Goal: Task Accomplishment & Management: Manage account settings

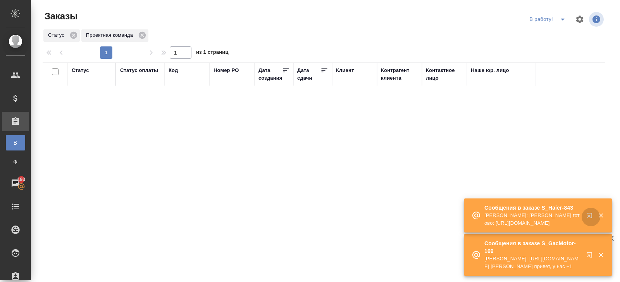
click at [588, 216] on icon "button" at bounding box center [588, 215] width 5 height 5
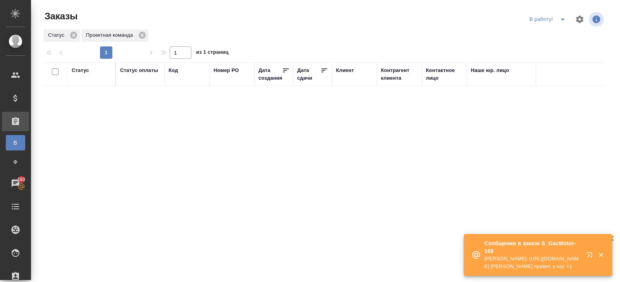
click at [590, 254] on icon "button" at bounding box center [590, 256] width 9 height 9
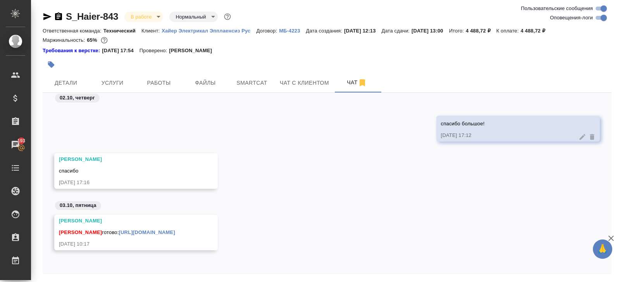
scroll to position [26, 0]
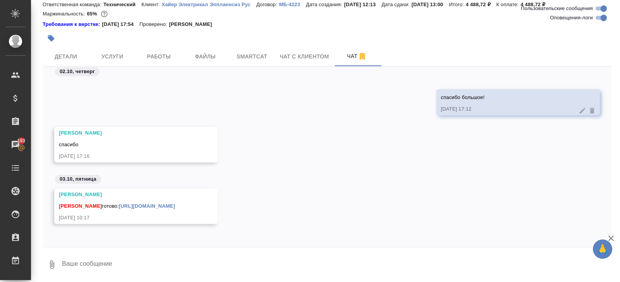
click at [160, 203] on link "https://drive.awatera.com/apps/files/files/10586312?dir=/Shares/%D0%A5%D0%B0%D0…" at bounding box center [147, 206] width 56 height 6
click at [106, 264] on textarea at bounding box center [336, 265] width 550 height 26
type textarea "спасибо!"
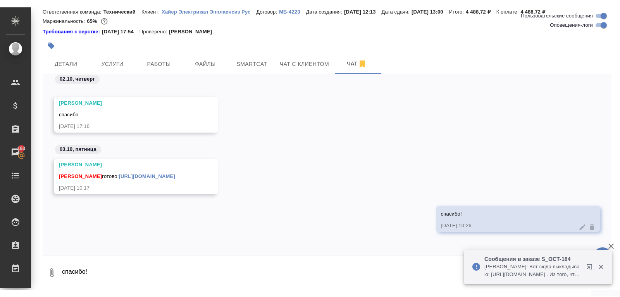
scroll to position [0, 0]
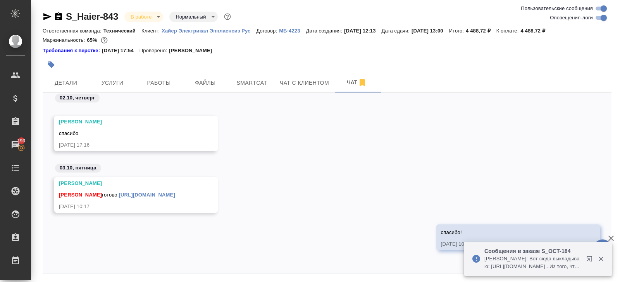
click at [48, 15] on icon "button" at bounding box center [47, 16] width 9 height 9
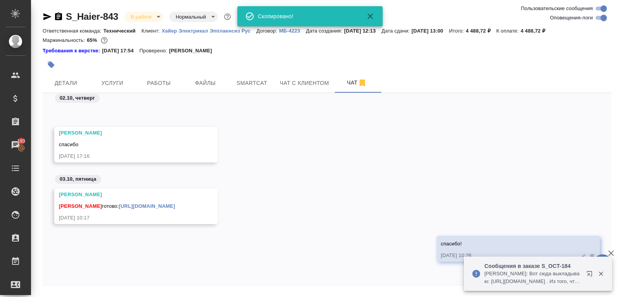
scroll to position [13749, 0]
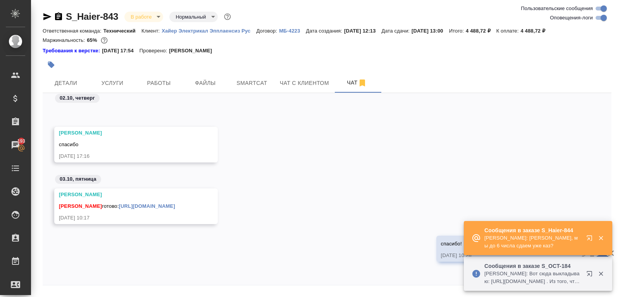
click at [589, 239] on icon "button" at bounding box center [588, 237] width 5 height 5
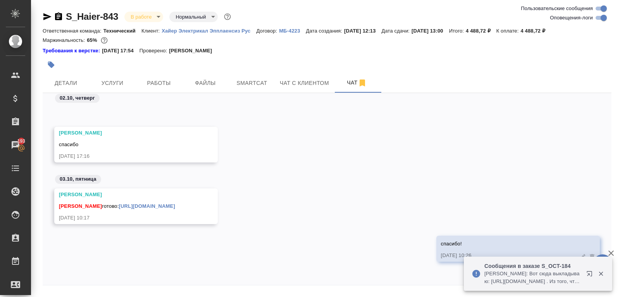
scroll to position [23, 0]
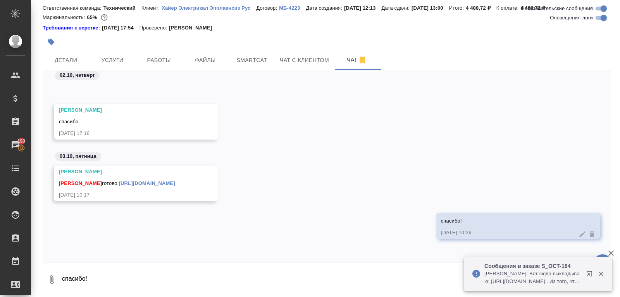
click at [103, 273] on textarea "спасибо!" at bounding box center [336, 279] width 550 height 26
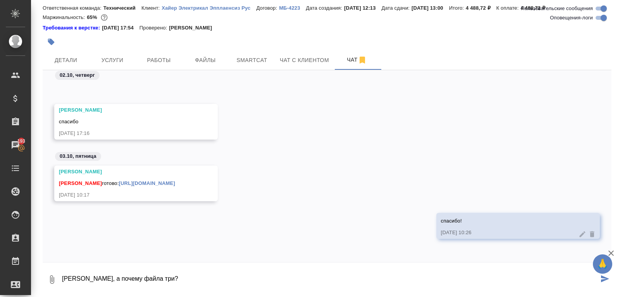
type textarea "[PERSON_NAME], а почему файла три?"
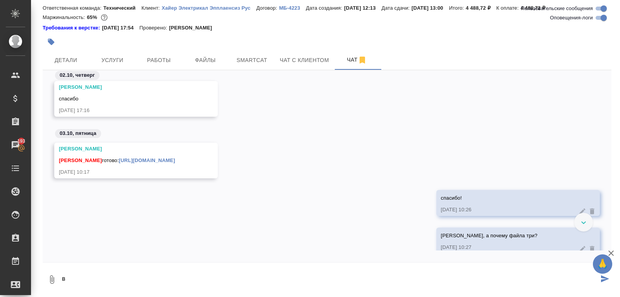
scroll to position [13787, 0]
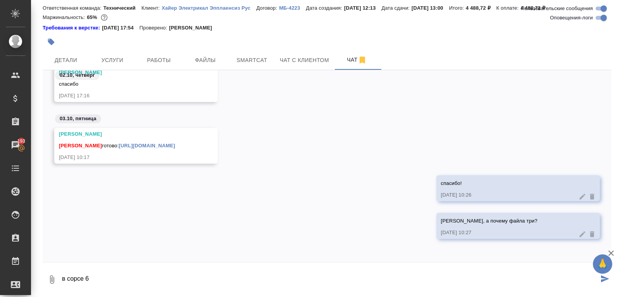
type textarea "в сорсе 6"
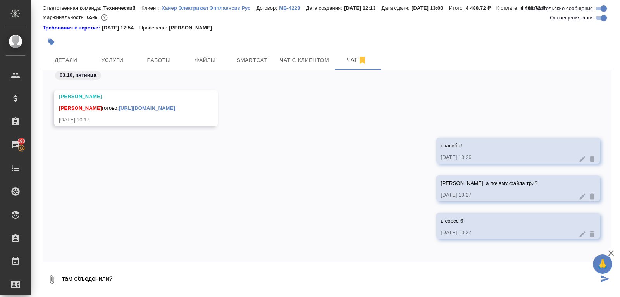
type textarea "там объеденили?"
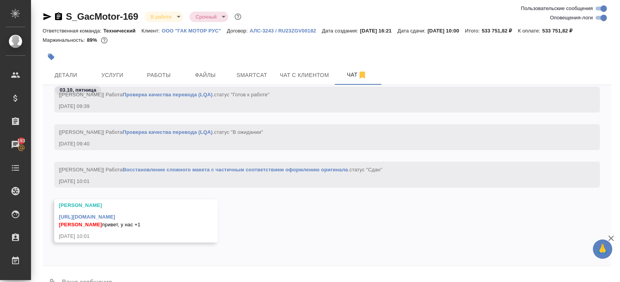
scroll to position [19, 0]
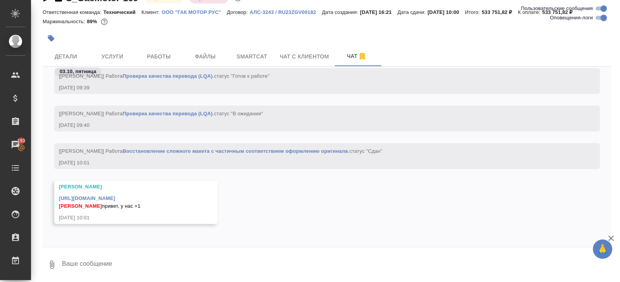
click at [104, 268] on textarea at bounding box center [336, 265] width 550 height 26
type textarea "поймала"
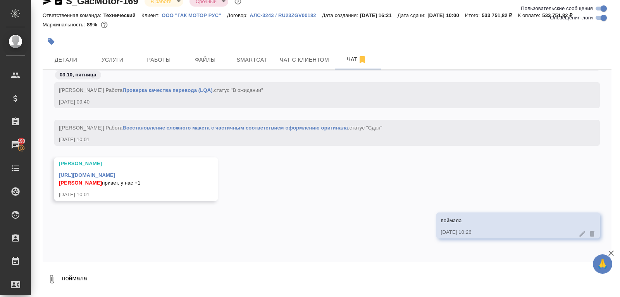
scroll to position [15, 0]
click at [115, 176] on link "https://drive.awatera.com/apps/files/files/10553420?dir=/Shares/GacMotor/Orders…" at bounding box center [87, 175] width 56 height 6
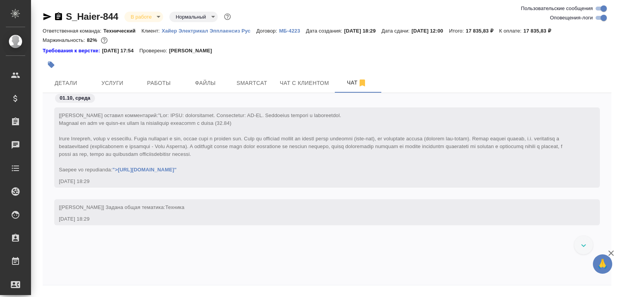
scroll to position [9394, 0]
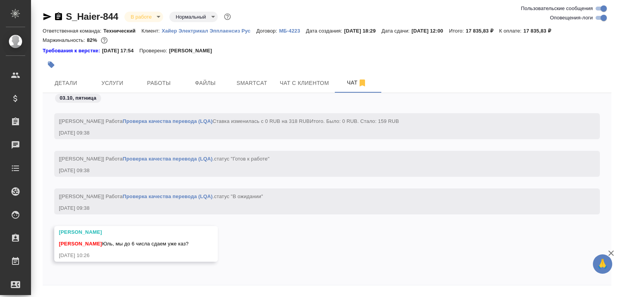
click at [602, 17] on input "Оповещения-логи" at bounding box center [604, 17] width 28 height 9
checkbox input "false"
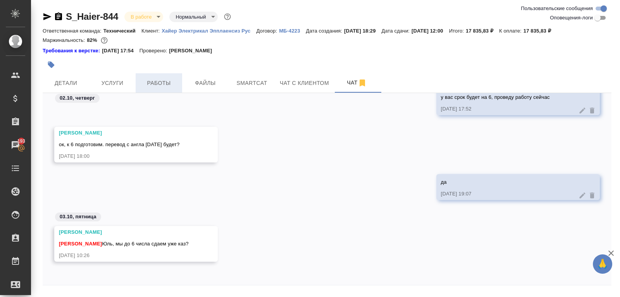
click at [165, 83] on span "Работы" at bounding box center [158, 83] width 37 height 10
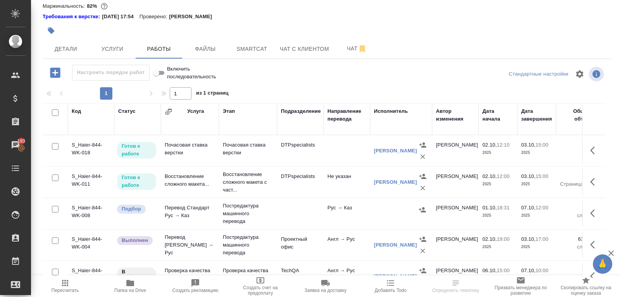
scroll to position [72, 0]
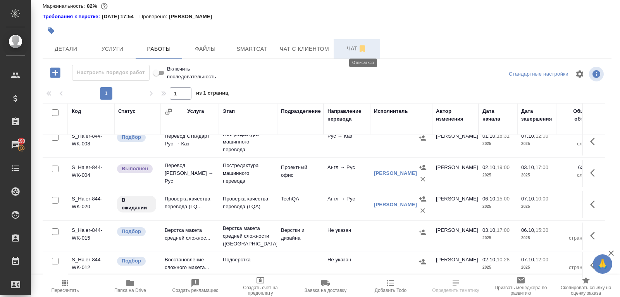
click at [361, 48] on icon "button" at bounding box center [361, 48] width 5 height 7
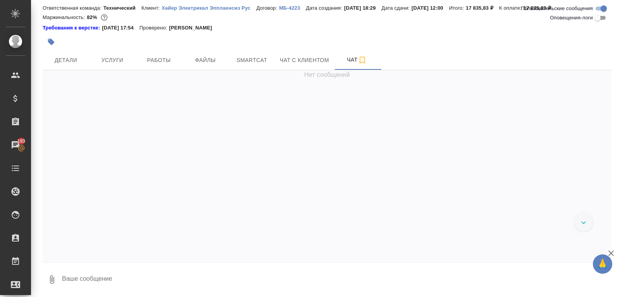
click at [131, 274] on textarea at bounding box center [336, 279] width 550 height 26
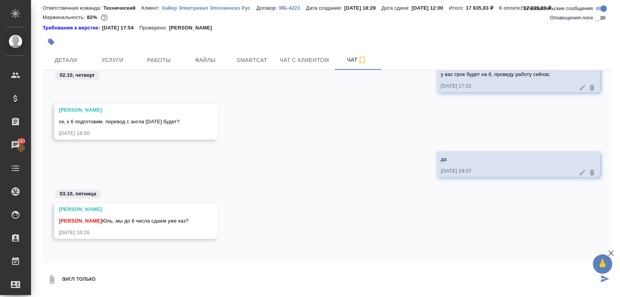
type textarea "англ только"
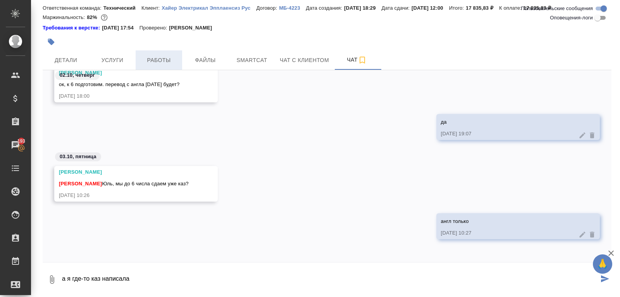
type textarea "а я где-то каз написала"
click at [157, 61] on span "Работы" at bounding box center [158, 60] width 37 height 10
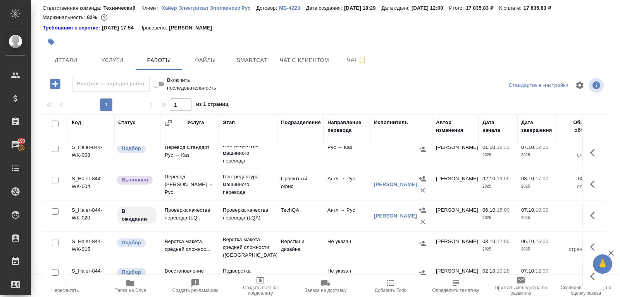
scroll to position [34, 0]
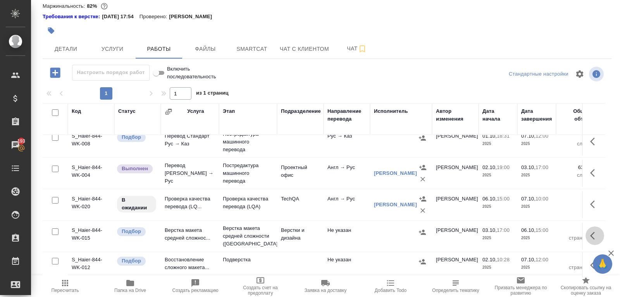
click at [590, 233] on icon "button" at bounding box center [592, 236] width 5 height 8
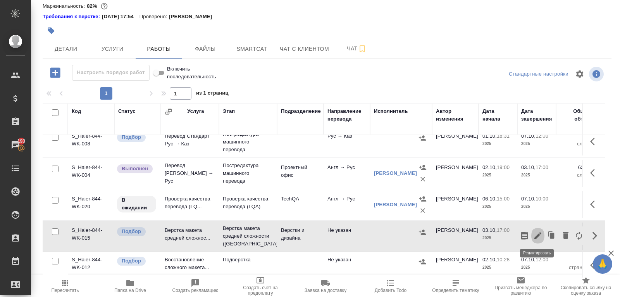
click at [533, 235] on icon "button" at bounding box center [537, 235] width 9 height 9
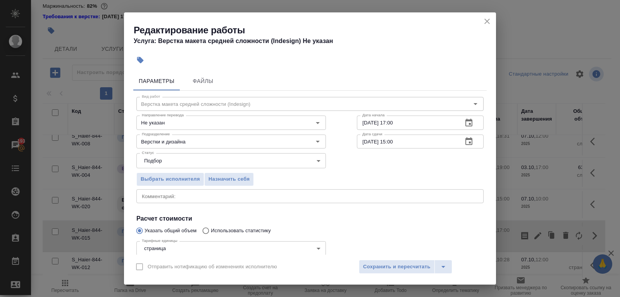
click at [485, 20] on icon "close" at bounding box center [486, 21] width 9 height 9
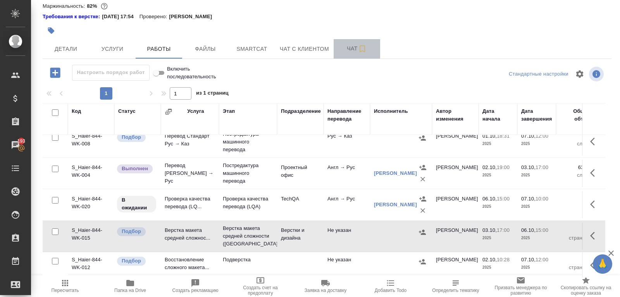
click at [357, 47] on span "Чат" at bounding box center [356, 49] width 37 height 10
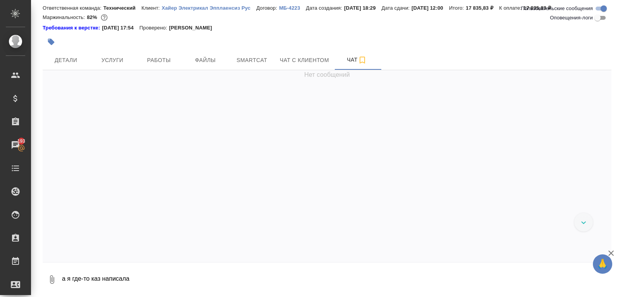
scroll to position [471, 0]
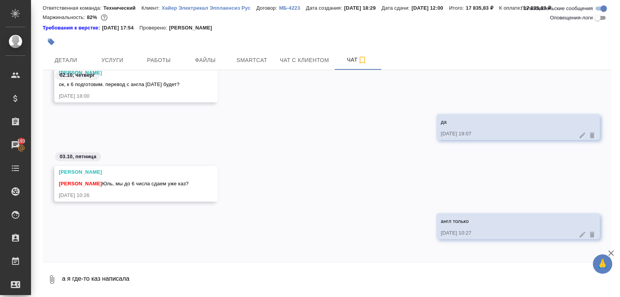
click at [149, 279] on textarea "а я где-то каз написала" at bounding box center [336, 279] width 550 height 26
type textarea "а я где-то каз написала?"
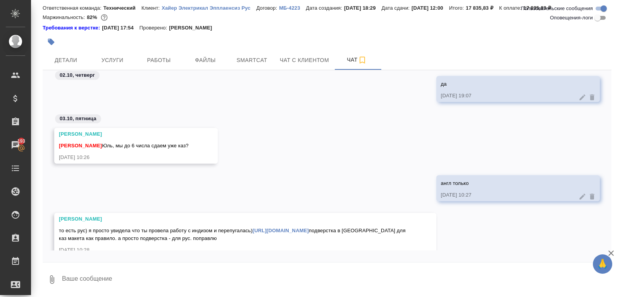
scroll to position [527, 0]
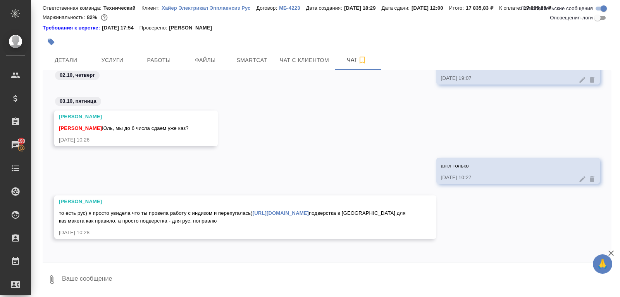
click at [98, 271] on textarea at bounding box center [336, 279] width 550 height 26
type textarea "ааа поняла, спасибо"
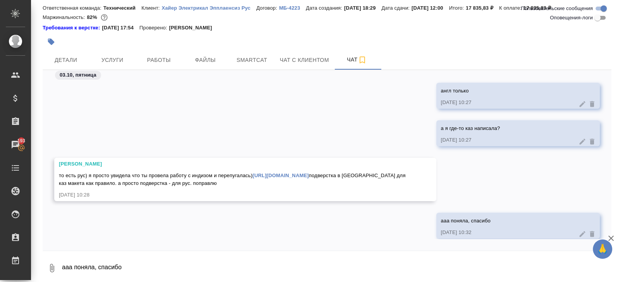
scroll to position [609, 0]
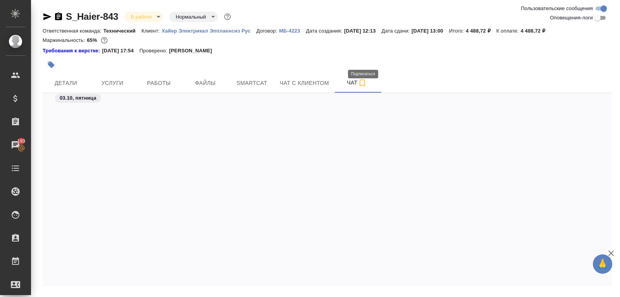
scroll to position [4017, 0]
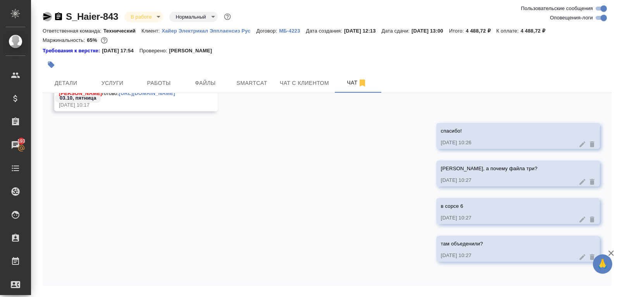
click at [46, 17] on icon "button" at bounding box center [47, 16] width 8 height 7
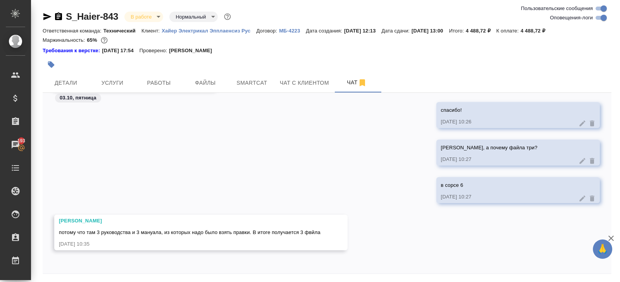
scroll to position [26, 0]
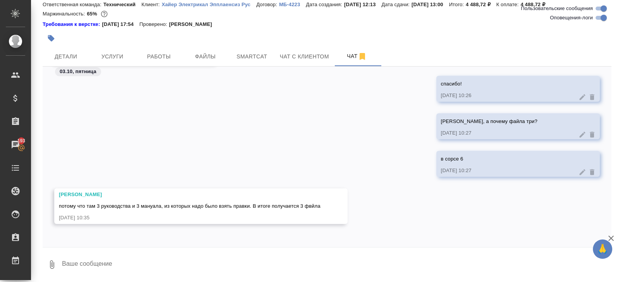
click at [110, 268] on textarea at bounding box center [336, 265] width 550 height 26
type textarea "спасибо!"
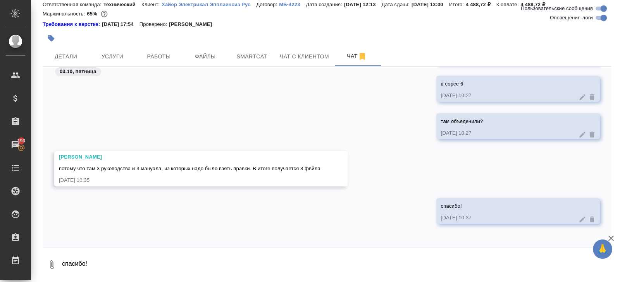
click at [288, 9] on div "Маржинальность: 65%" at bounding box center [327, 14] width 569 height 10
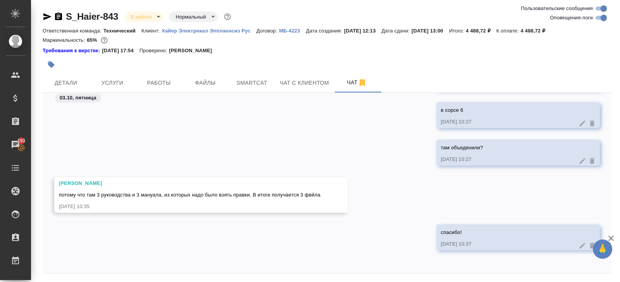
click at [148, 19] on body "🙏 .cls-1 fill:#fff; AWATERA Belyakova Yulia Клиенты Спецификации Заказы 193 Чат…" at bounding box center [310, 141] width 620 height 282
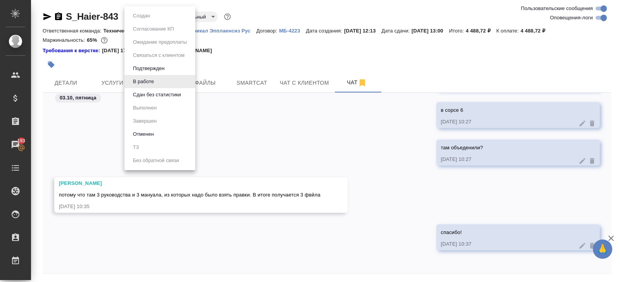
click at [145, 97] on button "Сдан без статистики" at bounding box center [157, 95] width 53 height 9
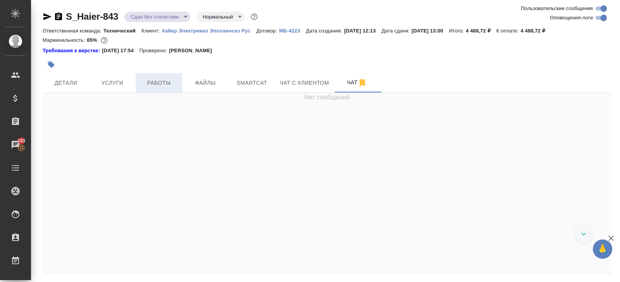
click at [146, 83] on span "Работы" at bounding box center [158, 83] width 37 height 10
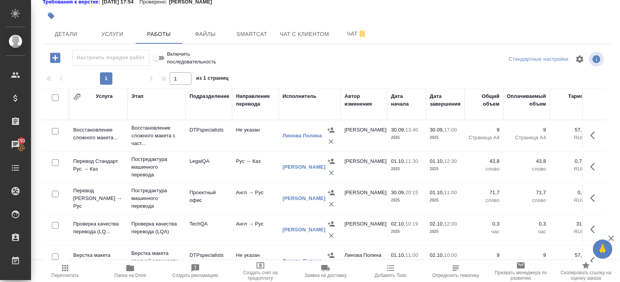
scroll to position [0, 105]
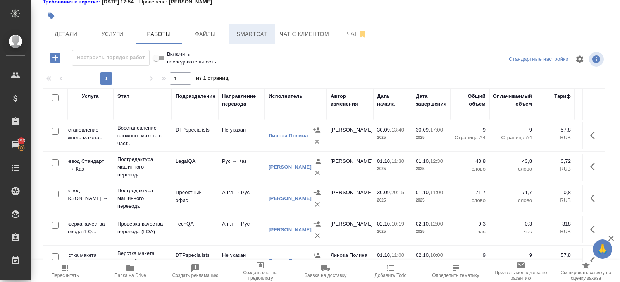
click at [256, 31] on span "Smartcat" at bounding box center [251, 34] width 37 height 10
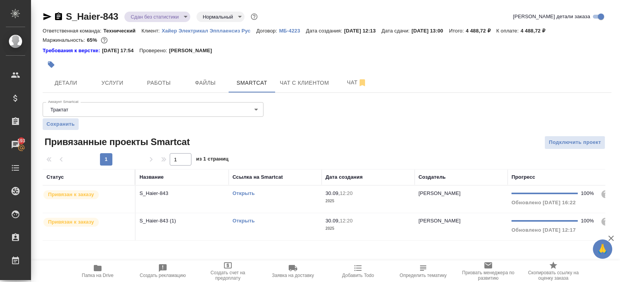
click at [284, 200] on td "Открыть" at bounding box center [275, 199] width 93 height 27
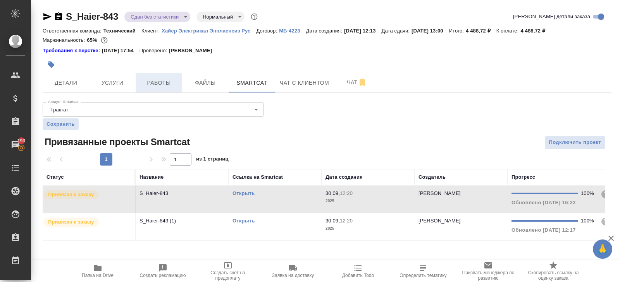
click at [169, 83] on span "Работы" at bounding box center [158, 83] width 37 height 10
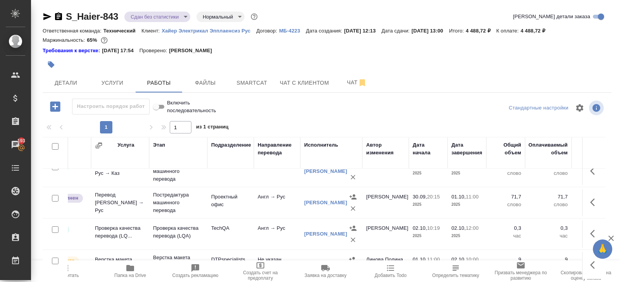
scroll to position [45, 71]
click at [70, 271] on span "Пересчитать" at bounding box center [65, 271] width 56 height 15
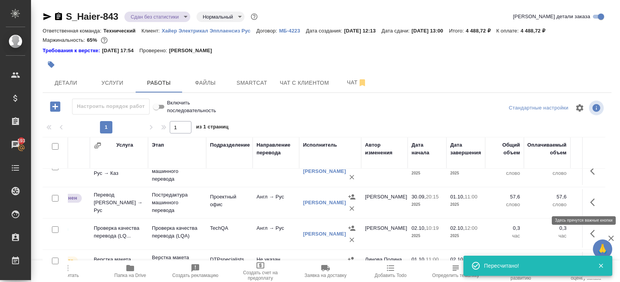
click at [594, 203] on icon "button" at bounding box center [594, 202] width 9 height 9
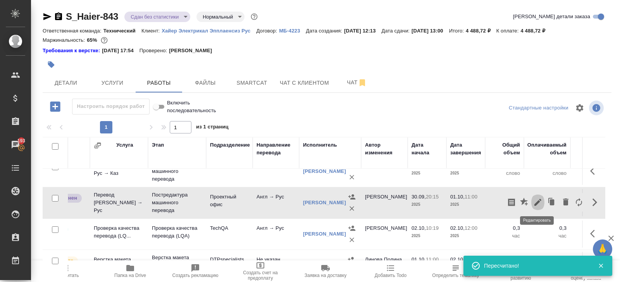
click at [539, 204] on icon "button" at bounding box center [537, 202] width 9 height 9
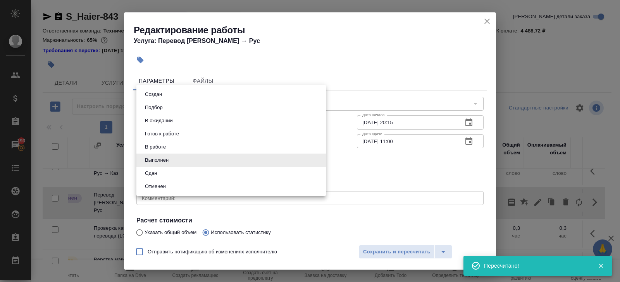
click at [171, 163] on body "🙏 .cls-1 fill:#fff; AWATERA Belyakova Yulia Клиенты Спецификации Заказы 193 Чат…" at bounding box center [310, 141] width 620 height 282
click at [167, 169] on li "Сдан" at bounding box center [230, 173] width 189 height 13
type input "closed"
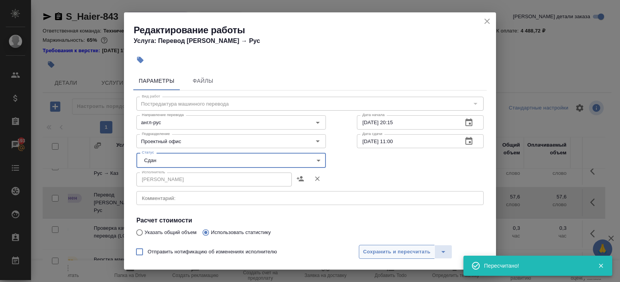
click at [391, 251] on span "Сохранить и пересчитать" at bounding box center [396, 252] width 67 height 9
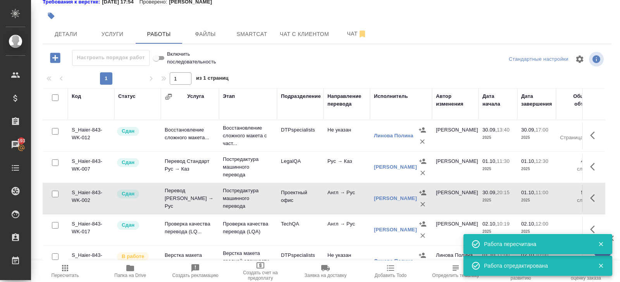
scroll to position [0, 0]
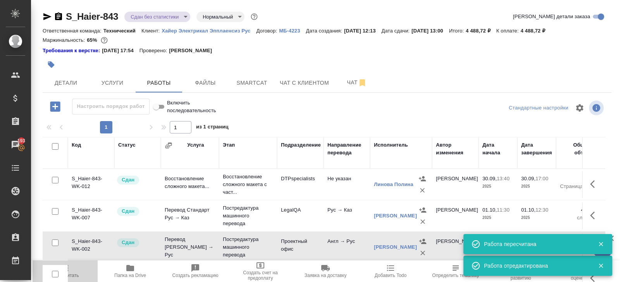
click at [69, 275] on span "Пересчитать" at bounding box center [66, 275] width 28 height 5
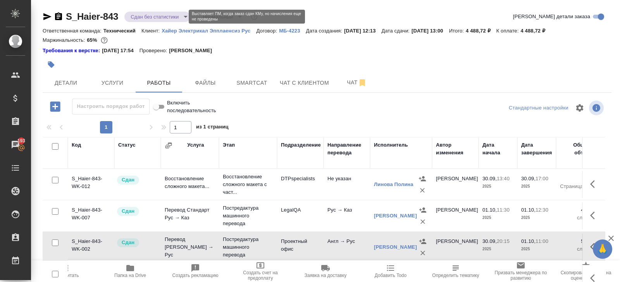
click at [154, 17] on body "🙏 .cls-1 fill:#fff; AWATERA Belyakova Yulia Клиенты Спецификации Заказы 193 Чат…" at bounding box center [310, 141] width 620 height 282
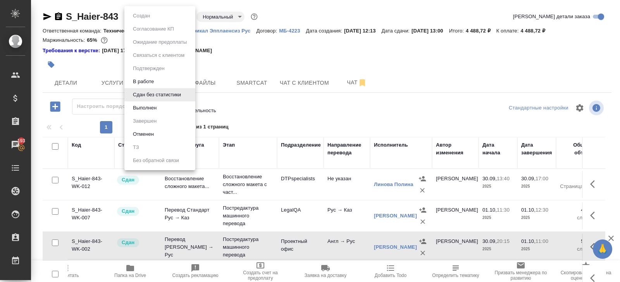
click at [318, 94] on div at bounding box center [310, 141] width 620 height 282
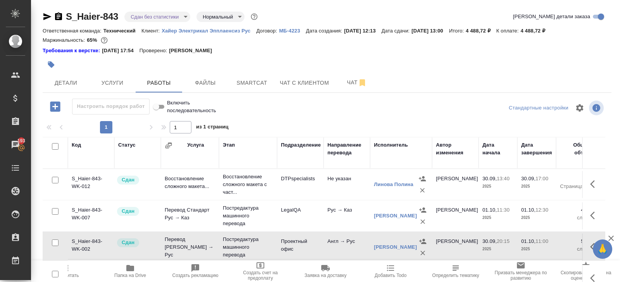
scroll to position [49, 0]
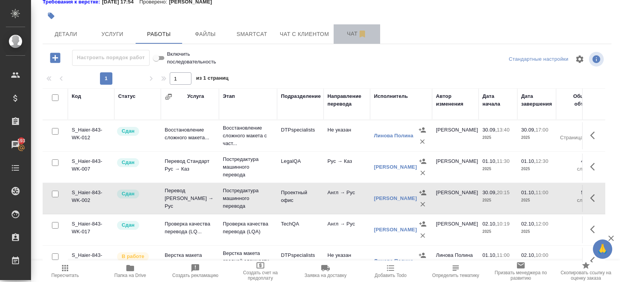
click at [347, 30] on span "Чат" at bounding box center [356, 34] width 37 height 10
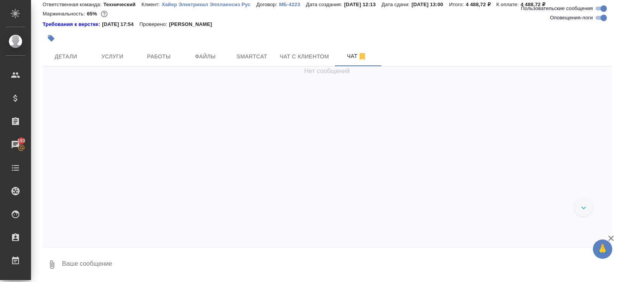
scroll to position [14415, 0]
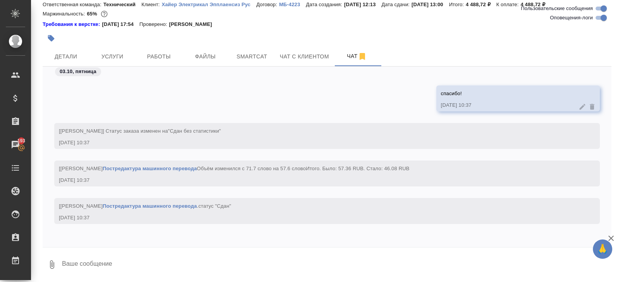
click at [599, 19] on input "Оповещения-логи" at bounding box center [604, 17] width 28 height 9
checkbox input "false"
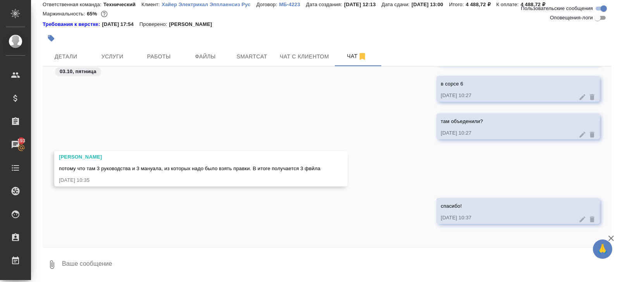
scroll to position [4555, 0]
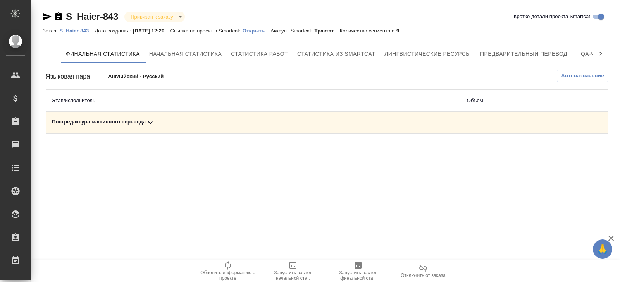
click at [564, 77] on span "Автоназначение" at bounding box center [582, 76] width 43 height 8
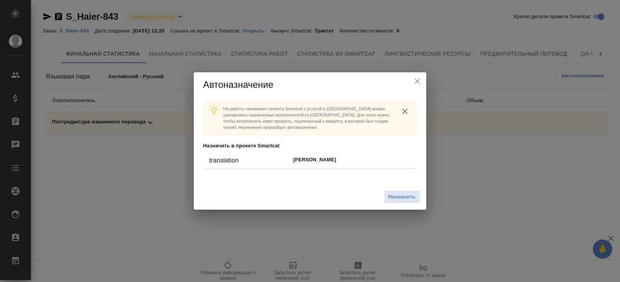
click at [417, 82] on icon "close" at bounding box center [416, 81] width 5 height 5
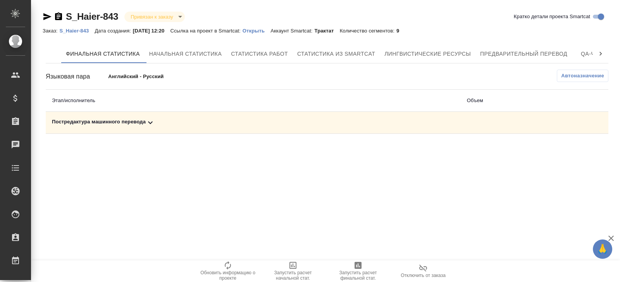
click at [153, 120] on icon at bounding box center [150, 122] width 9 height 9
click at [572, 149] on icon "button" at bounding box center [573, 149] width 9 height 9
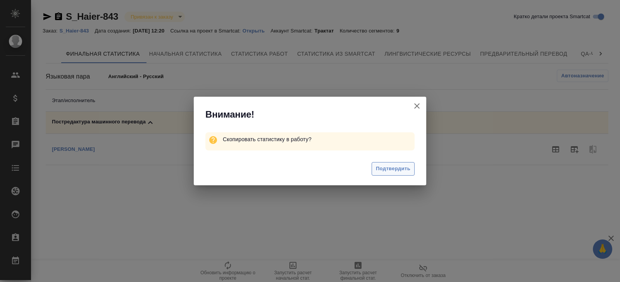
click at [398, 168] on span "Подтвердить" at bounding box center [393, 169] width 34 height 9
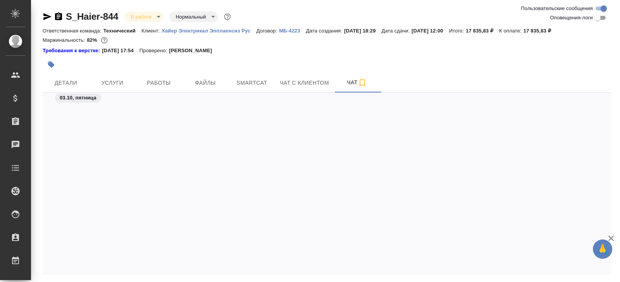
scroll to position [653, 0]
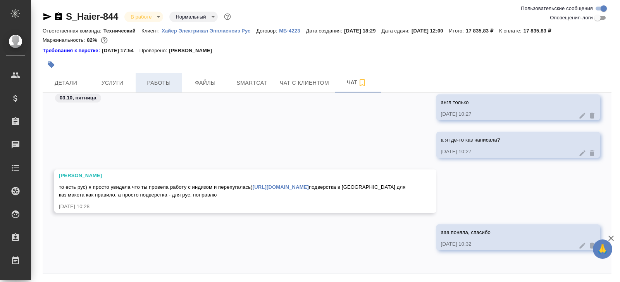
click at [167, 89] on button "Работы" at bounding box center [159, 82] width 46 height 19
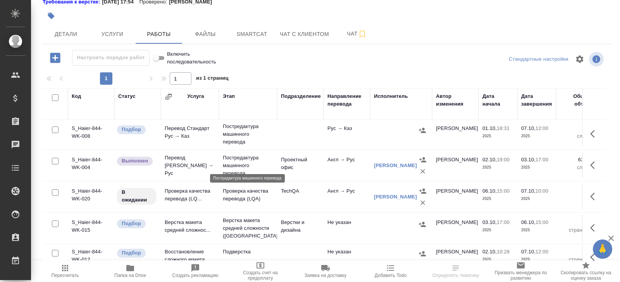
scroll to position [72, 0]
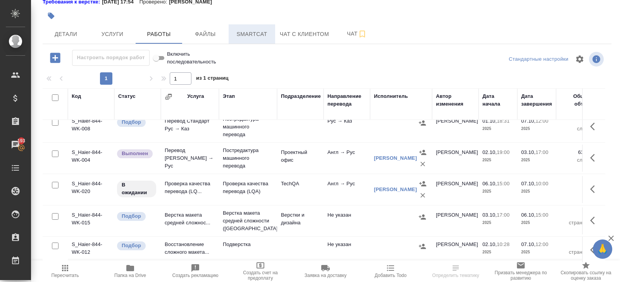
click at [253, 37] on span "Smartcat" at bounding box center [251, 34] width 37 height 10
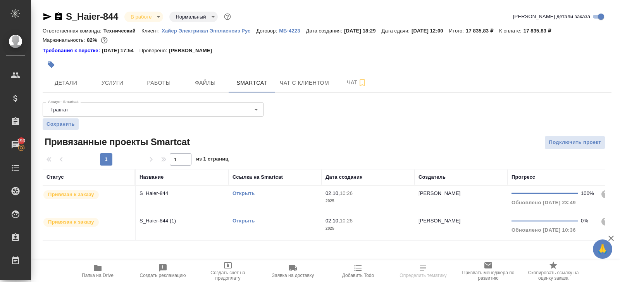
click at [245, 192] on link "Открыть" at bounding box center [243, 194] width 22 height 6
click at [98, 267] on icon "button" at bounding box center [98, 268] width 8 height 6
click at [154, 89] on button "Работы" at bounding box center [159, 82] width 46 height 19
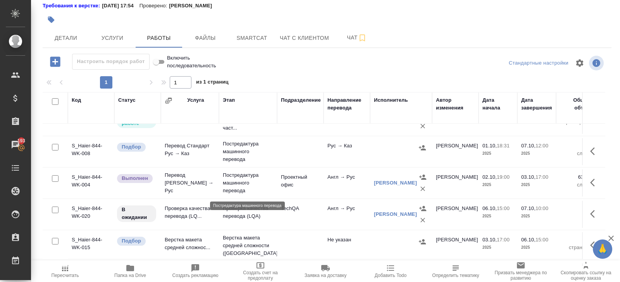
scroll to position [50, 0]
click at [267, 183] on p "Постредактура машинного перевода" at bounding box center [248, 183] width 50 height 23
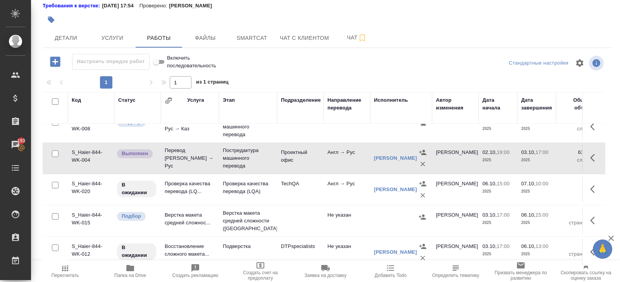
scroll to position [49, 0]
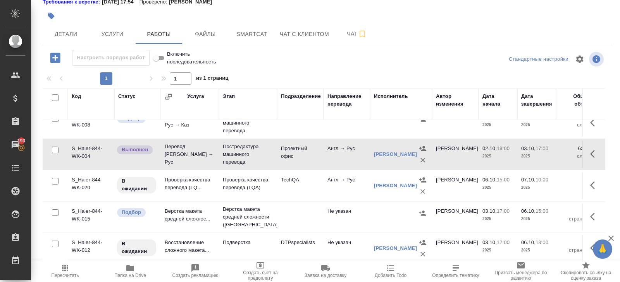
click at [589, 248] on button "button" at bounding box center [594, 248] width 19 height 19
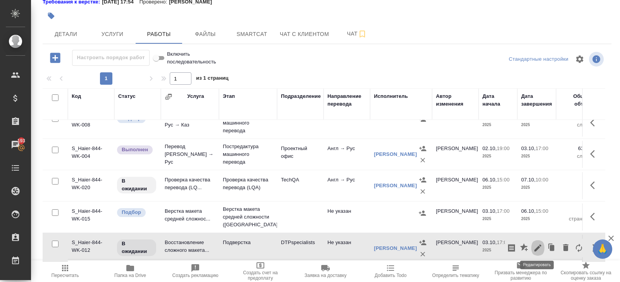
click at [539, 246] on icon "button" at bounding box center [537, 248] width 7 height 7
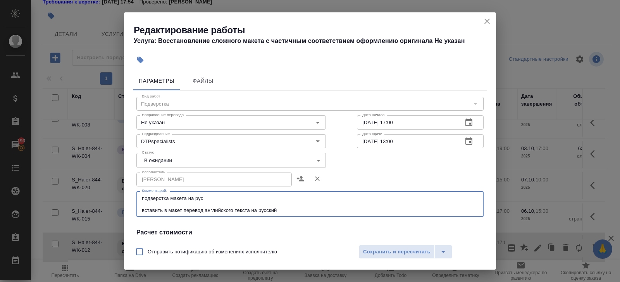
click at [313, 211] on textarea "подверстка макета на рус вставить в макет перевод английского текста на русский" at bounding box center [310, 205] width 336 height 18
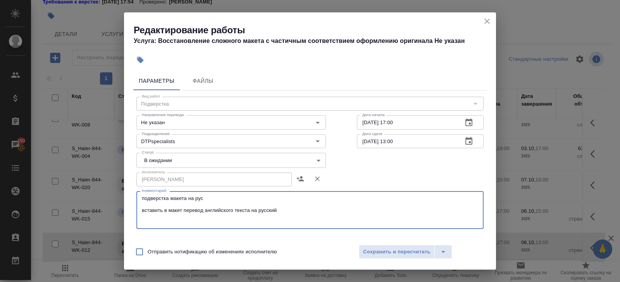
paste textarea "https://drive.awatera.com/s/iT8i6aggRrfwrEB"
type textarea "подверстка макета на рус вставить в макет перевод английского текста на русский…"
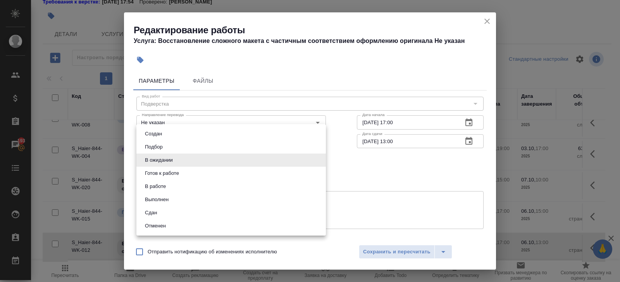
click at [155, 157] on body "🙏 .cls-1 fill:#fff; AWATERA Belyakova Yulia Клиенты Спецификации Заказы 193 Чат…" at bounding box center [310, 141] width 620 height 282
click at [155, 165] on li "В ожидании" at bounding box center [230, 160] width 189 height 13
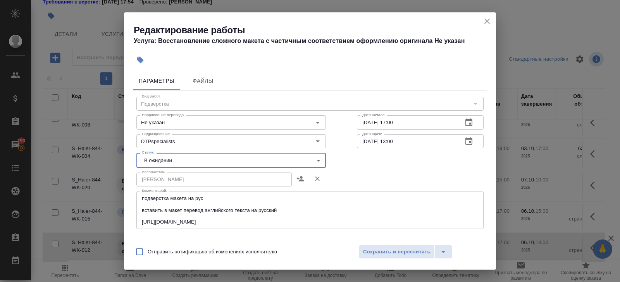
click at [151, 158] on body "🙏 .cls-1 fill:#fff; AWATERA Belyakova Yulia Клиенты Спецификации Заказы 193 Чат…" at bounding box center [310, 141] width 620 height 282
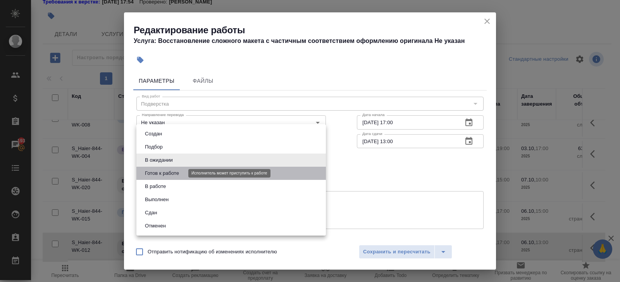
click at [151, 170] on button "Готов к работе" at bounding box center [162, 173] width 39 height 9
type input "readyForWork"
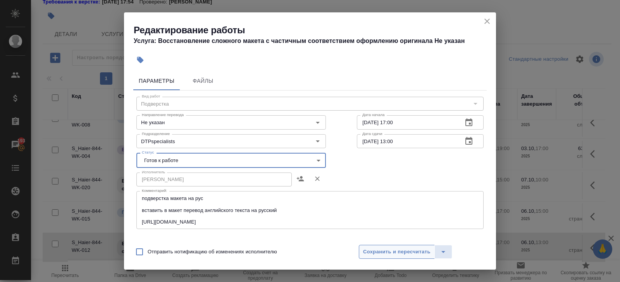
click at [378, 256] on button "Сохранить и пересчитать" at bounding box center [397, 252] width 76 height 14
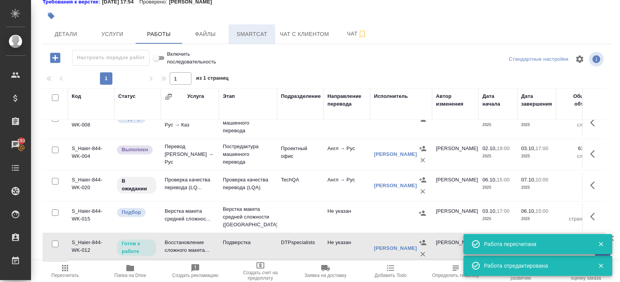
click at [253, 41] on button "Smartcat" at bounding box center [252, 33] width 46 height 19
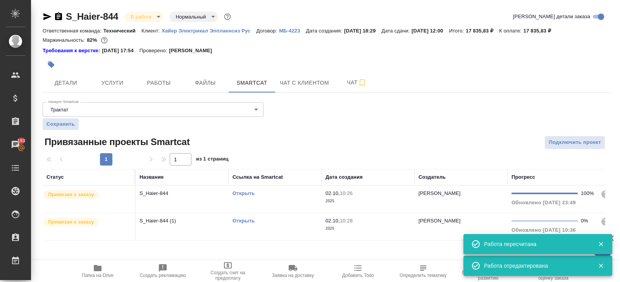
click at [291, 193] on div "Открыть" at bounding box center [274, 194] width 85 height 8
click at [153, 86] on span "Работы" at bounding box center [158, 83] width 37 height 10
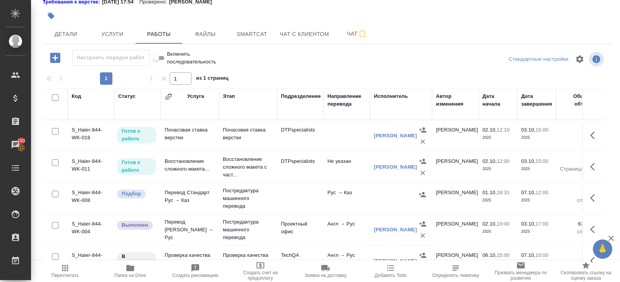
scroll to position [76, 0]
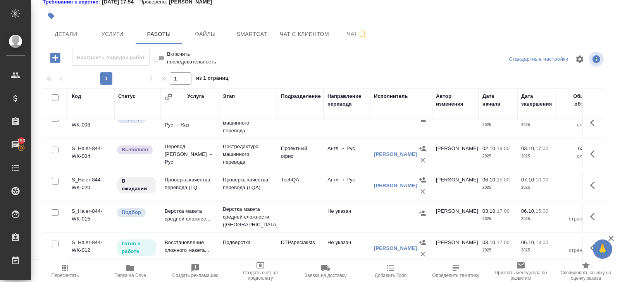
click at [68, 272] on icon "button" at bounding box center [64, 268] width 9 height 9
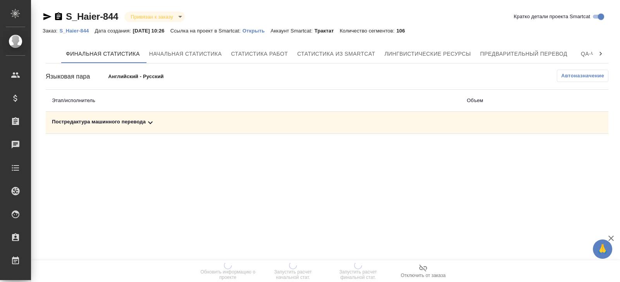
click at [568, 81] on button "Автоназначение" at bounding box center [583, 76] width 52 height 12
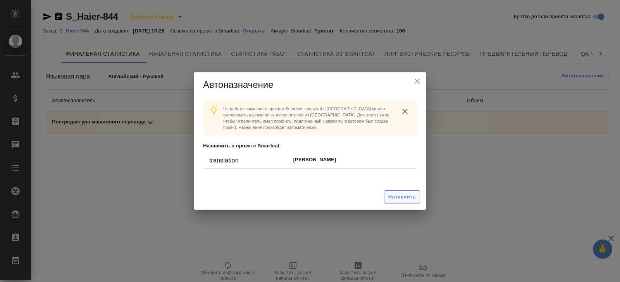
click at [392, 198] on span "Назначить" at bounding box center [402, 197] width 28 height 9
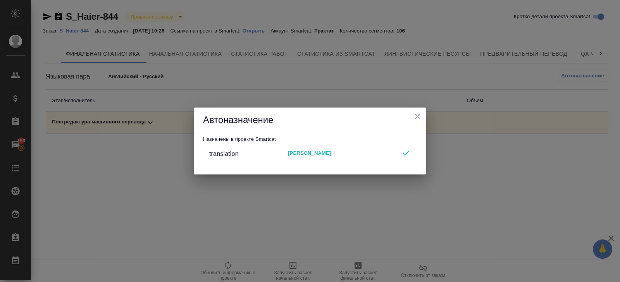
click at [220, 208] on div "Автоназначение Назначены в проекте Smartcat translation Gorokhova Aleksandra" at bounding box center [310, 141] width 620 height 282
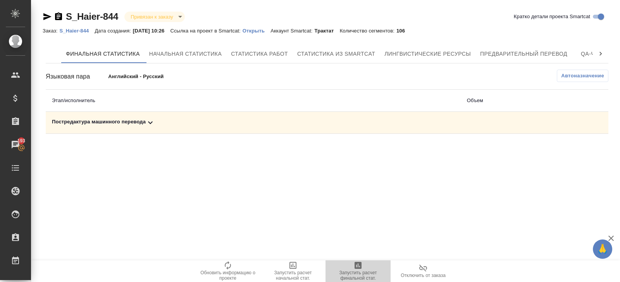
click at [349, 266] on span "Запустить расчет финальной стат." at bounding box center [358, 271] width 56 height 20
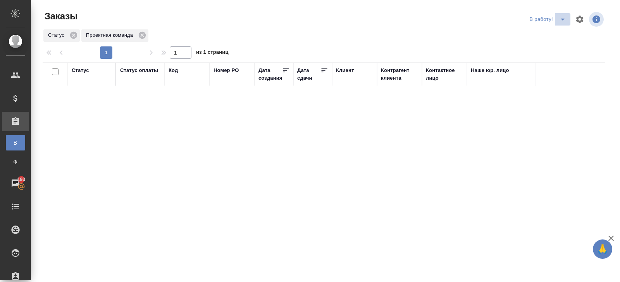
click at [559, 19] on icon "split button" at bounding box center [562, 19] width 9 height 9
click at [559, 33] on li "ПМ" at bounding box center [548, 35] width 43 height 12
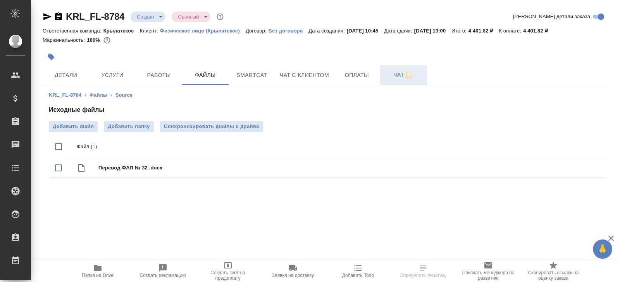
click at [403, 77] on span "Чат" at bounding box center [403, 75] width 37 height 10
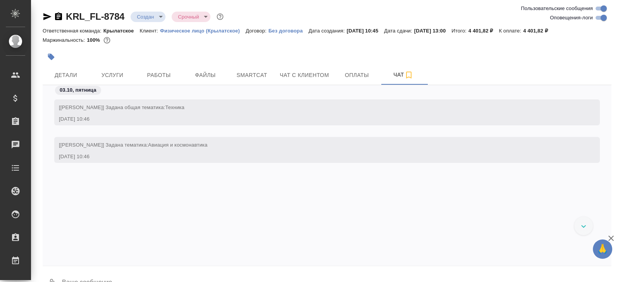
click at [601, 20] on input "Оповещения-логи" at bounding box center [604, 17] width 28 height 9
checkbox input "false"
click at [79, 72] on span "Детали" at bounding box center [65, 76] width 37 height 10
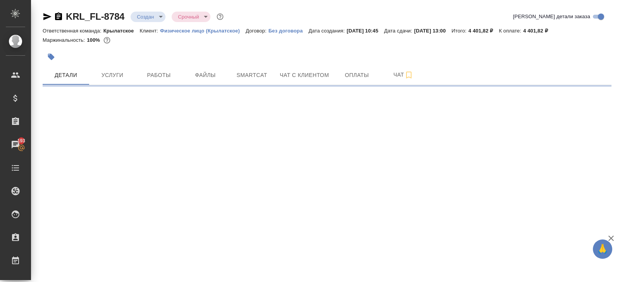
select select "RU"
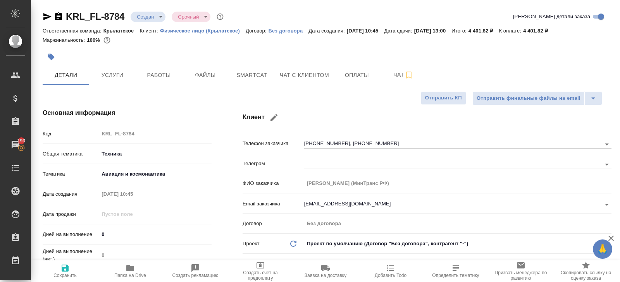
type textarea "x"
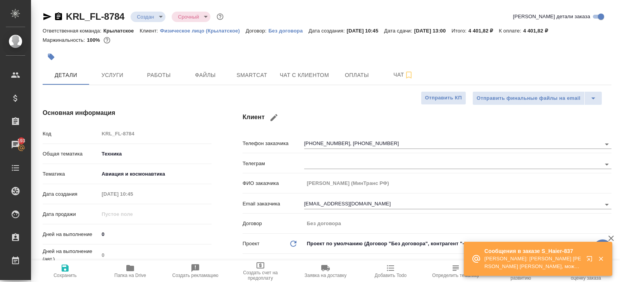
click at [590, 258] on icon "button" at bounding box center [590, 260] width 9 height 9
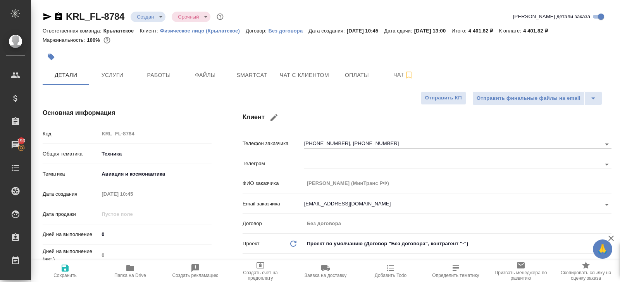
type textarea "x"
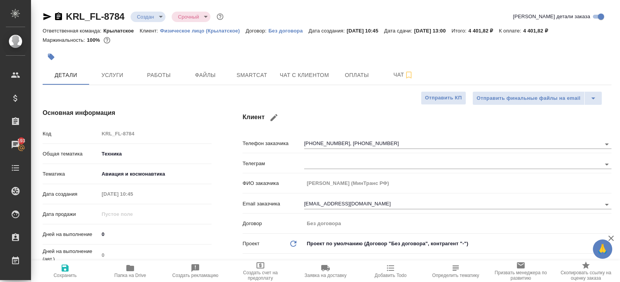
type textarea "x"
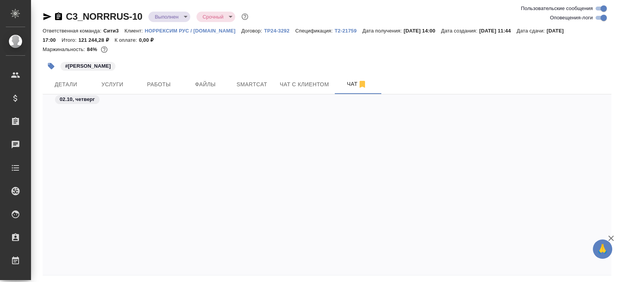
scroll to position [14923, 0]
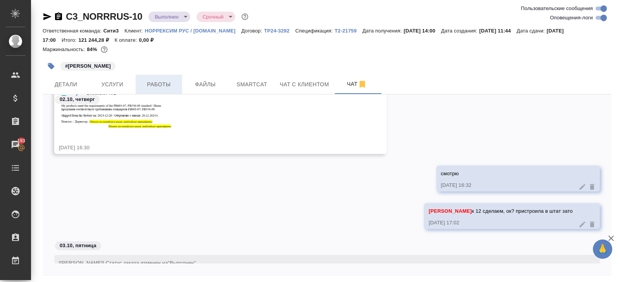
click at [153, 80] on span "Работы" at bounding box center [158, 85] width 37 height 10
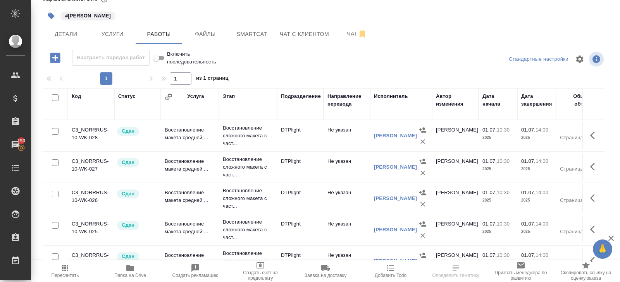
scroll to position [200, 0]
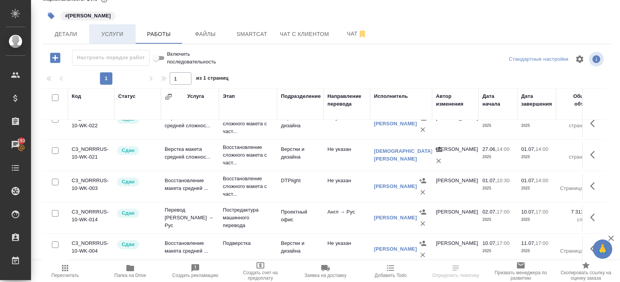
click at [108, 39] on button "Услуги" at bounding box center [112, 33] width 46 height 19
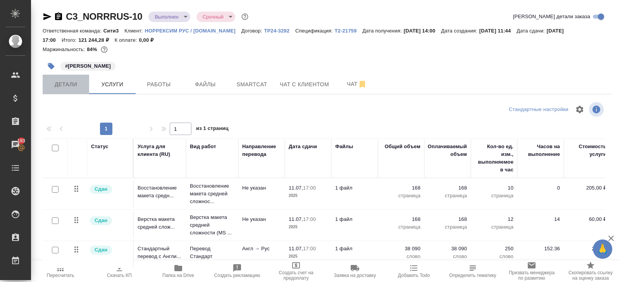
click at [76, 89] on button "Детали" at bounding box center [66, 84] width 46 height 19
select select "RU"
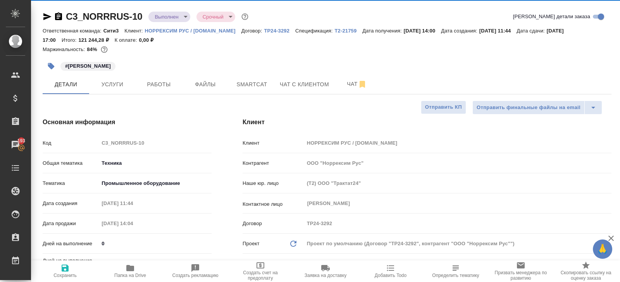
type textarea "x"
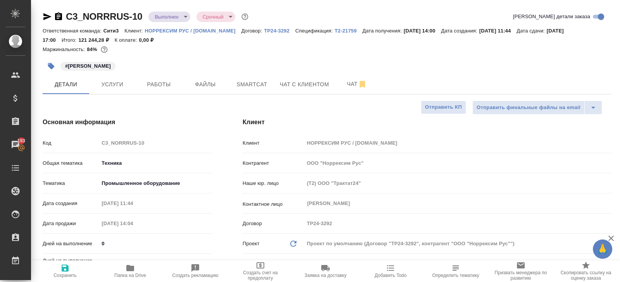
click at [165, 17] on body "🙏 .cls-1 fill:#fff; AWATERA Belyakova Yulia Клиенты Спецификации Заказы 193 Чат…" at bounding box center [310, 141] width 620 height 282
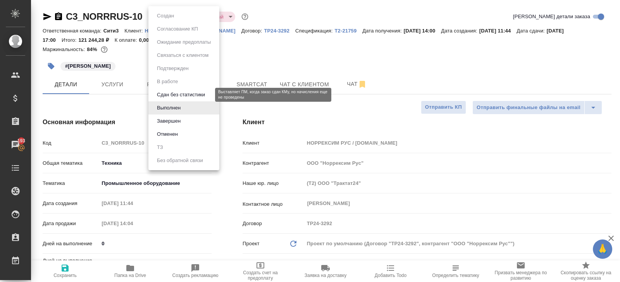
click at [164, 96] on button "Сдан без статистики" at bounding box center [181, 95] width 53 height 9
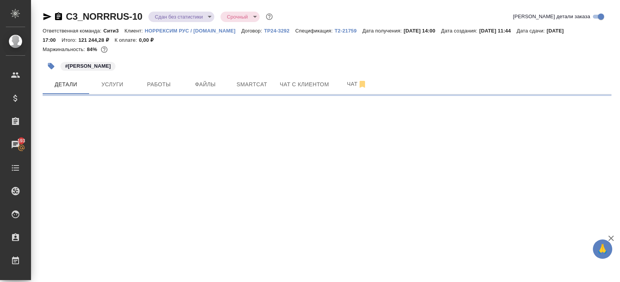
select select "RU"
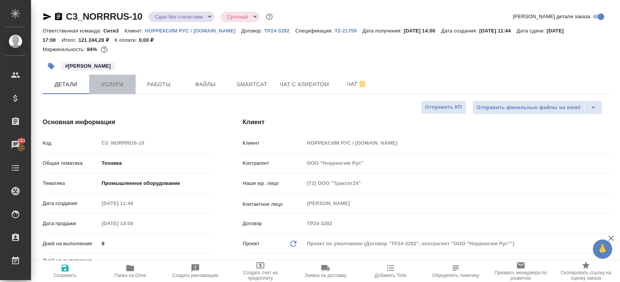
click at [110, 83] on span "Услуги" at bounding box center [112, 85] width 37 height 10
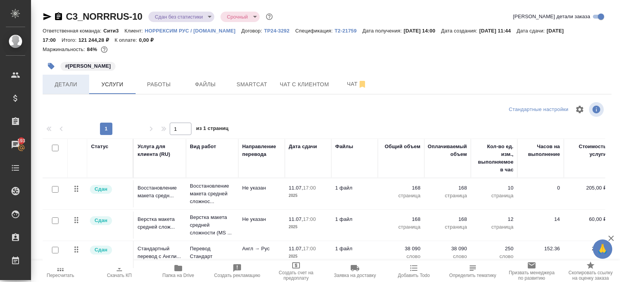
click at [70, 82] on span "Детали" at bounding box center [65, 85] width 37 height 10
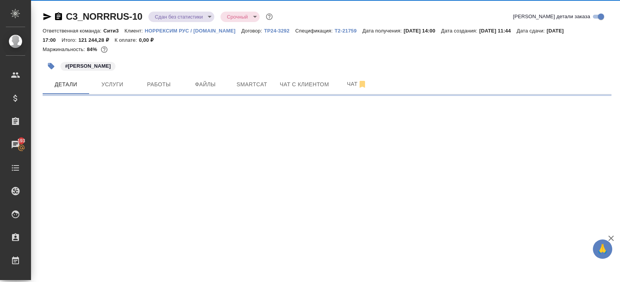
select select "RU"
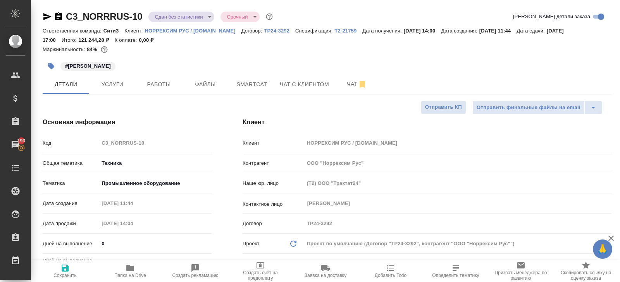
type textarea "x"
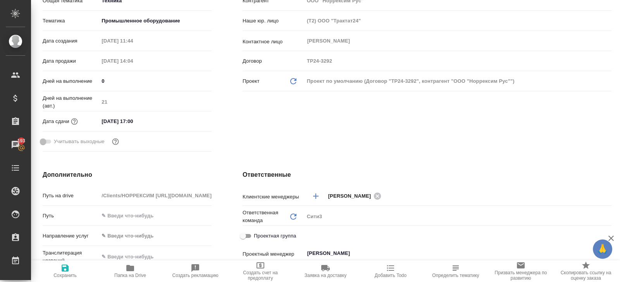
scroll to position [168, 0]
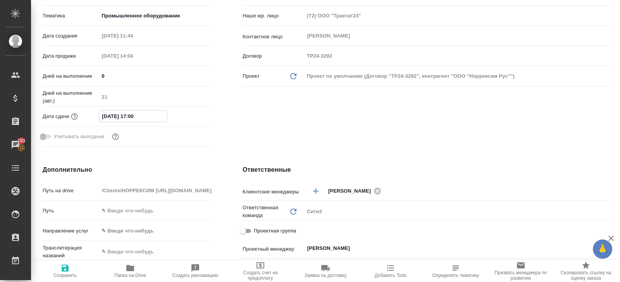
click at [152, 114] on input "11.07.2025 17:00" at bounding box center [133, 116] width 68 height 11
click at [189, 115] on icon "button" at bounding box center [188, 115] width 9 height 9
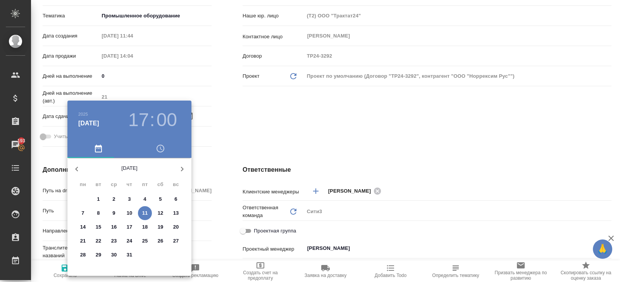
click at [178, 172] on icon "button" at bounding box center [181, 169] width 9 height 9
click at [144, 201] on p "3" at bounding box center [144, 200] width 3 height 8
type input "03.10.2025 17:00"
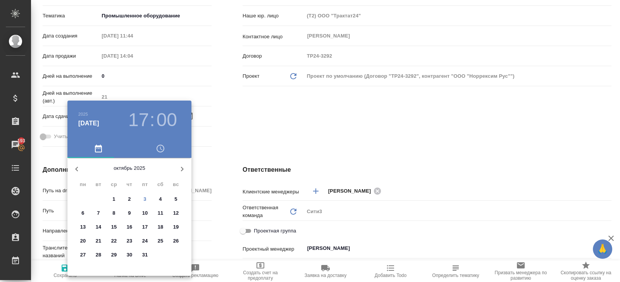
type textarea "x"
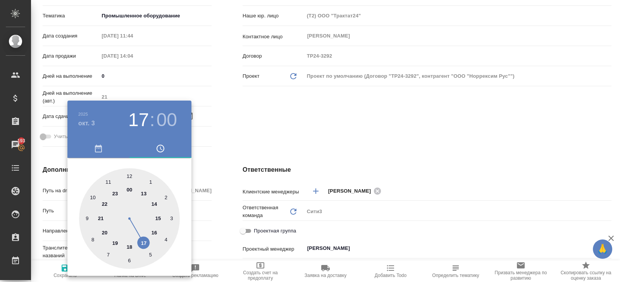
click at [235, 149] on div at bounding box center [310, 141] width 620 height 282
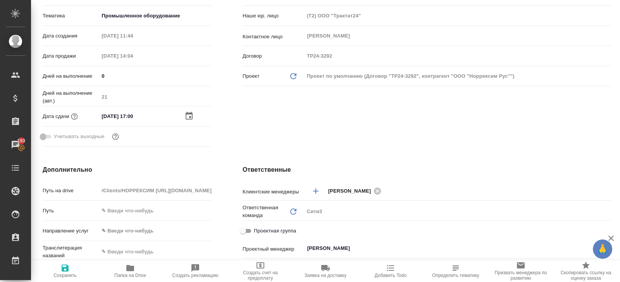
click at [67, 268] on icon "button" at bounding box center [65, 268] width 7 height 7
type textarea "x"
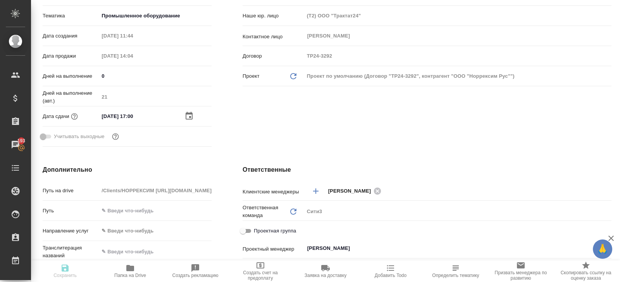
type textarea "x"
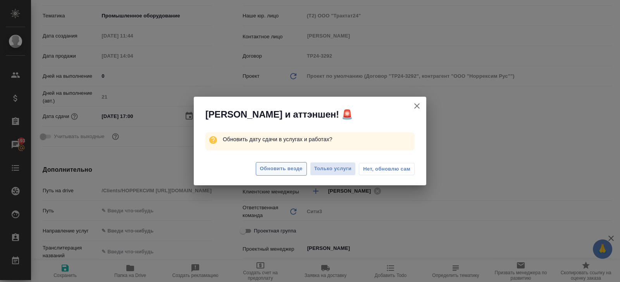
scroll to position [0, 0]
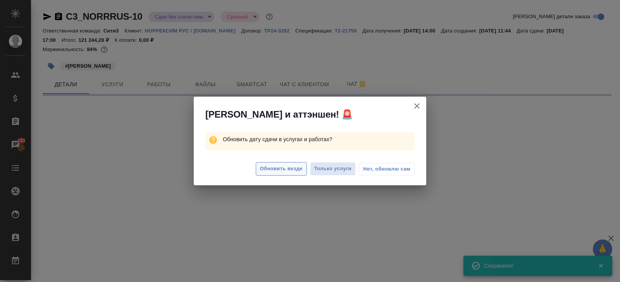
select select "RU"
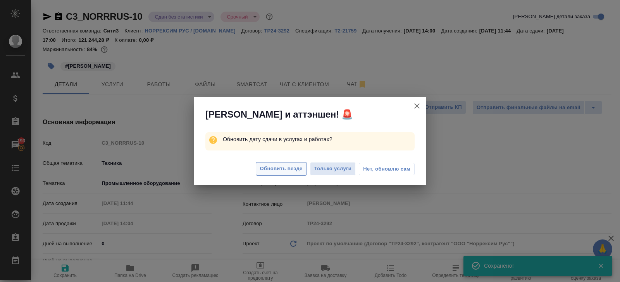
click at [283, 169] on span "Обновить везде" at bounding box center [281, 169] width 43 height 9
type textarea "x"
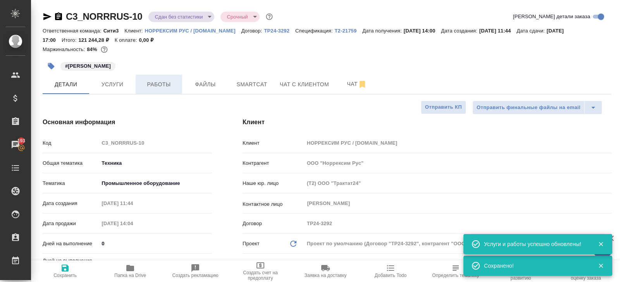
click at [160, 87] on span "Работы" at bounding box center [158, 85] width 37 height 10
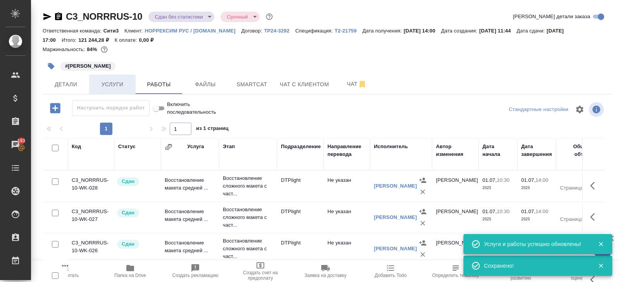
click at [103, 89] on span "Услуги" at bounding box center [112, 85] width 37 height 10
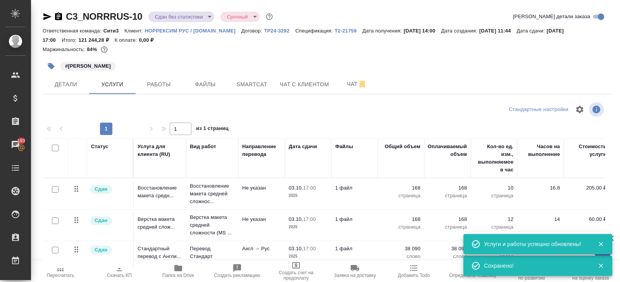
scroll to position [43, 0]
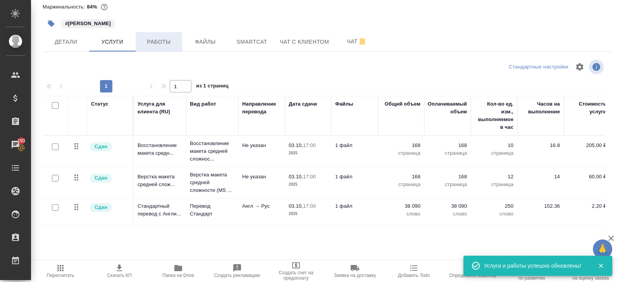
click at [156, 43] on span "Работы" at bounding box center [158, 42] width 37 height 10
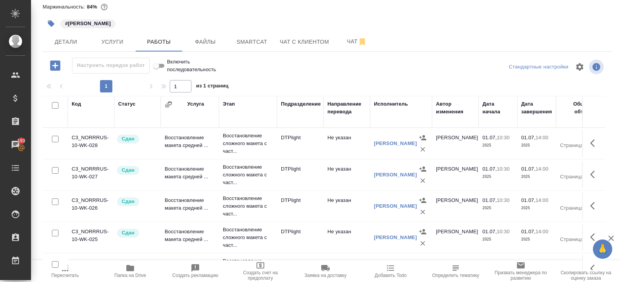
click at [57, 70] on icon "button" at bounding box center [55, 65] width 10 height 10
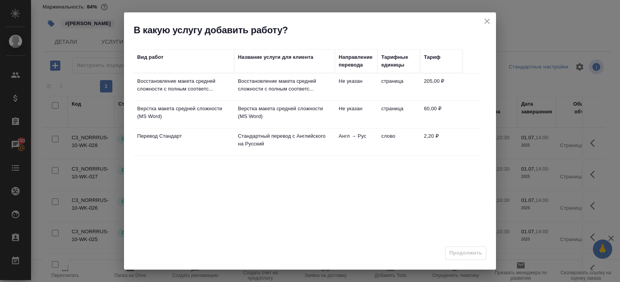
click at [487, 23] on icon "close" at bounding box center [486, 21] width 9 height 9
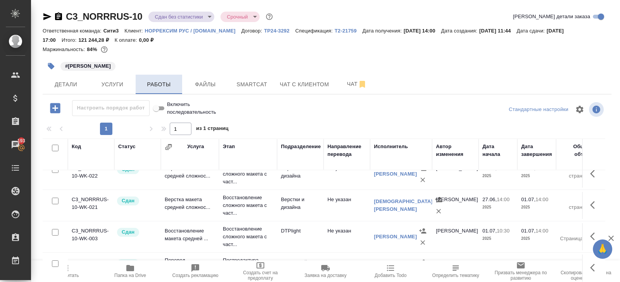
click at [167, 86] on span "Работы" at bounding box center [158, 85] width 37 height 10
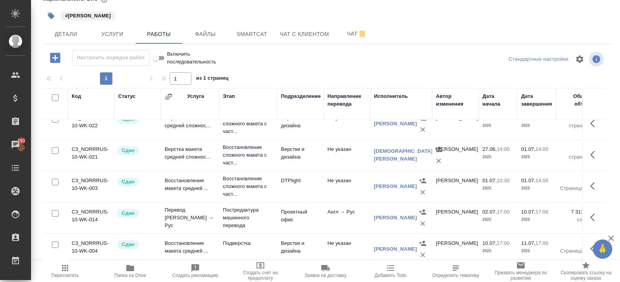
click at [52, 58] on icon "button" at bounding box center [55, 58] width 10 height 10
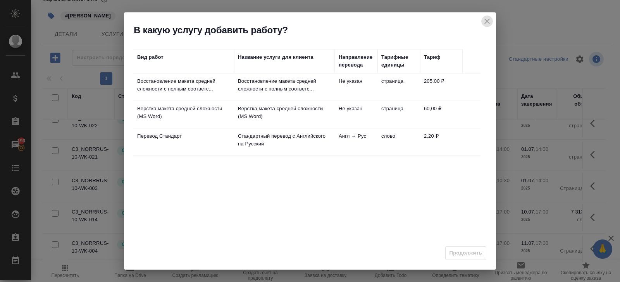
click at [485, 25] on icon "close" at bounding box center [486, 21] width 9 height 9
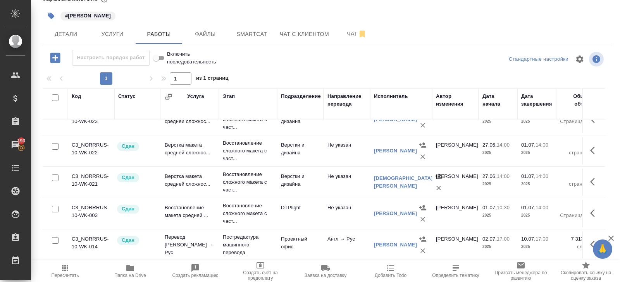
scroll to position [200, 0]
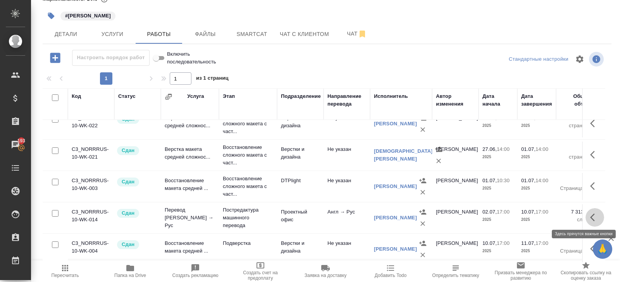
click at [590, 215] on button "button" at bounding box center [594, 217] width 19 height 19
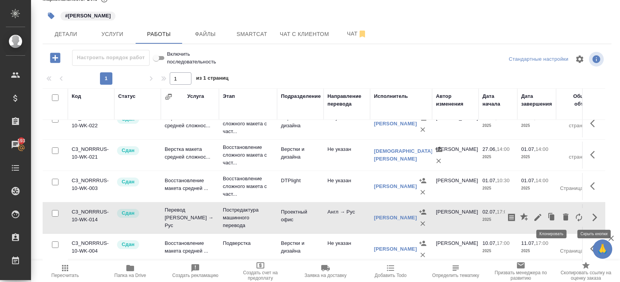
click at [553, 217] on icon "button" at bounding box center [552, 218] width 5 height 6
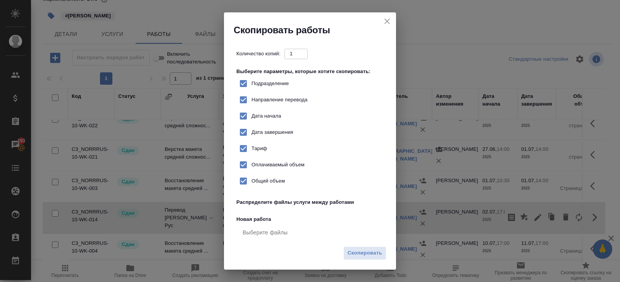
checkbox input "true"
click at [373, 250] on span "Скопировать" at bounding box center [364, 253] width 34 height 9
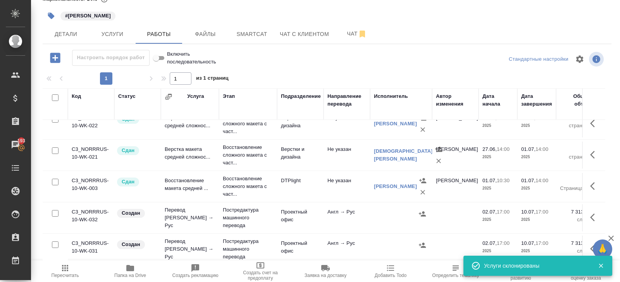
scroll to position [263, 0]
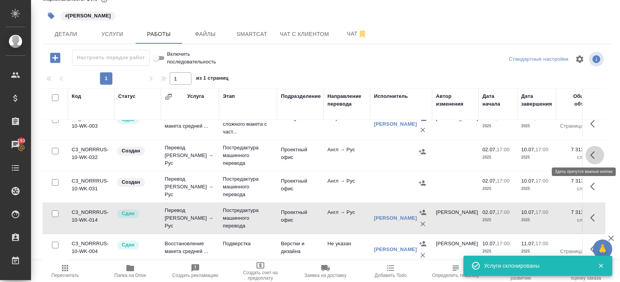
click at [593, 152] on icon "button" at bounding box center [594, 155] width 9 height 9
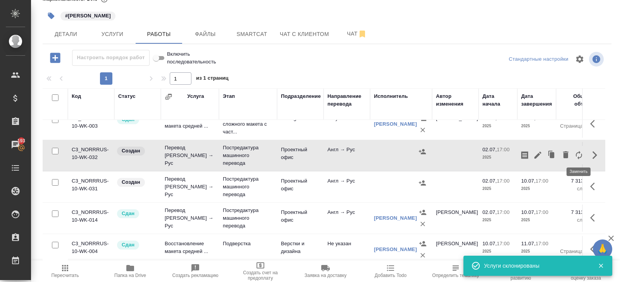
click at [565, 153] on icon "button" at bounding box center [565, 154] width 5 height 7
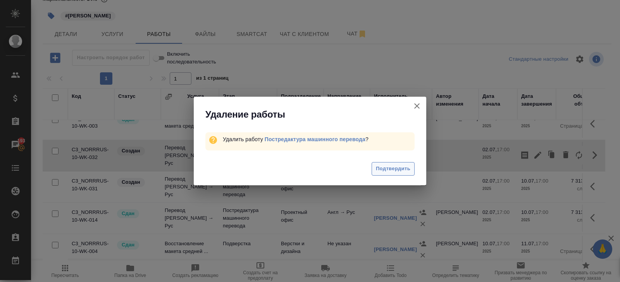
click at [397, 167] on span "Подтвердить" at bounding box center [393, 169] width 34 height 9
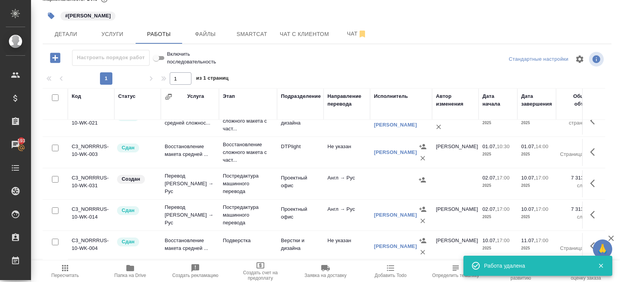
scroll to position [232, 0]
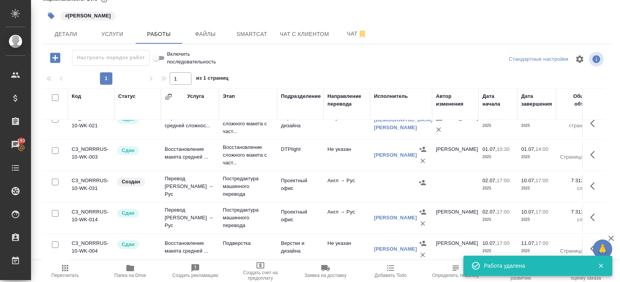
click at [593, 184] on icon "button" at bounding box center [594, 186] width 9 height 9
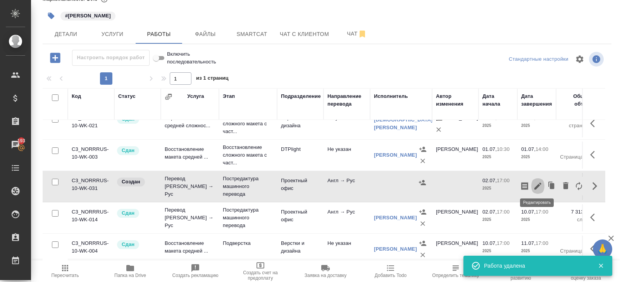
click at [537, 184] on icon "button" at bounding box center [537, 186] width 7 height 7
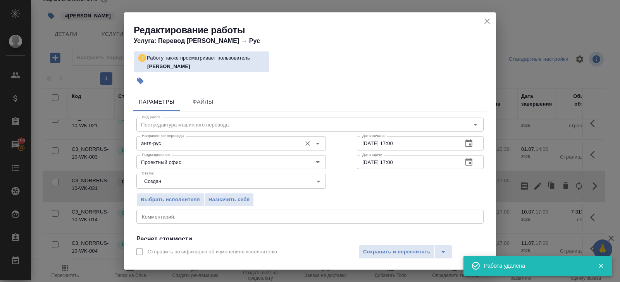
click at [172, 149] on div "англ-рус Направление перевода" at bounding box center [230, 143] width 189 height 14
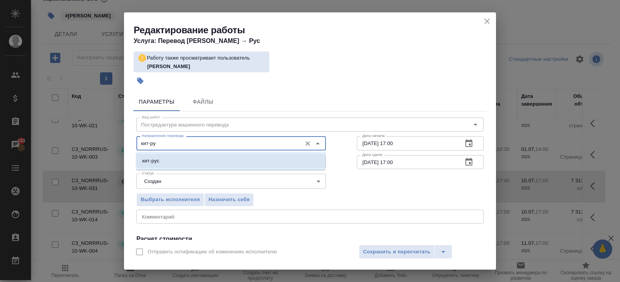
click at [138, 164] on li "кит-рус" at bounding box center [230, 161] width 189 height 14
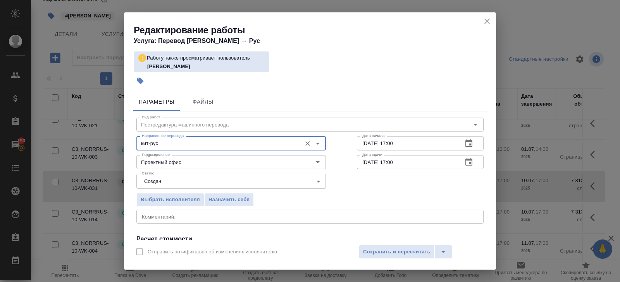
type input "кит-рус"
click at [150, 178] on body "🙏 .cls-1 fill:#fff; AWATERA Belyakova Yulia Клиенты Спецификации Заказы 193 Чат…" at bounding box center [310, 141] width 620 height 282
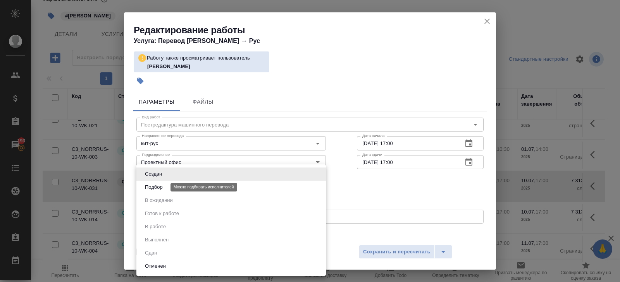
click at [151, 192] on li "Подбор" at bounding box center [230, 187] width 189 height 13
type input "recruiting"
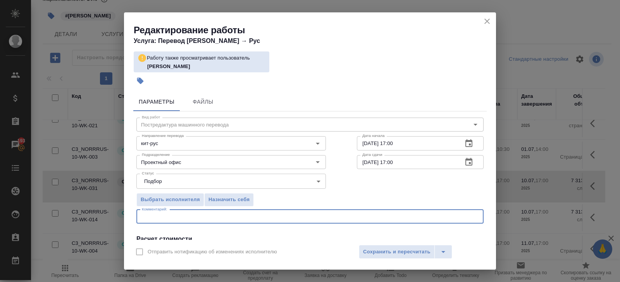
click at [181, 218] on textarea at bounding box center [310, 217] width 336 height 6
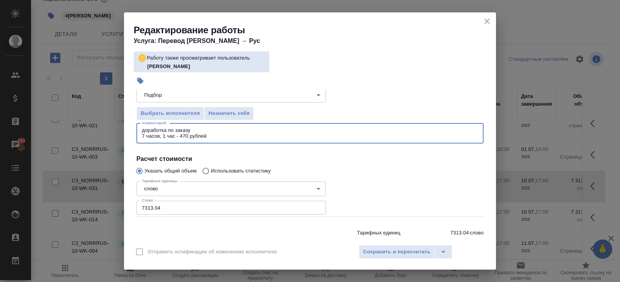
scroll to position [109, 0]
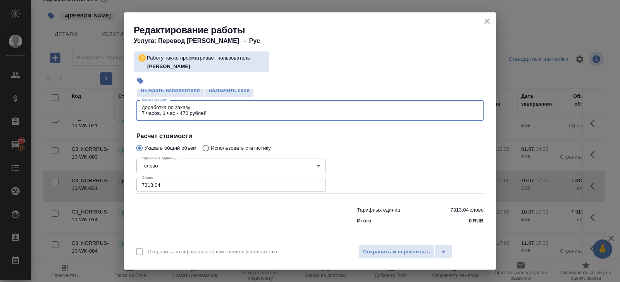
type textarea "доработка по заказу 7 часов, 1 час - 470 рублей"
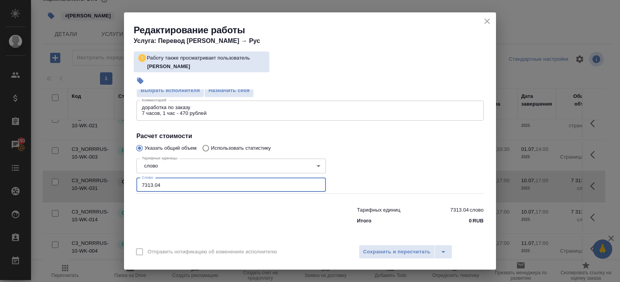
drag, startPoint x: 172, startPoint y: 183, endPoint x: 50, endPoint y: 182, distance: 122.0
click at [50, 182] on div "Редактирование работы Услуга: Перевод Стандарт Англ → Рус Работу также просматр…" at bounding box center [310, 141] width 620 height 282
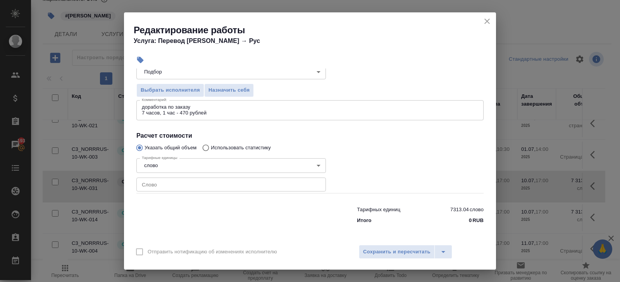
scroll to position [88, 0]
type input "2"
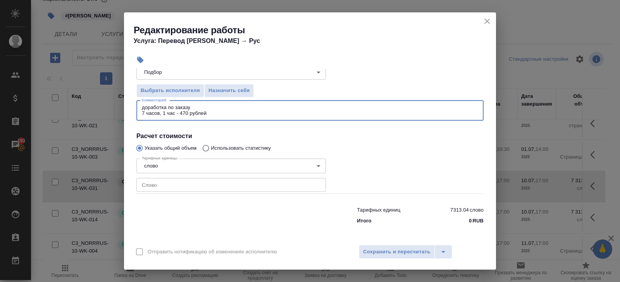
click at [222, 112] on textarea "доработка по заказу 7 часов, 1 час - 470 рублей" at bounding box center [310, 111] width 336 height 12
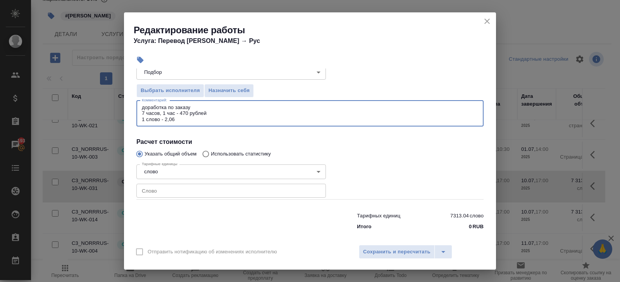
type textarea "доработка по заказу 7 часов, 1 час - 470 рублей 1 слово - 2,06"
click at [180, 188] on input "number" at bounding box center [230, 191] width 189 height 14
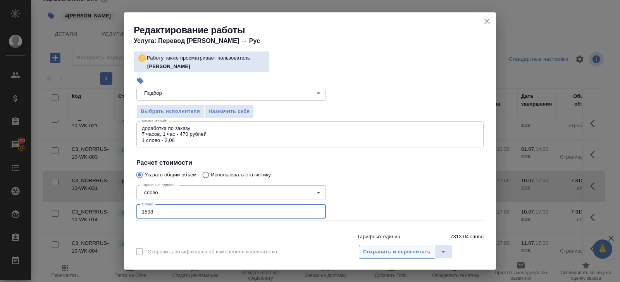
type input "1598"
click at [400, 248] on span "Сохранить и пересчитать" at bounding box center [396, 252] width 67 height 9
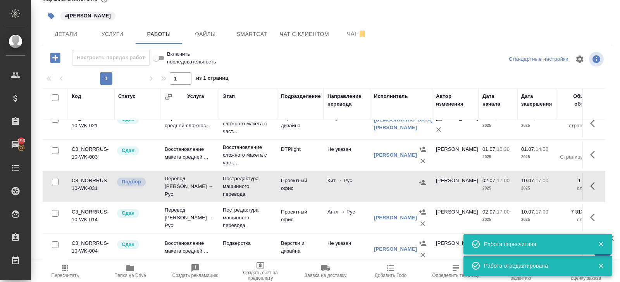
click at [422, 180] on icon "button" at bounding box center [422, 182] width 7 height 5
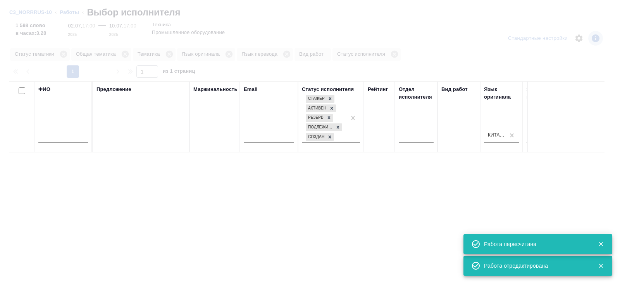
click at [81, 136] on input "text" at bounding box center [63, 138] width 50 height 10
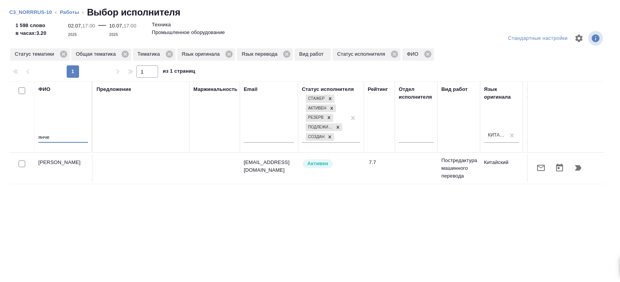
type input "янче"
click at [581, 165] on icon "button" at bounding box center [577, 167] width 9 height 9
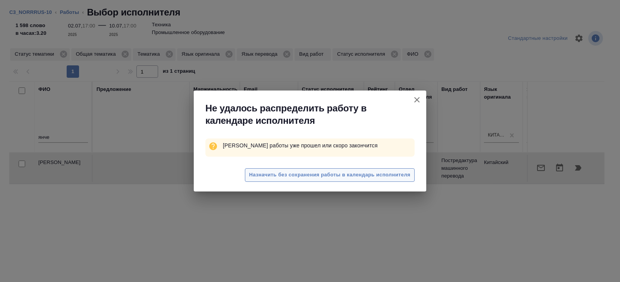
click at [376, 179] on span "Назначить без сохранения работы в календарь исполнителя" at bounding box center [329, 175] width 161 height 9
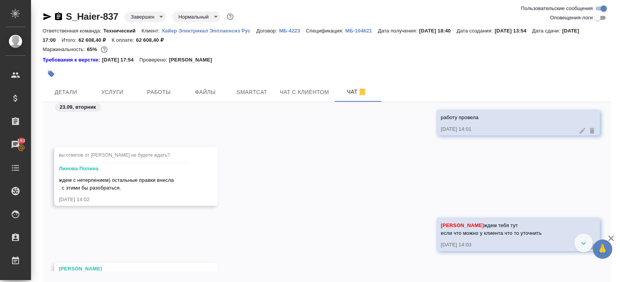
click at [583, 241] on div at bounding box center [583, 243] width 19 height 19
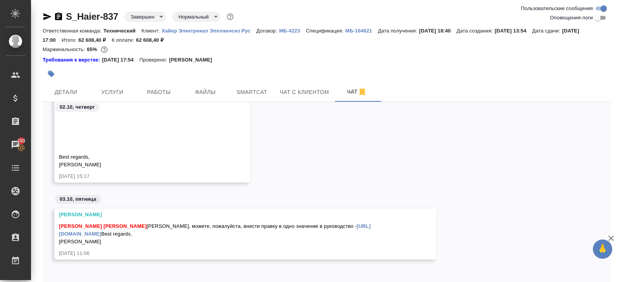
scroll to position [36, 0]
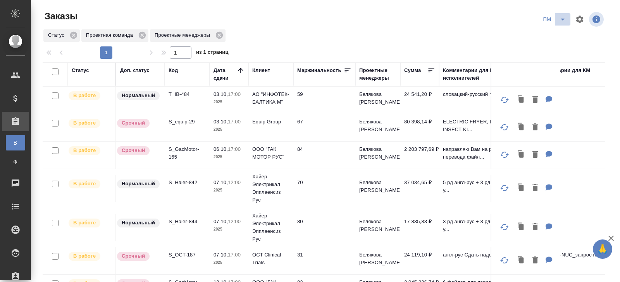
click at [561, 20] on icon "split button" at bounding box center [562, 19] width 9 height 9
click at [559, 33] on li "В работу!" at bounding box center [554, 35] width 39 height 12
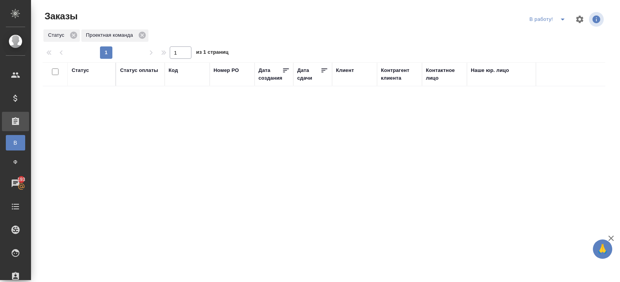
click at [559, 24] on icon "split button" at bounding box center [562, 19] width 9 height 9
click at [546, 45] on li "начислить" at bounding box center [548, 47] width 43 height 12
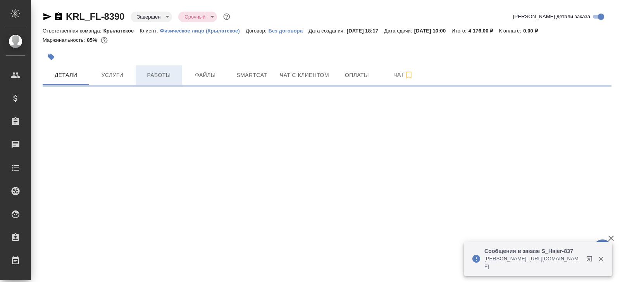
click at [168, 77] on span "Работы" at bounding box center [158, 76] width 37 height 10
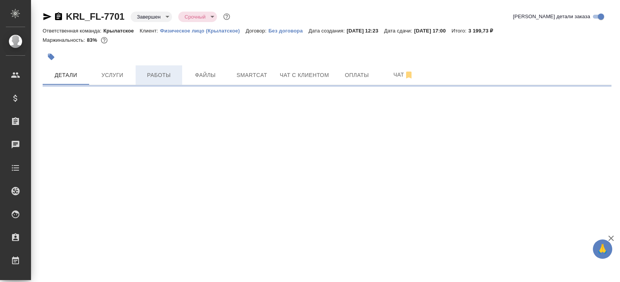
select select "RU"
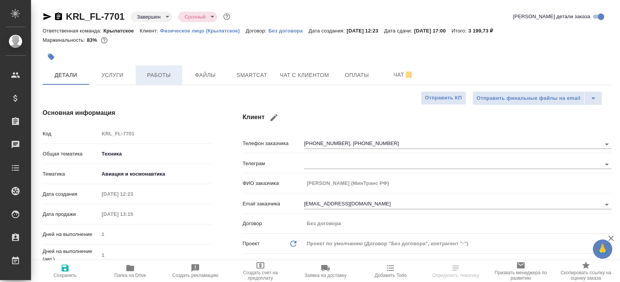
type textarea "x"
click at [159, 79] on span "Работы" at bounding box center [158, 76] width 37 height 10
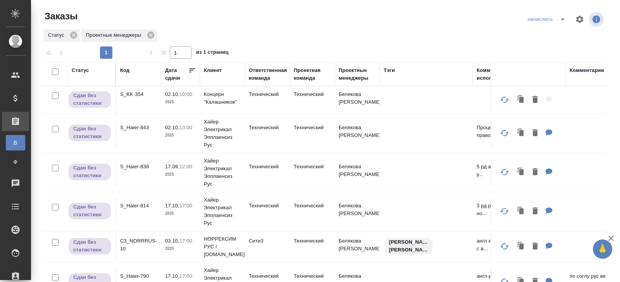
click at [448, 32] on div "Статус Проектные менеджеры" at bounding box center [324, 36] width 562 height 14
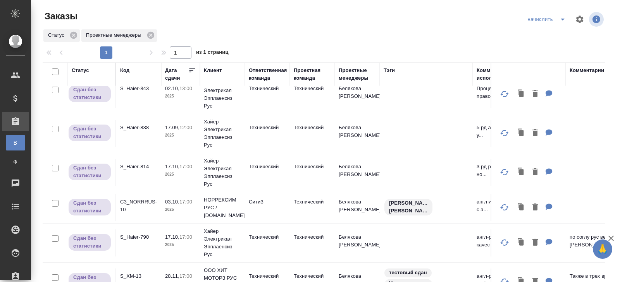
scroll to position [63, 0]
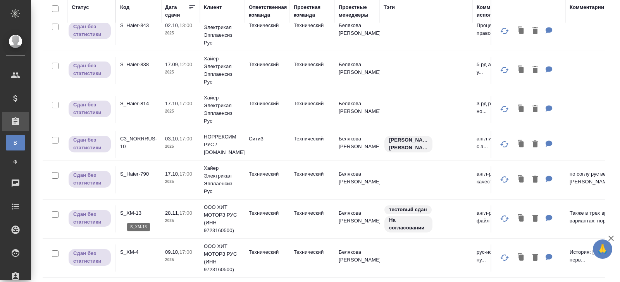
click at [129, 210] on p "S_XM-13" at bounding box center [138, 214] width 37 height 8
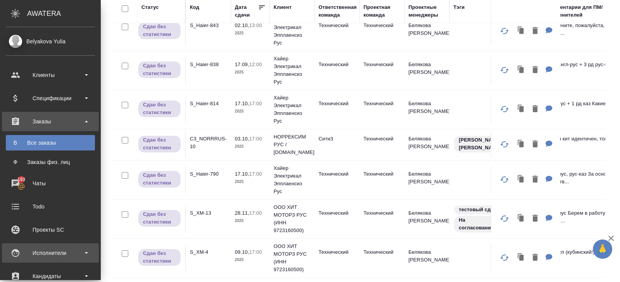
click at [33, 247] on div "Исполнители" at bounding box center [50, 253] width 97 height 19
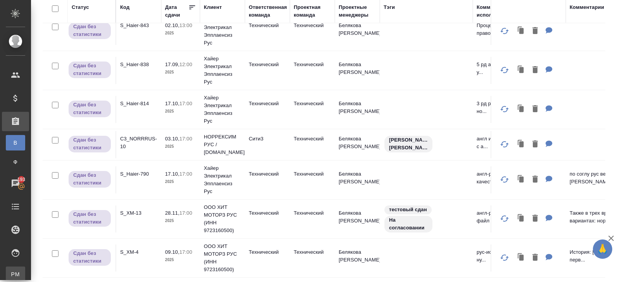
click at [12, 271] on div "Для PM/LQA" at bounding box center [6, 275] width 12 height 8
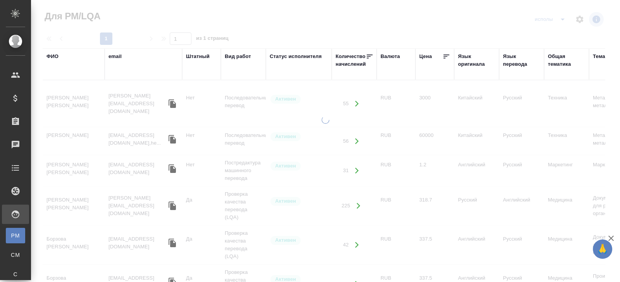
click at [56, 56] on div "ФИО" at bounding box center [52, 57] width 12 height 8
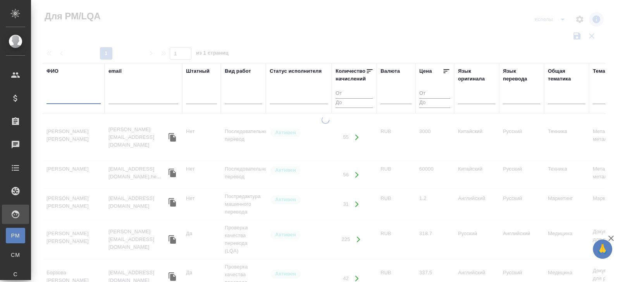
click at [62, 95] on input "text" at bounding box center [73, 100] width 54 height 10
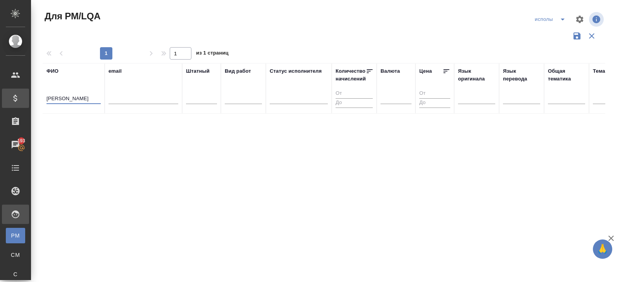
drag, startPoint x: 63, startPoint y: 100, endPoint x: 21, endPoint y: 96, distance: 42.4
click at [21, 96] on div ".cls-1 fill:#fff; AWATERA Belyakova Yulia Клиенты Спецификации Заказы 193 Чаты …" at bounding box center [310, 141] width 620 height 282
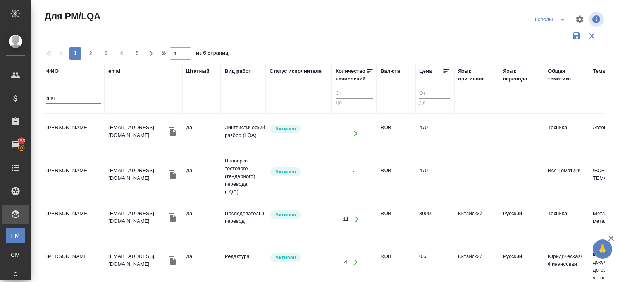
type input "янч"
click at [60, 131] on td "Янченко Полина" at bounding box center [74, 133] width 62 height 27
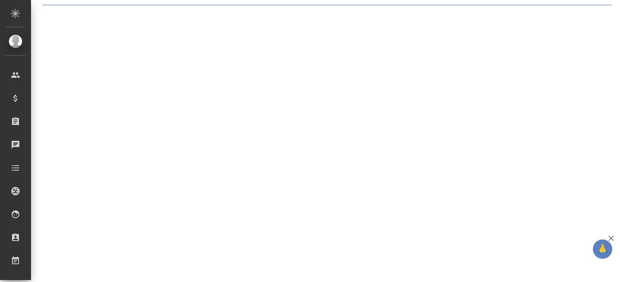
select select "RU"
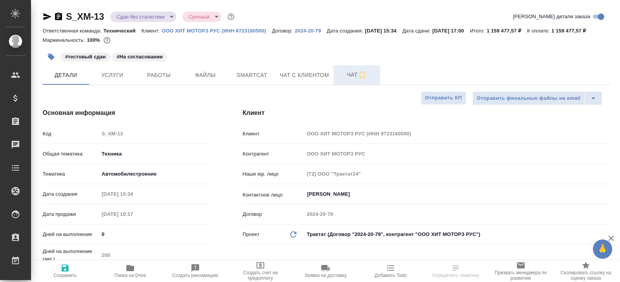
type textarea "x"
click at [347, 80] on span "Чат" at bounding box center [356, 75] width 37 height 10
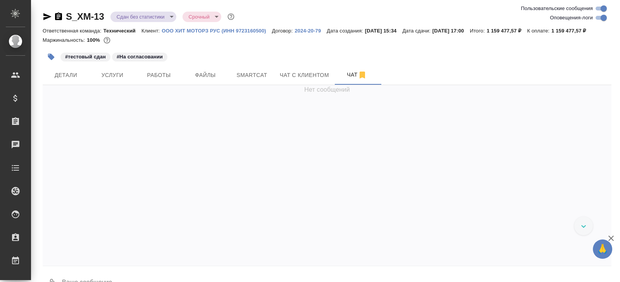
click at [594, 18] on input "Оповещения-логи" at bounding box center [604, 17] width 28 height 9
checkbox input "false"
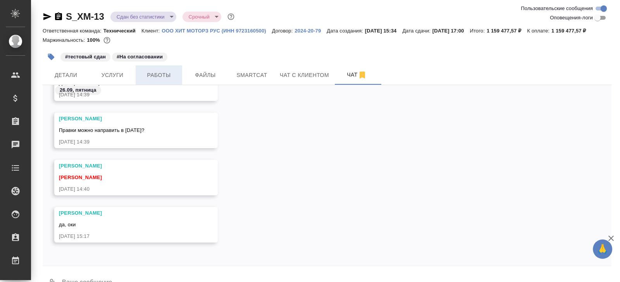
click at [167, 80] on span "Работы" at bounding box center [158, 76] width 37 height 10
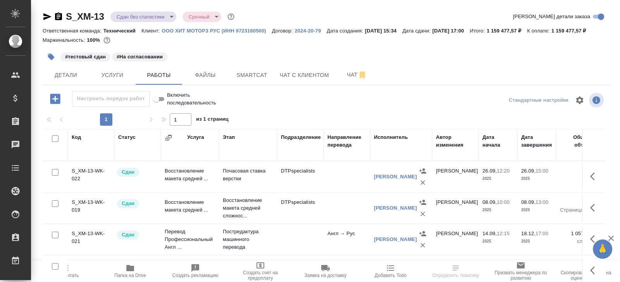
click at [127, 272] on icon "button" at bounding box center [130, 268] width 9 height 9
click at [349, 80] on span "Чат" at bounding box center [356, 75] width 37 height 10
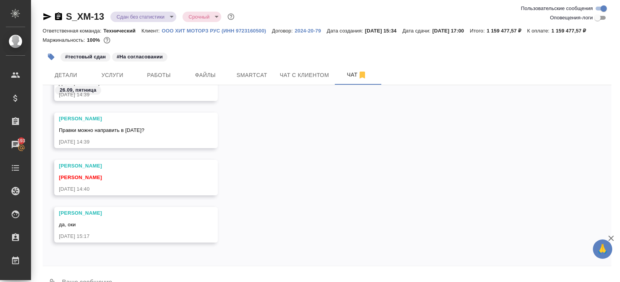
scroll to position [28, 0]
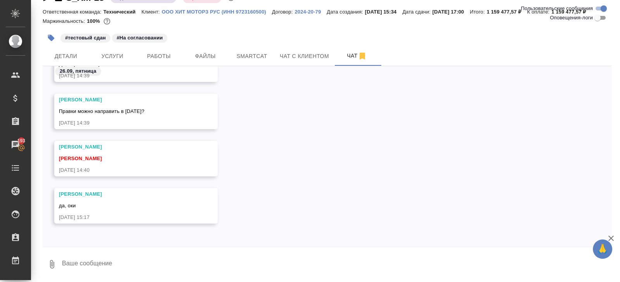
click at [137, 263] on textarea at bounding box center [336, 264] width 550 height 26
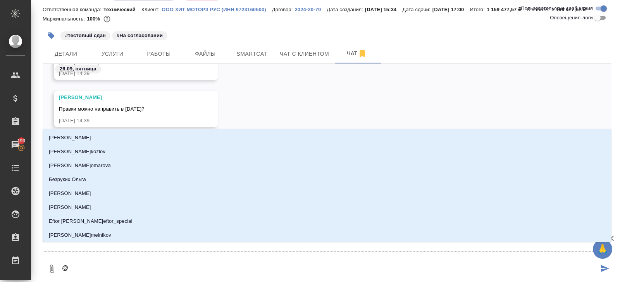
type textarea "@м"
type input "м"
type textarea "@мало"
type input "мало"
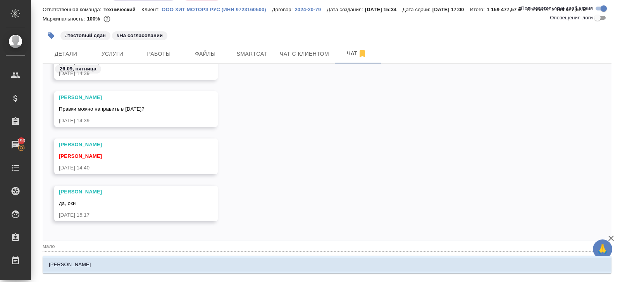
click at [110, 265] on li "[PERSON_NAME]" at bounding box center [327, 265] width 569 height 14
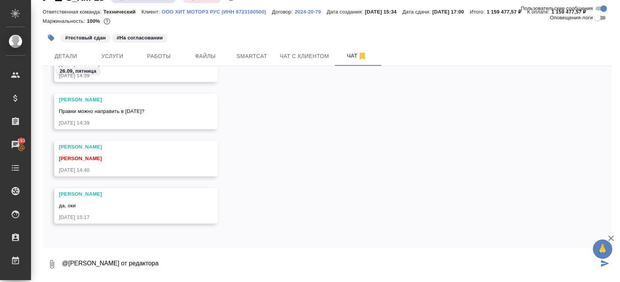
paste textarea "[URL][DOMAIN_NAME]"
type textarea "@Малофеева Екатерина от редактора https://drive.awatera.com/s/t8H8MfLcxMXcXGs"
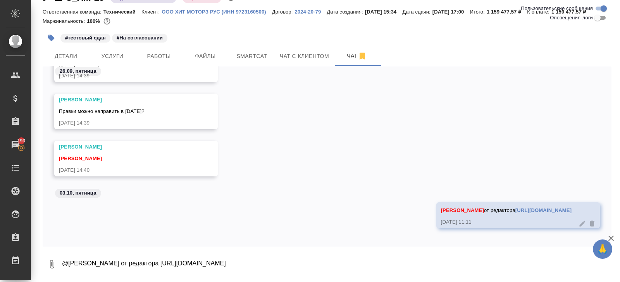
scroll to position [1429, 0]
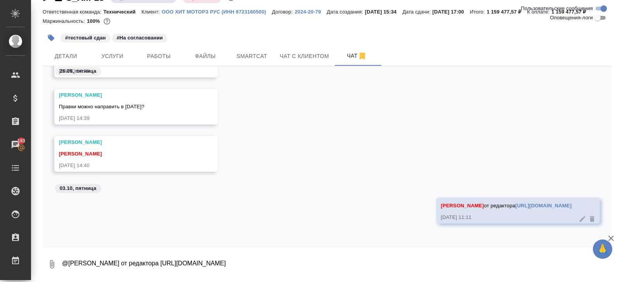
click at [231, 261] on textarea "@Малофеева Екатерина от редактора https://drive.awatera.com/s/t8H8MfLcxMXcXGs" at bounding box center [336, 264] width 550 height 26
type textarea "сориентируешь по сроку внесения?"
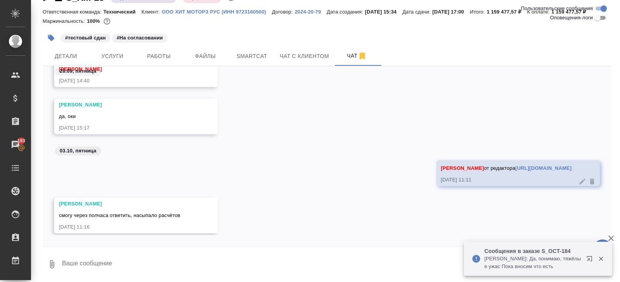
scroll to position [1616, 0]
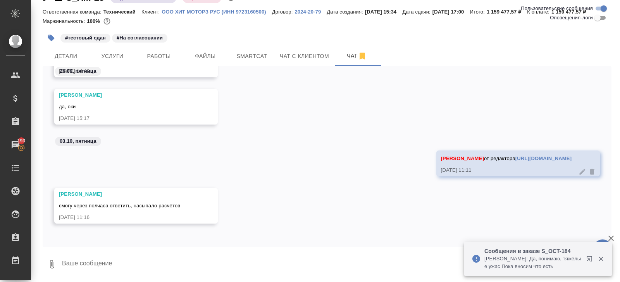
click at [138, 258] on textarea at bounding box center [336, 264] width 550 height 26
type textarea "хорошоу"
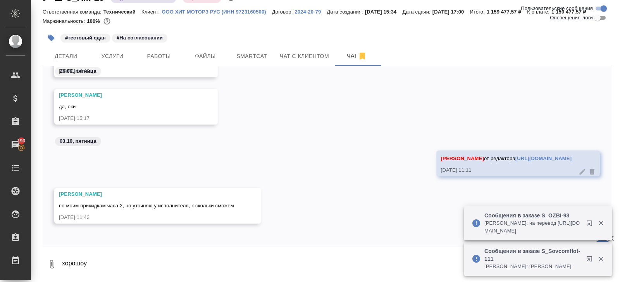
click at [225, 256] on textarea "хорошоу" at bounding box center [336, 264] width 550 height 26
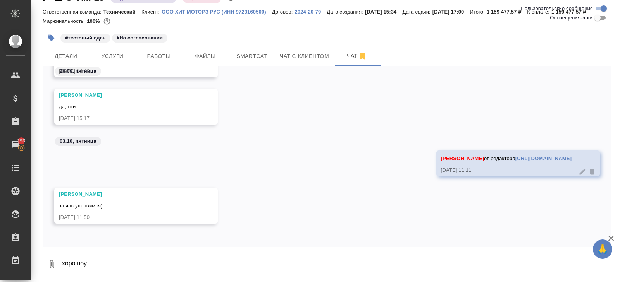
click at [139, 266] on textarea "хорошоу" at bounding box center [336, 264] width 550 height 26
type textarea "ок, спасибо, ждём"
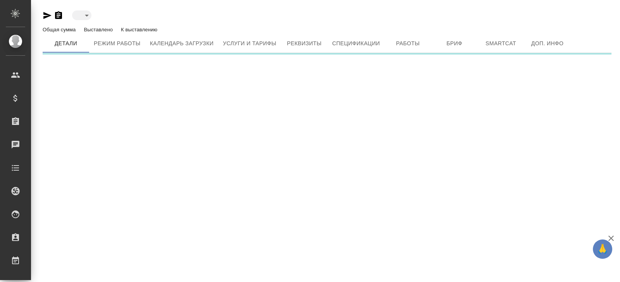
type input "active"
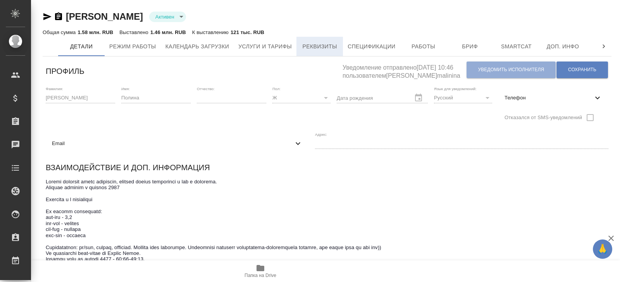
click at [323, 47] on span "Реквизиты" at bounding box center [319, 47] width 37 height 10
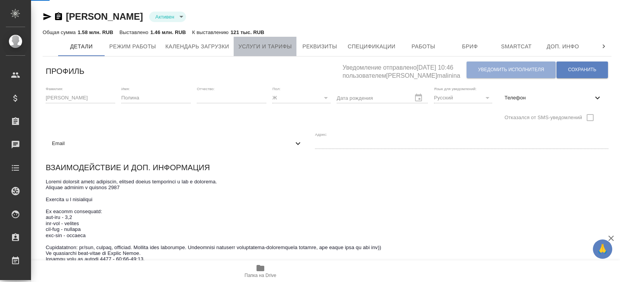
click at [284, 48] on span "Услуги и тарифы" at bounding box center [264, 47] width 53 height 10
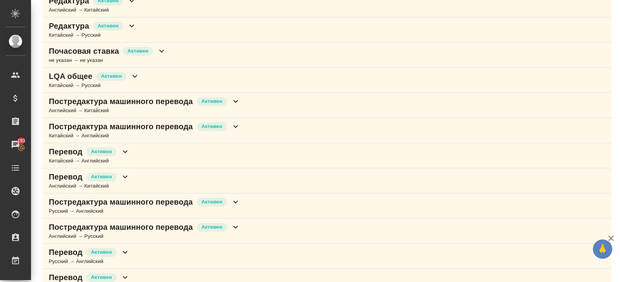
scroll to position [408, 0]
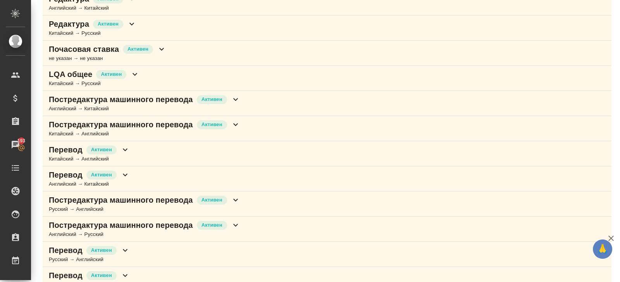
click at [148, 48] on p "Активен" at bounding box center [137, 49] width 21 height 8
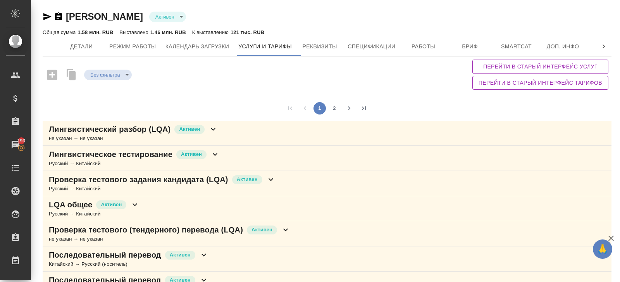
scroll to position [552, 0]
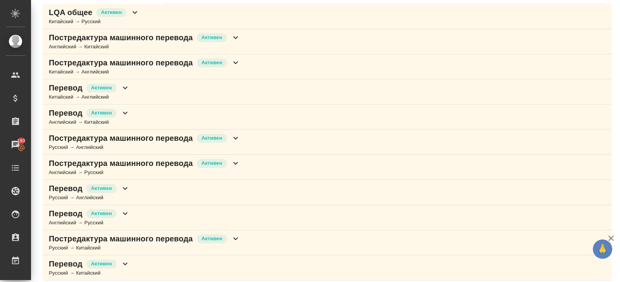
click at [155, 236] on p "Постредактура машинного перевода" at bounding box center [121, 239] width 144 height 11
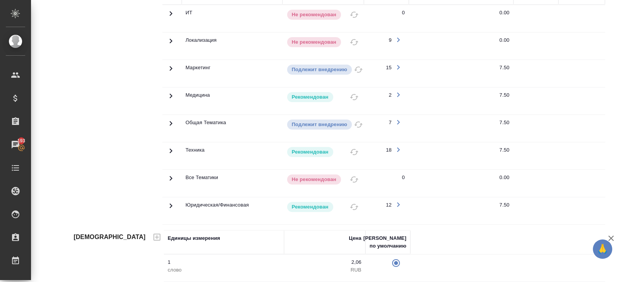
scroll to position [868, 0]
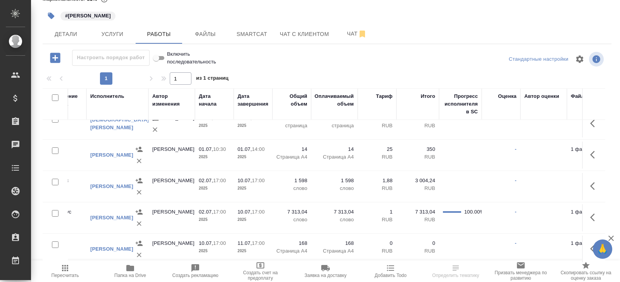
scroll to position [232, 315]
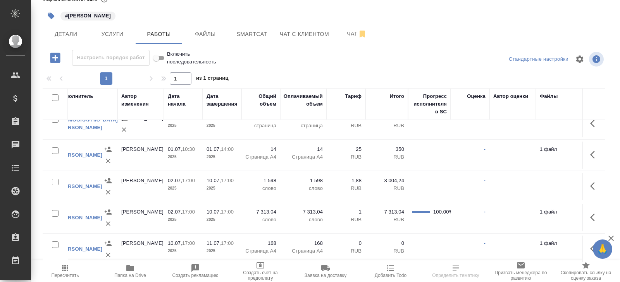
click at [590, 183] on icon "button" at bounding box center [594, 186] width 9 height 9
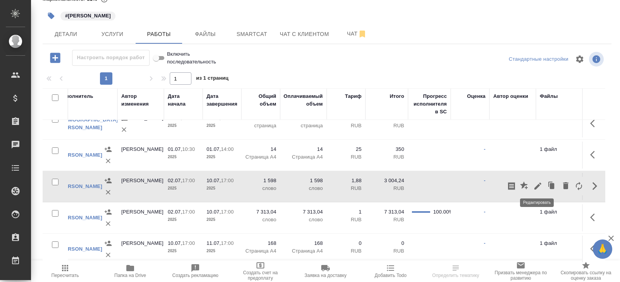
click at [536, 183] on icon "button" at bounding box center [537, 186] width 9 height 9
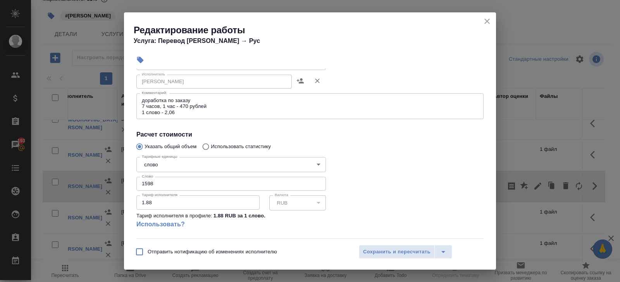
scroll to position [143, 0]
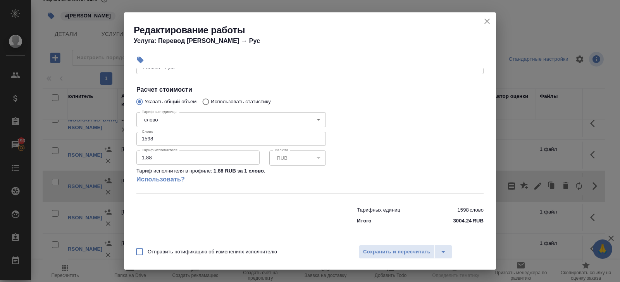
drag, startPoint x: 125, startPoint y: 157, endPoint x: 93, endPoint y: 157, distance: 32.5
click at [93, 157] on div "Редактирование работы Услуга: Перевод Стандарт Кит → Рус Параметры Файлы Вид ра…" at bounding box center [310, 141] width 620 height 282
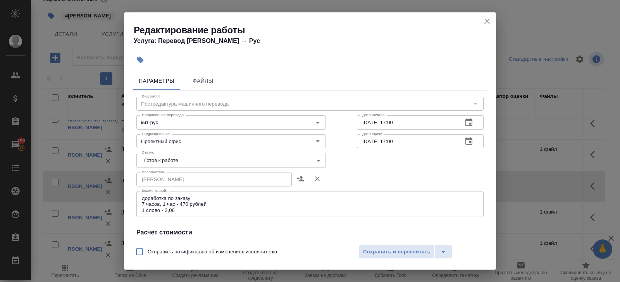
type input "2.06"
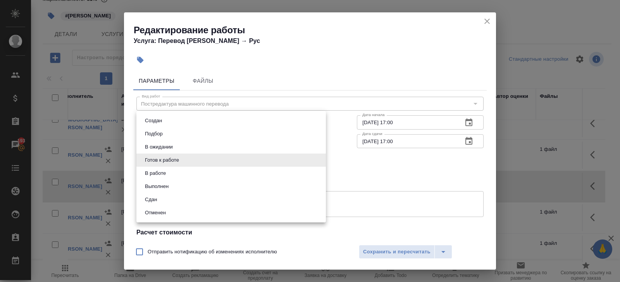
click at [176, 160] on body "🙏 .cls-1 fill:#fff; AWATERA Belyakova Yulia Клиенты Спецификации Заказы 193 Чат…" at bounding box center [310, 141] width 620 height 282
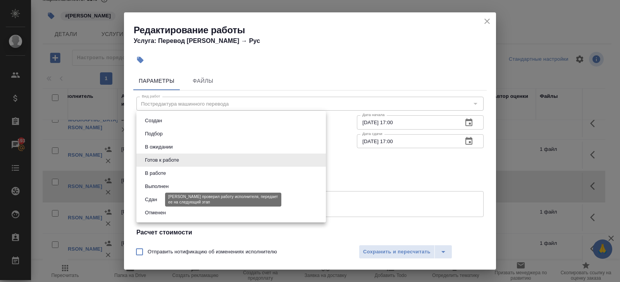
click at [153, 198] on button "Сдан" at bounding box center [151, 200] width 17 height 9
type input "closed"
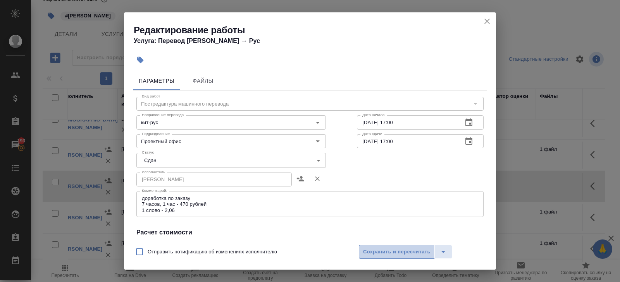
click at [373, 248] on span "Сохранить и пересчитать" at bounding box center [396, 252] width 67 height 9
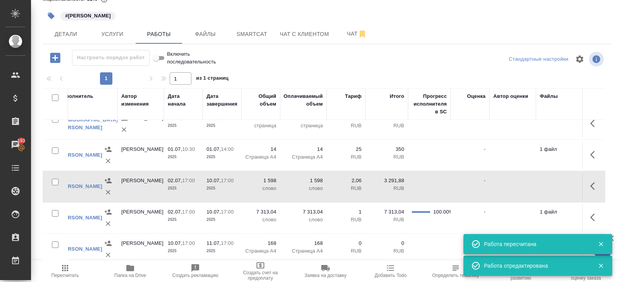
click at [594, 182] on icon "button" at bounding box center [594, 186] width 9 height 9
click at [512, 184] on icon "button" at bounding box center [511, 186] width 9 height 9
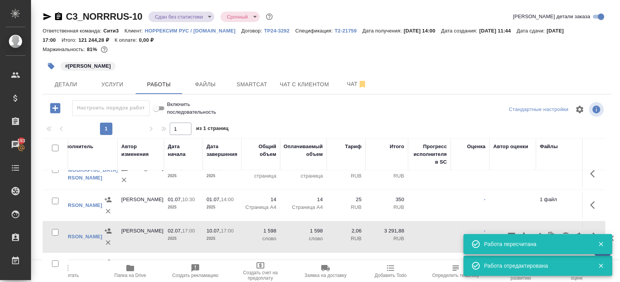
click at [74, 274] on span "Пересчитать" at bounding box center [66, 275] width 28 height 5
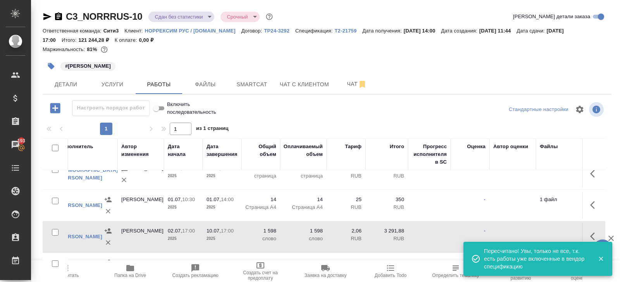
click at [595, 233] on icon "button" at bounding box center [594, 236] width 9 height 9
click at [536, 234] on icon "button" at bounding box center [537, 236] width 9 height 9
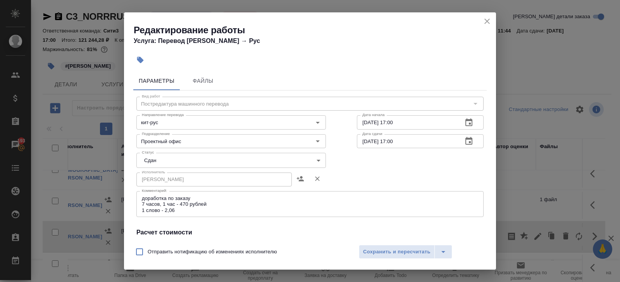
scroll to position [143, 0]
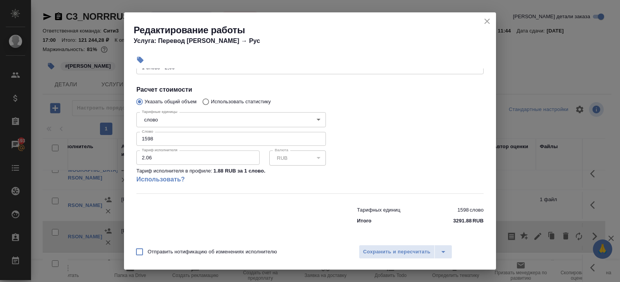
click at [488, 21] on icon "close" at bounding box center [486, 21] width 9 height 9
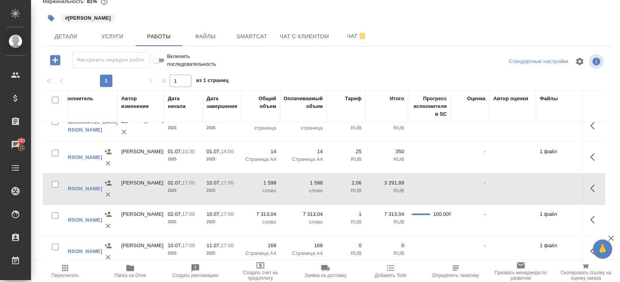
scroll to position [50, 0]
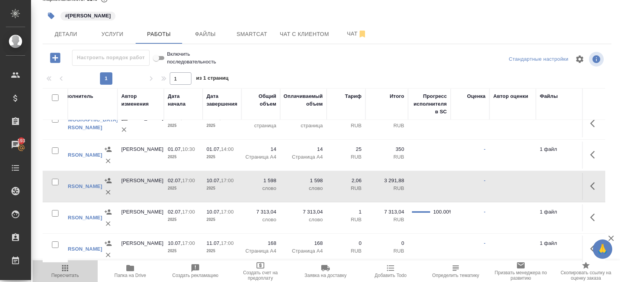
click at [68, 268] on icon "button" at bounding box center [65, 268] width 6 height 6
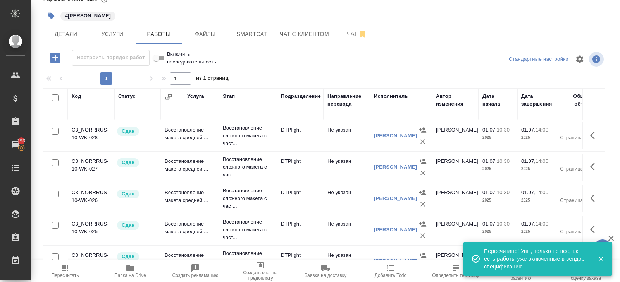
scroll to position [0, 0]
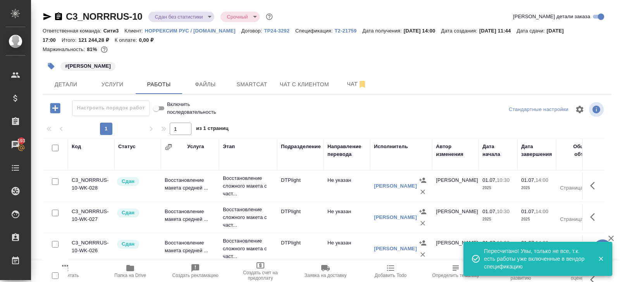
click at [159, 25] on div "C3_NORRRUS-10 Сдан без статистики distributed Срочный urgent Кратко детали зака…" at bounding box center [327, 17] width 569 height 15
click at [171, 19] on body "🙏 .cls-1 fill:#fff; AWATERA Belyakova Yulia Клиенты Спецификации Заказы 193 Чат…" at bounding box center [310, 141] width 620 height 282
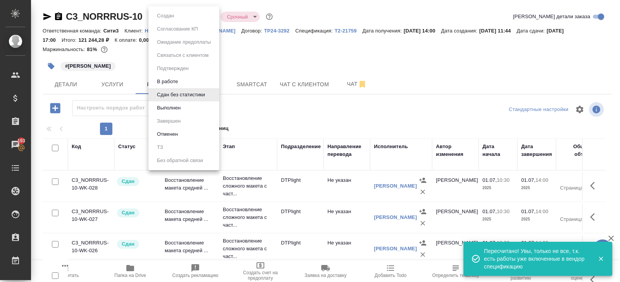
click at [169, 111] on button "Выполнен" at bounding box center [169, 108] width 28 height 9
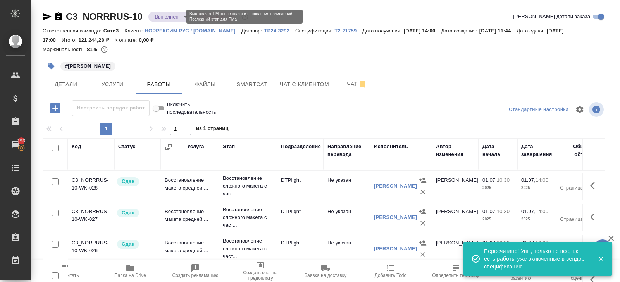
click at [174, 17] on body "🙏 .cls-1 fill:#fff; AWATERA Belyakova Yulia Клиенты Спецификации Заказы 193 Чат…" at bounding box center [310, 141] width 620 height 282
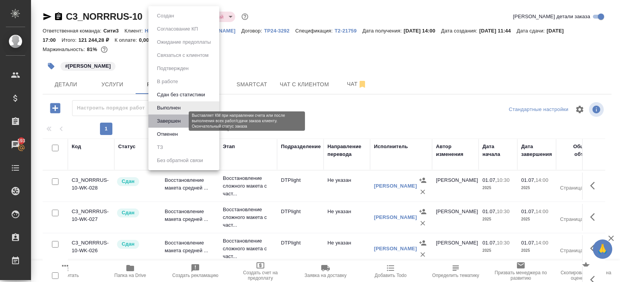
click at [162, 120] on button "Завершен" at bounding box center [169, 121] width 28 height 9
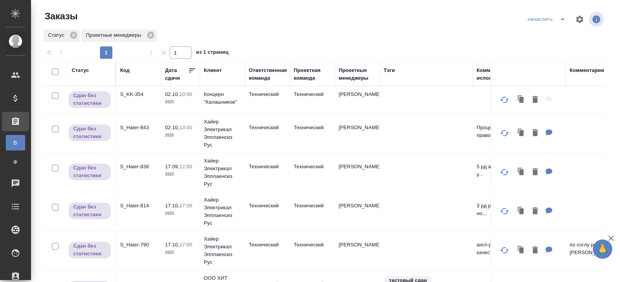
click at [563, 19] on icon "split button" at bounding box center [563, 20] width 4 height 2
click at [562, 36] on li "В работу!" at bounding box center [546, 35] width 45 height 12
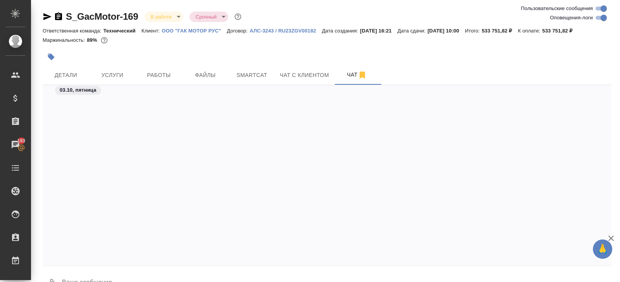
scroll to position [13856, 0]
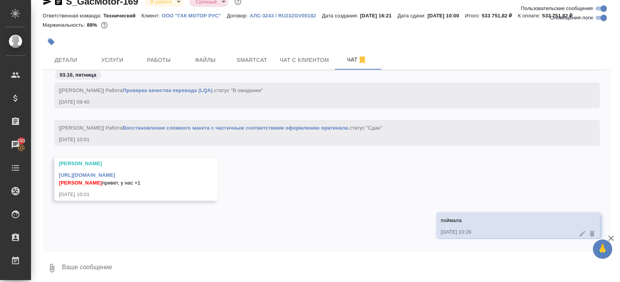
click at [599, 20] on input "Оповещения-логи" at bounding box center [604, 17] width 28 height 9
checkbox input "false"
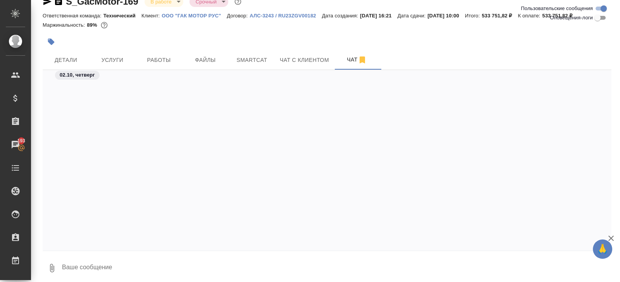
scroll to position [1638, 0]
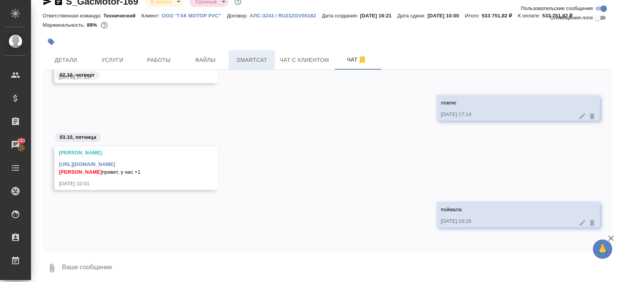
click at [261, 57] on span "Smartcat" at bounding box center [251, 60] width 37 height 10
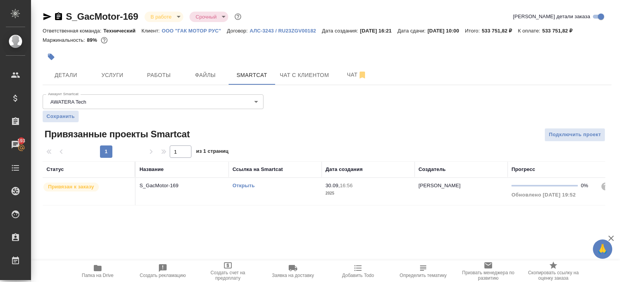
click at [250, 184] on link "Открыть" at bounding box center [243, 186] width 22 height 6
click at [274, 200] on td "Открыть" at bounding box center [275, 191] width 93 height 27
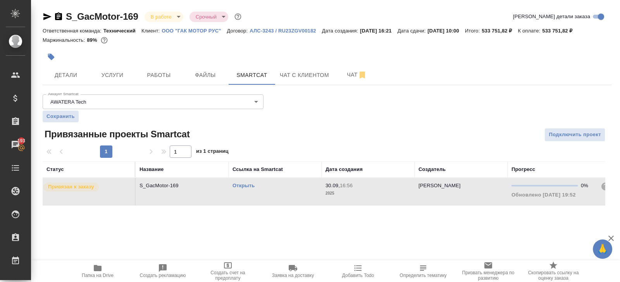
click at [274, 200] on td "Открыть" at bounding box center [275, 191] width 93 height 27
click at [171, 75] on span "Работы" at bounding box center [158, 76] width 37 height 10
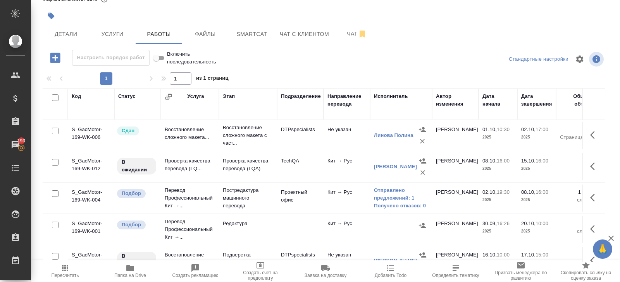
scroll to position [62, 0]
click at [384, 194] on link "Отправлено предложений: 1" at bounding box center [401, 194] width 54 height 15
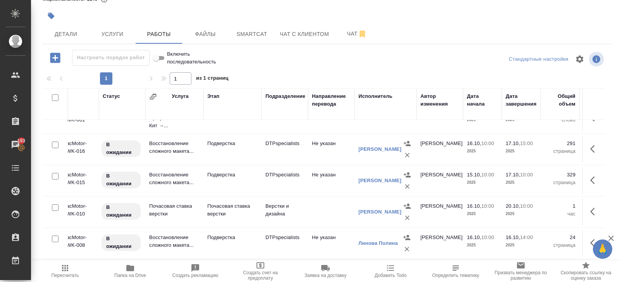
scroll to position [162, 15]
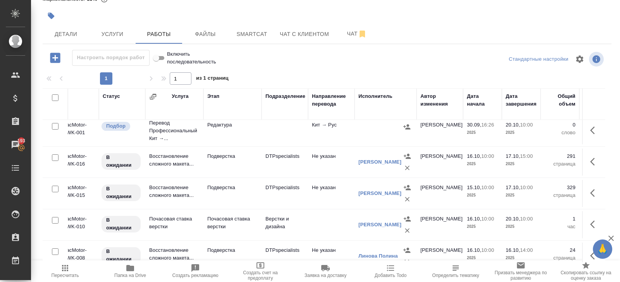
click at [290, 189] on td "DTPspecialists" at bounding box center [284, 193] width 46 height 27
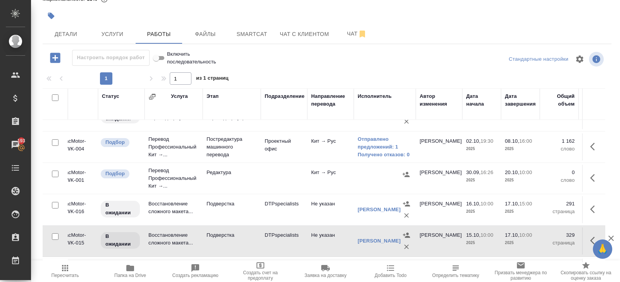
scroll to position [117, 16]
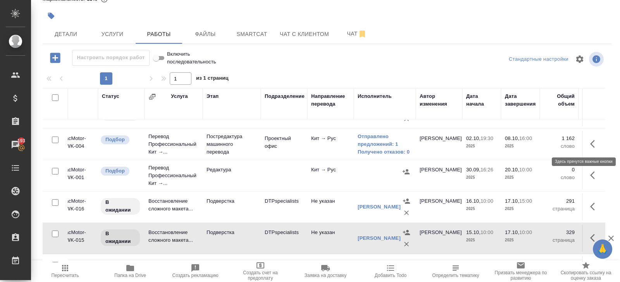
click at [592, 141] on icon "button" at bounding box center [592, 144] width 5 height 8
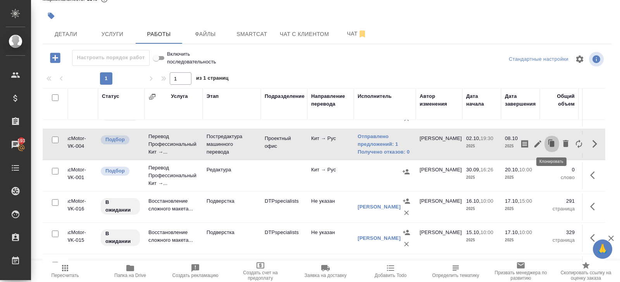
click at [550, 144] on icon "button" at bounding box center [552, 144] width 5 height 6
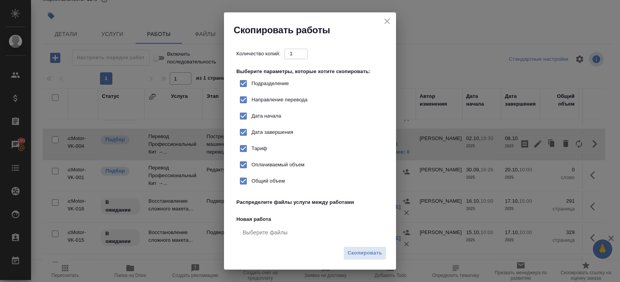
checkbox input "true"
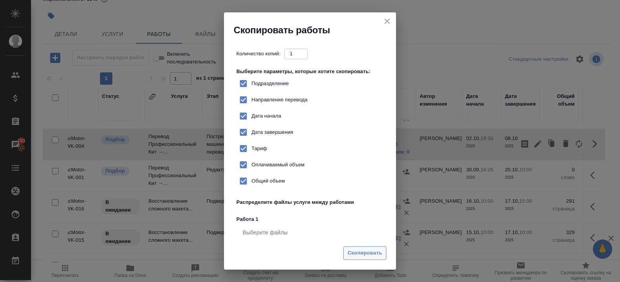
click at [364, 248] on button "Скопировать" at bounding box center [364, 254] width 43 height 14
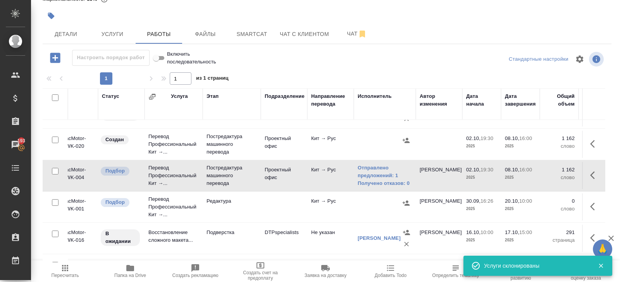
scroll to position [105, 16]
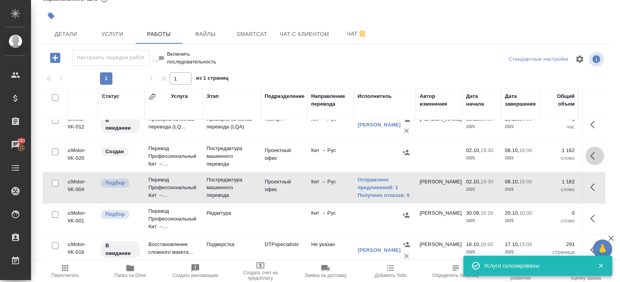
click at [590, 155] on icon "button" at bounding box center [594, 155] width 9 height 9
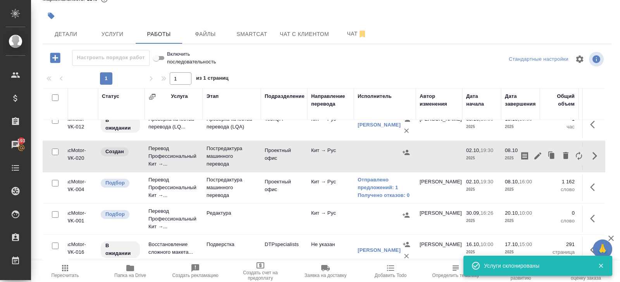
click at [537, 155] on icon "button" at bounding box center [537, 156] width 7 height 7
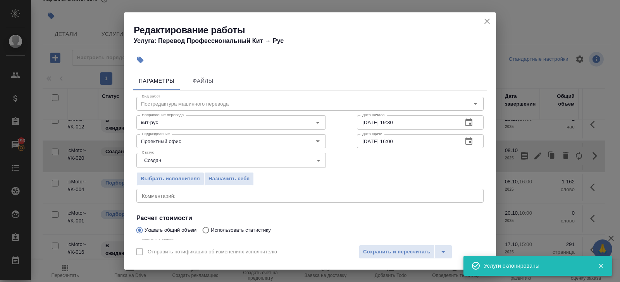
click at [180, 158] on body "🙏 .cls-1 fill:#fff; AWATERA Belyakova Yulia Клиенты Спецификации Заказы 193 Чат…" at bounding box center [310, 141] width 620 height 282
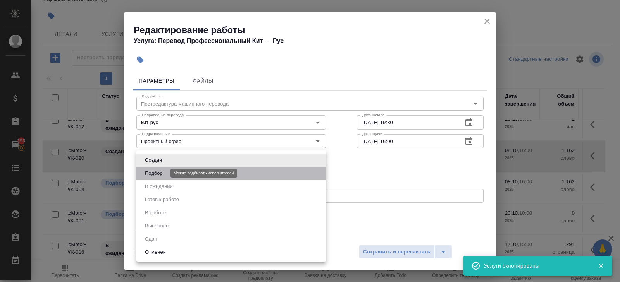
click at [159, 170] on button "Подбор" at bounding box center [154, 173] width 22 height 9
type input "recruiting"
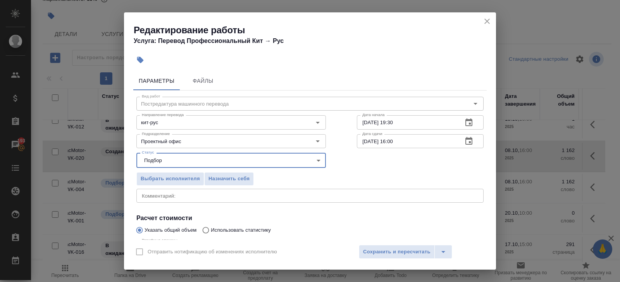
click at [159, 194] on textarea at bounding box center [310, 196] width 336 height 6
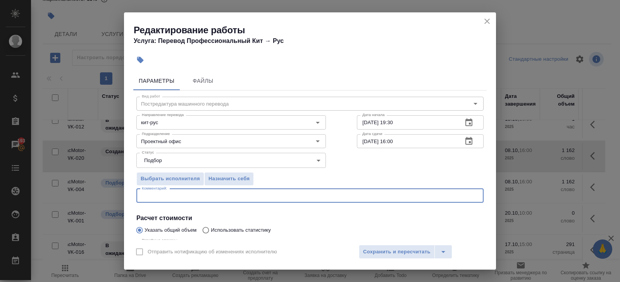
paste textarea "S7 parts catalog_20250930"
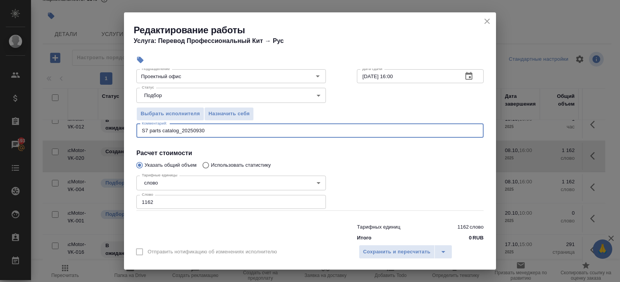
scroll to position [65, 0]
type textarea "S7 parts catalog_20250930"
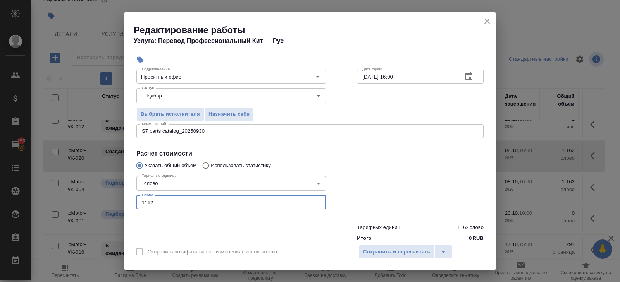
drag, startPoint x: 162, startPoint y: 202, endPoint x: 100, endPoint y: 199, distance: 61.7
click at [100, 199] on div "Редактирование работы Услуга: Перевод Профессиональный Кит → Рус Параметры Файл…" at bounding box center [310, 141] width 620 height 282
type input "26572.68"
click at [208, 131] on textarea "S7 parts catalog_20250930" at bounding box center [310, 131] width 336 height 6
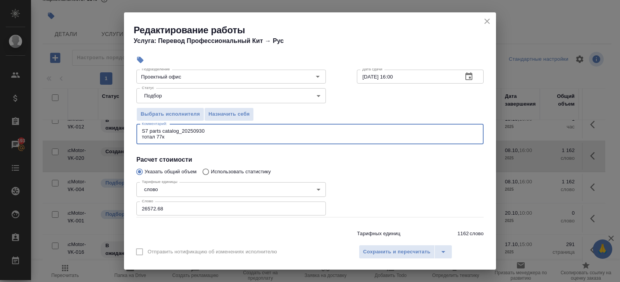
scroll to position [0, 0]
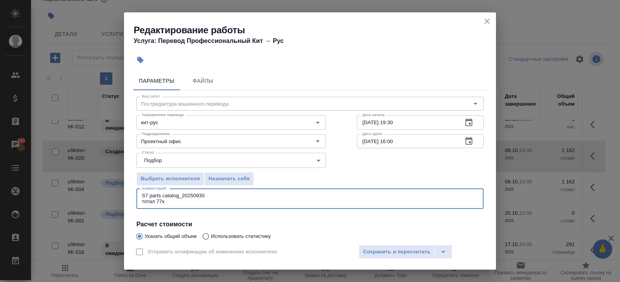
type textarea "S7 parts catalog_20250930 тотал 77к"
click at [468, 143] on icon "button" at bounding box center [468, 141] width 9 height 9
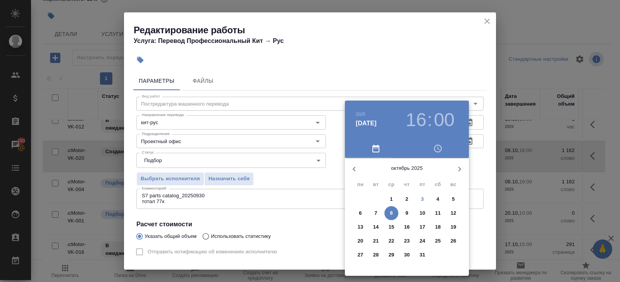
click at [323, 196] on div at bounding box center [310, 141] width 620 height 282
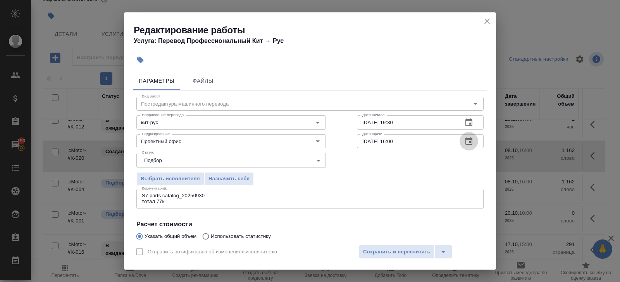
click at [466, 141] on icon "button" at bounding box center [468, 141] width 9 height 9
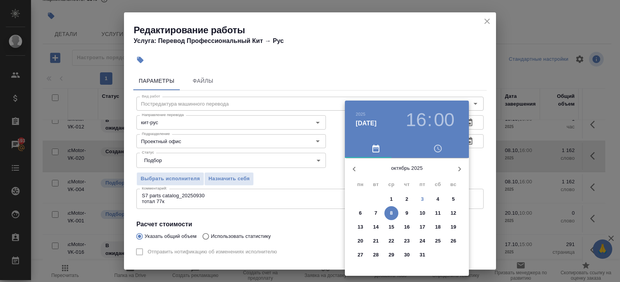
click at [424, 215] on p "10" at bounding box center [423, 214] width 6 height 8
type input "10.10.2025 16:00"
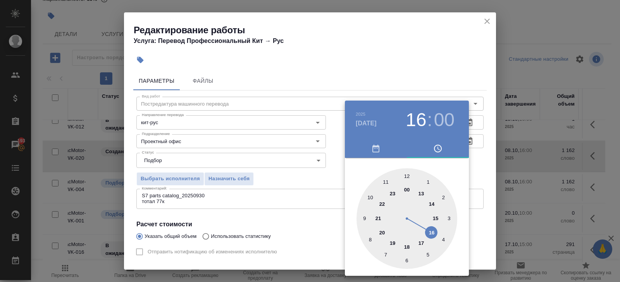
click at [299, 231] on div at bounding box center [310, 141] width 620 height 282
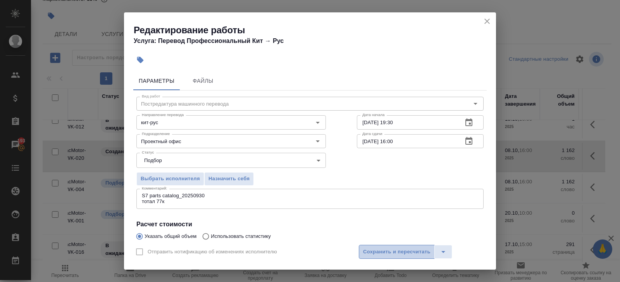
click at [366, 253] on span "Сохранить и пересчитать" at bounding box center [396, 252] width 67 height 9
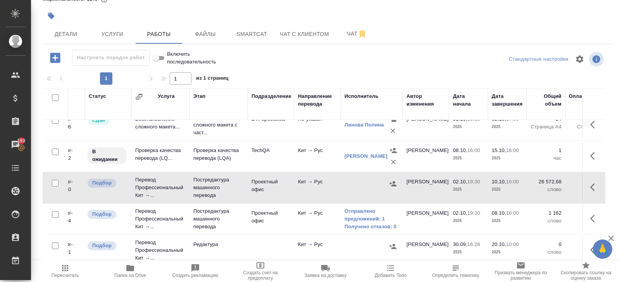
scroll to position [99, 29]
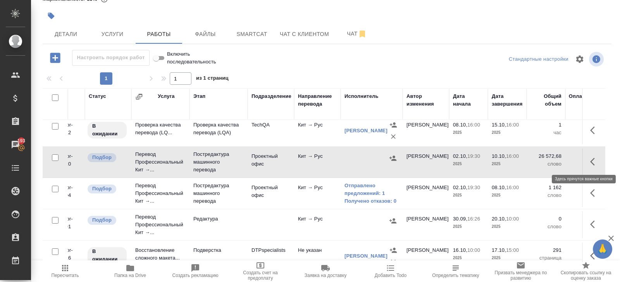
click at [590, 160] on icon "button" at bounding box center [594, 161] width 9 height 9
click at [538, 158] on icon "button" at bounding box center [537, 161] width 9 height 9
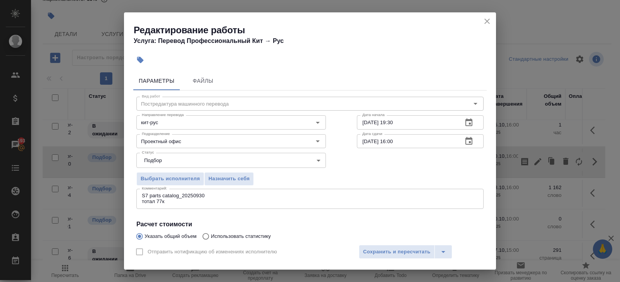
click at [473, 139] on icon "button" at bounding box center [468, 141] width 9 height 9
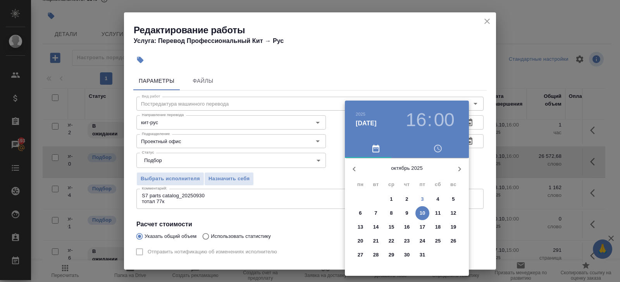
click at [392, 227] on p "15" at bounding box center [392, 228] width 6 height 8
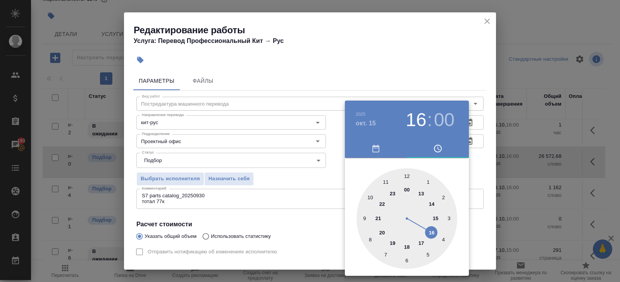
type input "15.10.2025 10:00"
click at [369, 196] on div at bounding box center [406, 219] width 101 height 101
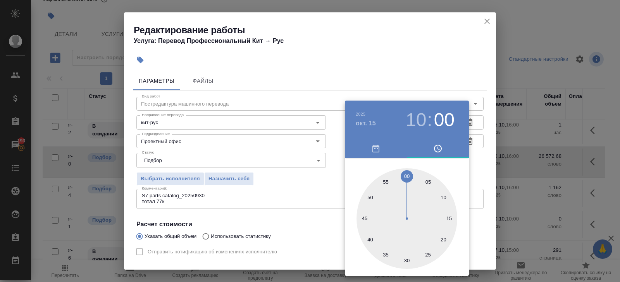
click at [315, 199] on div at bounding box center [310, 141] width 620 height 282
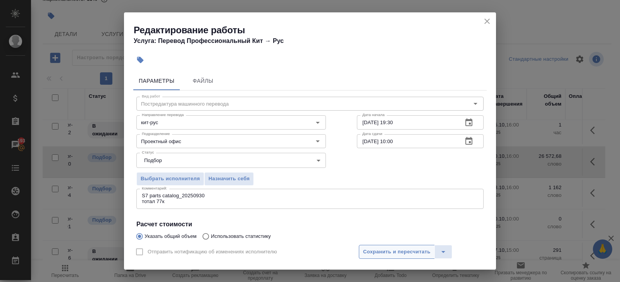
click at [377, 252] on span "Сохранить и пересчитать" at bounding box center [396, 252] width 67 height 9
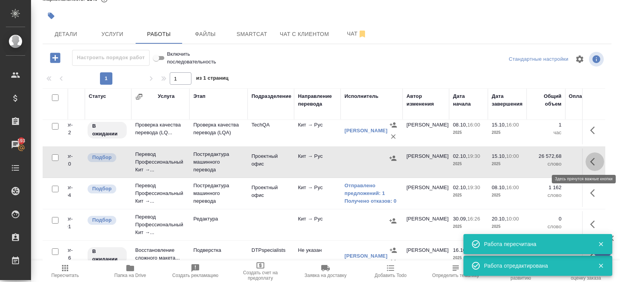
click at [590, 163] on icon "button" at bounding box center [594, 161] width 9 height 9
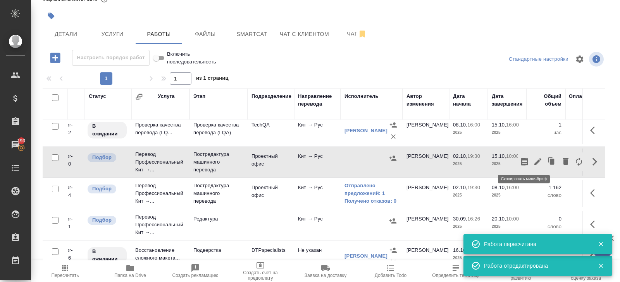
click at [522, 162] on icon "button" at bounding box center [524, 162] width 7 height 8
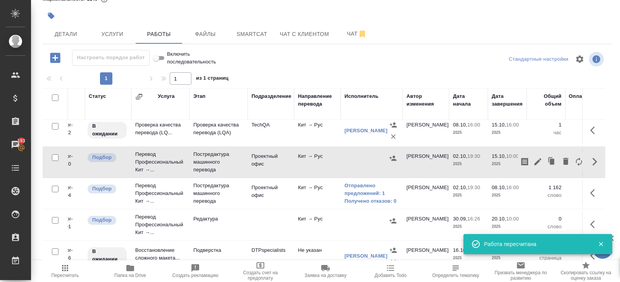
scroll to position [0, 0]
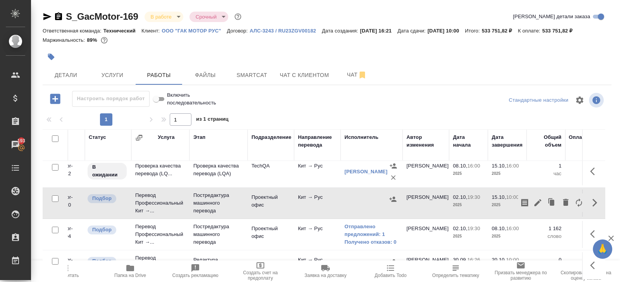
click at [69, 277] on span "Пересчитать" at bounding box center [66, 275] width 28 height 5
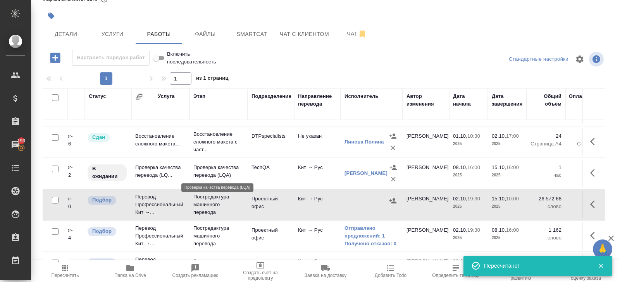
scroll to position [47, 29]
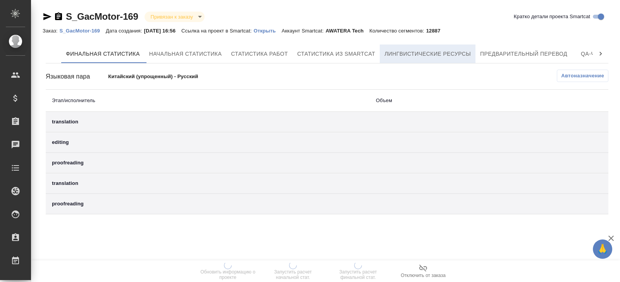
click at [464, 60] on button "Лингвистические ресурсы" at bounding box center [428, 54] width 96 height 19
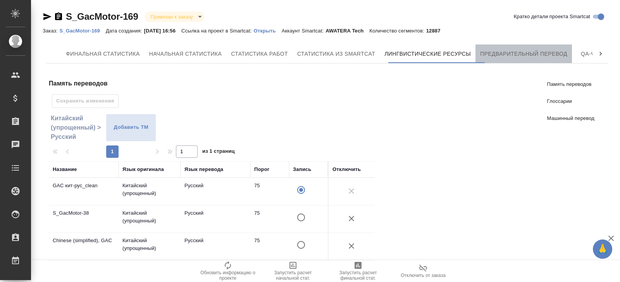
click at [497, 60] on button "Предварительный перевод" at bounding box center [523, 54] width 96 height 19
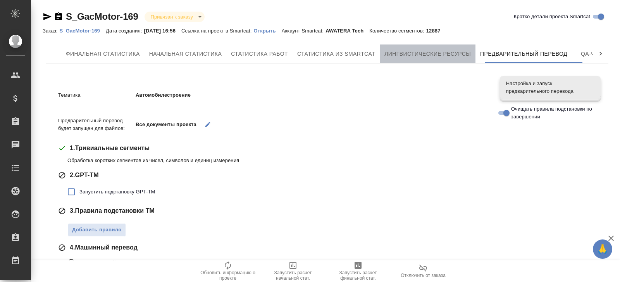
click at [409, 57] on span "Лингвистические ресурсы" at bounding box center [427, 54] width 86 height 10
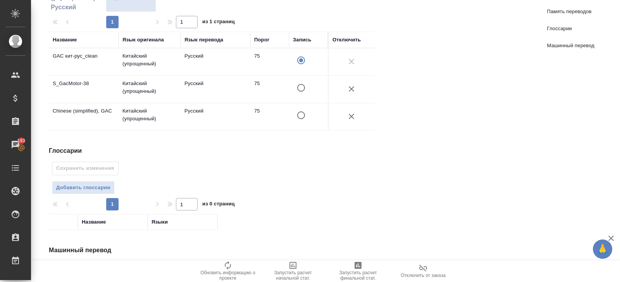
scroll to position [129, 0]
click at [345, 113] on button "button" at bounding box center [351, 117] width 19 height 19
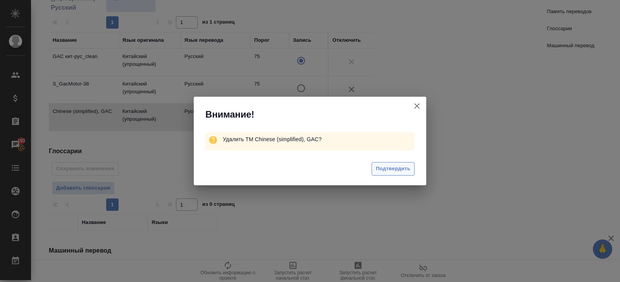
click at [381, 165] on span "Подтвердить" at bounding box center [393, 169] width 34 height 9
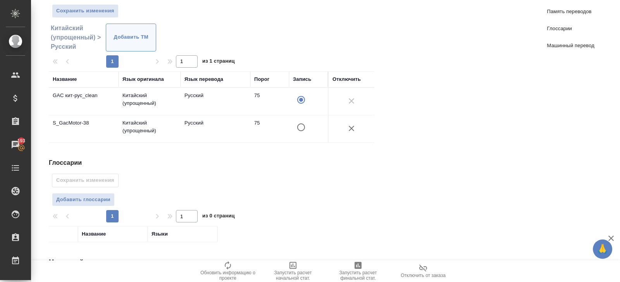
scroll to position [85, 0]
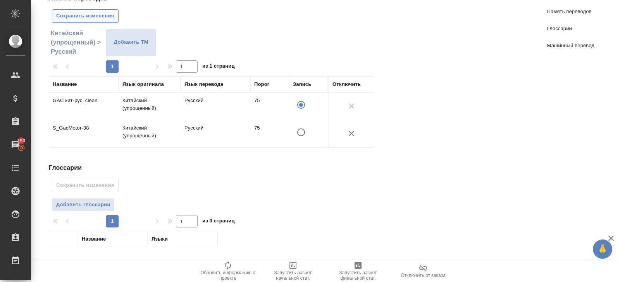
click at [98, 20] on span "Сохранить изменения" at bounding box center [85, 16] width 58 height 9
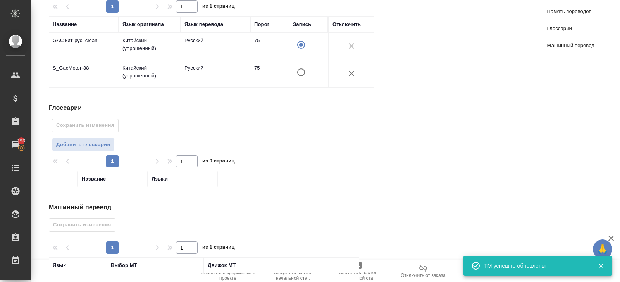
scroll to position [146, 0]
click at [84, 144] on span "Добавить глоссарии" at bounding box center [83, 144] width 54 height 9
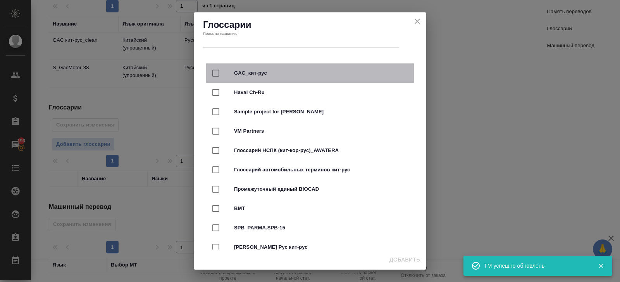
click at [244, 71] on span "GAC_кит-рус" at bounding box center [321, 73] width 174 height 8
checkbox input "true"
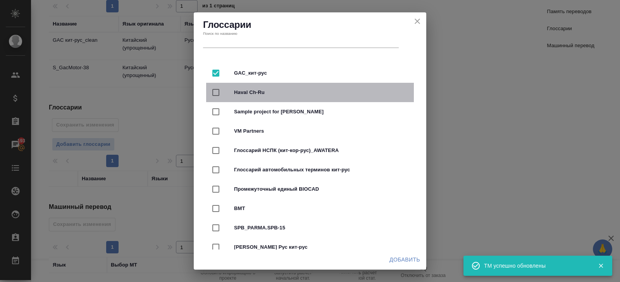
click at [244, 92] on span "Haval Ch-Ru" at bounding box center [321, 93] width 174 height 8
checkbox input "true"
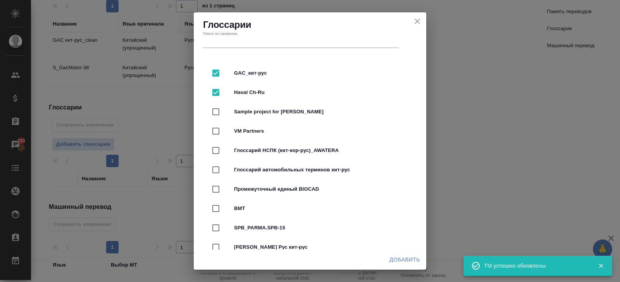
click at [399, 260] on span "Добавить" at bounding box center [404, 260] width 31 height 10
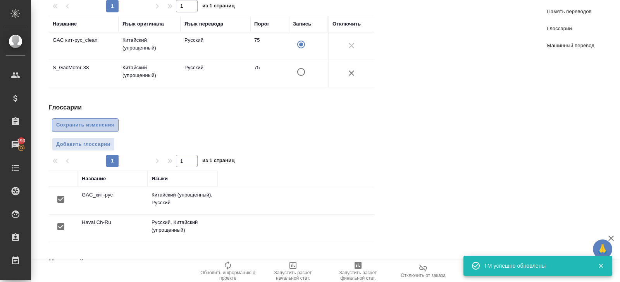
click at [84, 124] on span "Сохранить изменения" at bounding box center [85, 125] width 58 height 9
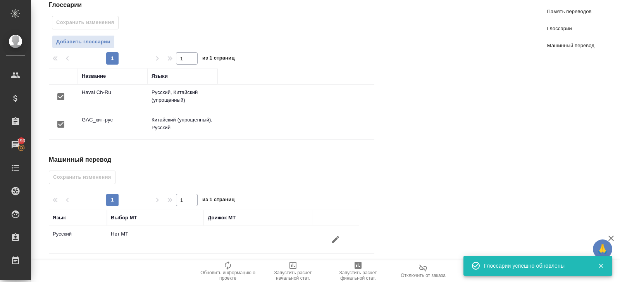
click at [336, 239] on icon "button" at bounding box center [335, 239] width 9 height 9
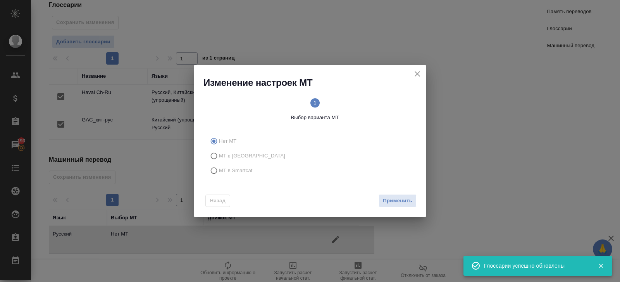
click at [234, 162] on label "МТ в Тере" at bounding box center [308, 156] width 204 height 15
click at [219, 162] on input "МТ в Тере" at bounding box center [212, 156] width 12 height 15
radio input "true"
click at [256, 174] on label "МТ в Smartcat" at bounding box center [308, 170] width 204 height 15
click at [219, 174] on input "МТ в Smartcat" at bounding box center [212, 170] width 12 height 15
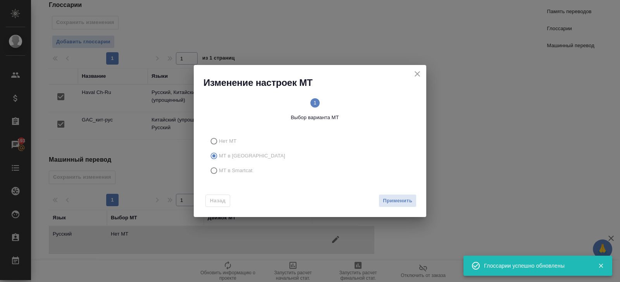
radio input "true"
click at [406, 196] on button "Вперед" at bounding box center [403, 201] width 28 height 14
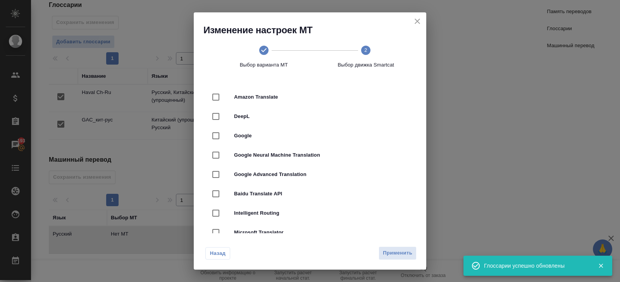
click at [250, 114] on span "DeepL" at bounding box center [321, 117] width 174 height 8
checkbox input "true"
click at [390, 251] on span "Применить" at bounding box center [397, 253] width 29 height 9
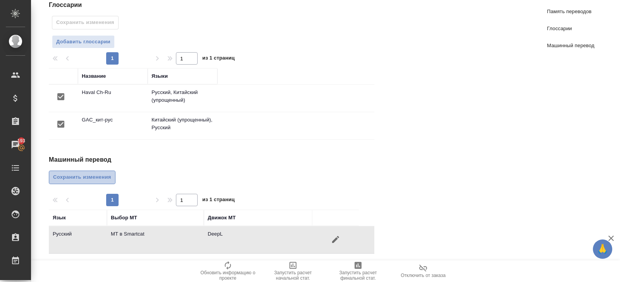
click at [97, 178] on span "Сохранить изменения" at bounding box center [82, 177] width 58 height 9
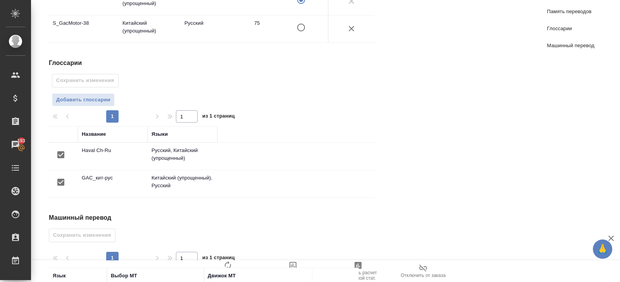
scroll to position [0, 0]
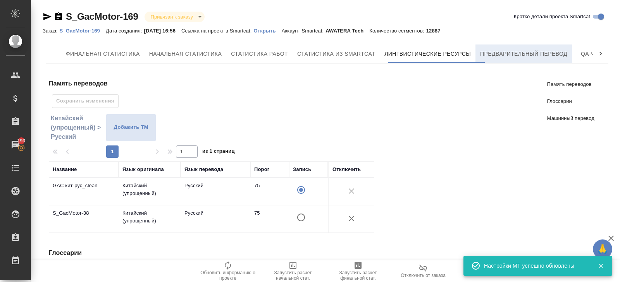
click at [493, 59] on button "Предварительный перевод" at bounding box center [523, 54] width 96 height 19
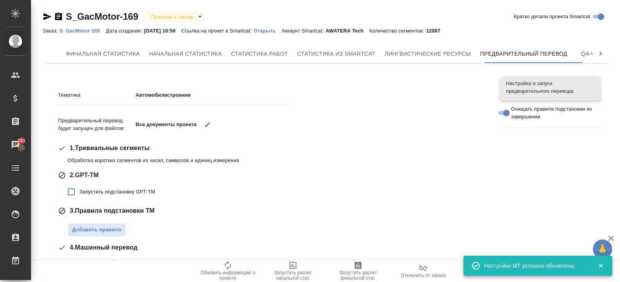
click at [90, 181] on div "2 . GPT-ТМ Запустить подстановку GPT-TM" at bounding box center [273, 185] width 430 height 29
click at [89, 192] on span "Запустить подстановку GPT-TM" at bounding box center [117, 192] width 76 height 8
click at [79, 192] on input "Запустить подстановку GPT-TM" at bounding box center [71, 192] width 16 height 16
checkbox input "true"
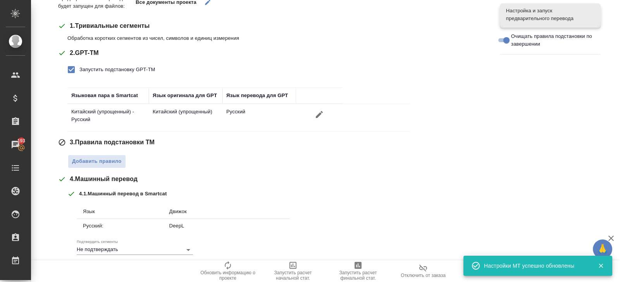
scroll to position [138, 0]
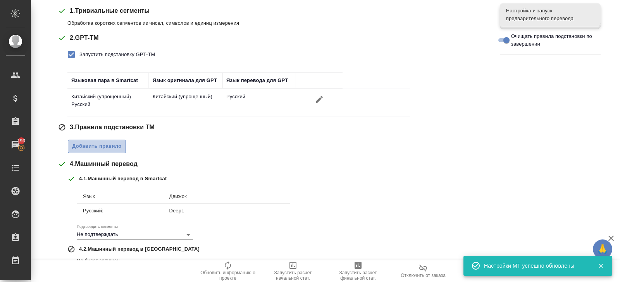
click at [95, 143] on span "Добавить правило" at bounding box center [97, 146] width 50 height 9
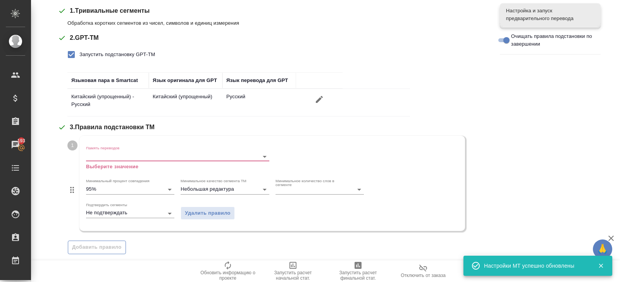
click at [95, 162] on div "Память переводов Выберите значение" at bounding box center [177, 158] width 183 height 25
click at [97, 154] on input "Память переводов" at bounding box center [165, 156] width 158 height 9
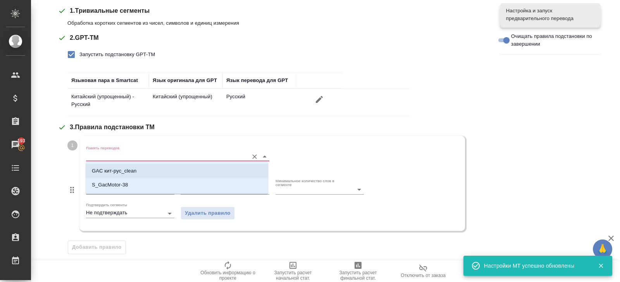
click at [98, 165] on li "GAC кит-рус_clean" at bounding box center [177, 171] width 182 height 14
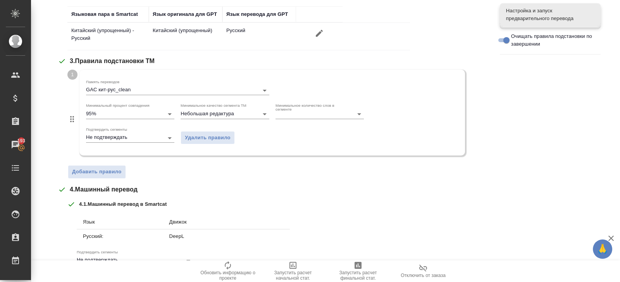
scroll to position [203, 0]
click at [97, 167] on button "Добавить правило" at bounding box center [97, 174] width 58 height 14
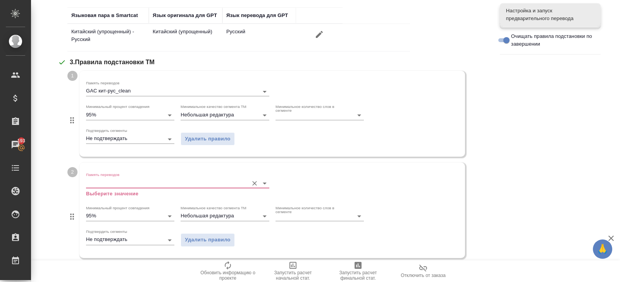
click at [97, 180] on input "Память переводов" at bounding box center [165, 183] width 158 height 9
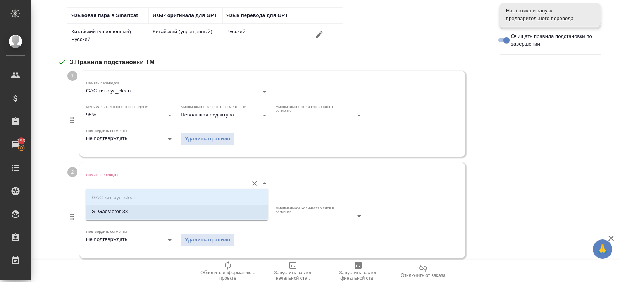
click at [98, 208] on li "S_GacMotor-38" at bounding box center [177, 212] width 182 height 14
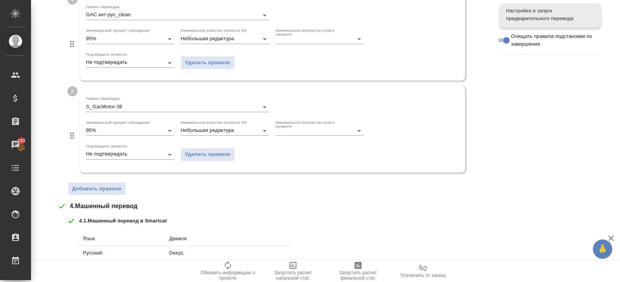
scroll to position [364, 0]
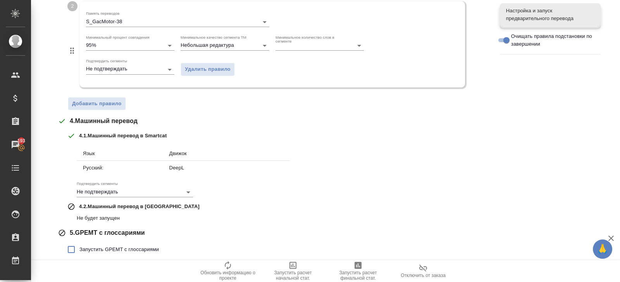
click at [99, 250] on span "Запустить GPEMT с глоссариями" at bounding box center [118, 250] width 79 height 8
click at [79, 250] on input "Запустить GPEMT с глоссариями" at bounding box center [71, 250] width 16 height 16
checkbox input "true"
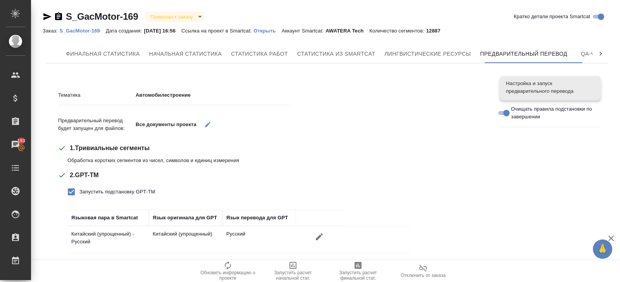
scroll to position [443, 0]
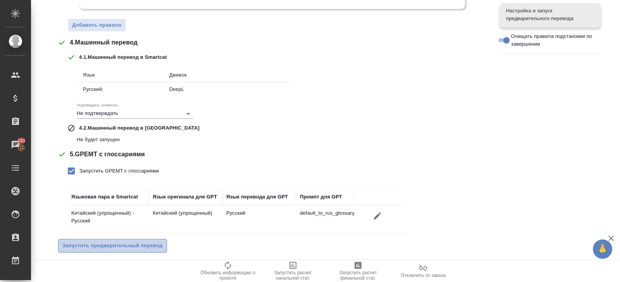
click at [122, 242] on span "Запустить предварительный перевод" at bounding box center [112, 246] width 100 height 9
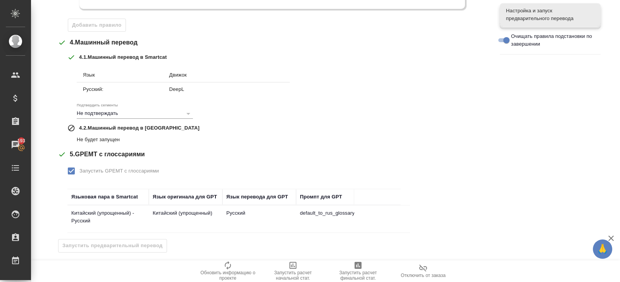
scroll to position [0, 0]
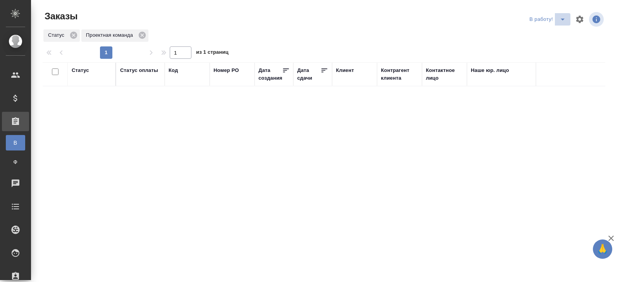
click at [561, 20] on icon "split button" at bounding box center [562, 19] width 9 height 9
click at [561, 34] on li "ПМ" at bounding box center [548, 35] width 43 height 12
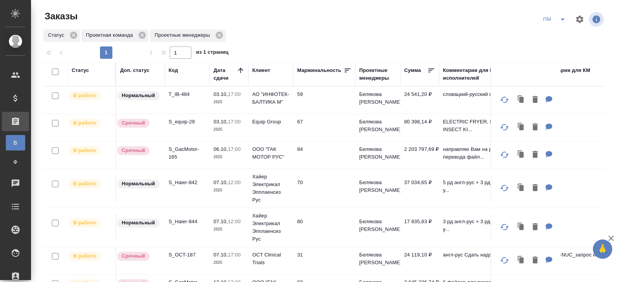
click at [175, 91] on td "T_IB-484" at bounding box center [187, 100] width 45 height 27
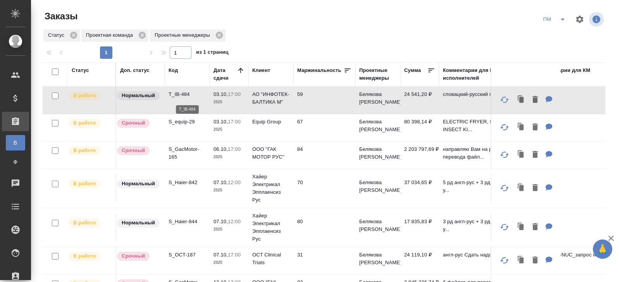
click at [178, 98] on p "T_IB-484" at bounding box center [187, 95] width 37 height 8
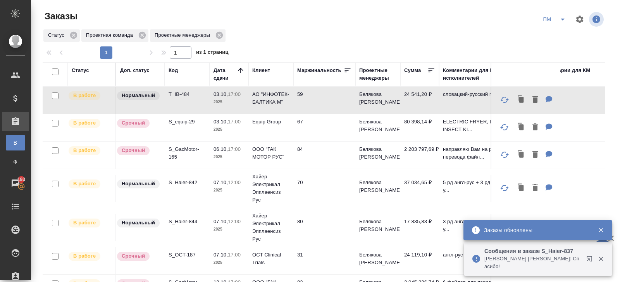
click at [561, 24] on icon "split button" at bounding box center [562, 19] width 9 height 9
click at [558, 37] on li "В работу!" at bounding box center [554, 35] width 39 height 12
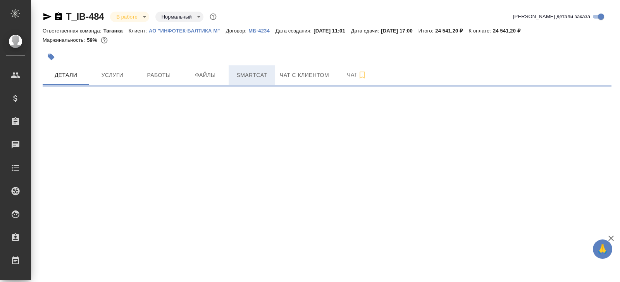
select select "RU"
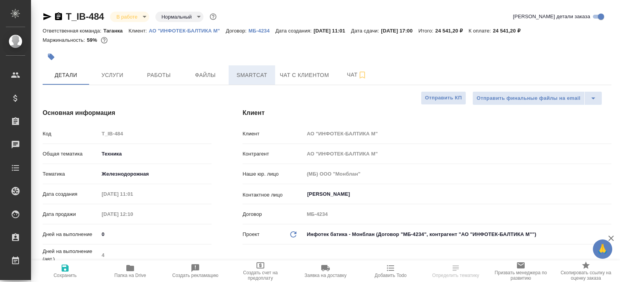
type textarea "x"
click at [248, 77] on span "Smartcat" at bounding box center [251, 76] width 37 height 10
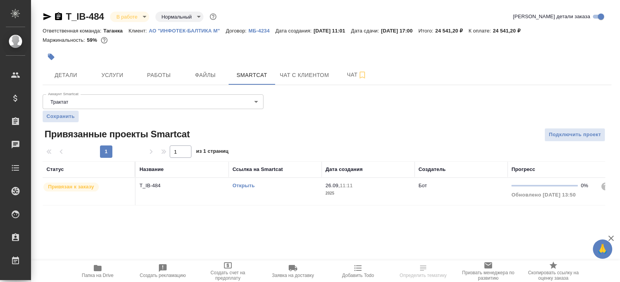
click at [248, 186] on link "Открыть" at bounding box center [243, 186] width 22 height 6
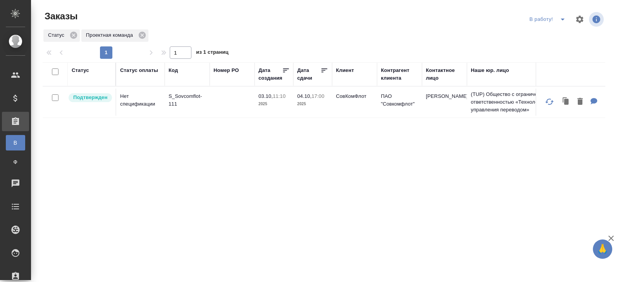
click at [561, 21] on icon "split button" at bounding box center [562, 19] width 9 height 9
click at [172, 99] on p "S_Sovcomflot-111" at bounding box center [187, 100] width 37 height 15
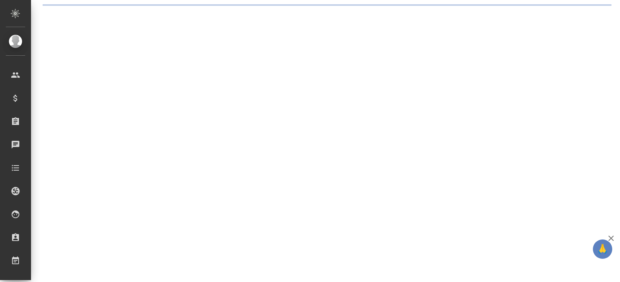
select select "RU"
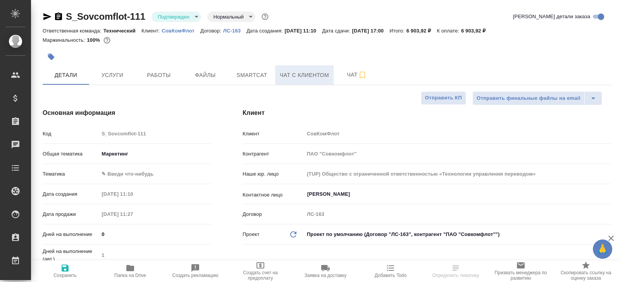
type textarea "x"
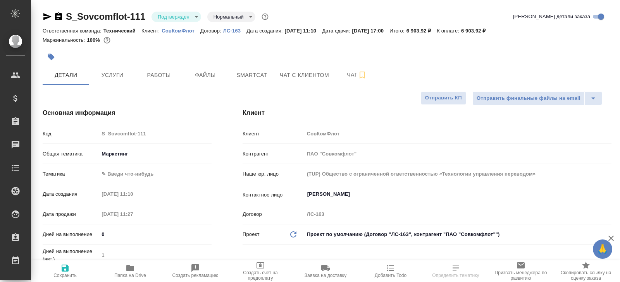
type textarea "x"
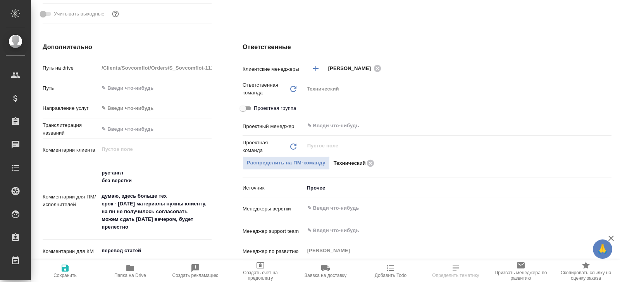
scroll to position [282, 0]
click at [126, 268] on icon "button" at bounding box center [130, 268] width 9 height 9
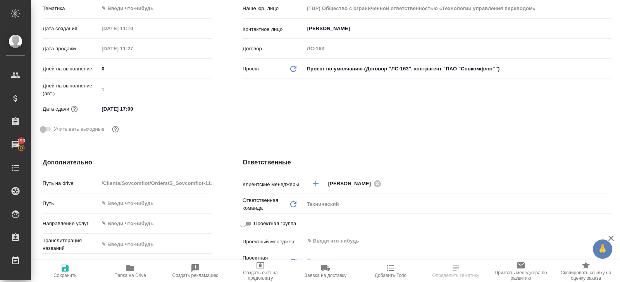
select select "RU"
type textarea "x"
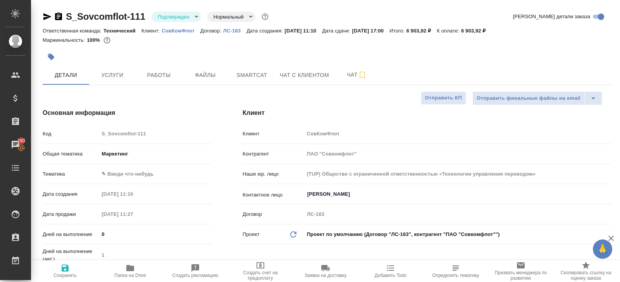
click at [46, 18] on icon "button" at bounding box center [47, 16] width 8 height 7
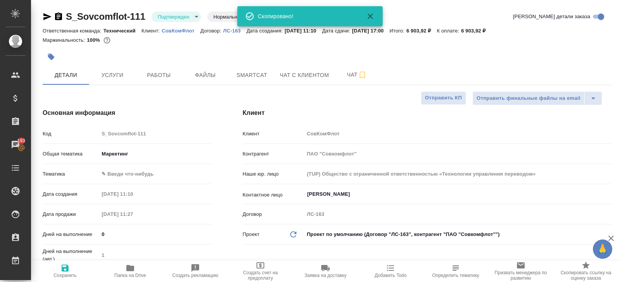
type textarea "x"
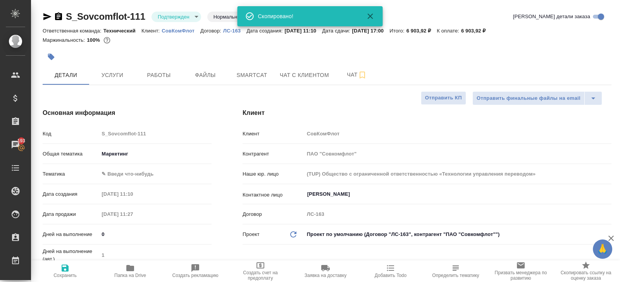
type textarea "x"
click at [353, 70] on span "Чат" at bounding box center [356, 75] width 37 height 10
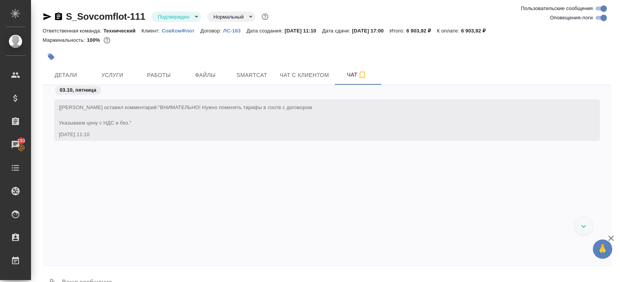
scroll to position [301, 0]
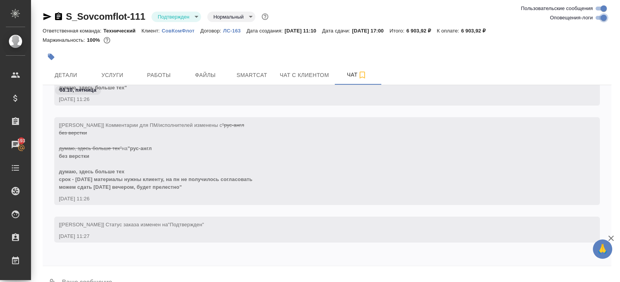
click at [598, 19] on input "Оповещения-логи" at bounding box center [604, 17] width 28 height 9
checkbox input "false"
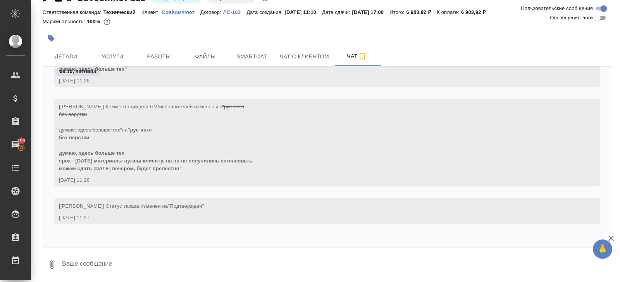
scroll to position [0, 0]
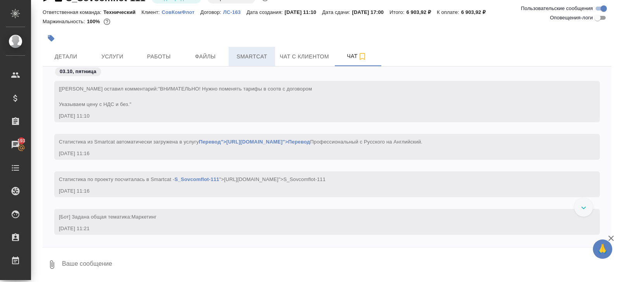
click at [253, 57] on span "Smartcat" at bounding box center [251, 57] width 37 height 10
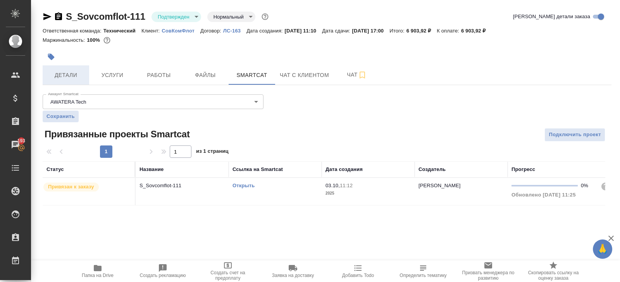
click at [56, 82] on button "Детали" at bounding box center [66, 74] width 46 height 19
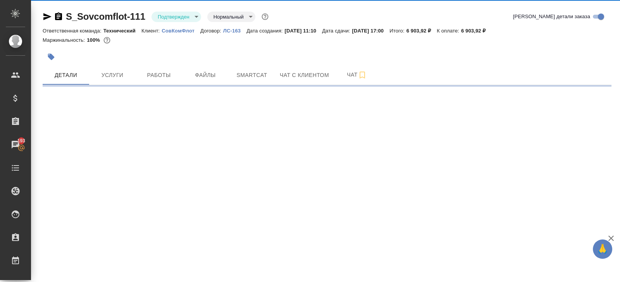
select select "RU"
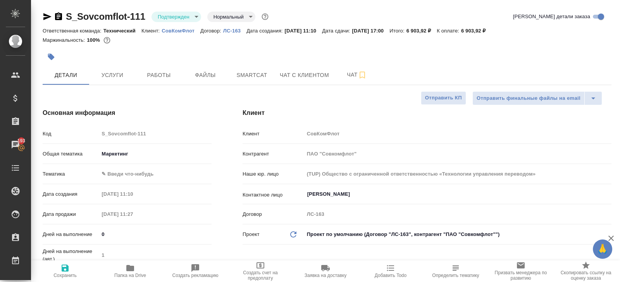
type textarea "x"
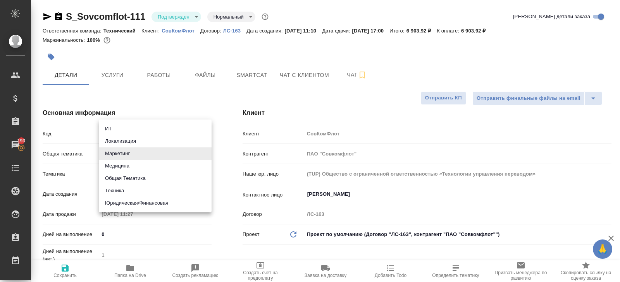
click at [122, 153] on body "🙏 .cls-1 fill:#fff; AWATERA Belyakova Yulia Клиенты Спецификации Заказы 193 Чат…" at bounding box center [310, 141] width 620 height 282
click at [119, 193] on li "Техника" at bounding box center [155, 191] width 113 height 12
type input "tech"
type textarea "x"
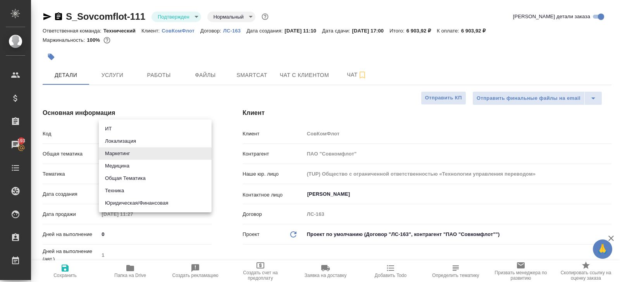
type textarea "x"
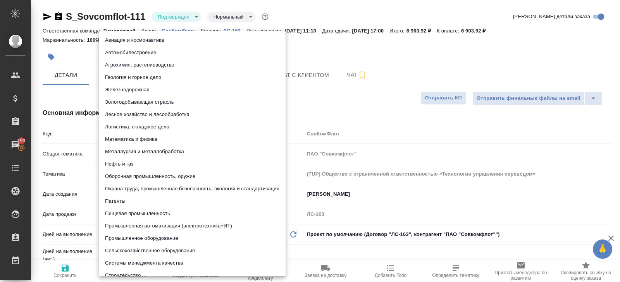
click at [119, 175] on body "🙏 .cls-1 fill:#fff; AWATERA Belyakova Yulia Клиенты Спецификации Заказы 193 Чат…" at bounding box center [310, 141] width 620 height 282
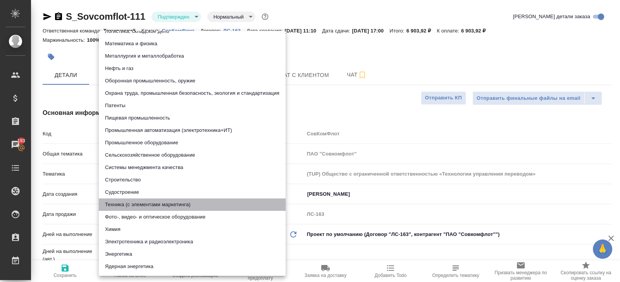
click at [115, 205] on li "Техника (с элементами маркетинга)" at bounding box center [192, 205] width 187 height 12
type input "60014f8f4811385ea454c731"
type textarea "x"
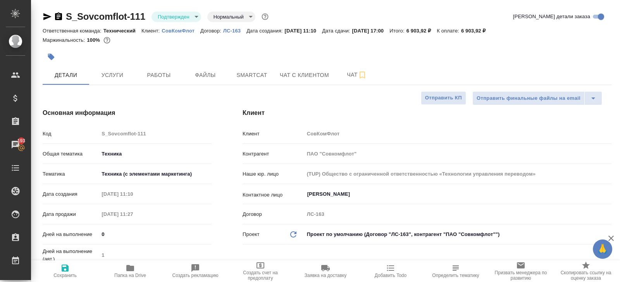
click at [66, 273] on span "Сохранить" at bounding box center [65, 271] width 56 height 15
type textarea "x"
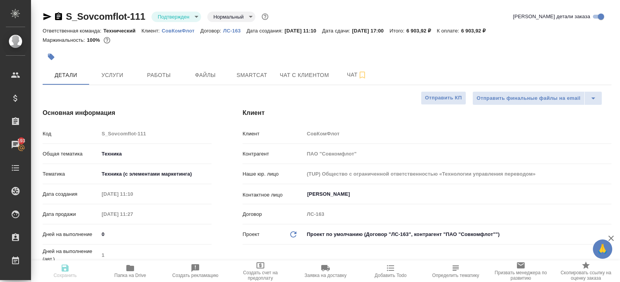
type textarea "x"
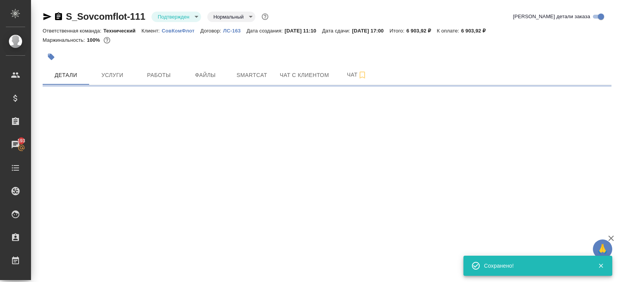
select select "RU"
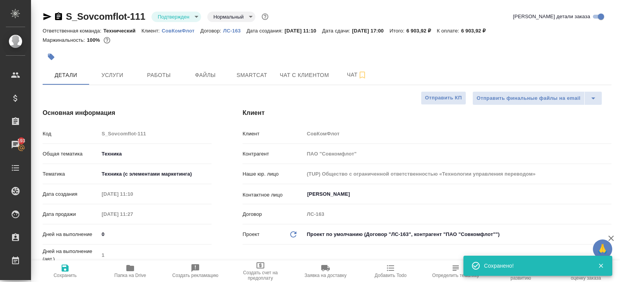
type textarea "x"
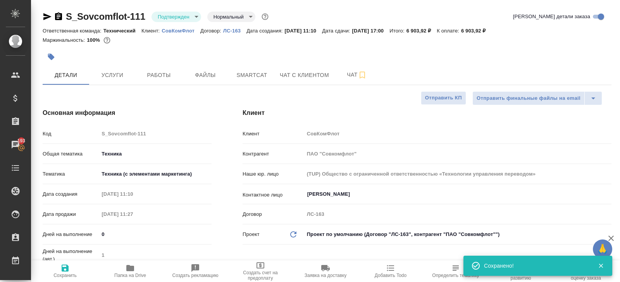
type textarea "x"
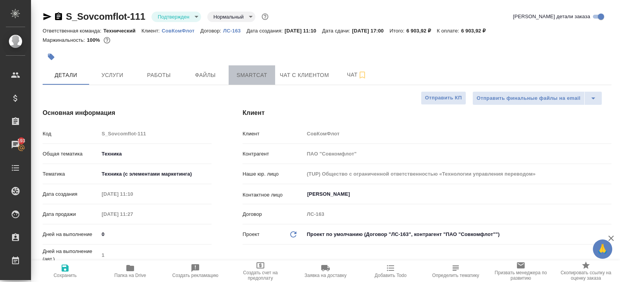
click at [257, 71] on span "Smartcat" at bounding box center [251, 76] width 37 height 10
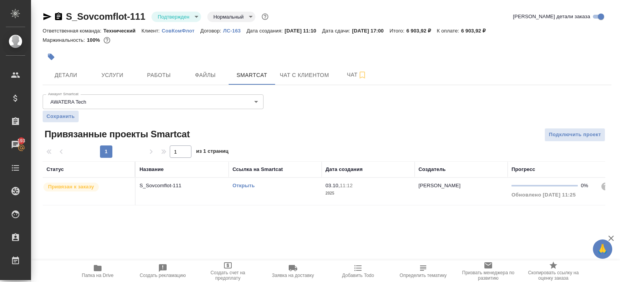
click at [245, 186] on link "Открыть" at bounding box center [243, 186] width 22 height 6
click at [148, 85] on div "S_Sovcomflot-111 Подтвержден confirmed Нормальный normal Кратко детали заказа О…" at bounding box center [326, 112] width 577 height 225
click at [149, 79] on span "Работы" at bounding box center [158, 76] width 37 height 10
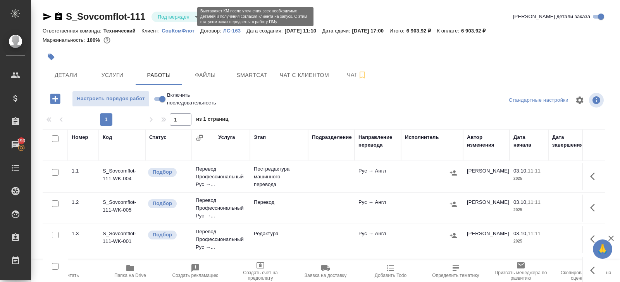
click at [169, 15] on body "🙏 .cls-1 fill:#fff; AWATERA Belyakova Yulia Клиенты Спецификации Заказы 193 Чат…" at bounding box center [310, 141] width 620 height 282
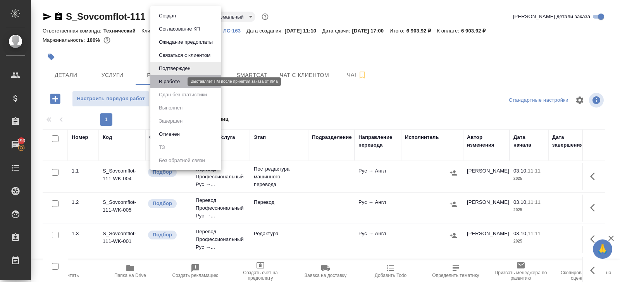
click at [169, 79] on button "В работе" at bounding box center [169, 81] width 26 height 9
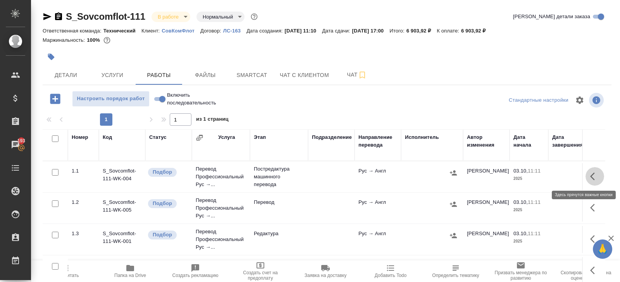
click at [593, 172] on icon "button" at bounding box center [594, 176] width 9 height 9
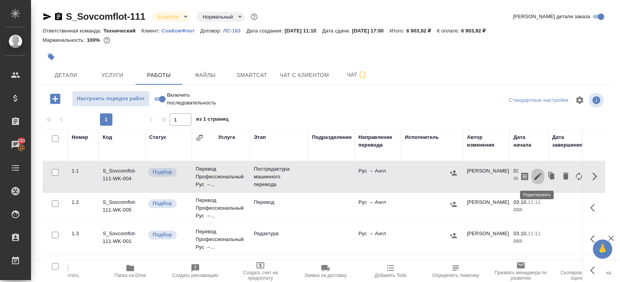
click at [539, 176] on icon "button" at bounding box center [537, 176] width 9 height 9
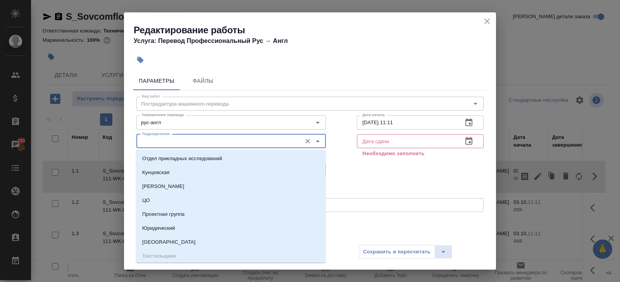
click at [209, 140] on input "Подразделение" at bounding box center [218, 141] width 159 height 9
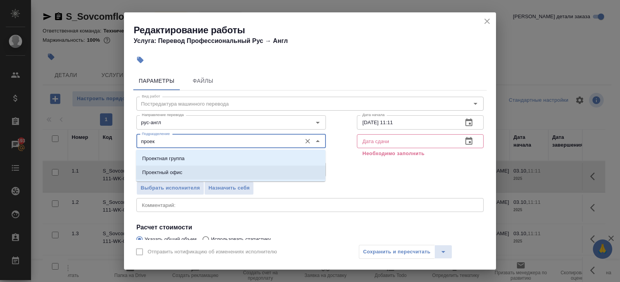
click at [198, 170] on li "Проектный офис" at bounding box center [230, 173] width 189 height 14
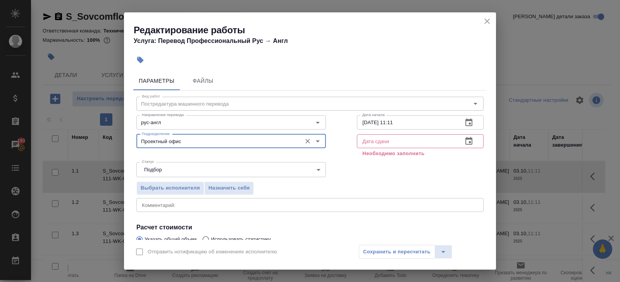
scroll to position [91, 0]
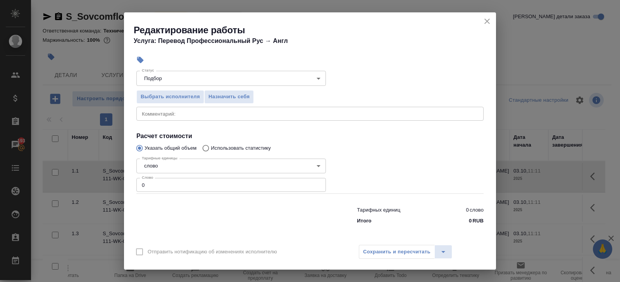
type input "Проектный офис"
drag, startPoint x: 172, startPoint y: 182, endPoint x: 169, endPoint y: 190, distance: 8.9
click at [170, 191] on input "0" at bounding box center [230, 185] width 189 height 14
type input "1208"
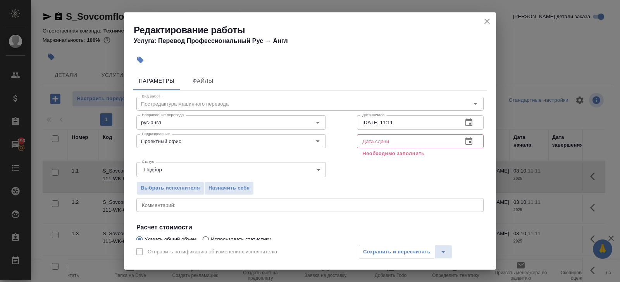
type input "1208.4"
click at [468, 127] on button "button" at bounding box center [468, 122] width 19 height 19
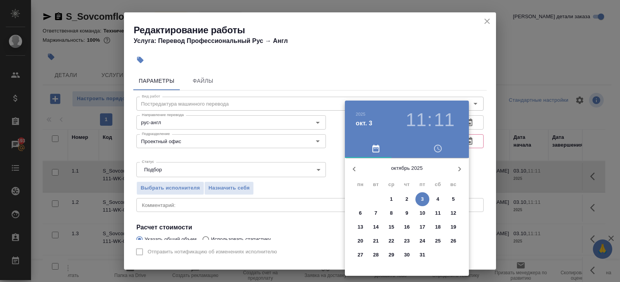
click at [422, 200] on p "3" at bounding box center [422, 200] width 3 height 8
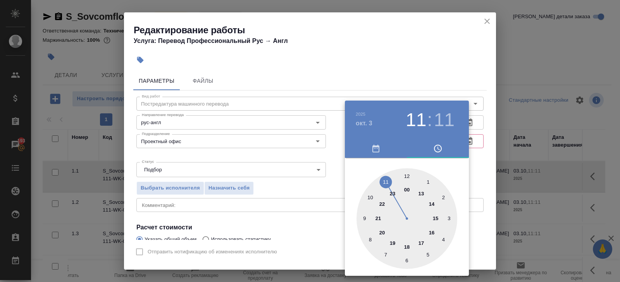
click at [435, 88] on div at bounding box center [310, 141] width 620 height 282
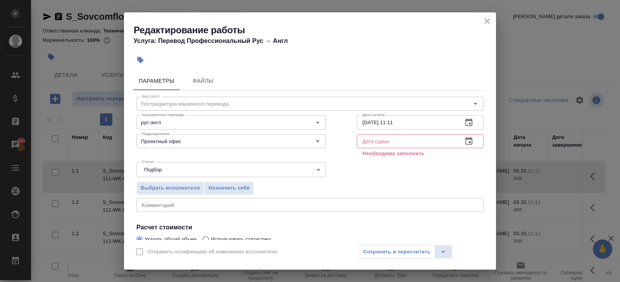
click at [469, 139] on icon "button" at bounding box center [468, 141] width 7 height 8
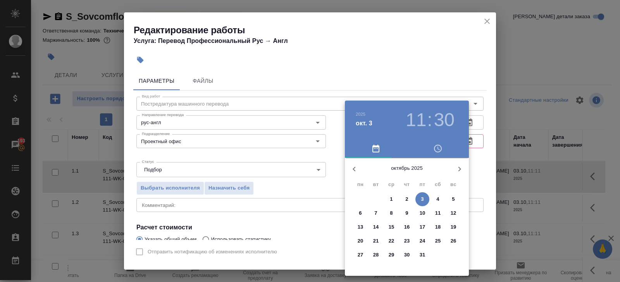
click at [423, 200] on p "3" at bounding box center [422, 200] width 3 height 8
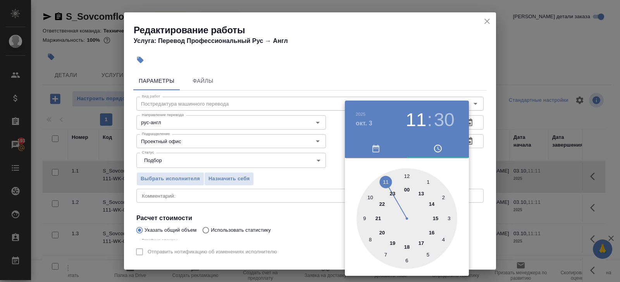
click at [422, 241] on div at bounding box center [406, 219] width 101 height 101
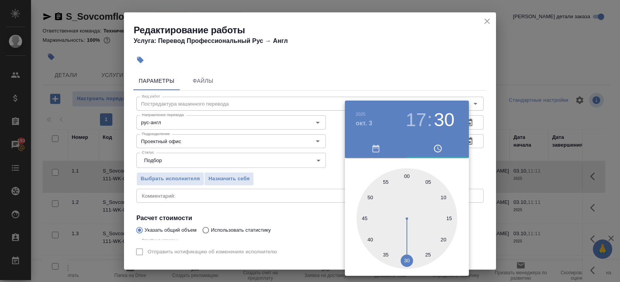
click at [418, 132] on div "2025 окт. 3 17 : 30" at bounding box center [407, 120] width 124 height 39
click at [418, 124] on h3 "17" at bounding box center [416, 120] width 21 height 22
click at [391, 239] on div at bounding box center [406, 219] width 101 height 101
type input "03.10.2025 19:00"
click at [407, 177] on div at bounding box center [406, 219] width 101 height 101
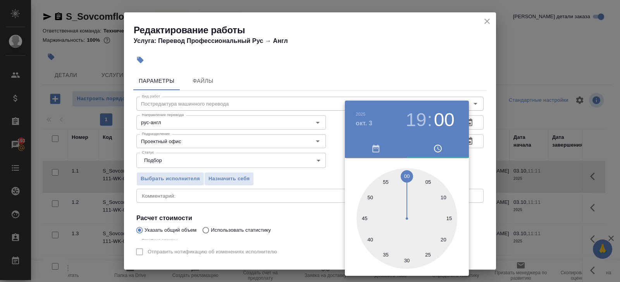
click at [301, 193] on div at bounding box center [310, 141] width 620 height 282
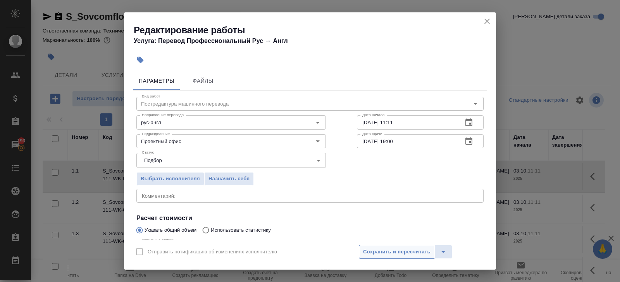
click at [374, 253] on span "Сохранить и пересчитать" at bounding box center [396, 252] width 67 height 9
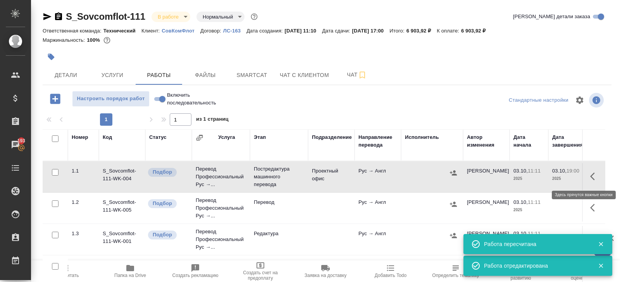
click at [594, 177] on icon "button" at bounding box center [594, 176] width 9 height 9
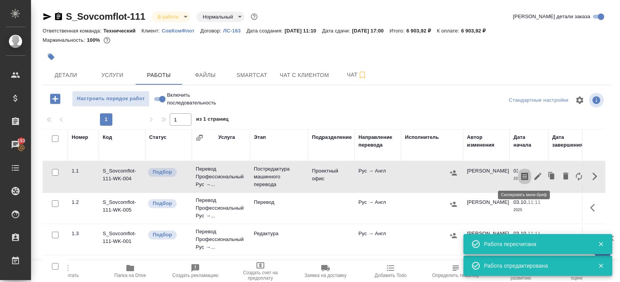
click at [524, 175] on icon "button" at bounding box center [524, 177] width 7 height 8
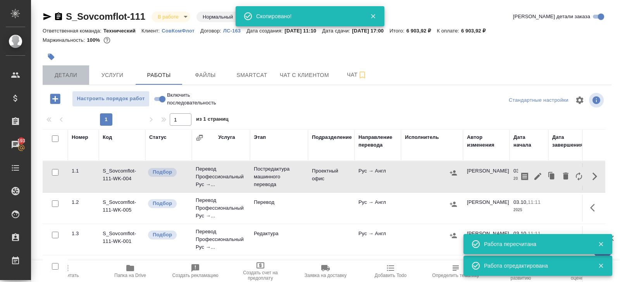
click at [74, 70] on button "Детали" at bounding box center [66, 74] width 46 height 19
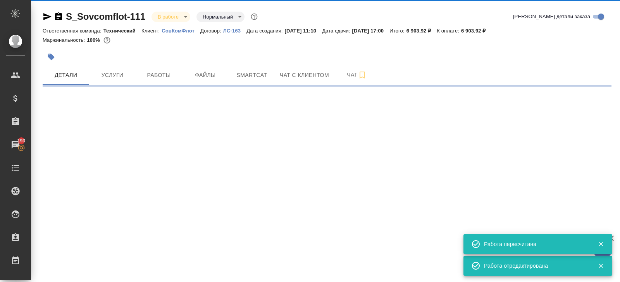
select select "RU"
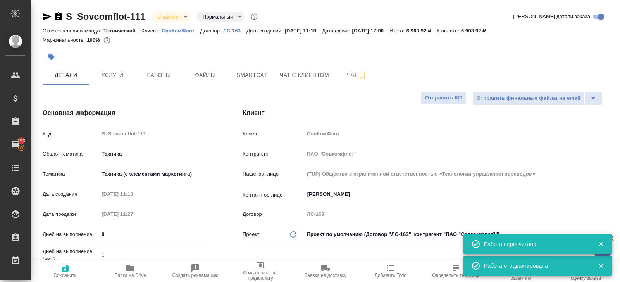
type textarea "x"
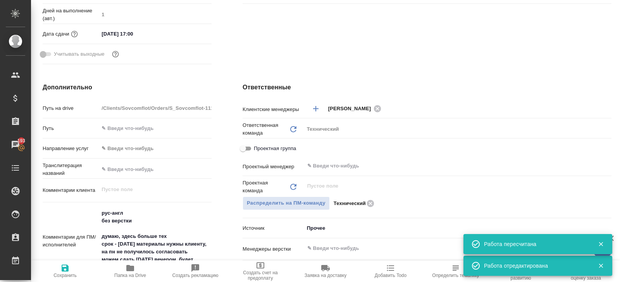
scroll to position [255, 0]
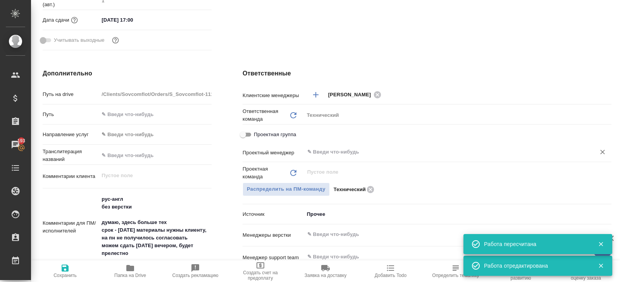
click at [320, 148] on input "text" at bounding box center [444, 152] width 277 height 9
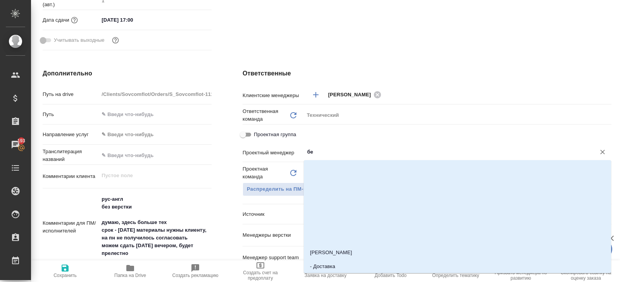
type input "бел"
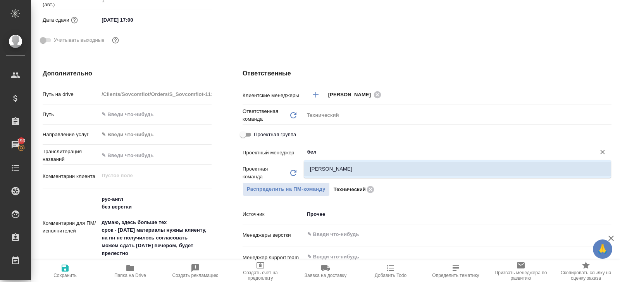
click at [322, 162] on li "Белякова Юлия" at bounding box center [457, 169] width 307 height 14
type textarea "x"
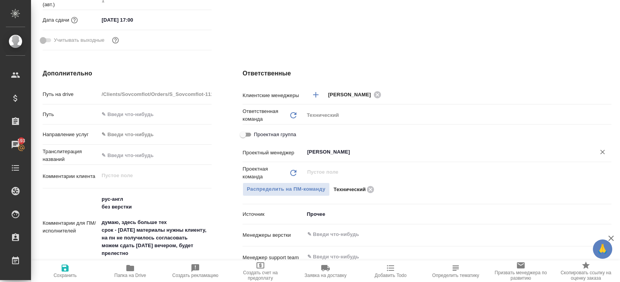
type input "Белякова Юлия"
click at [64, 270] on icon "button" at bounding box center [64, 268] width 9 height 9
type textarea "x"
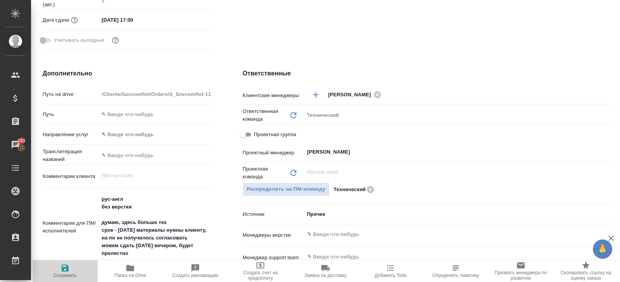
type textarea "x"
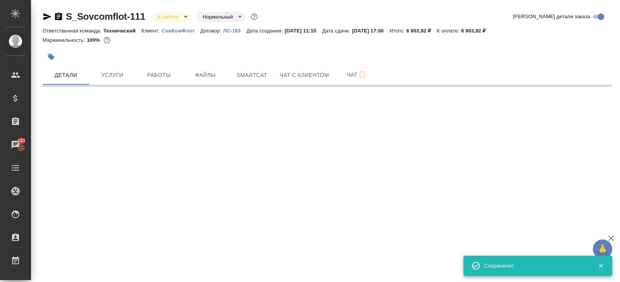
select select "RU"
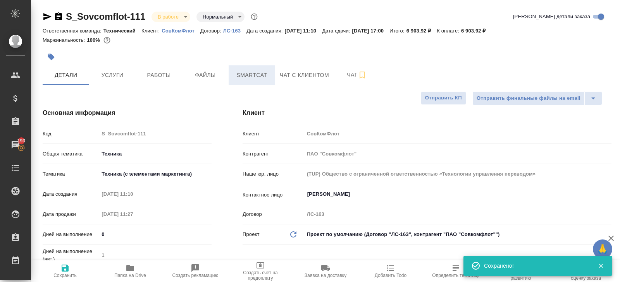
click at [244, 79] on span "Smartcat" at bounding box center [251, 76] width 37 height 10
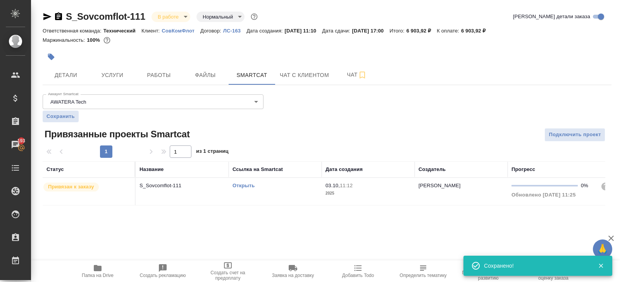
click at [292, 199] on td "Открыть" at bounding box center [275, 191] width 93 height 27
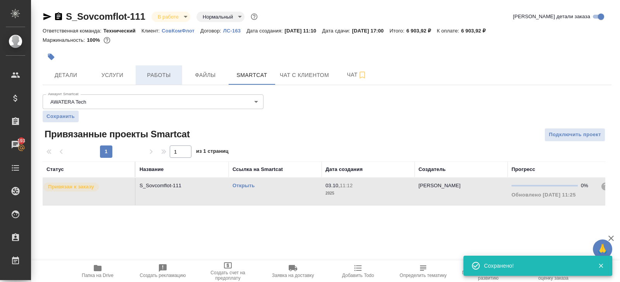
click at [166, 74] on span "Работы" at bounding box center [158, 76] width 37 height 10
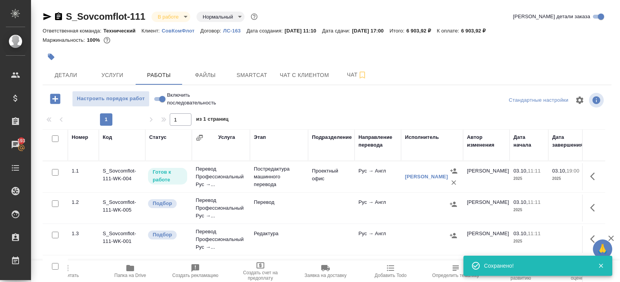
click at [451, 182] on icon "button" at bounding box center [454, 183] width 8 height 8
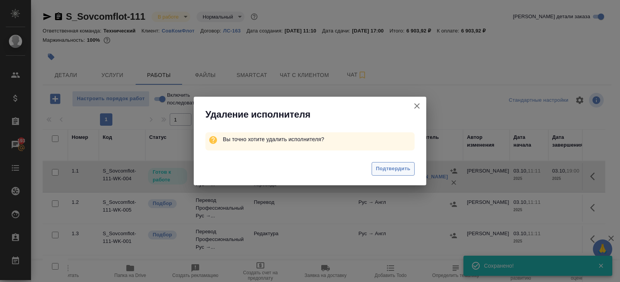
click at [407, 169] on span "Подтвердить" at bounding box center [393, 169] width 34 height 9
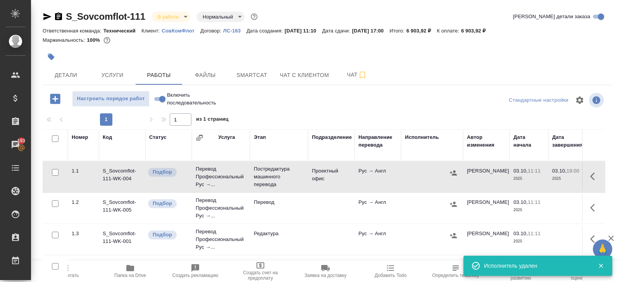
click at [58, 138] on input "checkbox" at bounding box center [55, 139] width 7 height 7
checkbox input "true"
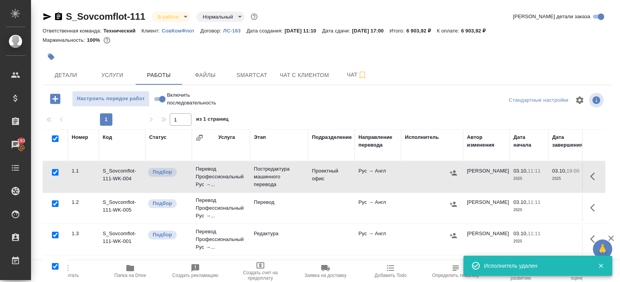
checkbox input "true"
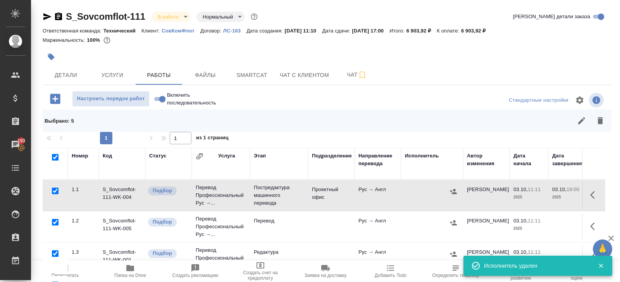
click at [55, 191] on input "checkbox" at bounding box center [55, 191] width 7 height 7
checkbox input "false"
click at [598, 124] on icon "button" at bounding box center [599, 120] width 9 height 9
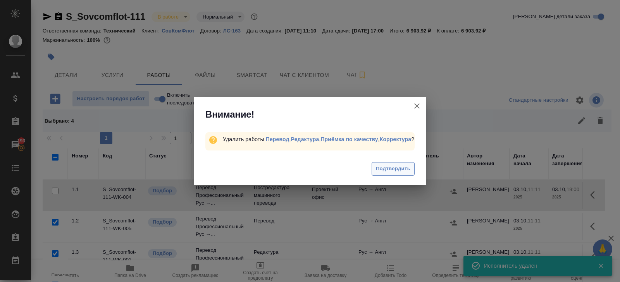
click at [400, 173] on span "Подтвердить" at bounding box center [393, 169] width 34 height 9
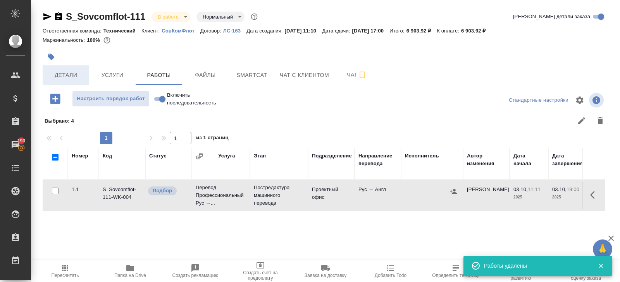
click at [63, 78] on span "Детали" at bounding box center [65, 76] width 37 height 10
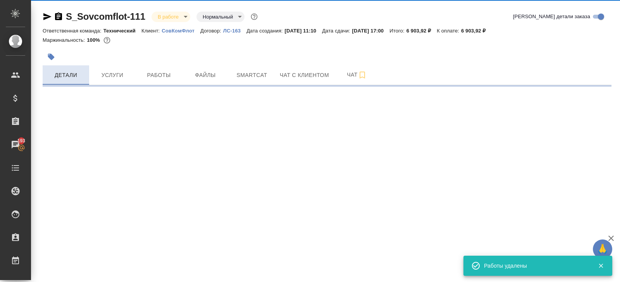
select select "RU"
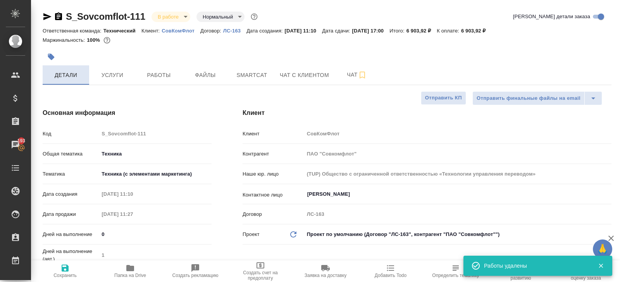
type textarea "x"
click at [114, 151] on body "🙏 .cls-1 fill:#fff; AWATERA Belyakova Yulia Клиенты Спецификации Заказы 193 Чат…" at bounding box center [310, 141] width 620 height 282
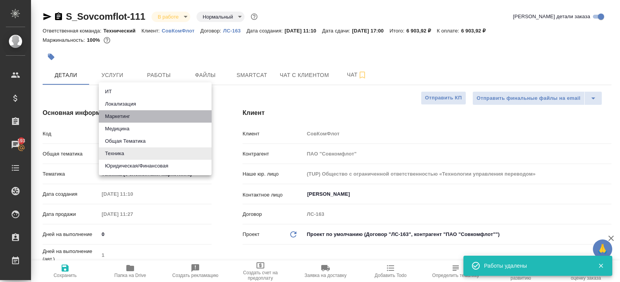
click at [114, 121] on li "Маркетинг" at bounding box center [155, 116] width 113 height 12
type input "marketing"
type textarea "x"
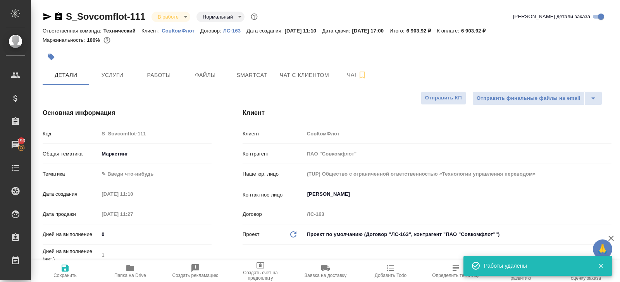
click at [117, 174] on body "🙏 .cls-1 fill:#fff; AWATERA Belyakova Yulia Клиенты Спецификации Заказы 193 Чат…" at bounding box center [310, 141] width 620 height 282
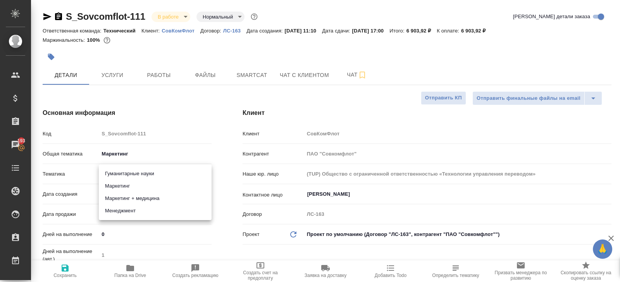
click at [120, 186] on li "Маркетинг" at bounding box center [155, 186] width 113 height 12
type input "5a8b8b956a9677013d343d63"
type textarea "x"
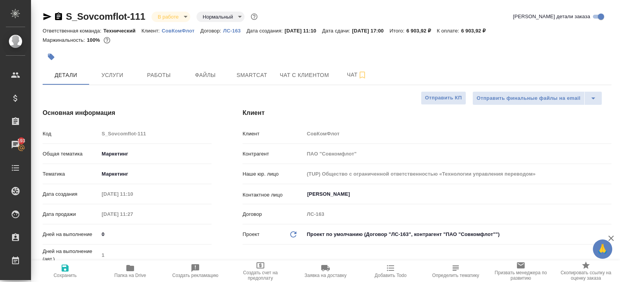
click at [71, 267] on span "Сохранить" at bounding box center [65, 271] width 56 height 15
type textarea "x"
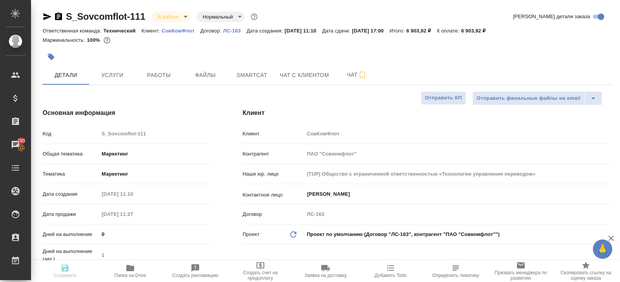
type textarea "x"
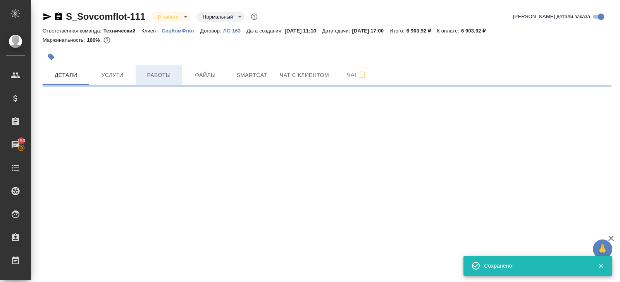
select select "RU"
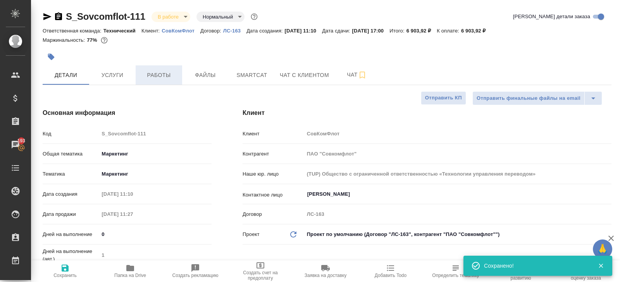
click at [161, 79] on span "Работы" at bounding box center [158, 76] width 37 height 10
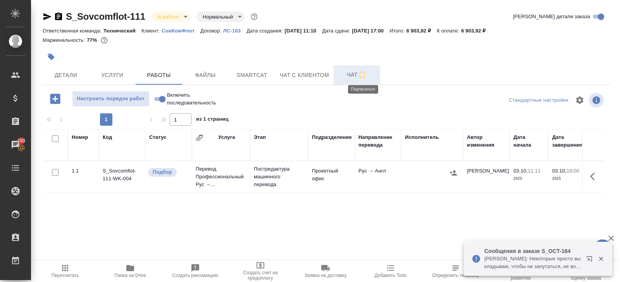
click at [360, 75] on icon "button" at bounding box center [362, 75] width 9 height 9
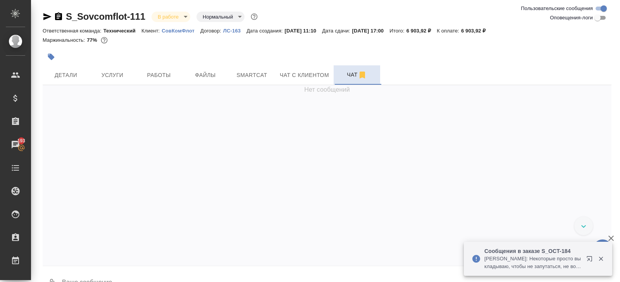
scroll to position [19, 0]
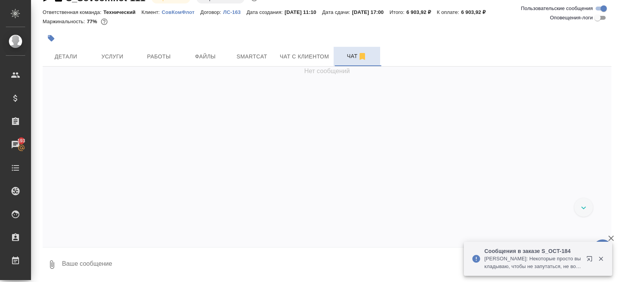
click at [122, 272] on textarea at bounding box center [336, 265] width 550 height 26
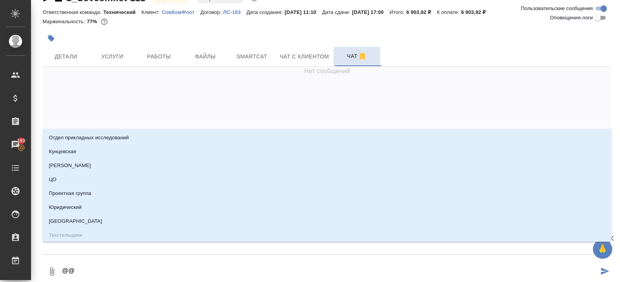
type textarea "@@л"
type input "л"
type textarea "@@ло"
type input "ло"
type textarea "@@лок"
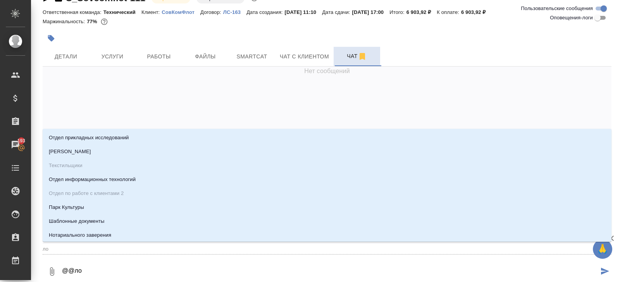
type input "лок"
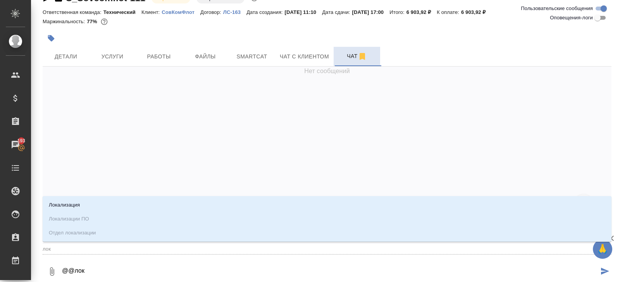
type textarea "@@лока"
type input "лока"
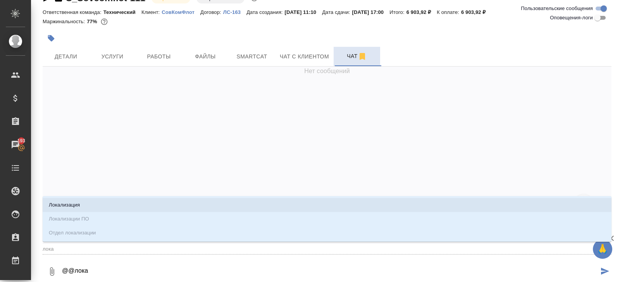
click at [84, 209] on li "Локализация" at bounding box center [327, 205] width 569 height 14
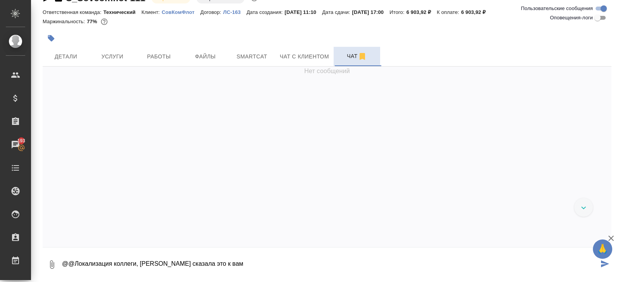
type textarea "@@Локализация коллеги, Даша Румянцева сказала это к вам"
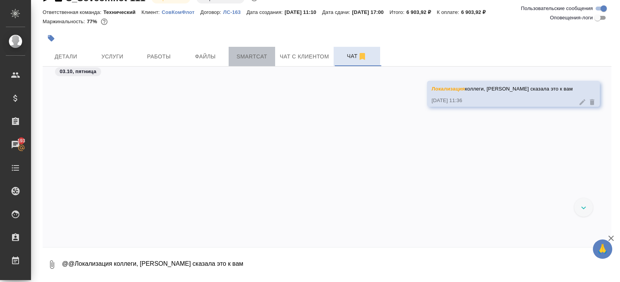
click at [253, 51] on button "Smartcat" at bounding box center [252, 56] width 46 height 19
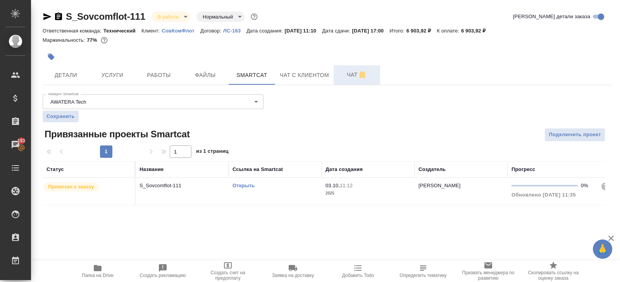
click at [247, 186] on link "Открыть" at bounding box center [243, 186] width 22 height 6
click at [344, 69] on button "Чат" at bounding box center [357, 74] width 46 height 19
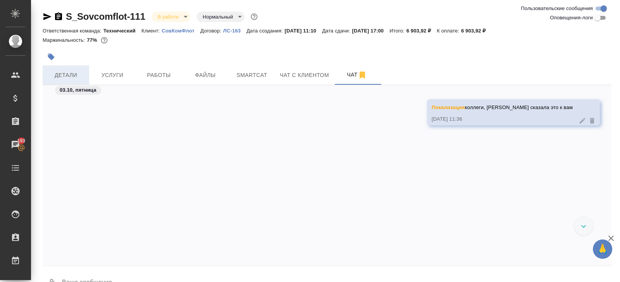
click at [71, 77] on span "Детали" at bounding box center [65, 76] width 37 height 10
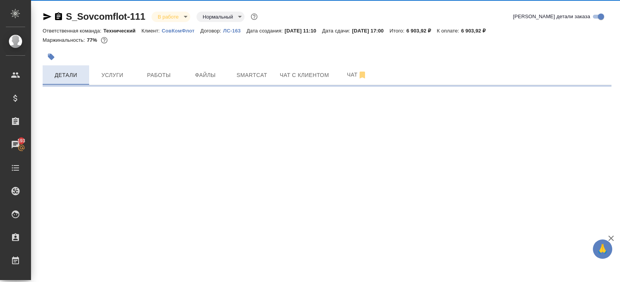
select select "RU"
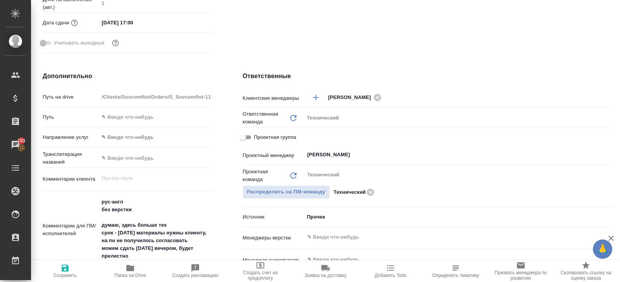
scroll to position [254, 0]
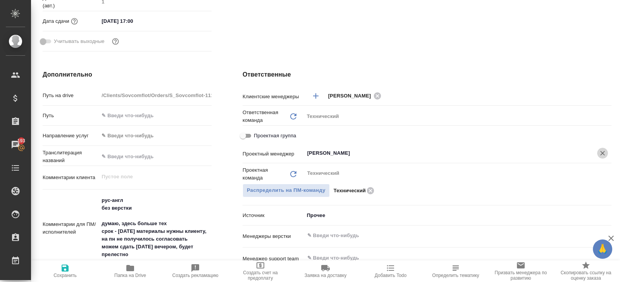
click at [599, 152] on icon "Очистить" at bounding box center [602, 154] width 8 height 8
type textarea "x"
click at [59, 276] on span "Сохранить" at bounding box center [64, 275] width 23 height 5
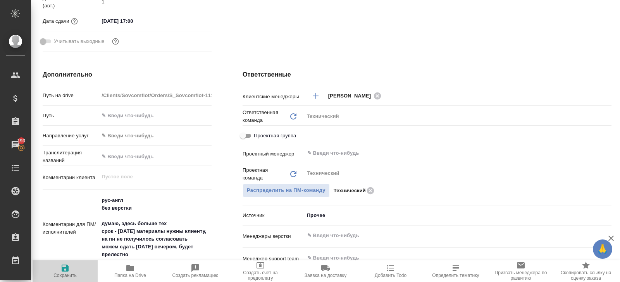
type textarea "x"
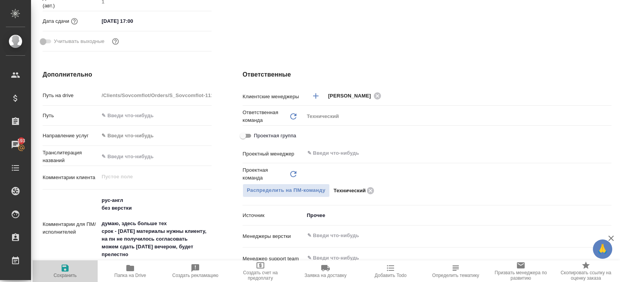
type textarea "x"
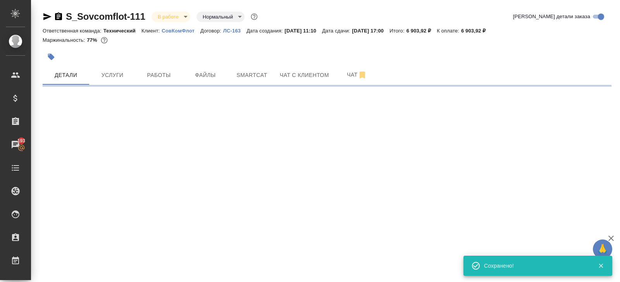
scroll to position [0, 0]
select select "RU"
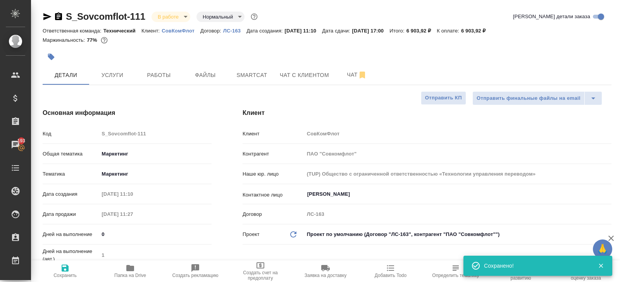
type textarea "x"
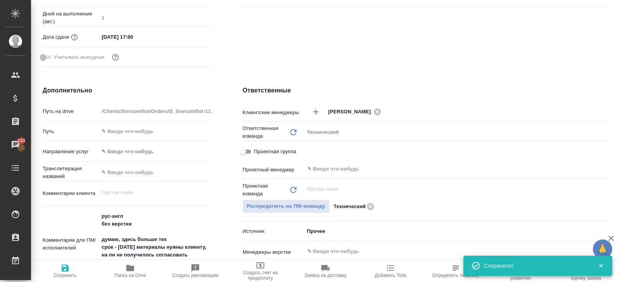
scroll to position [267, 0]
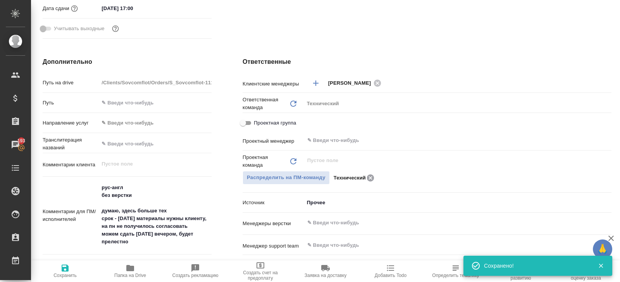
click at [375, 175] on icon at bounding box center [370, 178] width 9 height 9
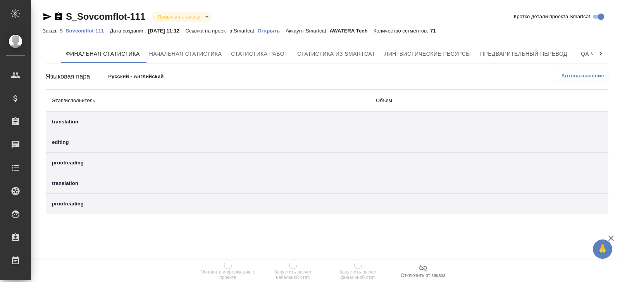
click at [428, 69] on div "Финальная статистика Начальная статистика Статистика работ Статистика из Smartc…" at bounding box center [327, 130] width 562 height 170
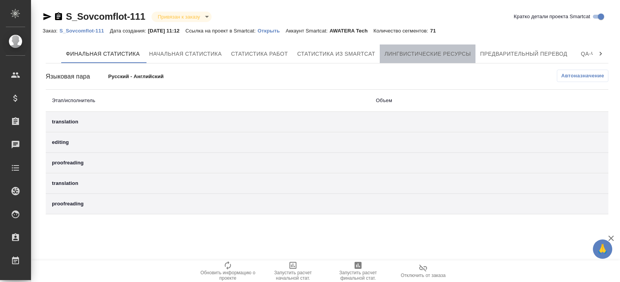
click at [431, 55] on span "Лингвистические ресурсы" at bounding box center [427, 54] width 86 height 10
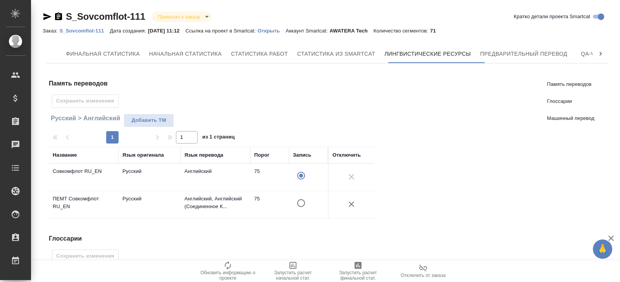
scroll to position [206, 0]
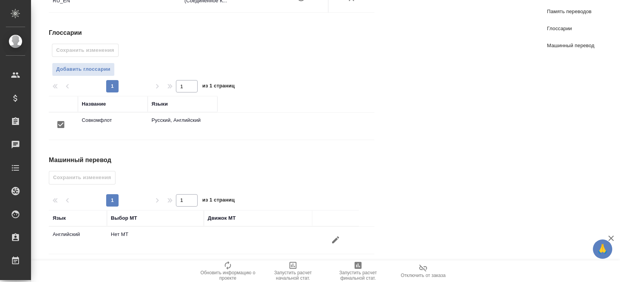
click at [340, 236] on icon "button" at bounding box center [335, 240] width 9 height 9
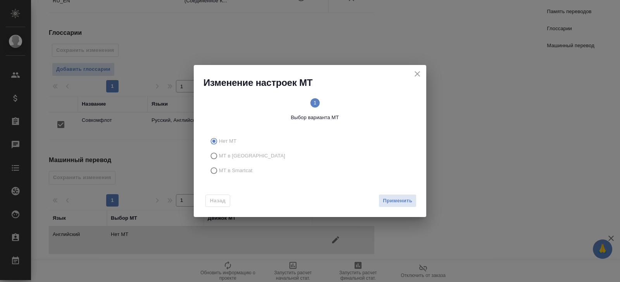
click at [235, 170] on span "МТ в Smartcat" at bounding box center [236, 171] width 34 height 8
click at [219, 170] on input "МТ в Smartcat" at bounding box center [212, 170] width 12 height 15
radio input "true"
click at [398, 199] on span "Вперед" at bounding box center [402, 201] width 19 height 9
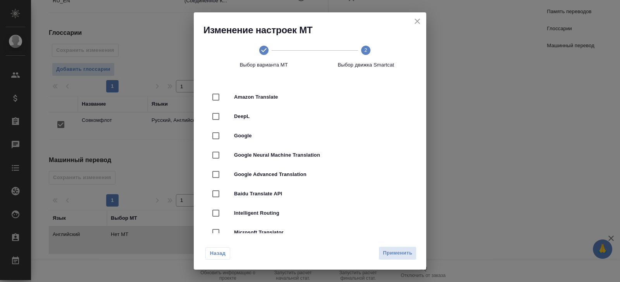
click at [239, 120] on span "DeepL" at bounding box center [321, 117] width 174 height 8
checkbox input "true"
click at [389, 251] on span "Применить" at bounding box center [397, 253] width 29 height 9
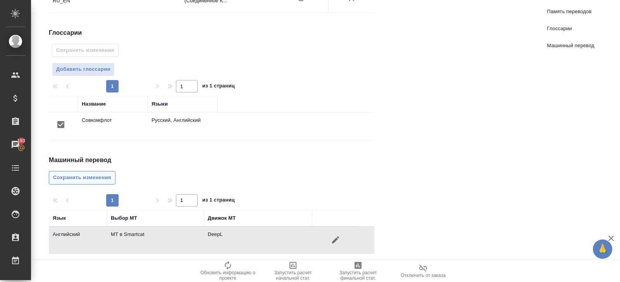
click at [98, 177] on span "Сохранить изменения" at bounding box center [82, 178] width 58 height 9
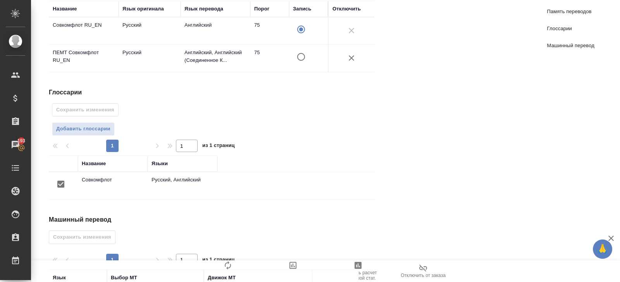
scroll to position [0, 0]
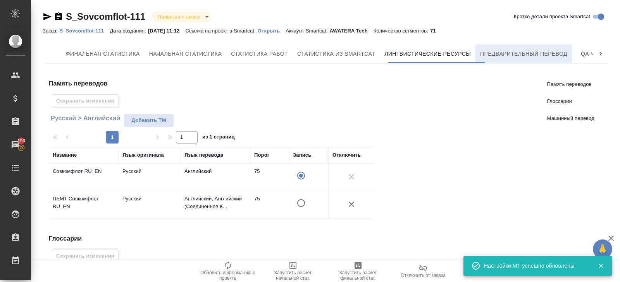
click at [538, 56] on span "Предварительный перевод" at bounding box center [523, 54] width 87 height 10
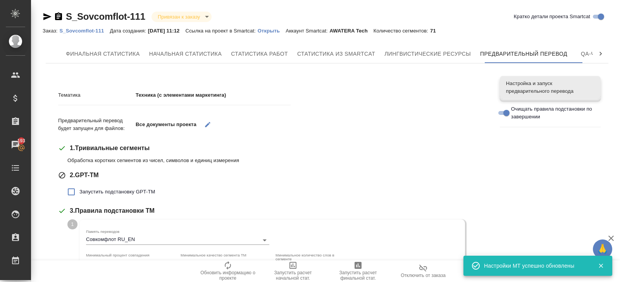
click at [101, 193] on span "Запустить подстановку GPT-TM" at bounding box center [117, 192] width 76 height 8
click at [79, 193] on input "Запустить подстановку GPT-TM" at bounding box center [71, 192] width 16 height 16
checkbox input "true"
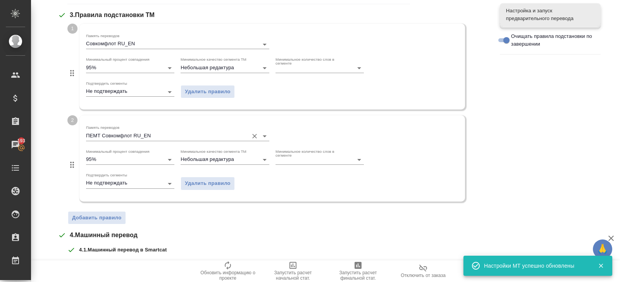
scroll to position [252, 0]
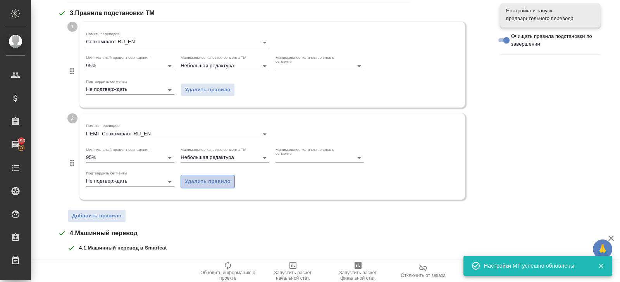
click at [193, 184] on span "Удалить правило" at bounding box center [208, 181] width 46 height 9
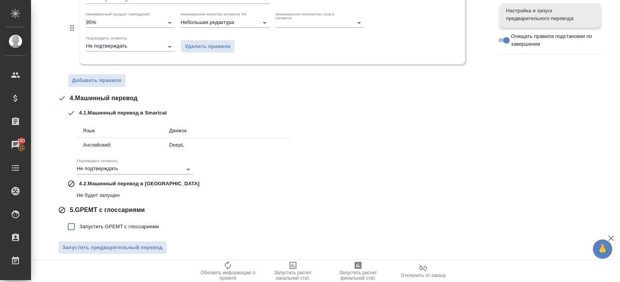
click at [117, 224] on span "Запустить GPEMT с глоссариями" at bounding box center [118, 227] width 79 height 8
click at [79, 224] on input "Запустить GPEMT с глоссариями" at bounding box center [71, 227] width 16 height 16
checkbox input "true"
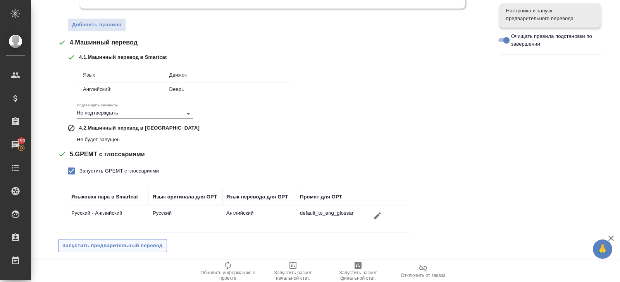
click at [119, 242] on span "Запустить предварительный перевод" at bounding box center [112, 246] width 100 height 9
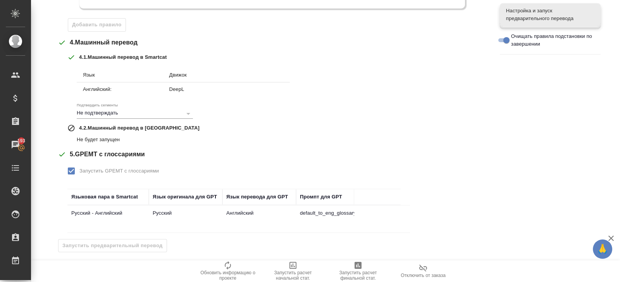
scroll to position [38, 0]
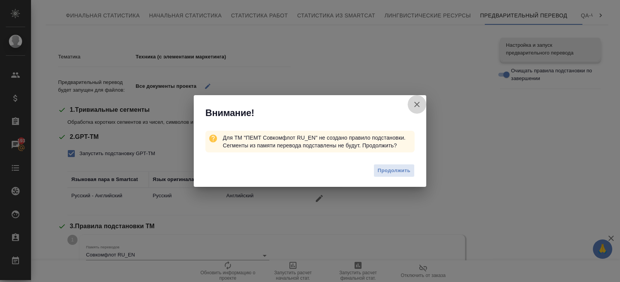
click at [415, 105] on icon "button" at bounding box center [416, 104] width 9 height 9
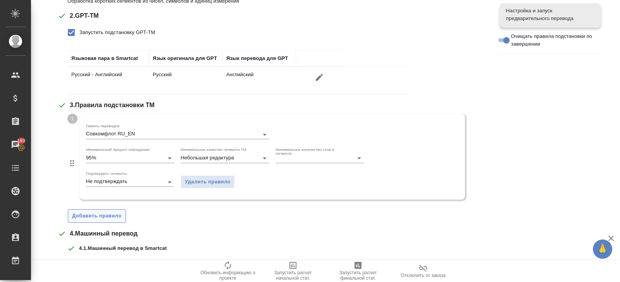
scroll to position [171, 0]
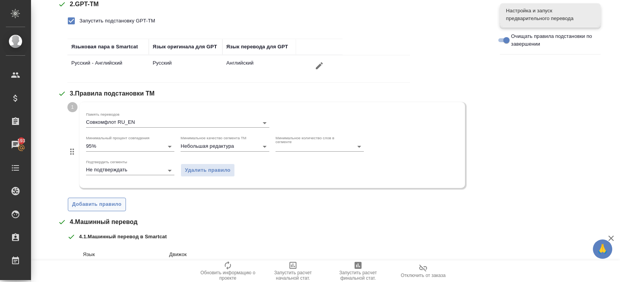
click at [101, 206] on span "Добавить правило" at bounding box center [97, 204] width 50 height 9
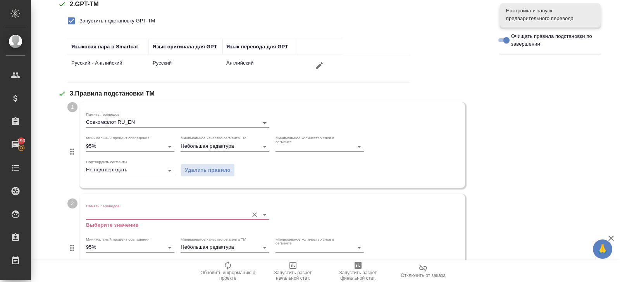
click at [109, 211] on input "Память переводов" at bounding box center [165, 214] width 158 height 9
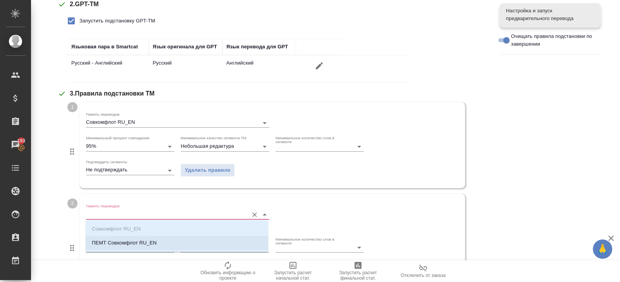
click at [119, 243] on p "ПЕМТ Совкомфлот RU_EN" at bounding box center [124, 243] width 65 height 8
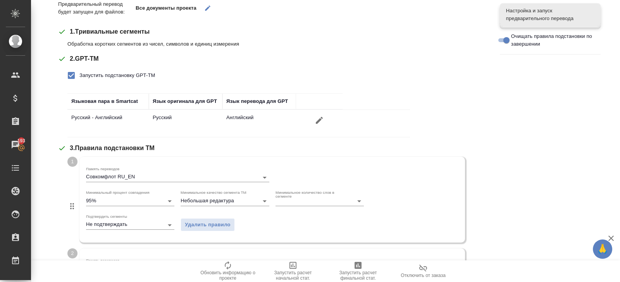
scroll to position [443, 0]
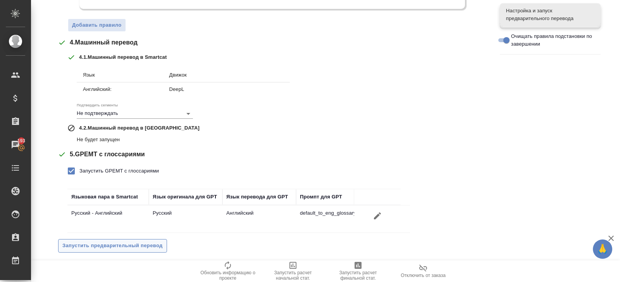
click at [115, 249] on button "Запустить предварительный перевод" at bounding box center [112, 246] width 109 height 14
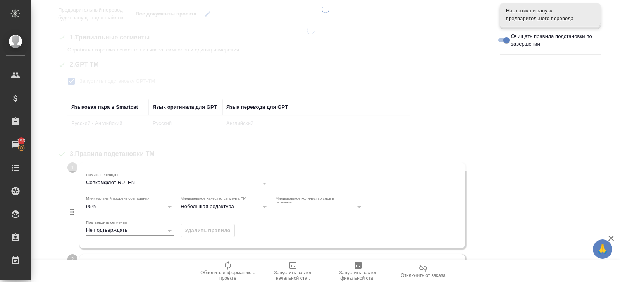
scroll to position [0, 0]
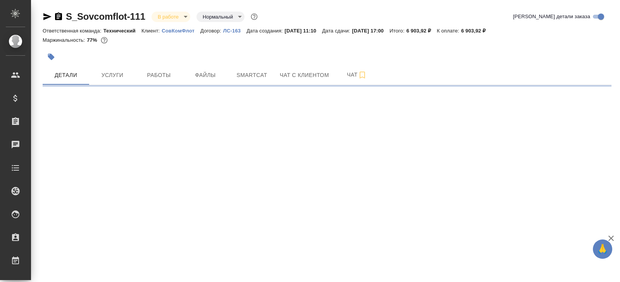
select select "RU"
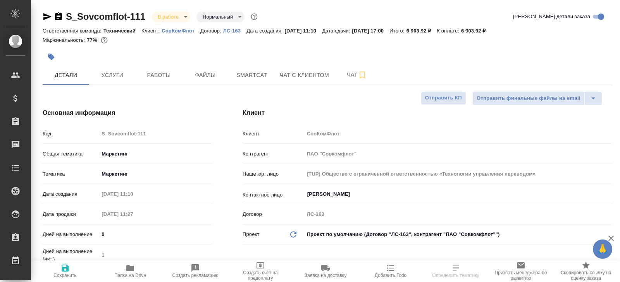
type textarea "x"
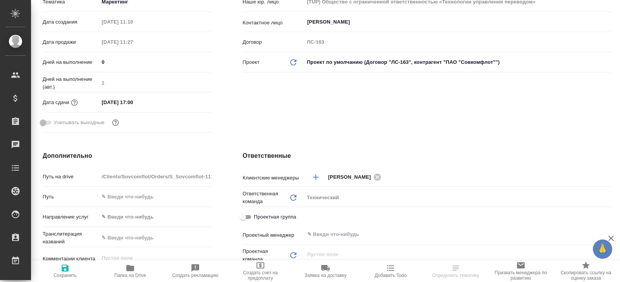
type textarea "x"
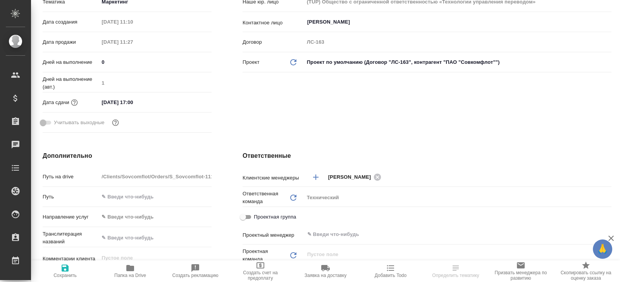
type textarea "x"
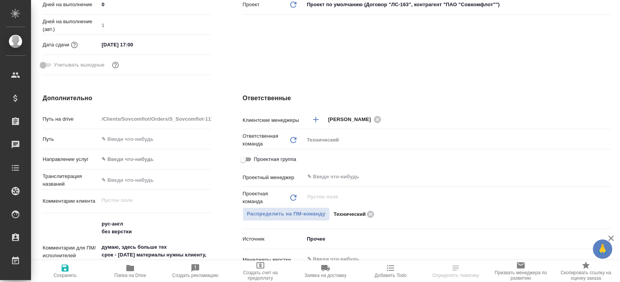
scroll to position [370, 0]
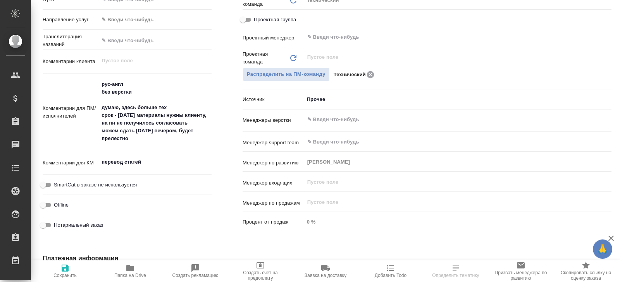
click at [370, 77] on icon at bounding box center [370, 74] width 7 height 7
type textarea "x"
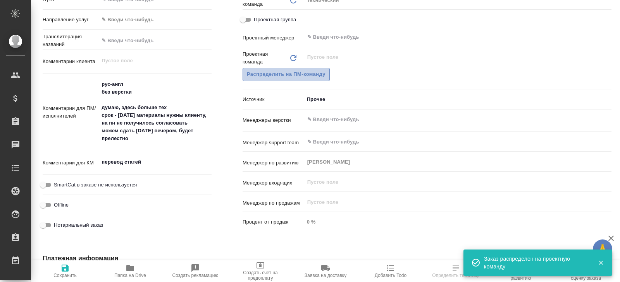
click at [296, 75] on span "Распределить на ПМ-команду" at bounding box center [286, 74] width 79 height 9
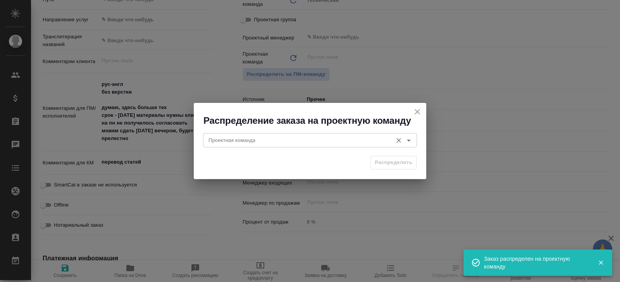
click at [284, 143] on input "Проектная команда" at bounding box center [296, 140] width 183 height 9
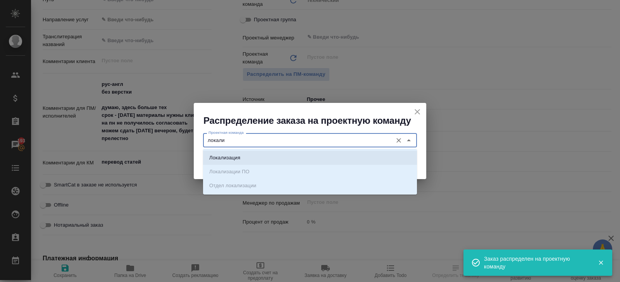
click at [265, 164] on li "Локализация" at bounding box center [310, 158] width 214 height 14
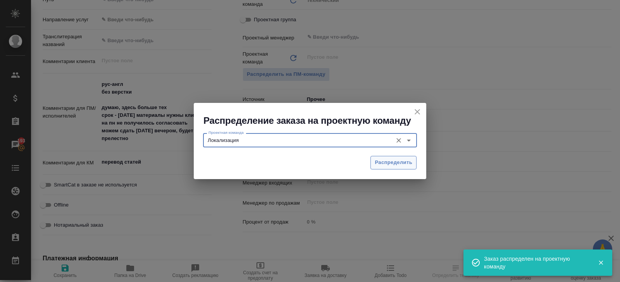
type input "Локализация"
click at [400, 162] on span "Распределить" at bounding box center [394, 162] width 38 height 9
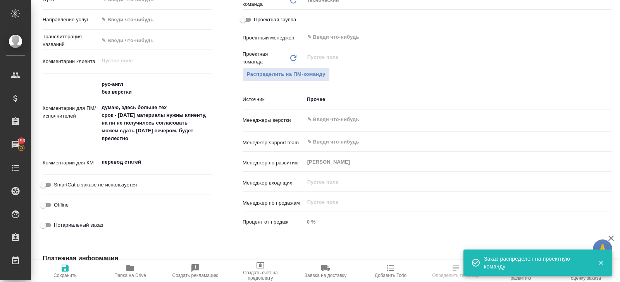
type textarea "x"
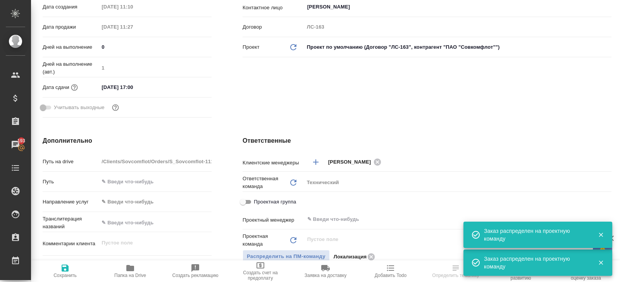
scroll to position [0, 0]
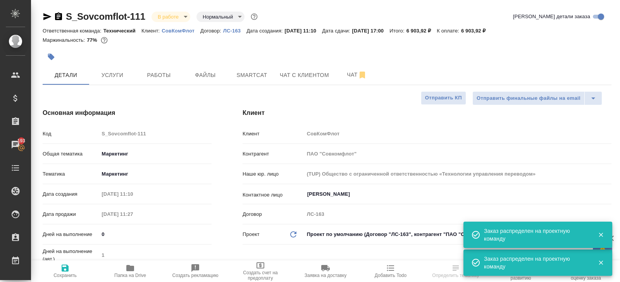
click at [160, 14] on body "🙏 .cls-1 fill:#fff; AWATERA Belyakova Yulia Клиенты Спецификации Заказы 193 Чат…" at bounding box center [310, 141] width 620 height 282
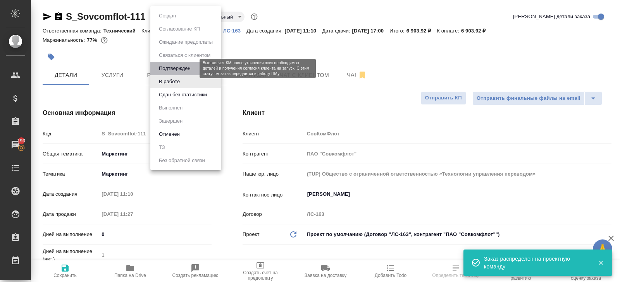
click at [165, 69] on button "Подтвержден" at bounding box center [174, 68] width 36 height 9
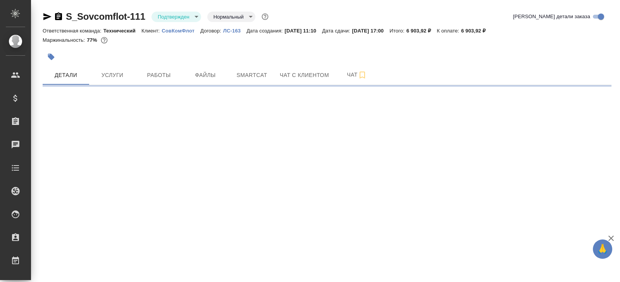
select select "RU"
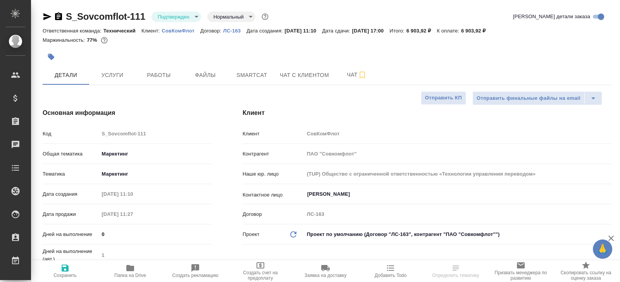
type textarea "x"
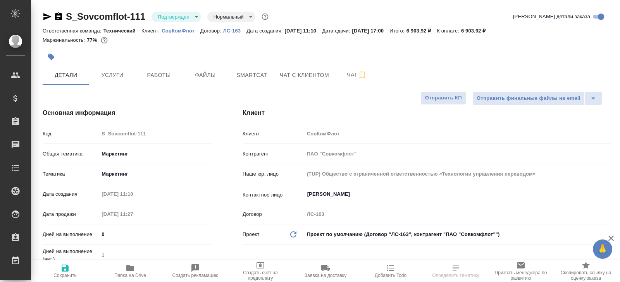
type textarea "x"
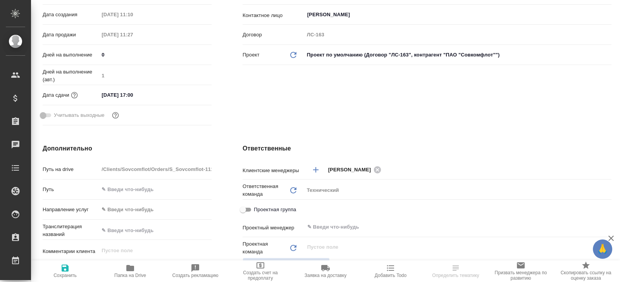
scroll to position [14, 0]
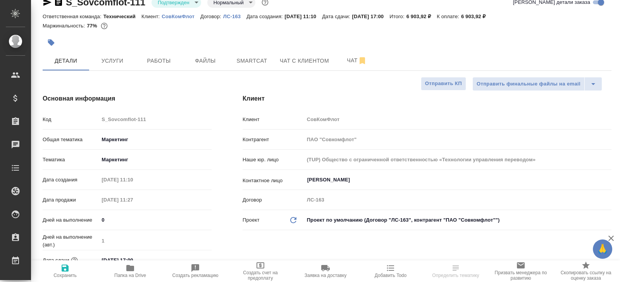
type textarea "x"
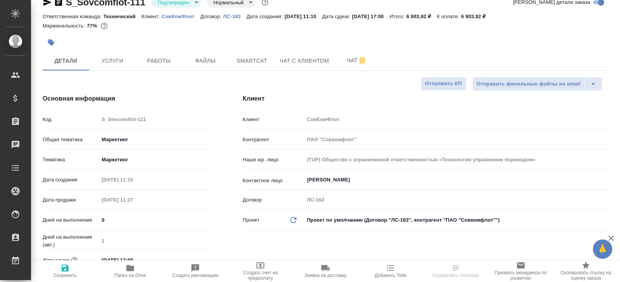
type textarea "x"
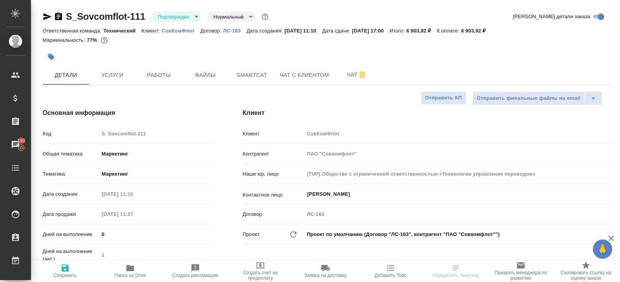
click at [46, 17] on icon "button" at bounding box center [47, 16] width 8 height 7
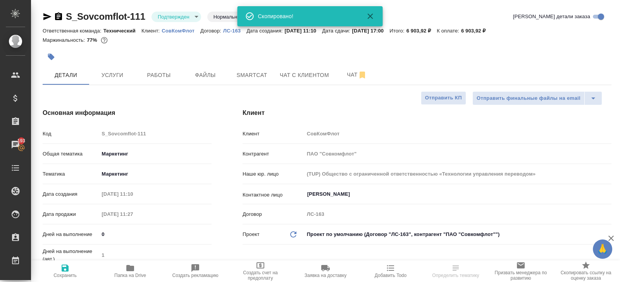
type textarea "x"
select select "RU"
type textarea "x"
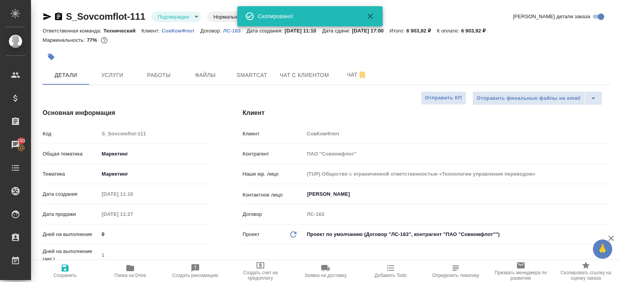
type textarea "x"
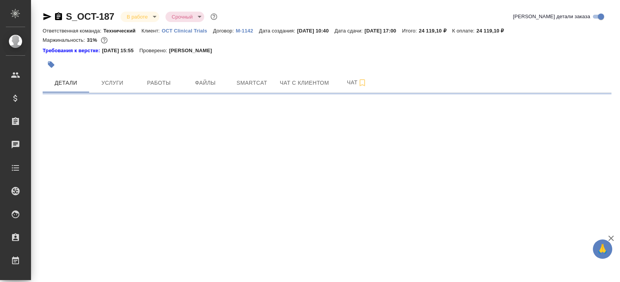
select select "RU"
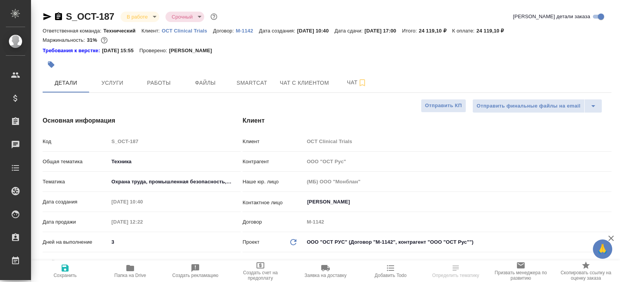
type textarea "x"
click at [169, 71] on div at bounding box center [232, 64] width 379 height 17
click at [169, 80] on span "Работы" at bounding box center [158, 83] width 37 height 10
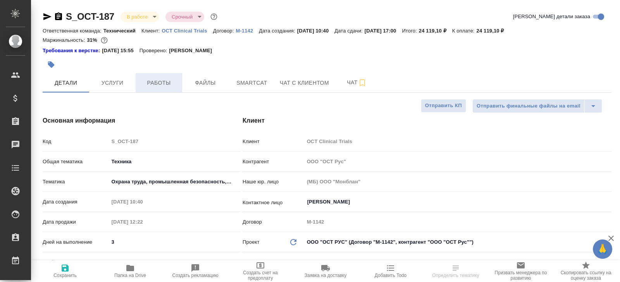
type textarea "x"
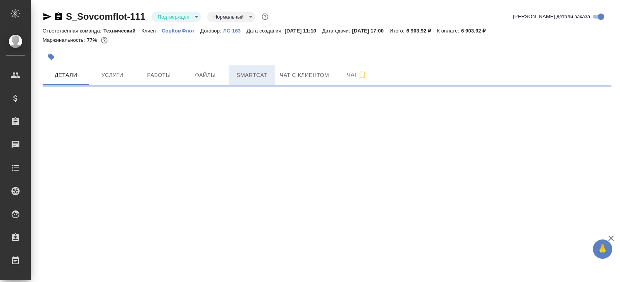
select select "RU"
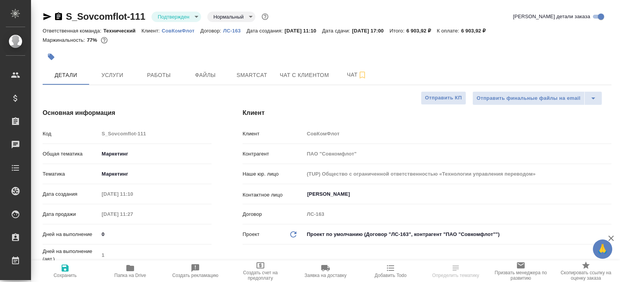
type textarea "x"
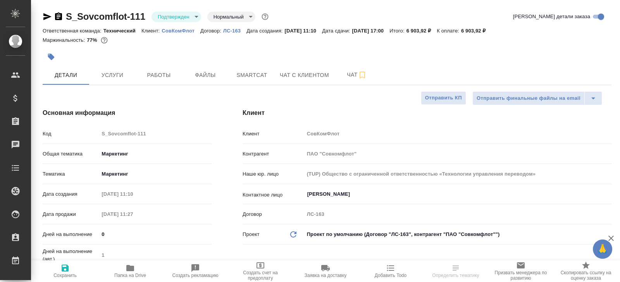
type textarea "x"
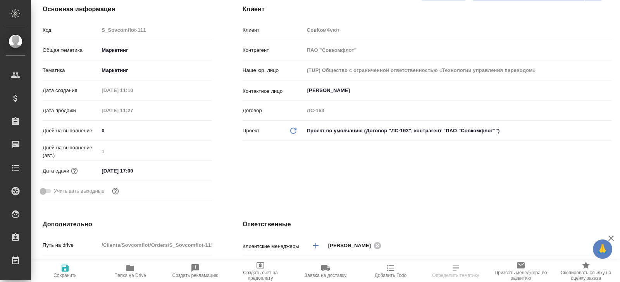
type textarea "x"
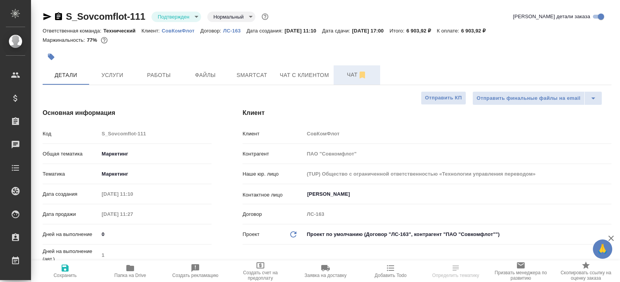
click at [355, 72] on span "Чат" at bounding box center [356, 75] width 37 height 10
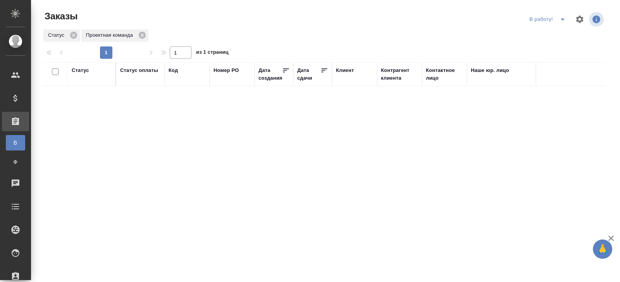
click at [559, 19] on icon "split button" at bounding box center [562, 19] width 9 height 9
click at [558, 20] on icon "split button" at bounding box center [562, 19] width 9 height 9
click at [554, 36] on li "ПМ" at bounding box center [548, 35] width 43 height 12
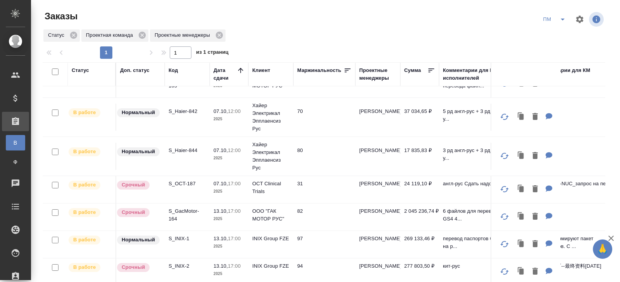
scroll to position [63, 0]
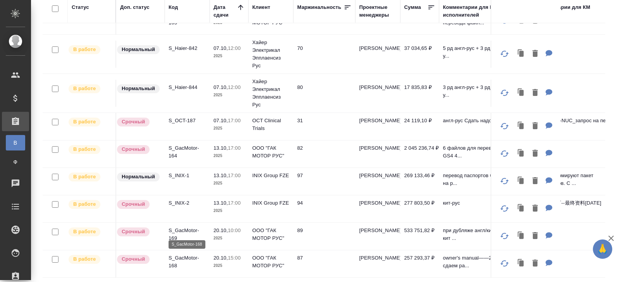
click at [178, 261] on p "S_GacMotor-168" at bounding box center [187, 261] width 37 height 15
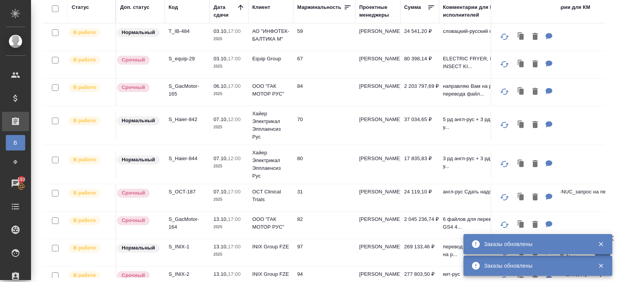
scroll to position [0, 0]
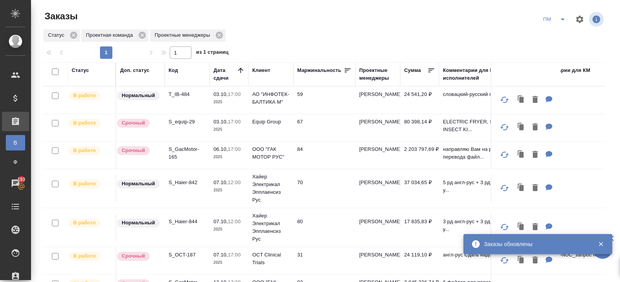
click at [561, 19] on icon "split button" at bounding box center [562, 19] width 9 height 9
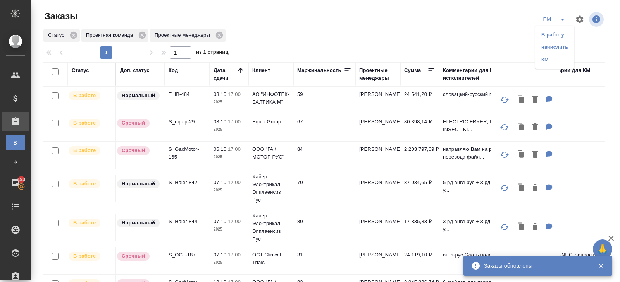
click at [558, 29] on li "В работу!" at bounding box center [554, 35] width 39 height 12
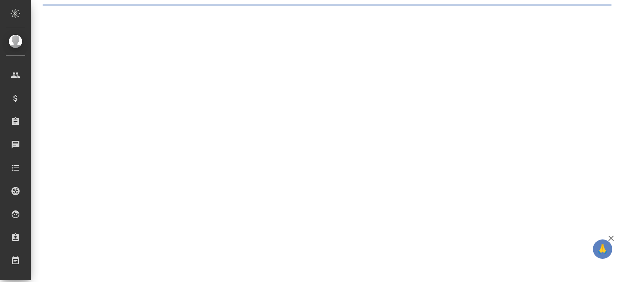
select select "RU"
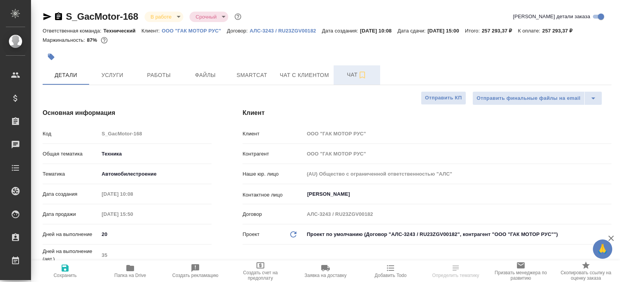
type textarea "x"
click at [353, 78] on span "Чат" at bounding box center [356, 75] width 37 height 10
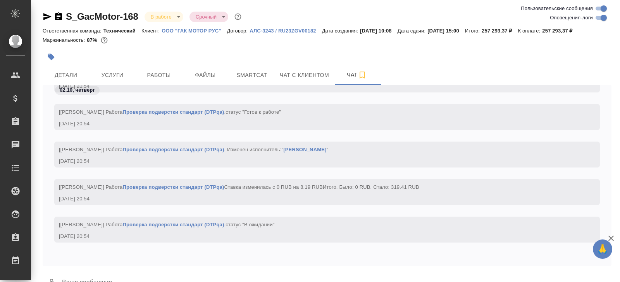
click at [597, 20] on input "Оповещения-логи" at bounding box center [604, 17] width 28 height 9
checkbox input "false"
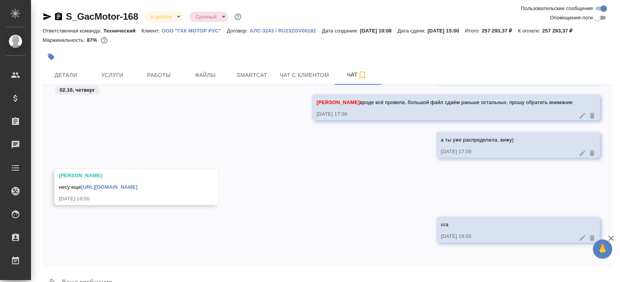
scroll to position [19, 0]
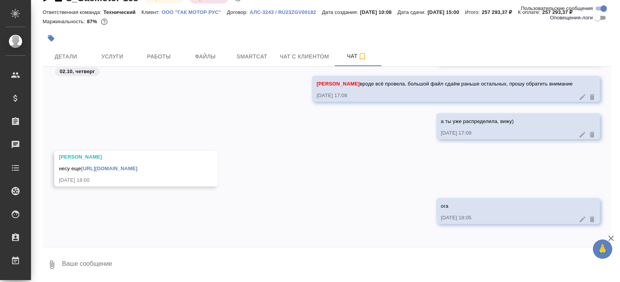
click at [137, 168] on link "https://drive.awatera.com/apps/files/files/10583434?dir=/Shares/GacMotor/Orders…" at bounding box center [109, 169] width 56 height 6
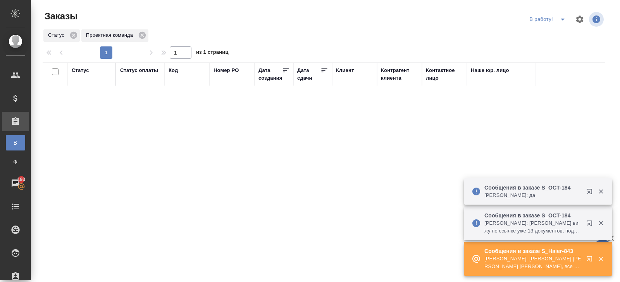
click at [589, 263] on icon "button" at bounding box center [590, 260] width 9 height 9
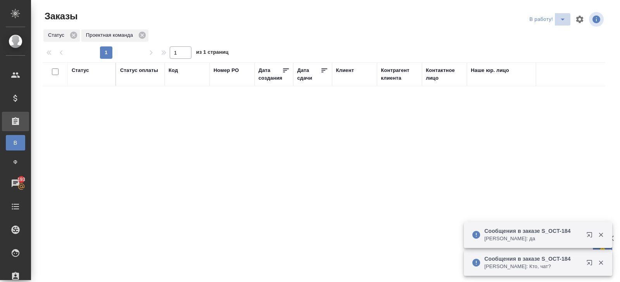
click at [561, 19] on icon "split button" at bounding box center [562, 19] width 9 height 9
click at [553, 33] on li "ПМ" at bounding box center [548, 35] width 43 height 12
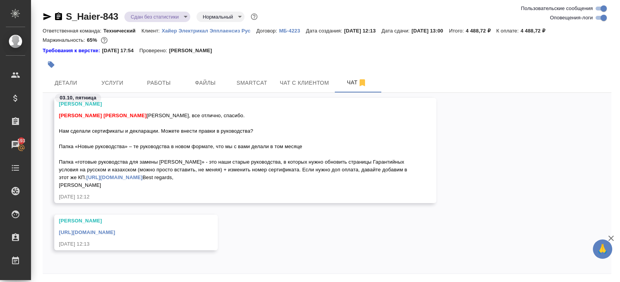
scroll to position [26, 0]
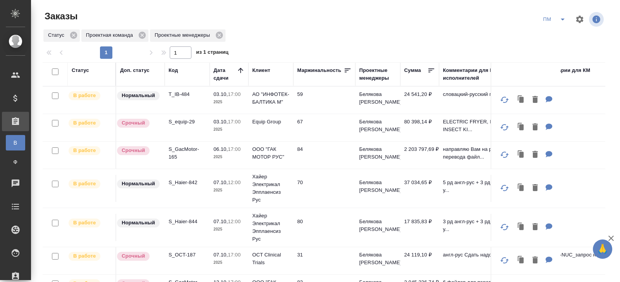
click at [562, 21] on icon "split button" at bounding box center [562, 19] width 9 height 9
click at [552, 33] on li "В работу!" at bounding box center [554, 35] width 39 height 12
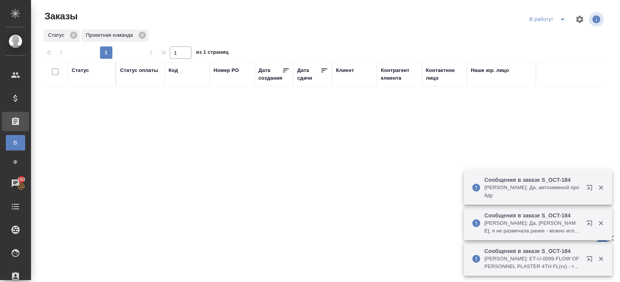
click at [562, 11] on div "В работу!" at bounding box center [566, 19] width 78 height 19
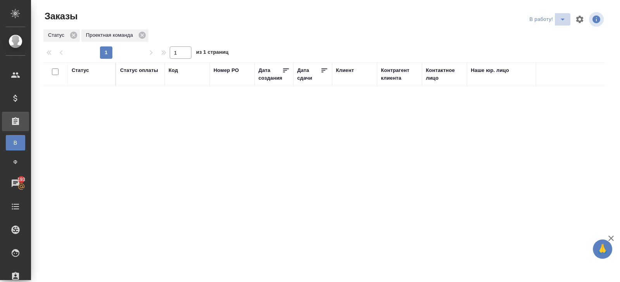
click at [565, 20] on icon "split button" at bounding box center [562, 19] width 9 height 9
click at [558, 32] on li "ПМ" at bounding box center [548, 35] width 43 height 12
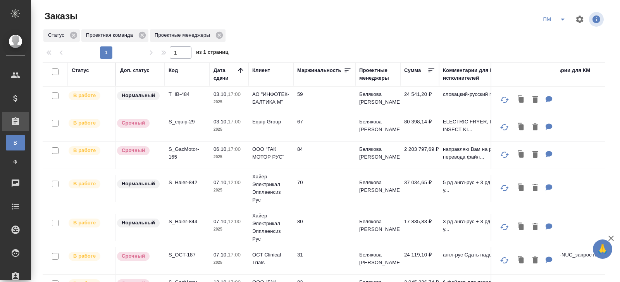
click at [562, 21] on icon "split button" at bounding box center [562, 19] width 9 height 9
click at [557, 46] on li "начислить" at bounding box center [554, 47] width 39 height 12
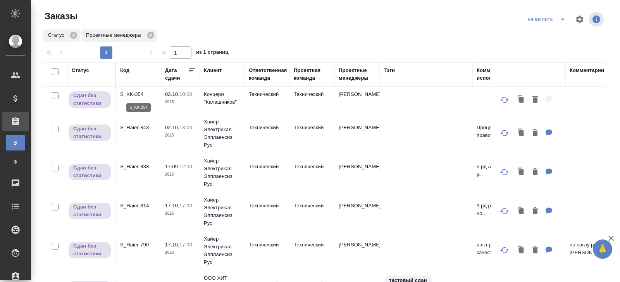
click at [126, 95] on p "S_KK-354" at bounding box center [138, 95] width 37 height 8
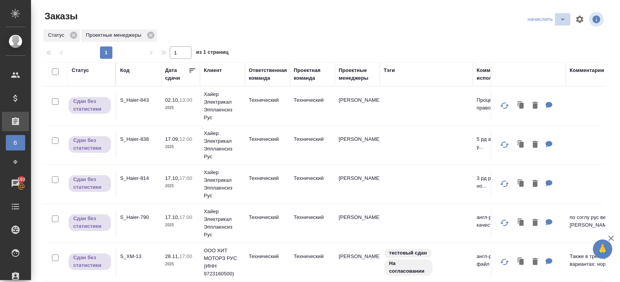
click at [561, 22] on icon "split button" at bounding box center [562, 19] width 9 height 9
click at [557, 36] on li "В работу!" at bounding box center [546, 35] width 45 height 12
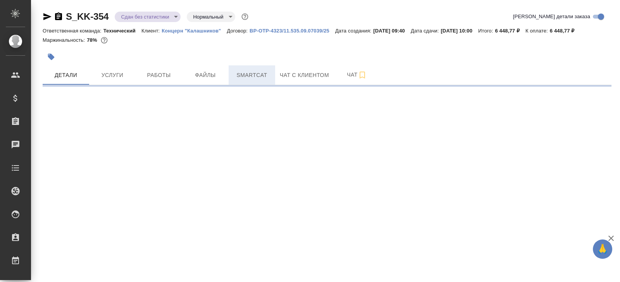
click at [246, 75] on span "Smartcat" at bounding box center [251, 76] width 37 height 10
select select "RU"
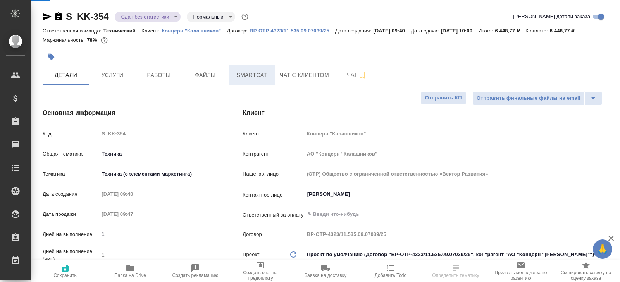
type textarea "x"
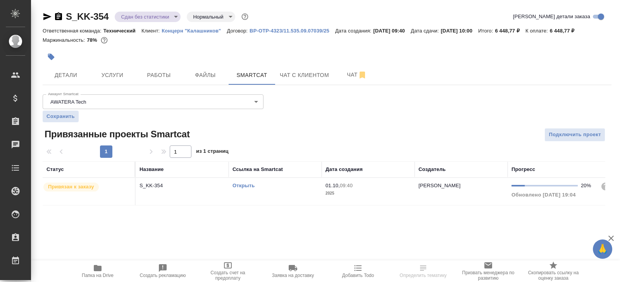
click at [295, 198] on td "Открыть" at bounding box center [275, 191] width 93 height 27
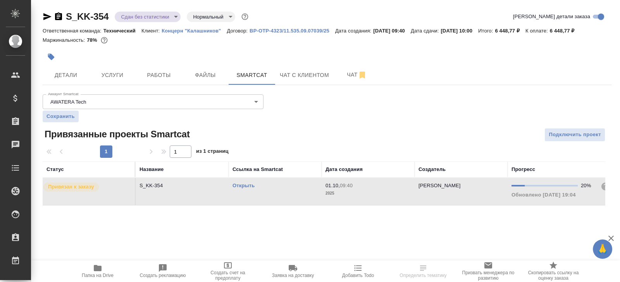
click at [295, 198] on td "Открыть" at bounding box center [275, 191] width 93 height 27
click at [165, 76] on span "Работы" at bounding box center [158, 76] width 37 height 10
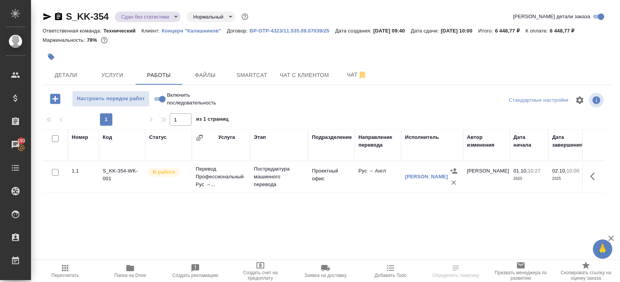
click at [63, 270] on icon "button" at bounding box center [64, 268] width 9 height 9
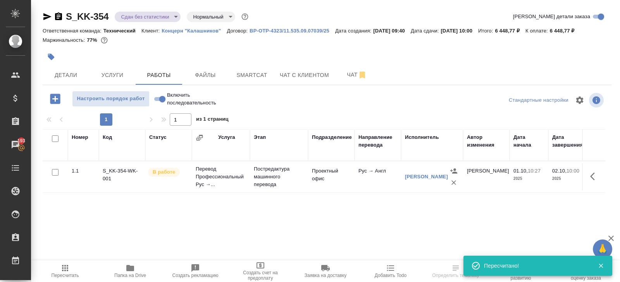
click at [593, 175] on icon "button" at bounding box center [594, 176] width 9 height 9
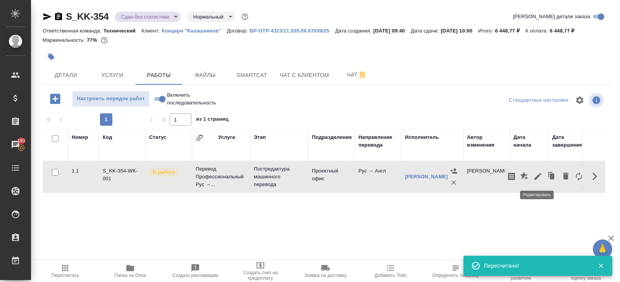
click at [537, 178] on icon "button" at bounding box center [537, 176] width 7 height 7
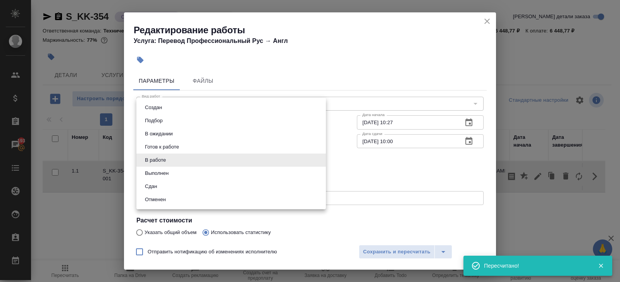
click at [191, 160] on body "🙏 .cls-1 fill:#fff; AWATERA Belyakova Yulia Клиенты Спецификации Заказы 193 Чат…" at bounding box center [310, 141] width 620 height 282
click at [160, 186] on li "Сдан" at bounding box center [230, 186] width 189 height 13
type input "closed"
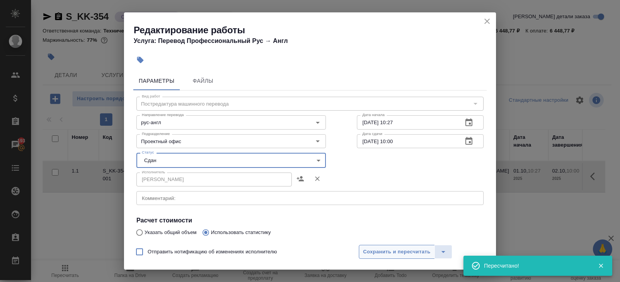
click at [369, 246] on button "Сохранить и пересчитать" at bounding box center [397, 252] width 76 height 14
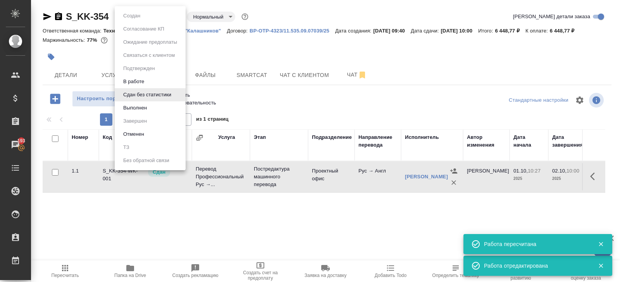
click at [128, 17] on body "🙏 .cls-1 fill:#fff; AWATERA Belyakova Yulia Клиенты Спецификации Заказы 193 Чат…" at bounding box center [310, 141] width 620 height 282
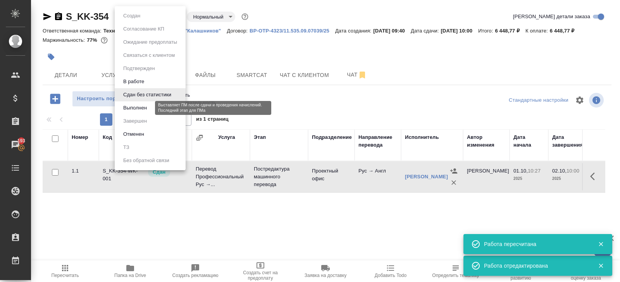
click at [132, 106] on button "Выполнен" at bounding box center [135, 108] width 28 height 9
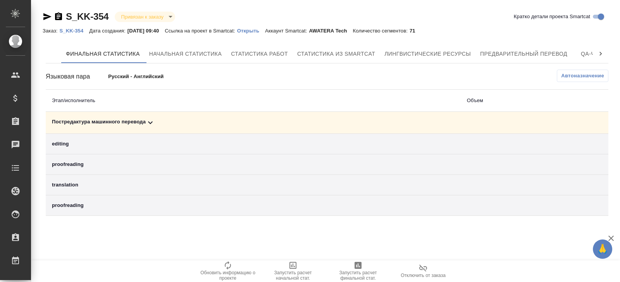
click at [150, 122] on icon at bounding box center [150, 123] width 5 height 3
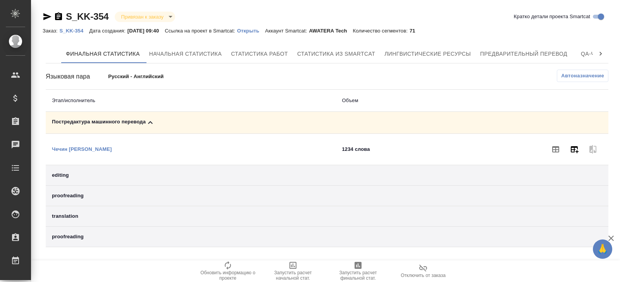
click at [576, 150] on icon "button" at bounding box center [573, 149] width 9 height 9
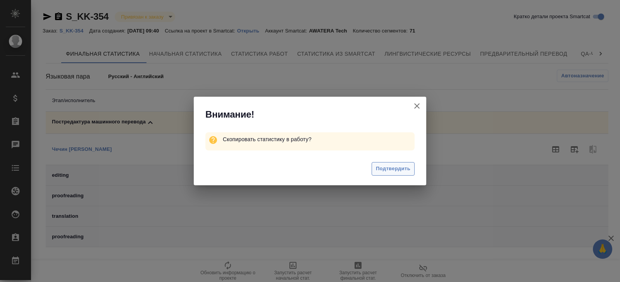
click at [394, 169] on span "Подтвердить" at bounding box center [393, 169] width 34 height 9
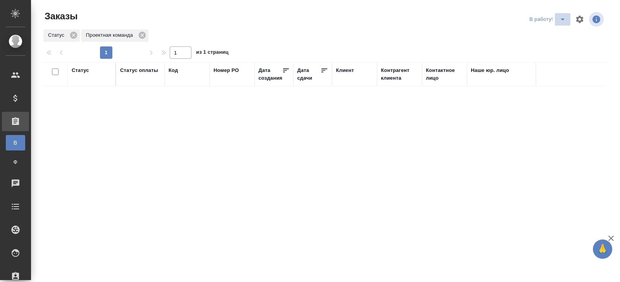
click at [562, 22] on icon "split button" at bounding box center [562, 19] width 9 height 9
click at [552, 39] on li "ПМ" at bounding box center [548, 35] width 43 height 12
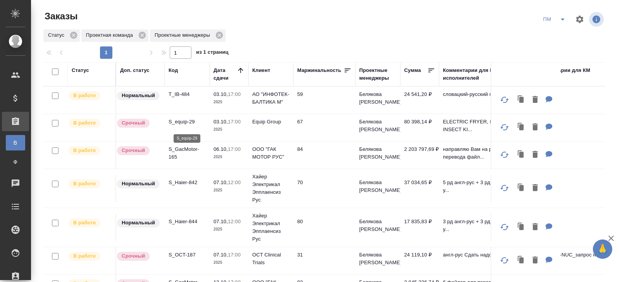
click at [186, 124] on p "S_equip-29" at bounding box center [187, 122] width 37 height 8
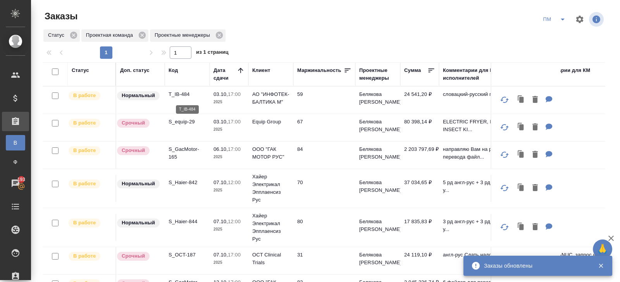
click at [180, 95] on p "T_IB-484" at bounding box center [187, 95] width 37 height 8
click at [559, 22] on icon "split button" at bounding box center [562, 19] width 9 height 9
click at [559, 30] on li "В работу!" at bounding box center [554, 35] width 39 height 12
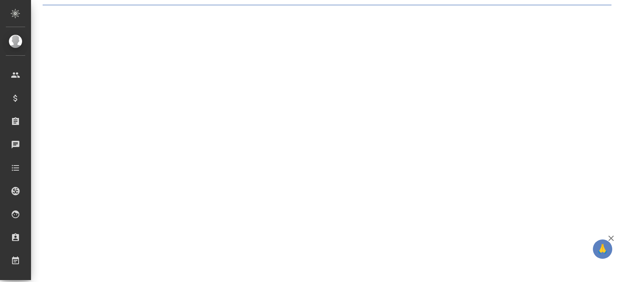
select select "RU"
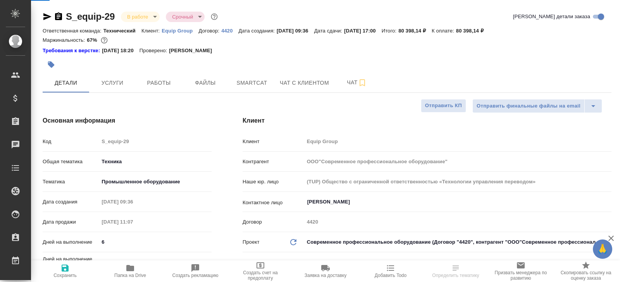
type textarea "x"
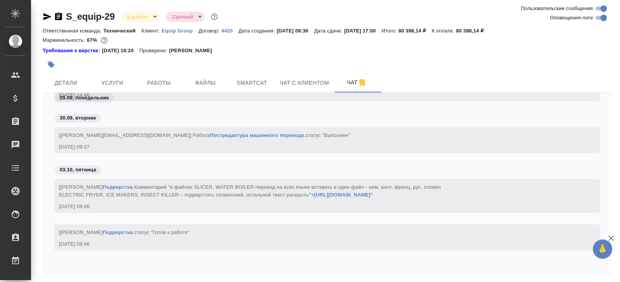
scroll to position [26, 0]
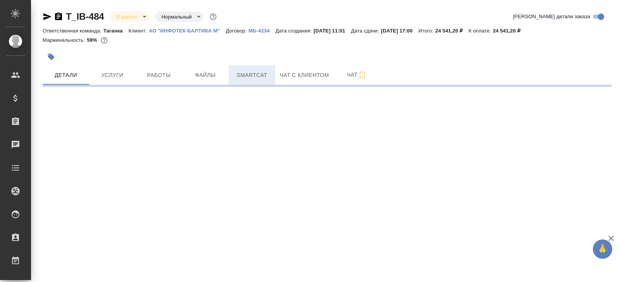
select select "RU"
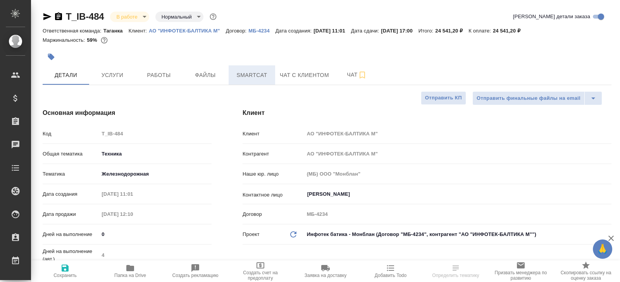
type textarea "x"
click at [234, 82] on button "Smartcat" at bounding box center [252, 74] width 46 height 19
type textarea "x"
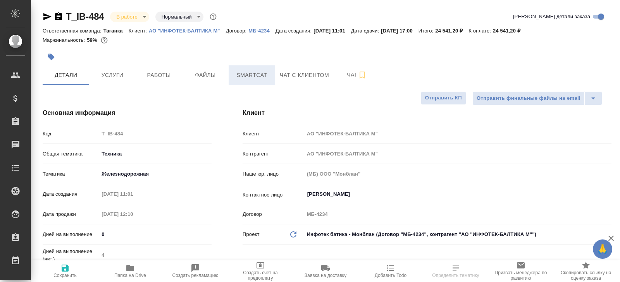
type textarea "x"
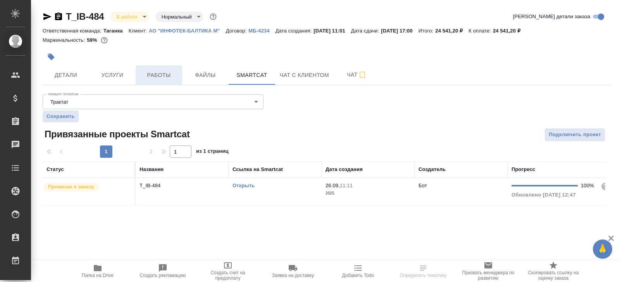
click at [149, 80] on button "Работы" at bounding box center [159, 74] width 46 height 19
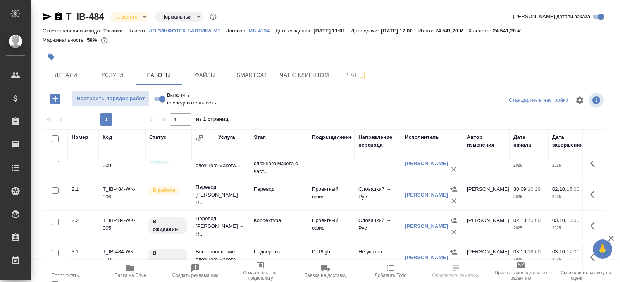
scroll to position [12, 0]
click at [42, 19] on div "T_IB-484 В работе inProgress Нормальный normal Кратко детали заказа Ответственн…" at bounding box center [326, 161] width 577 height 323
click at [43, 18] on icon "button" at bounding box center [47, 16] width 8 height 7
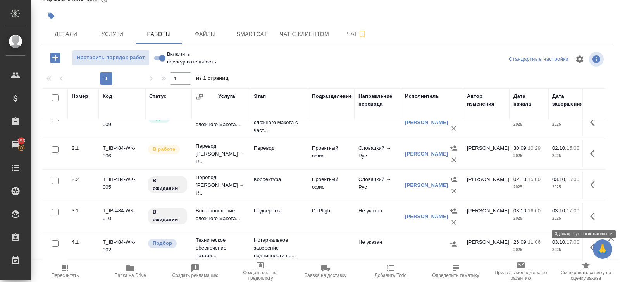
click at [593, 216] on icon "button" at bounding box center [594, 216] width 9 height 9
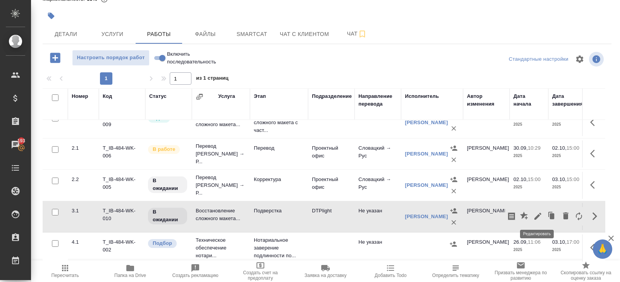
click at [539, 217] on icon "button" at bounding box center [537, 216] width 9 height 9
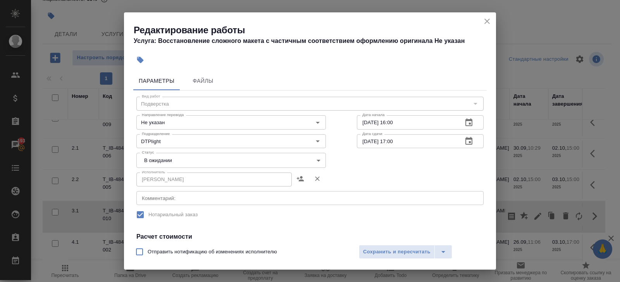
click at [206, 198] on textarea at bounding box center [310, 199] width 336 height 6
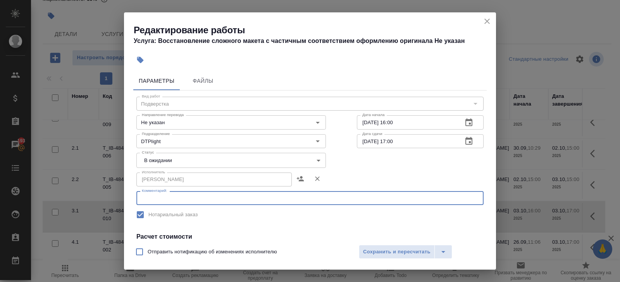
paste textarea "https://drive.awatera.com/s/T9jAPJ3WYNfMKHS"
type textarea "https://drive.awatera.com/s/T9jAPJ3WYNfMKHS"
click at [166, 163] on body "🙏 .cls-1 fill:#fff; AWATERA Belyakova Yulia Клиенты Спецификации Заказы 193 Чат…" at bounding box center [310, 141] width 620 height 282
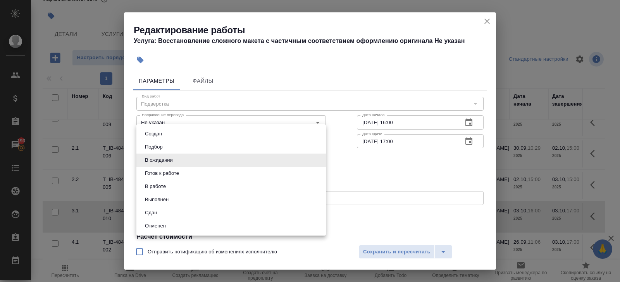
click at [166, 173] on button "Готов к работе" at bounding box center [162, 173] width 39 height 9
type input "readyForWork"
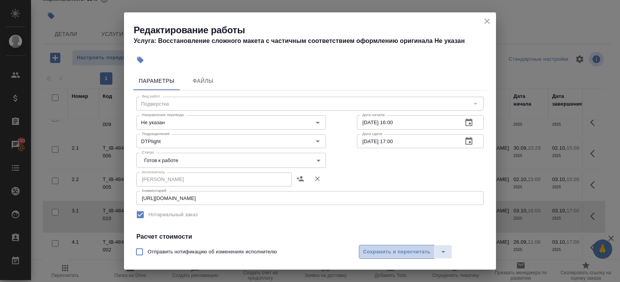
click at [375, 249] on span "Сохранить и пересчитать" at bounding box center [396, 252] width 67 height 9
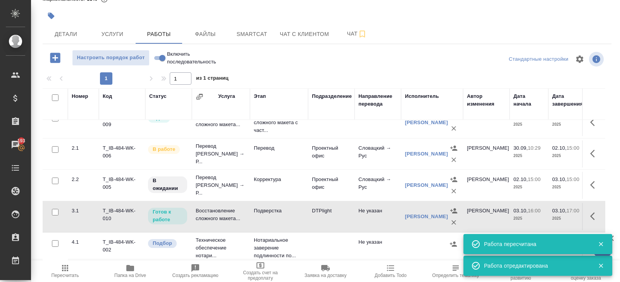
click at [52, 182] on input "checkbox" at bounding box center [55, 181] width 7 height 7
checkbox input "true"
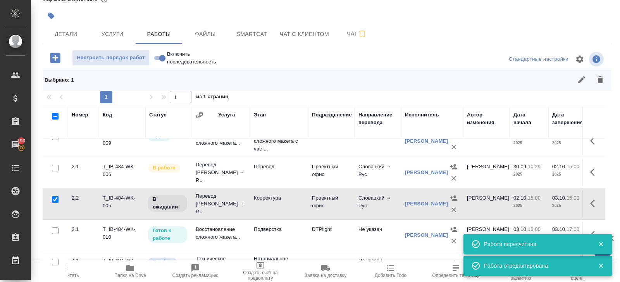
click at [55, 167] on input "checkbox" at bounding box center [55, 168] width 7 height 7
checkbox input "true"
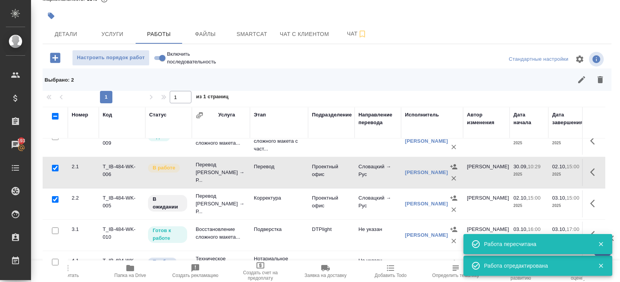
click at [581, 80] on icon "button" at bounding box center [581, 79] width 7 height 7
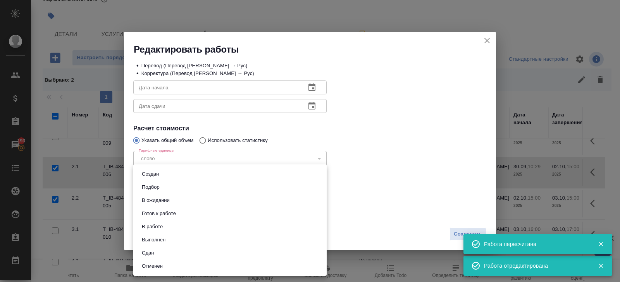
click at [150, 209] on body "🙏 .cls-1 fill:#fff; AWATERA Belyakova Yulia Клиенты Спецификации Заказы 193 Чат…" at bounding box center [310, 141] width 620 height 282
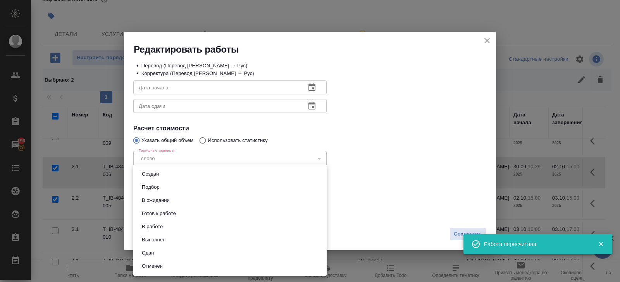
click at [154, 237] on button "Выполнен" at bounding box center [153, 240] width 28 height 9
type input "completed"
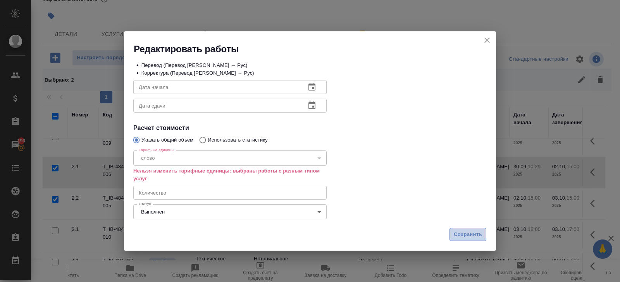
click at [454, 235] on span "Сохранить" at bounding box center [468, 234] width 28 height 9
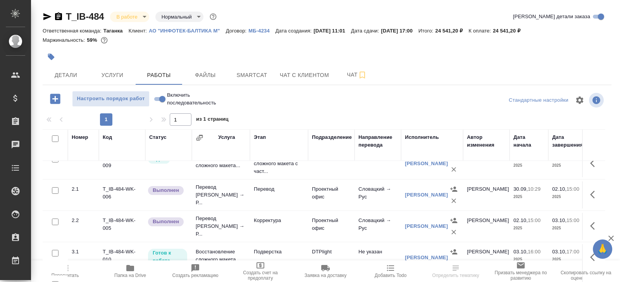
scroll to position [41, 0]
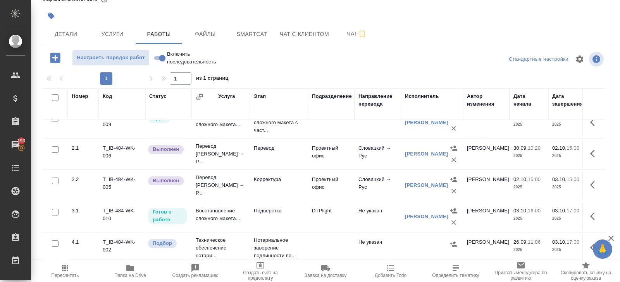
click at [75, 270] on span "Пересчитать" at bounding box center [65, 271] width 56 height 15
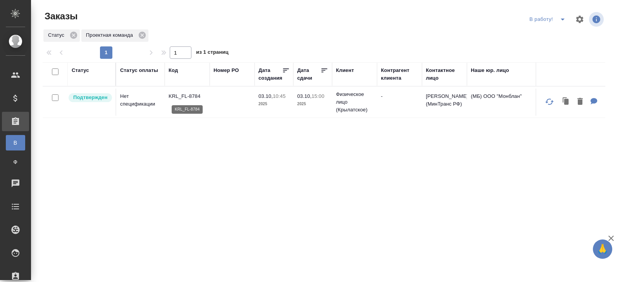
click at [189, 93] on p "KRL_FL-8784" at bounding box center [187, 97] width 37 height 8
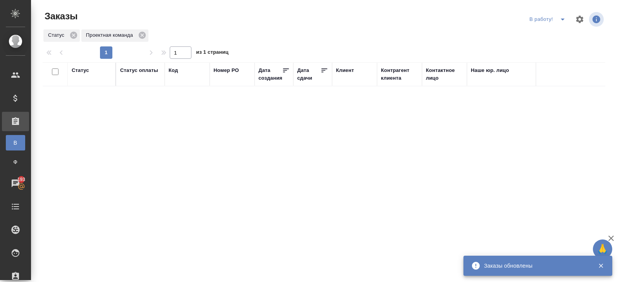
click at [557, 21] on span "split button" at bounding box center [563, 19] width 12 height 9
click at [551, 35] on li "ПМ" at bounding box center [548, 35] width 43 height 12
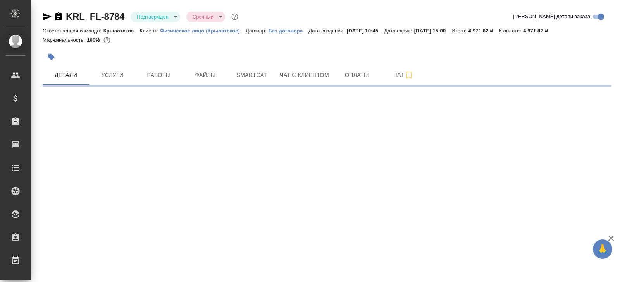
select select "RU"
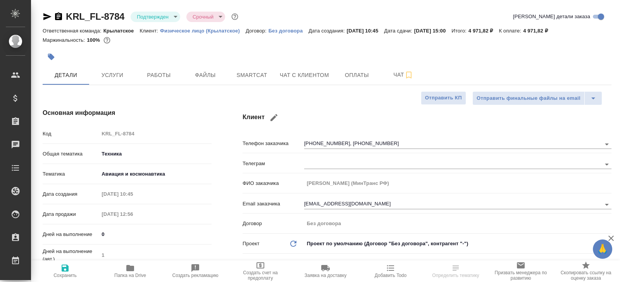
type textarea "x"
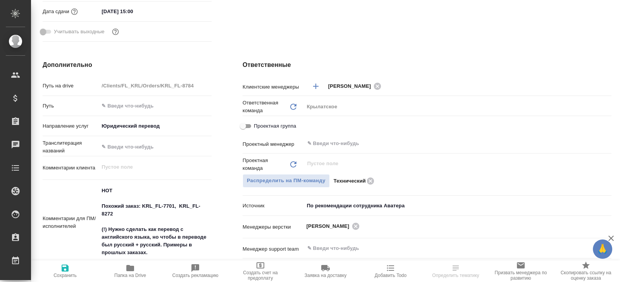
scroll to position [260, 0]
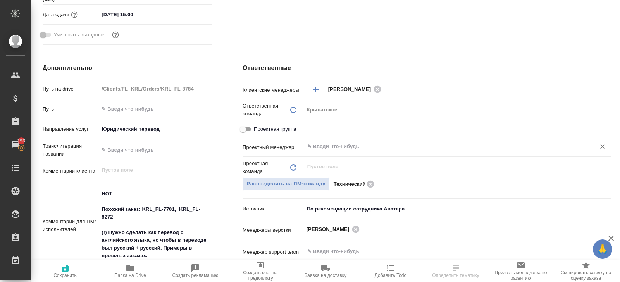
click at [332, 152] on div "​" at bounding box center [457, 147] width 307 height 14
type input "бел"
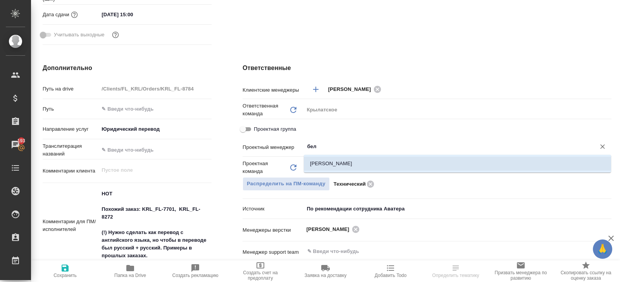
click at [330, 174] on div ".cls-1 fill:#fff; AWATERA Belyakova Yulia Клиенты Спецификации Заказы 193 Чаты …" at bounding box center [310, 141] width 620 height 282
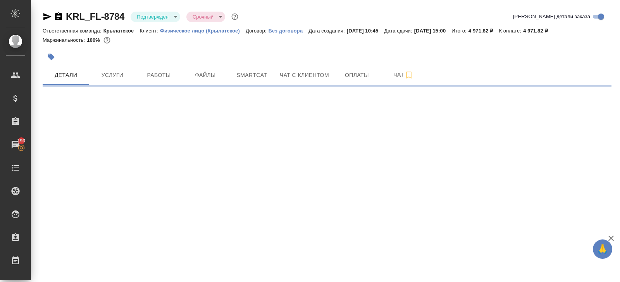
select select "RU"
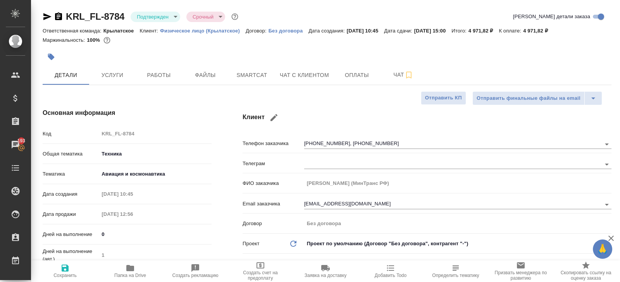
type textarea "x"
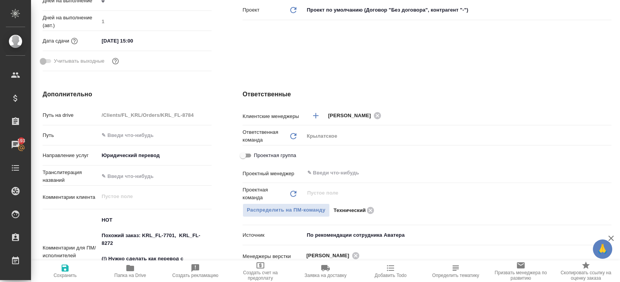
scroll to position [235, 0]
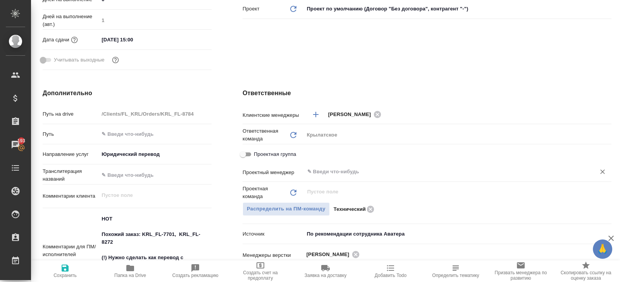
click at [329, 170] on input "text" at bounding box center [444, 171] width 277 height 9
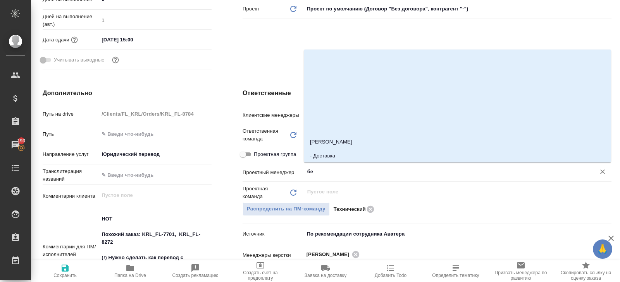
type input "бел"
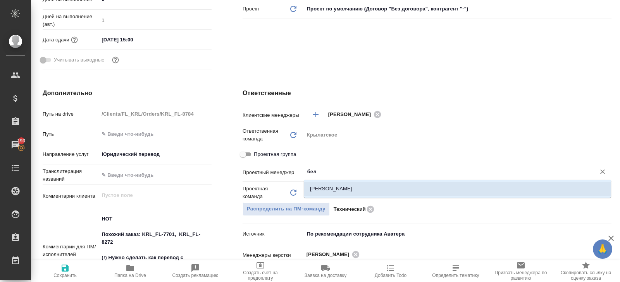
click at [329, 187] on li "[PERSON_NAME]" at bounding box center [457, 189] width 307 height 14
type textarea "x"
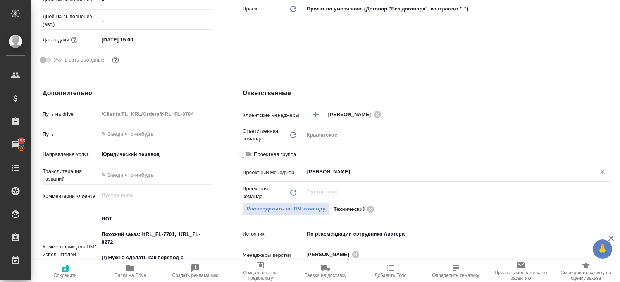
type input "[PERSON_NAME]"
click at [53, 274] on span "Сохранить" at bounding box center [65, 271] width 56 height 15
type textarea "x"
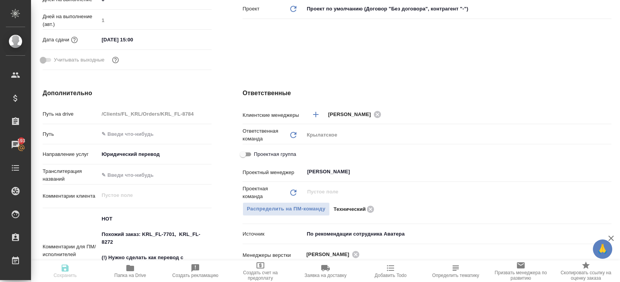
type textarea "x"
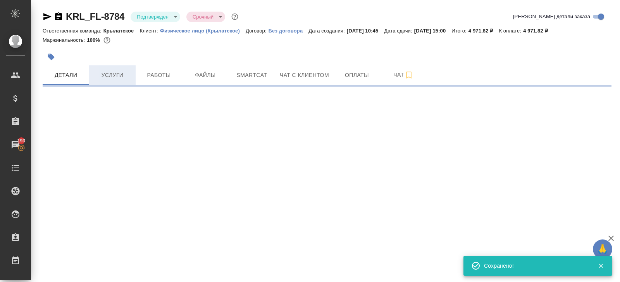
scroll to position [0, 0]
click at [143, 18] on body "🙏 .cls-1 fill:#fff; AWATERA Belyakova Yulia Клиенты Спецификации Заказы 193 Чат…" at bounding box center [310, 141] width 620 height 282
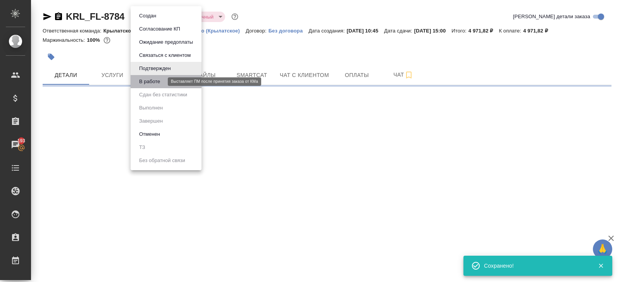
click at [146, 84] on button "В работе" at bounding box center [150, 81] width 26 height 9
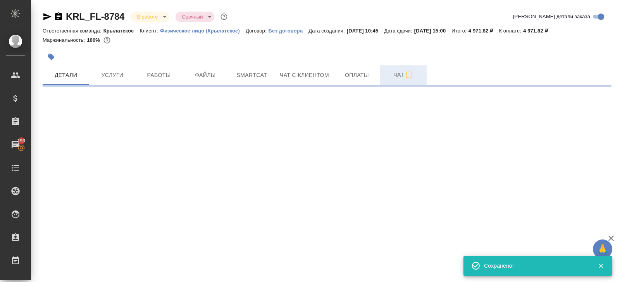
click at [401, 76] on span "Чат" at bounding box center [403, 75] width 37 height 10
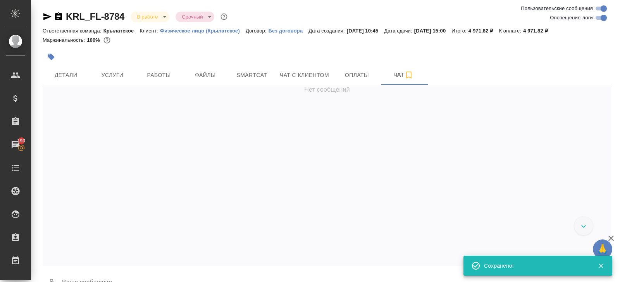
scroll to position [671, 0]
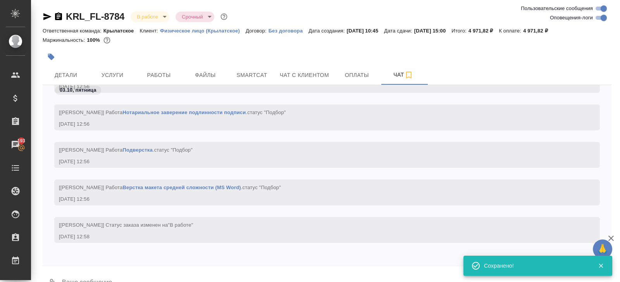
click at [605, 17] on input "Оповещения-логи" at bounding box center [604, 17] width 28 height 9
checkbox input "false"
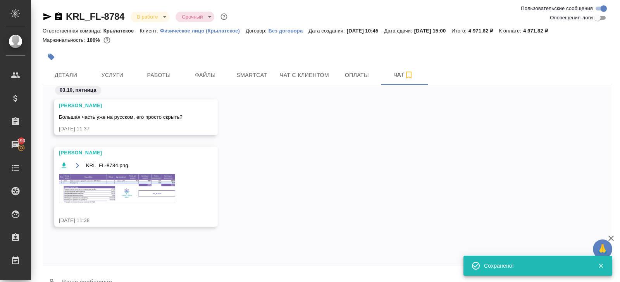
scroll to position [0, 0]
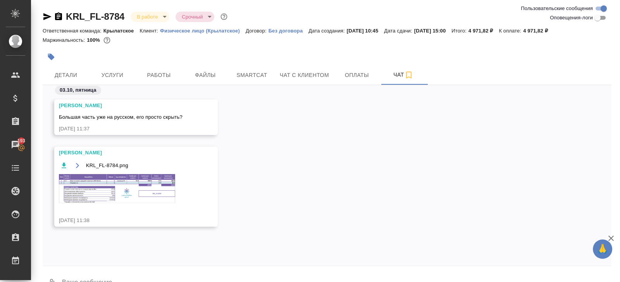
click at [120, 178] on img at bounding box center [117, 188] width 116 height 29
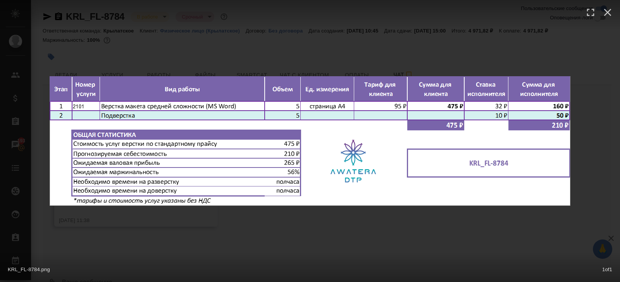
click at [138, 238] on div "KRL_FL-8784.png 1 of 1" at bounding box center [310, 141] width 620 height 282
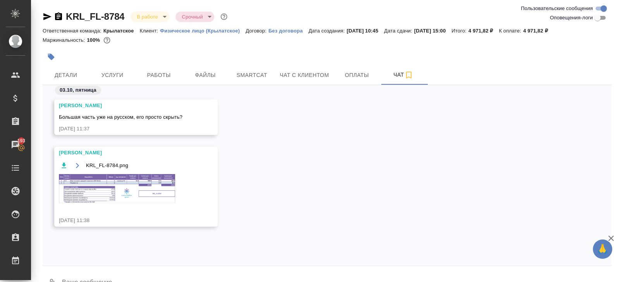
click at [156, 78] on span "Работы" at bounding box center [158, 76] width 37 height 10
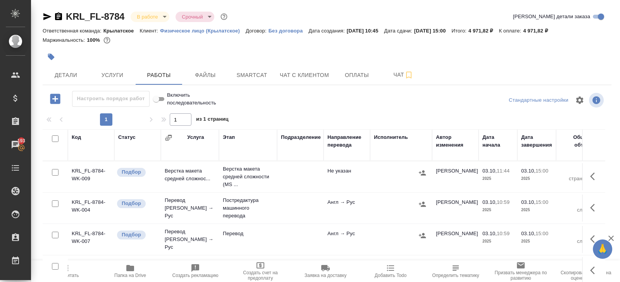
scroll to position [41, 0]
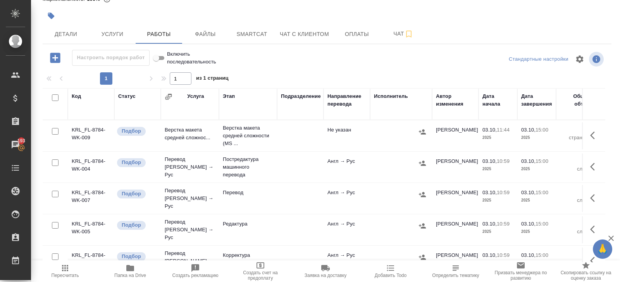
click at [594, 135] on icon "button" at bounding box center [594, 135] width 9 height 9
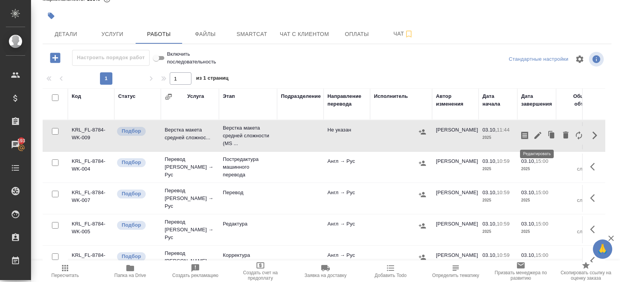
click at [541, 134] on icon "button" at bounding box center [537, 135] width 9 height 9
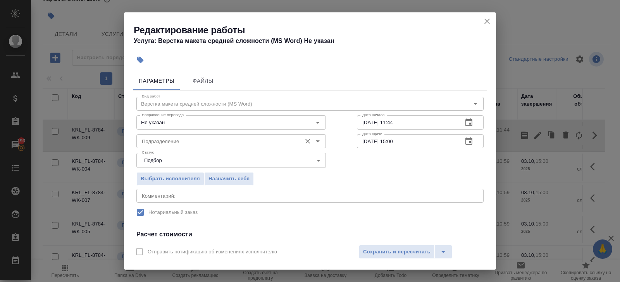
click at [243, 144] on input "Подразделение" at bounding box center [218, 141] width 159 height 9
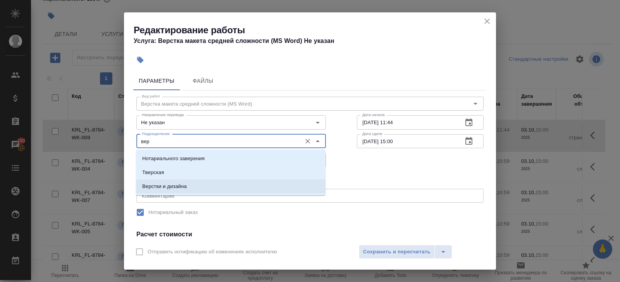
click at [182, 181] on li "Верстки и дизайна" at bounding box center [230, 187] width 189 height 14
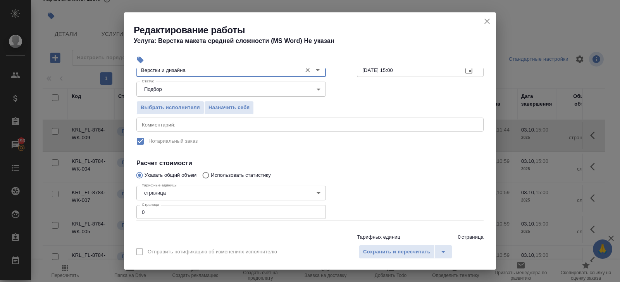
scroll to position [98, 0]
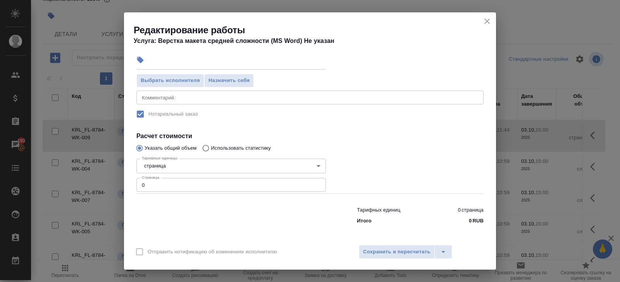
type input "Верстки и дизайна"
click at [181, 187] on input "0" at bounding box center [230, 185] width 189 height 14
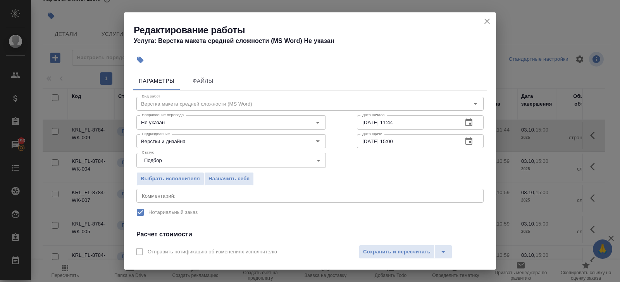
type input "5"
click at [470, 118] on icon "button" at bounding box center [468, 122] width 9 height 9
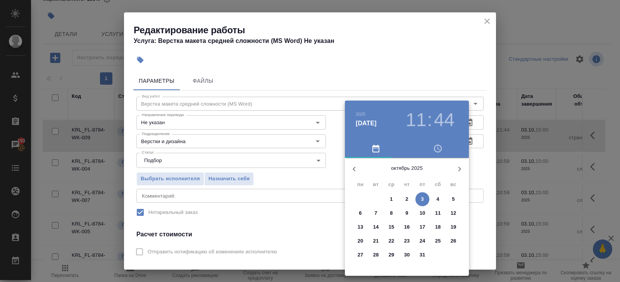
click at [421, 199] on p "3" at bounding box center [422, 200] width 3 height 8
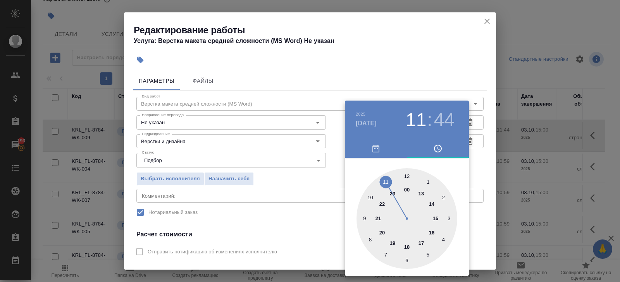
click at [421, 194] on div at bounding box center [406, 219] width 101 height 101
type input "03.10.2025 13:00"
click at [406, 176] on div at bounding box center [406, 219] width 101 height 101
click at [489, 147] on div at bounding box center [310, 141] width 620 height 282
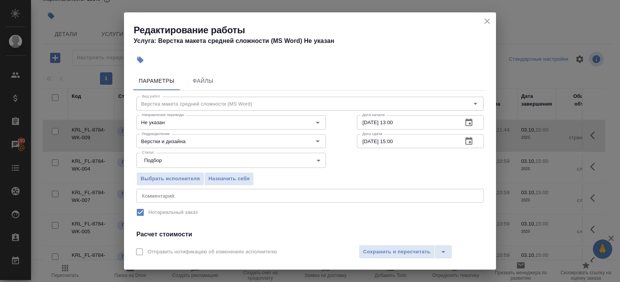
click at [465, 143] on icon "button" at bounding box center [468, 141] width 7 height 8
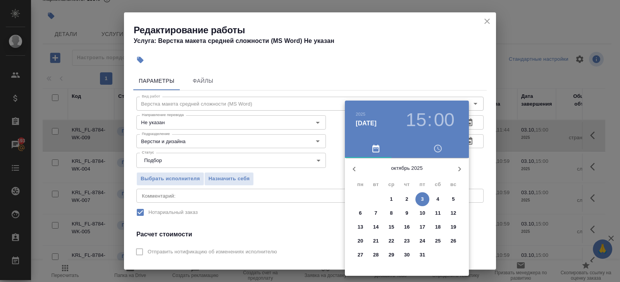
click at [421, 199] on p "3" at bounding box center [422, 200] width 3 height 8
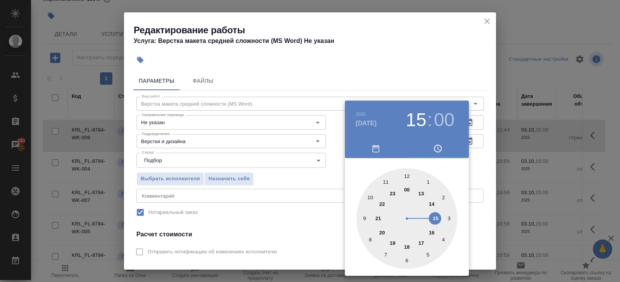
click at [420, 195] on div at bounding box center [406, 219] width 101 height 101
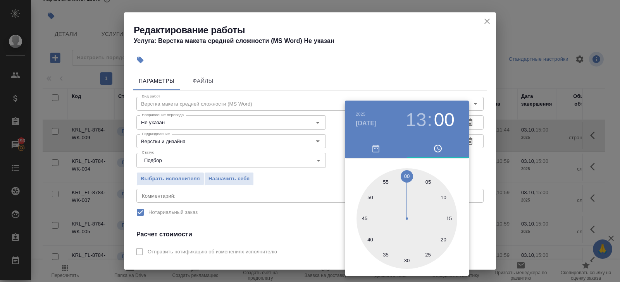
click at [407, 259] on div at bounding box center [406, 219] width 101 height 101
type input "03.10.2025 13:30"
click at [325, 244] on div at bounding box center [310, 141] width 620 height 282
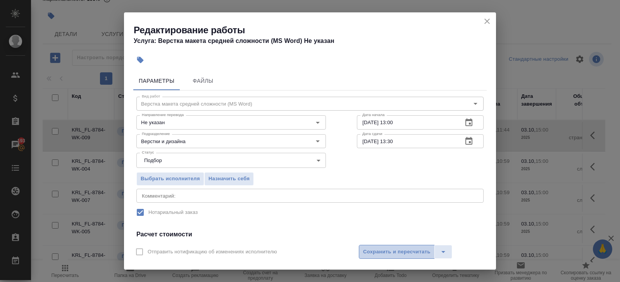
click at [364, 254] on span "Сохранить и пересчитать" at bounding box center [396, 252] width 67 height 9
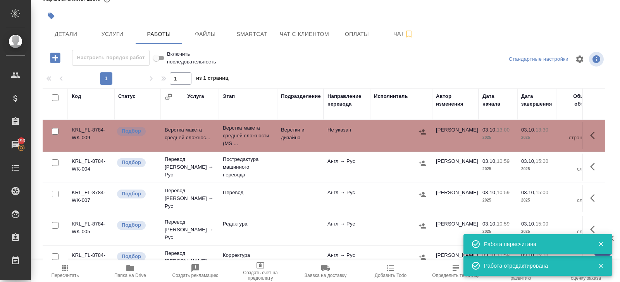
click at [54, 98] on input "checkbox" at bounding box center [55, 98] width 7 height 7
checkbox input "true"
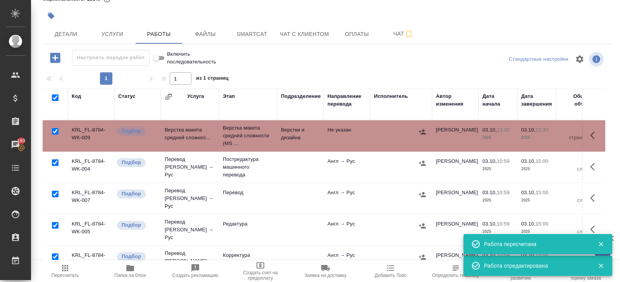
checkbox input "true"
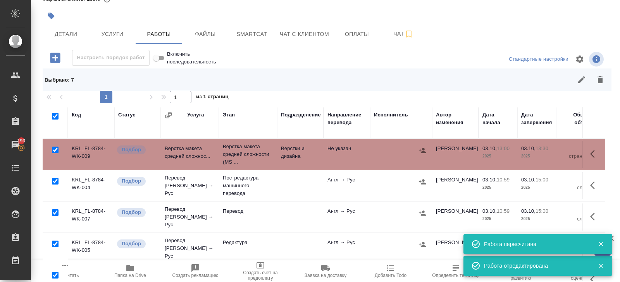
click at [54, 148] on input "checkbox" at bounding box center [55, 150] width 7 height 7
checkbox input "false"
click at [55, 181] on input "checkbox" at bounding box center [55, 181] width 7 height 7
checkbox input "false"
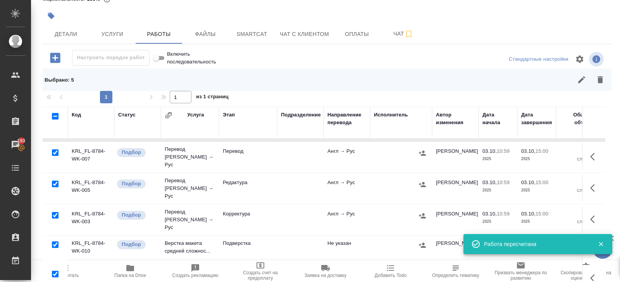
scroll to position [59, 0]
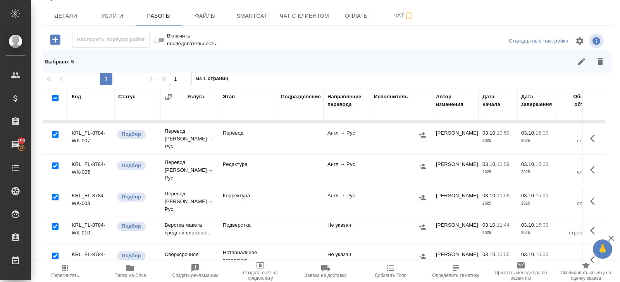
click at [54, 224] on input "checkbox" at bounding box center [55, 227] width 7 height 7
checkbox input "false"
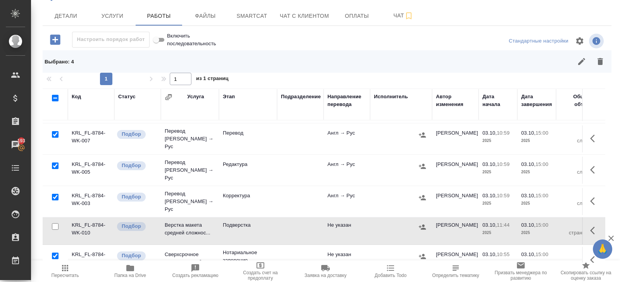
click at [54, 253] on input "checkbox" at bounding box center [55, 256] width 7 height 7
checkbox input "false"
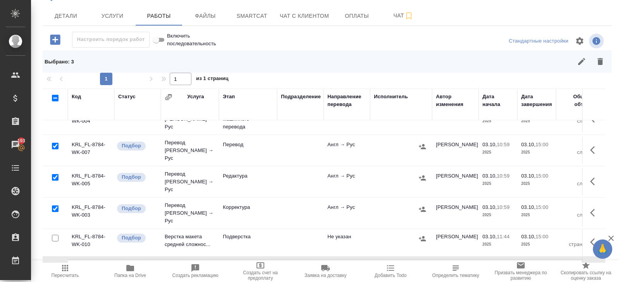
scroll to position [46, 0]
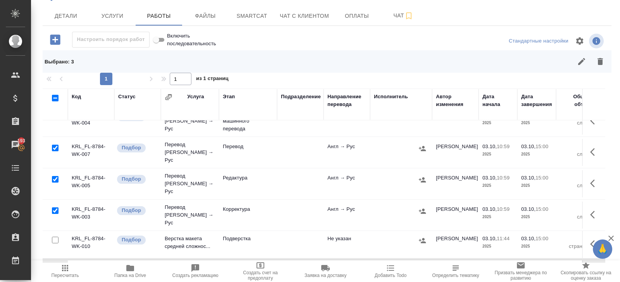
click at [55, 208] on input "checkbox" at bounding box center [55, 211] width 7 height 7
checkbox input "false"
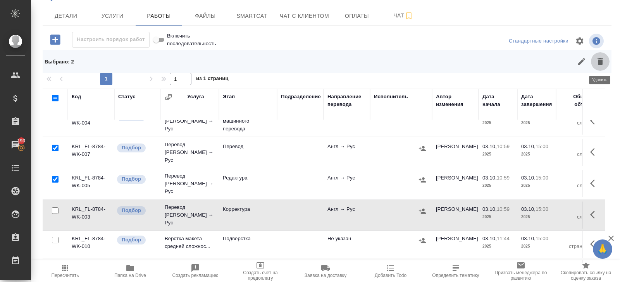
click at [607, 59] on button "button" at bounding box center [600, 61] width 19 height 19
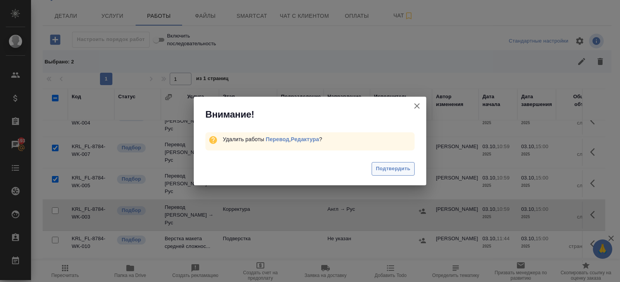
click at [406, 168] on span "Подтвердить" at bounding box center [393, 169] width 34 height 9
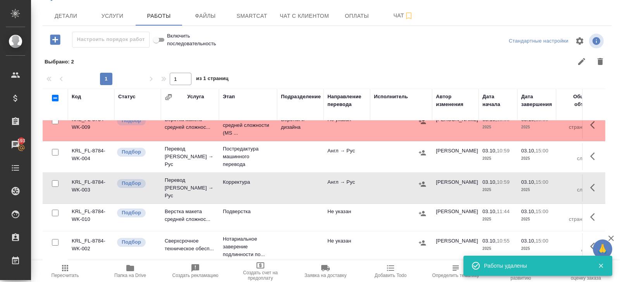
scroll to position [5, 0]
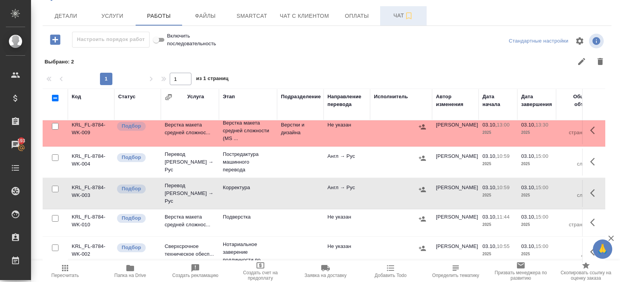
click at [389, 14] on span "Чат" at bounding box center [403, 16] width 37 height 10
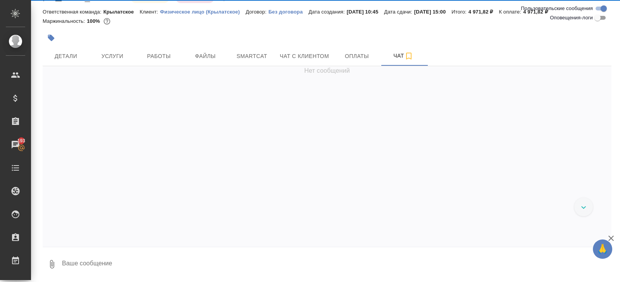
scroll to position [19, 0]
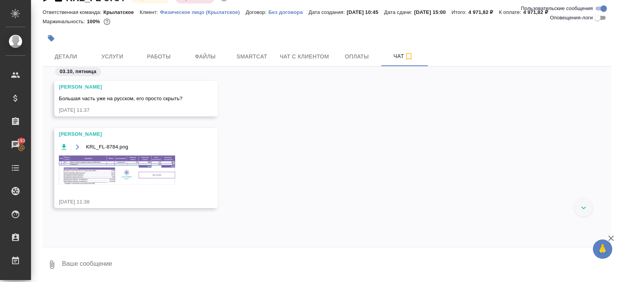
click at [131, 156] on img at bounding box center [117, 170] width 116 height 29
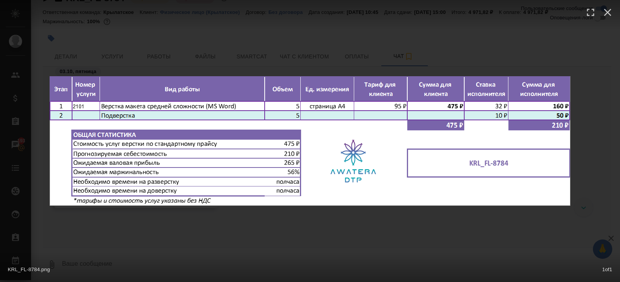
drag, startPoint x: 141, startPoint y: 243, endPoint x: 141, endPoint y: 237, distance: 6.2
click at [141, 243] on div "KRL_FL-8784.png 1 of 1" at bounding box center [310, 141] width 620 height 282
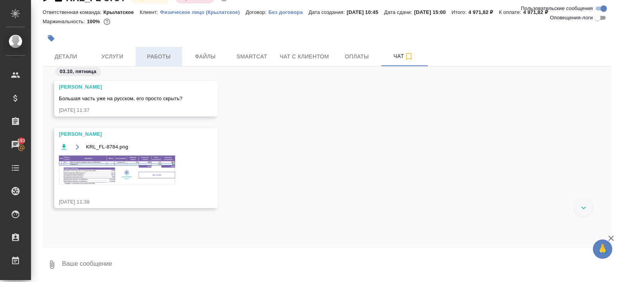
click at [157, 57] on span "Работы" at bounding box center [158, 57] width 37 height 10
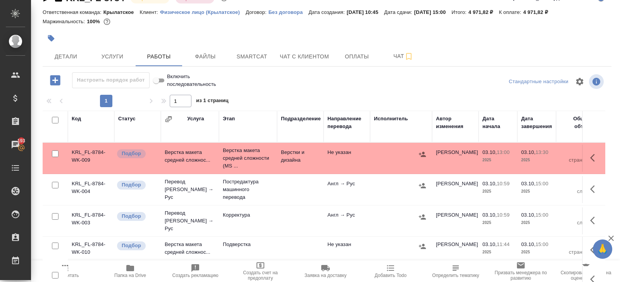
scroll to position [41, 0]
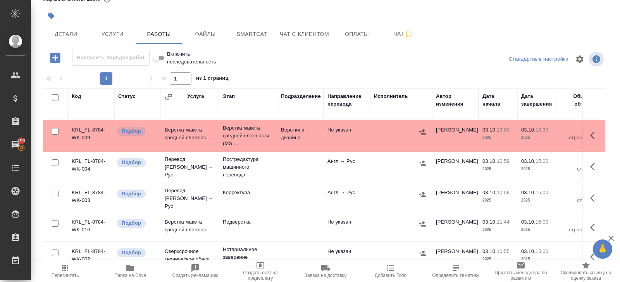
click at [601, 226] on button "button" at bounding box center [594, 227] width 19 height 19
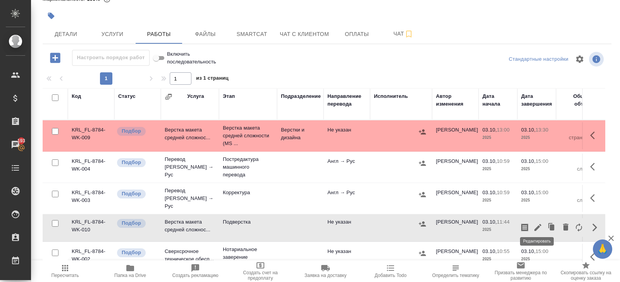
click at [540, 224] on icon "button" at bounding box center [537, 227] width 9 height 9
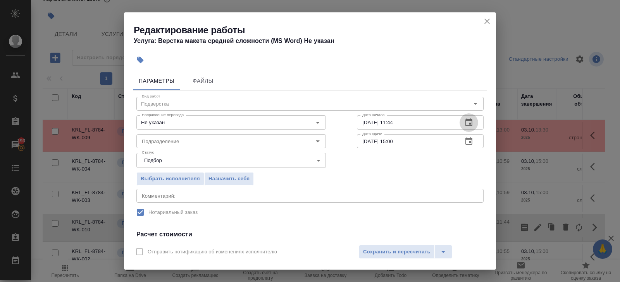
click at [464, 121] on icon "button" at bounding box center [468, 122] width 9 height 9
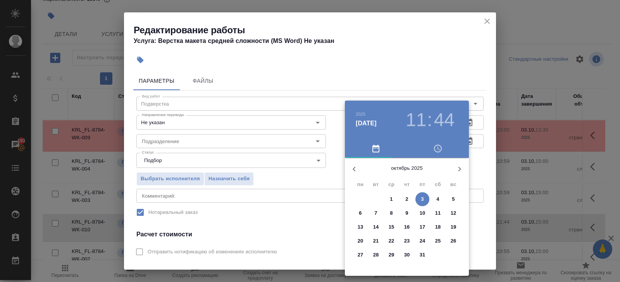
click at [463, 82] on div at bounding box center [310, 141] width 620 height 282
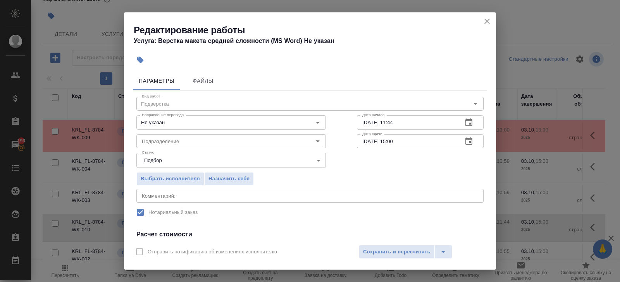
click at [468, 142] on icon "button" at bounding box center [468, 141] width 9 height 9
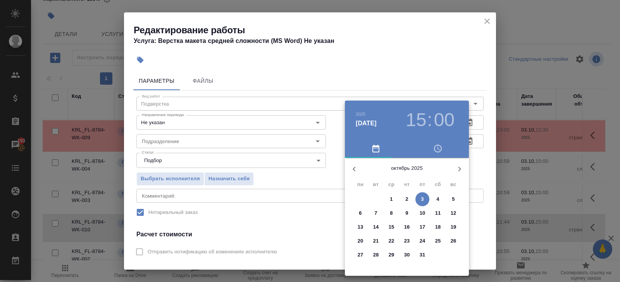
click at [422, 199] on p "3" at bounding box center [422, 200] width 3 height 8
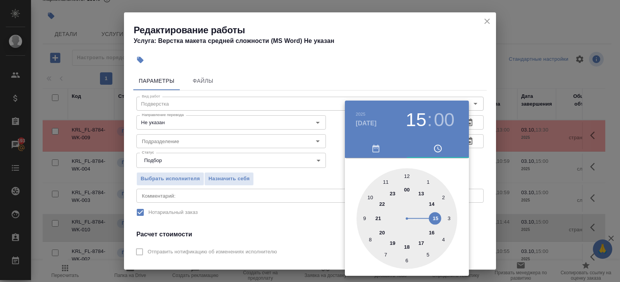
type input "03.10.2025 14:00"
click at [431, 204] on div at bounding box center [406, 219] width 101 height 101
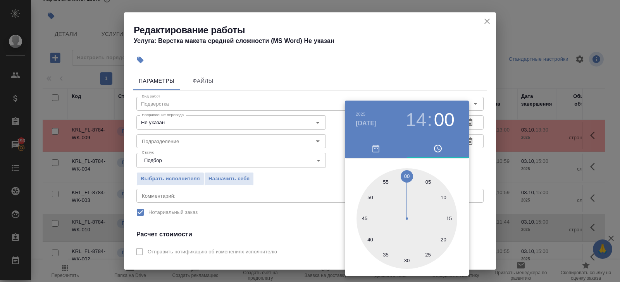
click at [450, 76] on div at bounding box center [310, 141] width 620 height 282
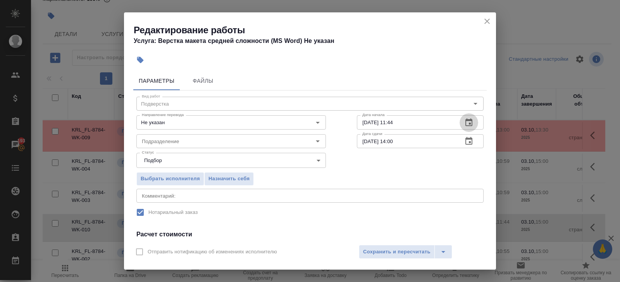
click at [471, 121] on icon "button" at bounding box center [468, 122] width 9 height 9
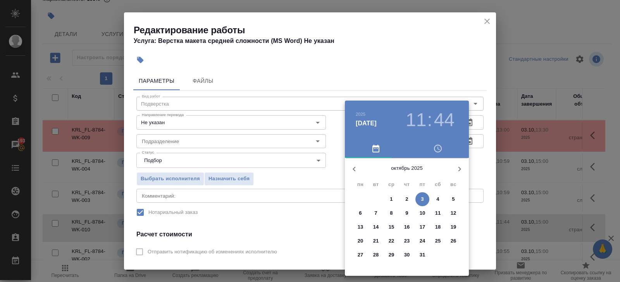
click at [420, 201] on span "3" at bounding box center [422, 200] width 14 height 8
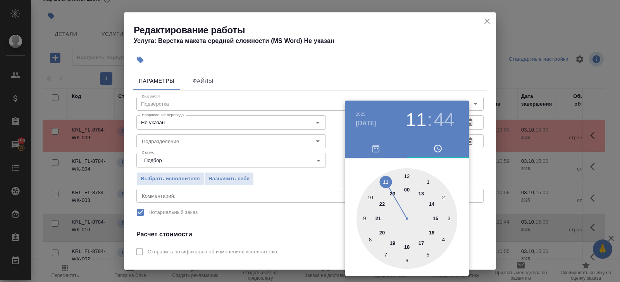
click at [422, 194] on div at bounding box center [406, 219] width 101 height 101
type input "03.10.2025 13:30"
click at [405, 259] on div at bounding box center [406, 219] width 101 height 101
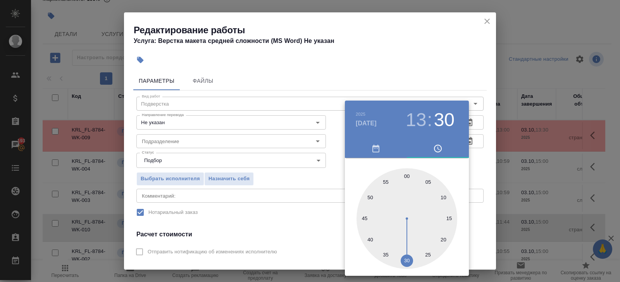
click at [437, 69] on div at bounding box center [310, 141] width 620 height 282
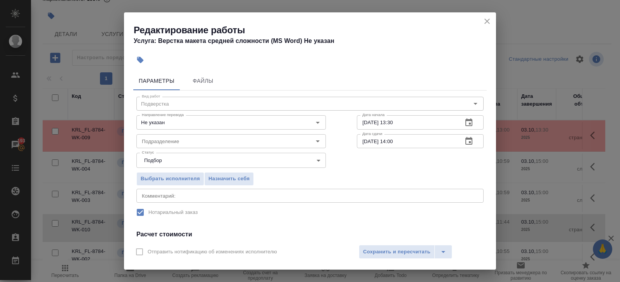
click at [470, 122] on icon "button" at bounding box center [468, 122] width 9 height 9
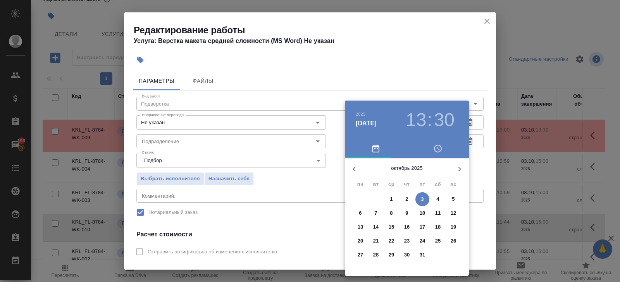
click at [468, 176] on div "октябрь 2025" at bounding box center [407, 169] width 124 height 19
click at [471, 137] on div at bounding box center [310, 141] width 620 height 282
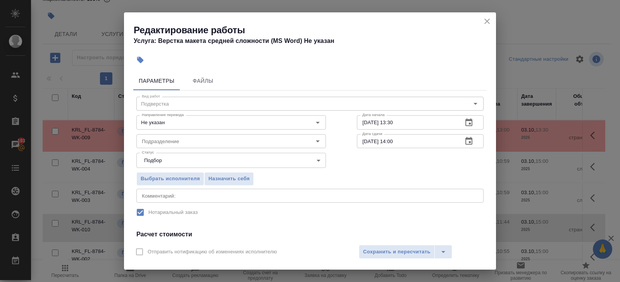
click at [464, 144] on icon "button" at bounding box center [468, 141] width 9 height 9
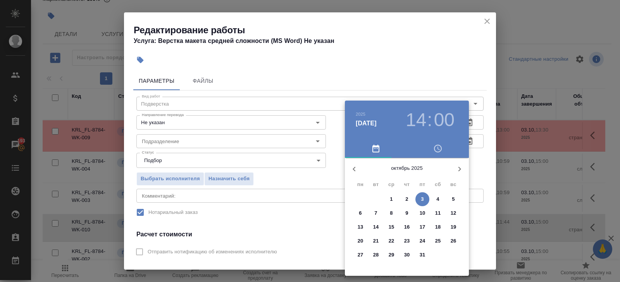
click at [421, 201] on p "3" at bounding box center [422, 200] width 3 height 8
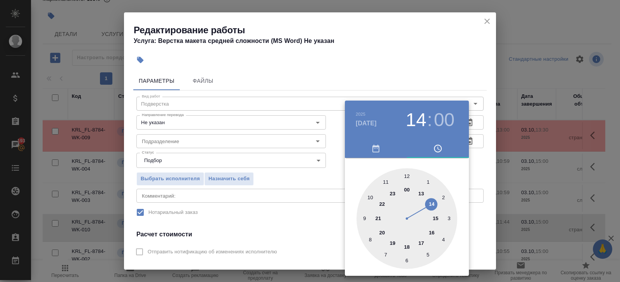
click at [430, 205] on div at bounding box center [406, 219] width 101 height 101
type input "03.10.2025 14:30"
click at [405, 260] on div at bounding box center [406, 219] width 101 height 101
click at [480, 147] on div at bounding box center [310, 141] width 620 height 282
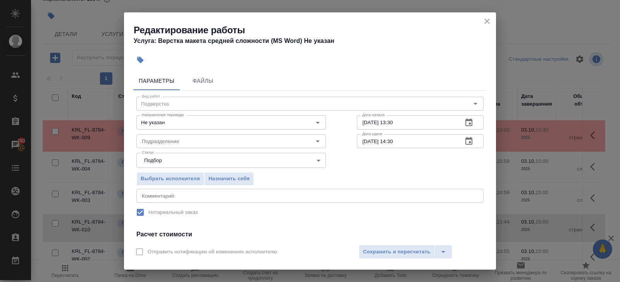
click at [469, 123] on icon "button" at bounding box center [468, 123] width 7 height 8
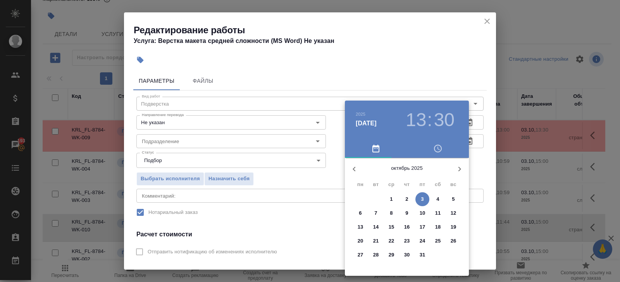
click at [424, 201] on span "3" at bounding box center [422, 200] width 14 height 8
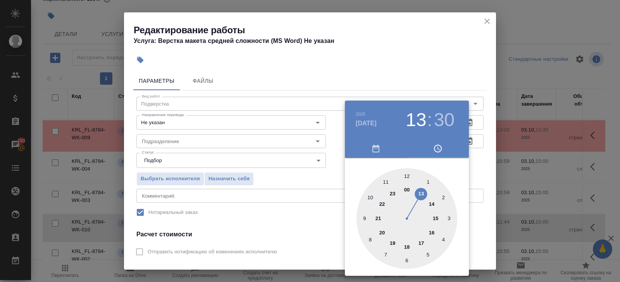
click at [430, 203] on div at bounding box center [406, 219] width 101 height 101
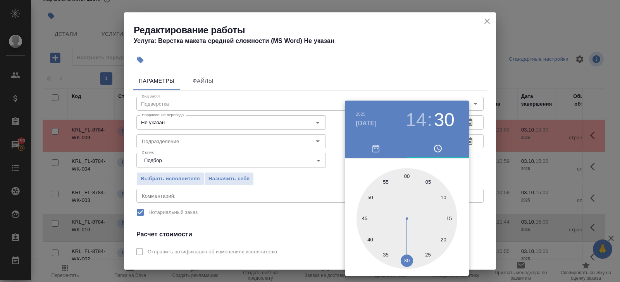
click at [406, 176] on div at bounding box center [406, 219] width 101 height 101
type input "03.10.2025 14:00"
click at [284, 187] on div at bounding box center [310, 141] width 620 height 282
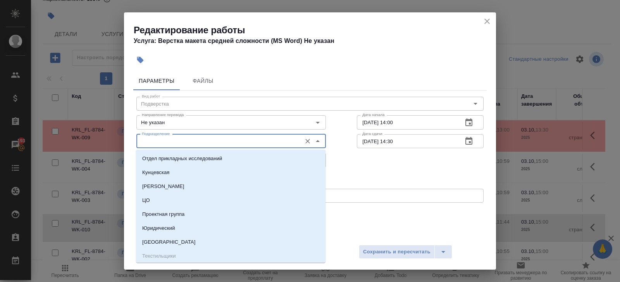
click at [181, 142] on input "Подразделение" at bounding box center [218, 141] width 159 height 9
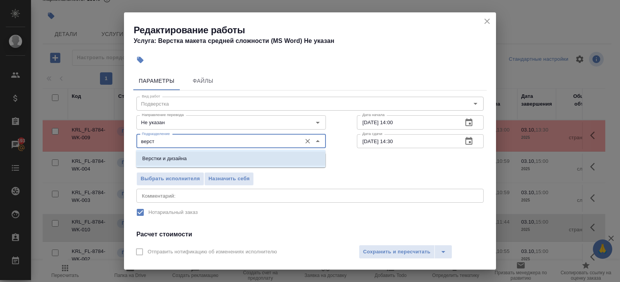
click at [180, 156] on p "Верстки и дизайна" at bounding box center [164, 159] width 45 height 8
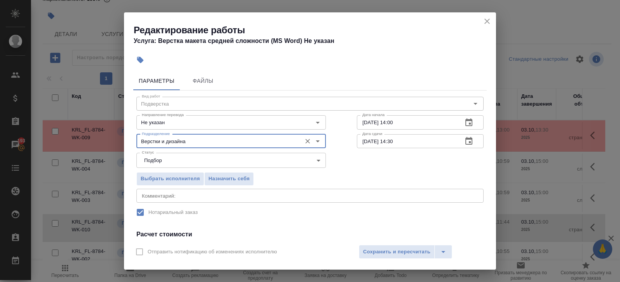
scroll to position [98, 0]
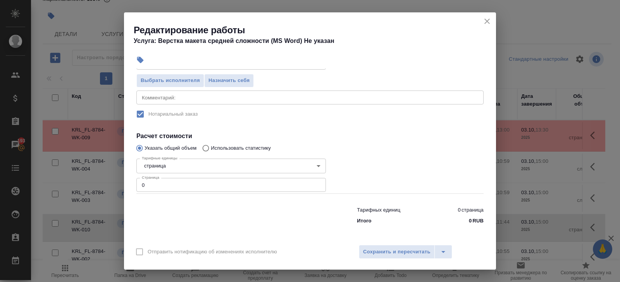
type input "Верстки и дизайна"
click at [173, 187] on input "0" at bounding box center [230, 185] width 189 height 14
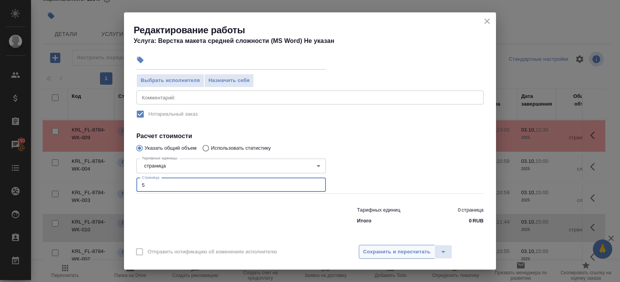
type input "5"
click at [375, 251] on span "Сохранить и пересчитать" at bounding box center [396, 252] width 67 height 9
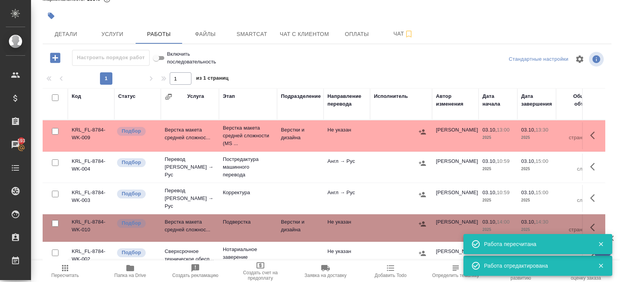
scroll to position [5, 0]
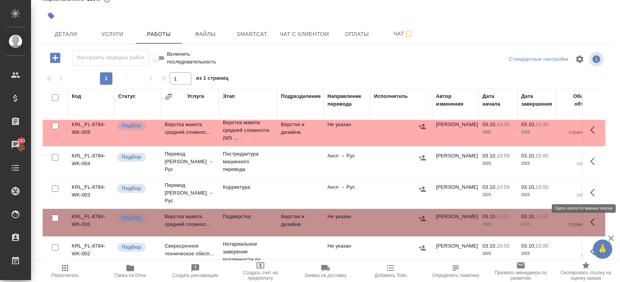
click at [594, 190] on icon "button" at bounding box center [594, 192] width 9 height 9
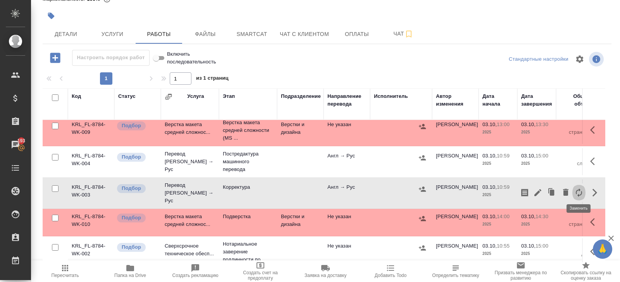
click at [581, 189] on icon "button" at bounding box center [578, 192] width 9 height 9
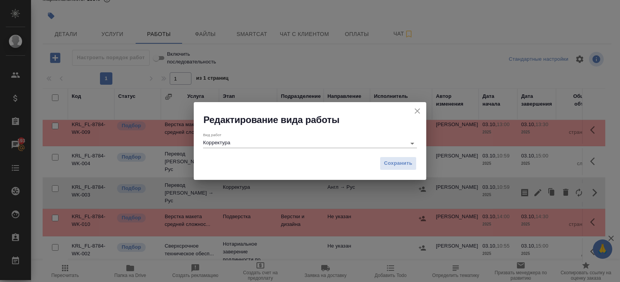
click at [379, 144] on input "Корректура" at bounding box center [302, 143] width 199 height 9
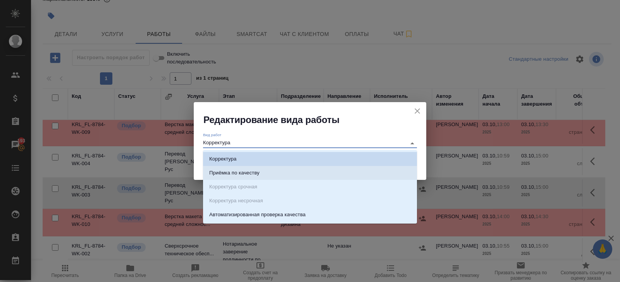
click at [289, 172] on li "Приёмка по качеству" at bounding box center [310, 173] width 214 height 14
type input "Приёмка по качеству"
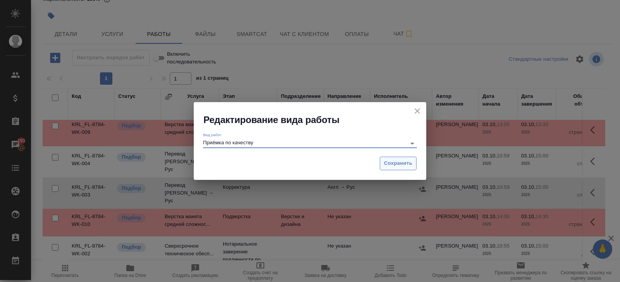
click at [392, 165] on span "Сохранить" at bounding box center [398, 163] width 28 height 9
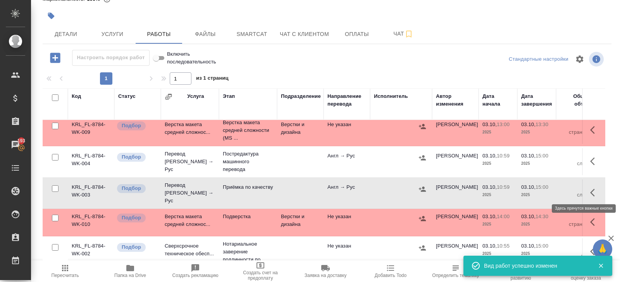
click at [592, 190] on icon "button" at bounding box center [594, 192] width 9 height 9
click at [540, 190] on icon "button" at bounding box center [537, 192] width 9 height 9
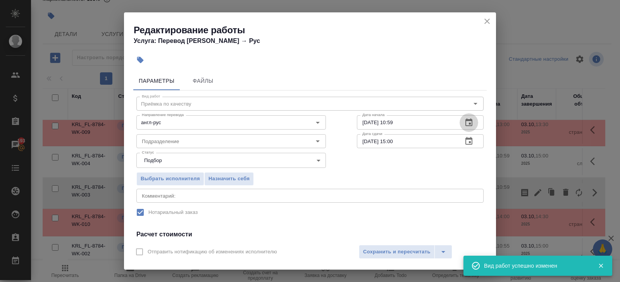
click at [471, 122] on icon "button" at bounding box center [468, 123] width 7 height 8
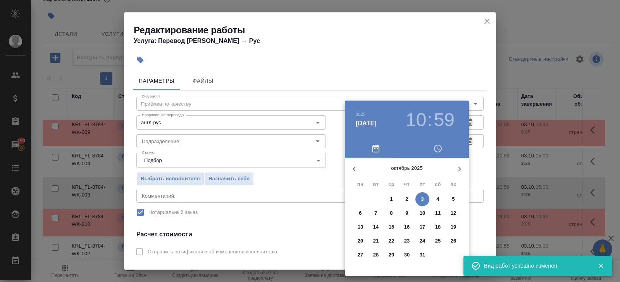
click at [422, 199] on p "3" at bounding box center [422, 200] width 3 height 8
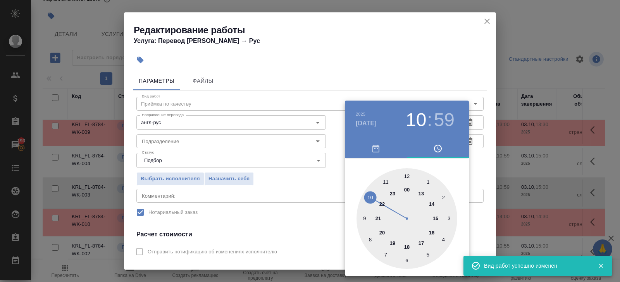
click at [431, 204] on div at bounding box center [406, 219] width 101 height 101
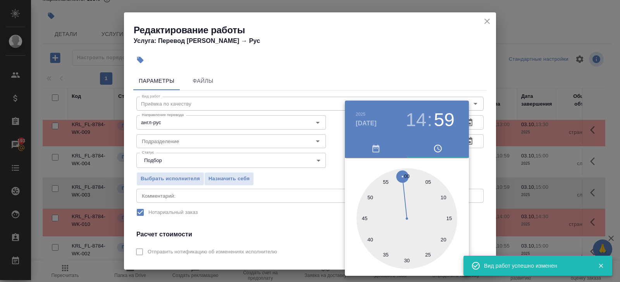
type input "03.10.2025 14:30"
click at [406, 260] on div at bounding box center [406, 219] width 101 height 101
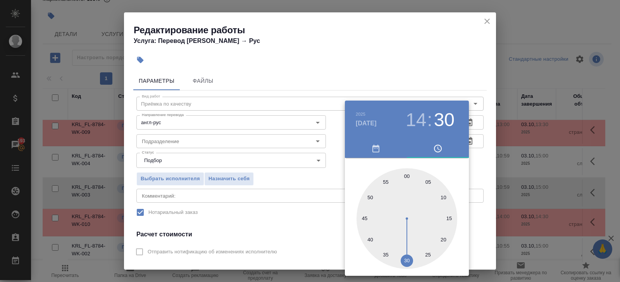
drag, startPoint x: 262, startPoint y: 160, endPoint x: 255, endPoint y: 155, distance: 8.2
click at [255, 155] on div at bounding box center [310, 141] width 620 height 282
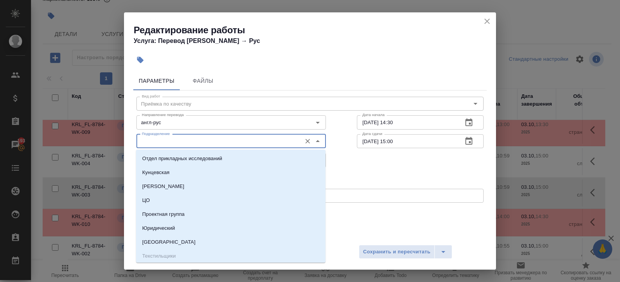
click at [211, 146] on input "Подразделение" at bounding box center [218, 141] width 159 height 9
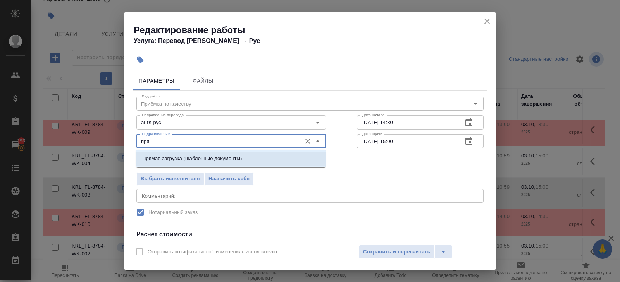
click at [186, 158] on p "Прямая загрузка (шаблонные документы)" at bounding box center [192, 159] width 100 height 8
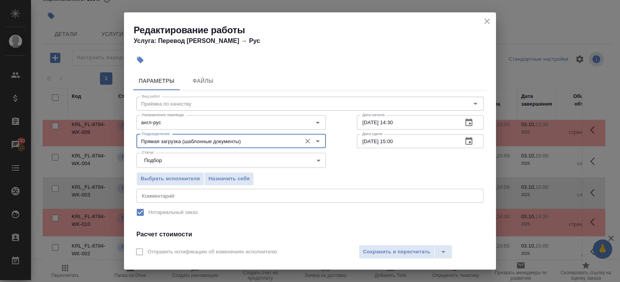
scroll to position [98, 0]
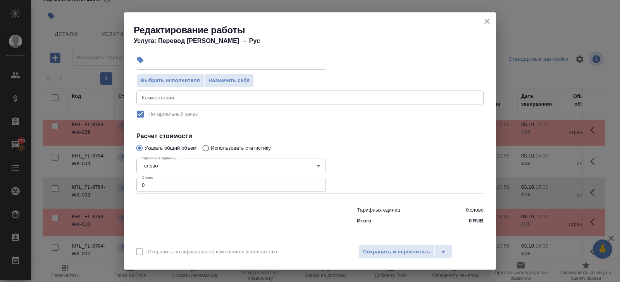
type input "Прямая загрузка (шаблонные документы)"
drag, startPoint x: 151, startPoint y: 187, endPoint x: 88, endPoint y: 172, distance: 65.3
click at [88, 172] on div "Редактирование работы Услуга: Перевод Стандарт Англ → Рус Параметры Файлы Вид р…" at bounding box center [310, 141] width 620 height 282
type input "100"
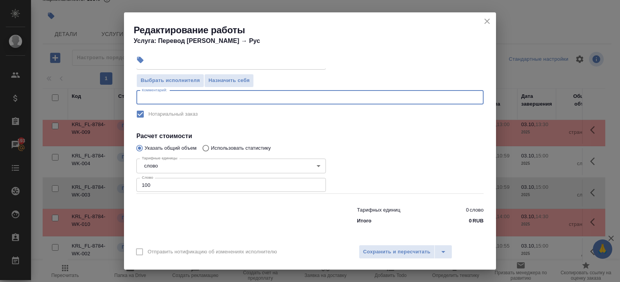
click at [166, 100] on div "x Комментарий:" at bounding box center [309, 98] width 347 height 14
paste textarea "Нужно сделать как перевод с английского языка, но чтобы в переводе был русский …"
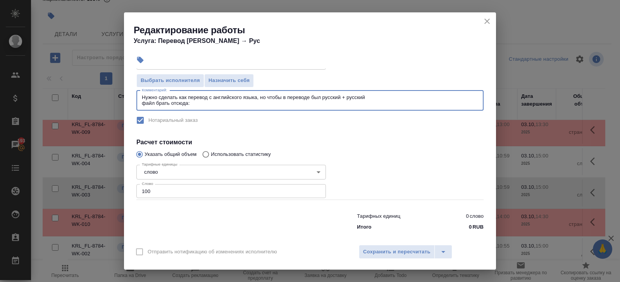
scroll to position [0, 0]
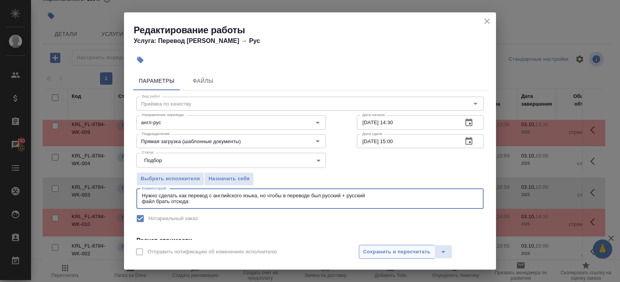
type textarea "Нужно сделать как перевод с английского языка, но чтобы в переводе был русский …"
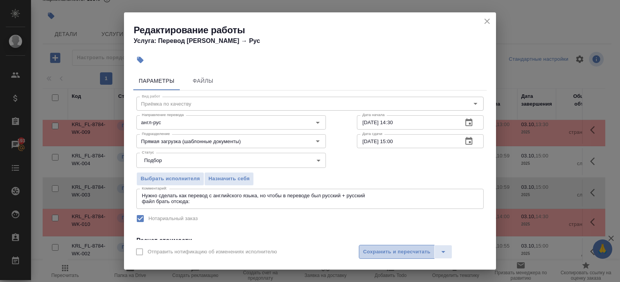
click at [373, 252] on span "Сохранить и пересчитать" at bounding box center [396, 252] width 67 height 9
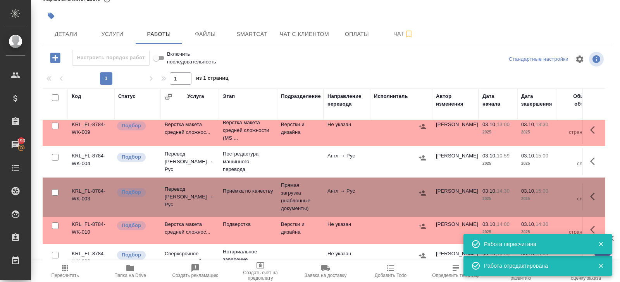
click at [591, 160] on icon "button" at bounding box center [592, 162] width 5 height 8
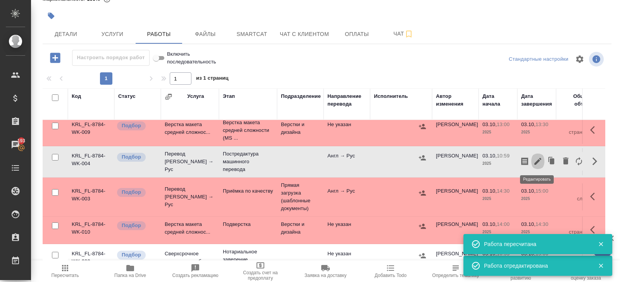
click at [540, 161] on icon "button" at bounding box center [537, 161] width 9 height 9
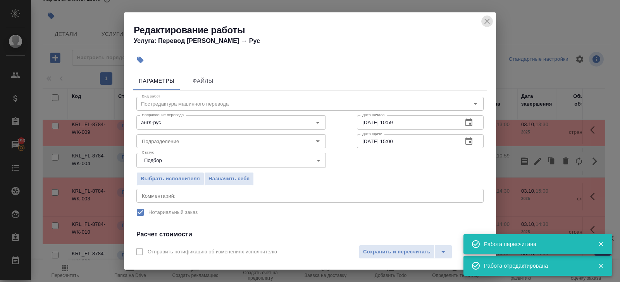
click at [486, 21] on icon "close" at bounding box center [486, 21] width 5 height 5
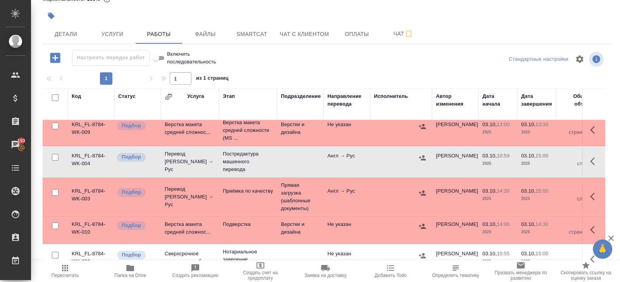
click at [594, 158] on icon "button" at bounding box center [594, 161] width 9 height 9
click at [537, 162] on icon "button" at bounding box center [537, 161] width 7 height 7
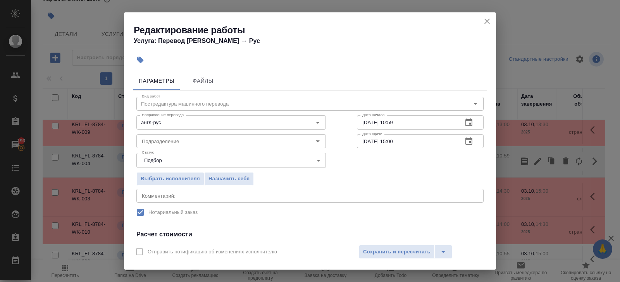
click at [466, 122] on icon "button" at bounding box center [468, 123] width 7 height 8
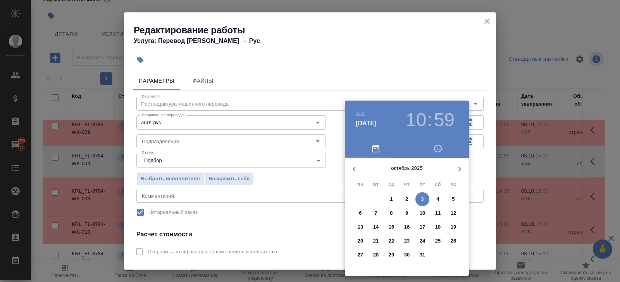
click at [420, 203] on span "3" at bounding box center [422, 200] width 14 height 8
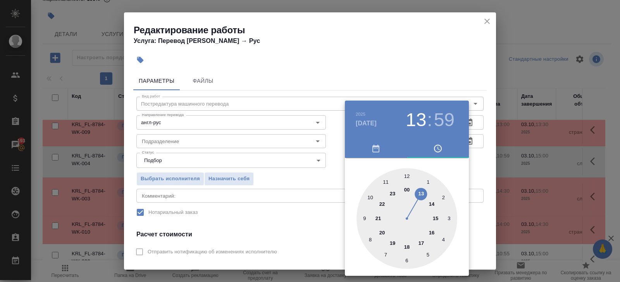
click at [420, 196] on div at bounding box center [406, 219] width 101 height 101
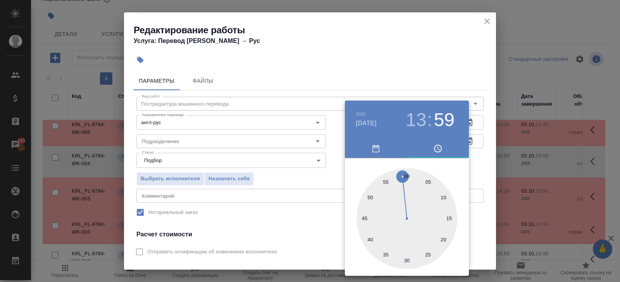
type input "03.10.2025 13:30"
click at [406, 260] on div at bounding box center [406, 219] width 101 height 101
click at [476, 167] on div at bounding box center [310, 141] width 620 height 282
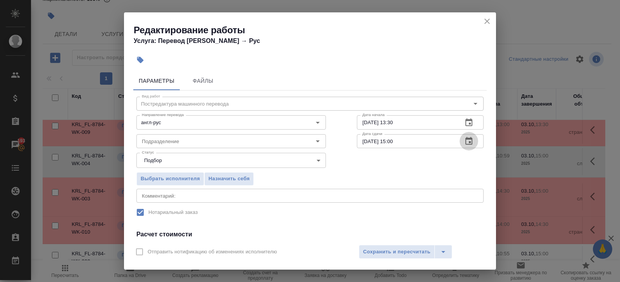
click at [466, 137] on icon "button" at bounding box center [468, 141] width 9 height 9
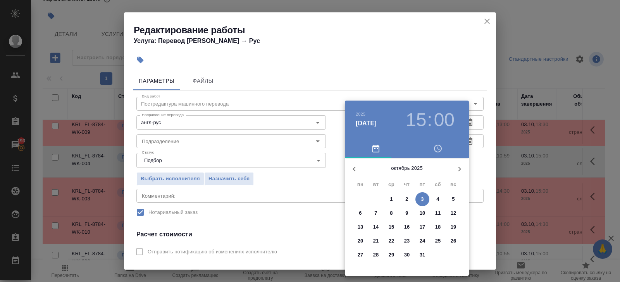
click at [427, 193] on div "3" at bounding box center [421, 200] width 15 height 14
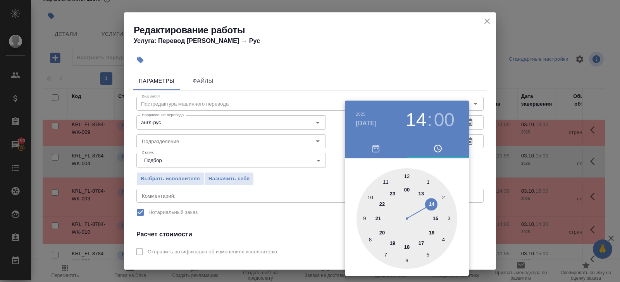
click at [432, 203] on div at bounding box center [406, 219] width 101 height 101
type input "03.10.2025 14:30"
click at [406, 258] on div at bounding box center [406, 219] width 101 height 101
drag, startPoint x: 251, startPoint y: 184, endPoint x: 248, endPoint y: 182, distance: 4.0
click at [248, 182] on div at bounding box center [310, 141] width 620 height 282
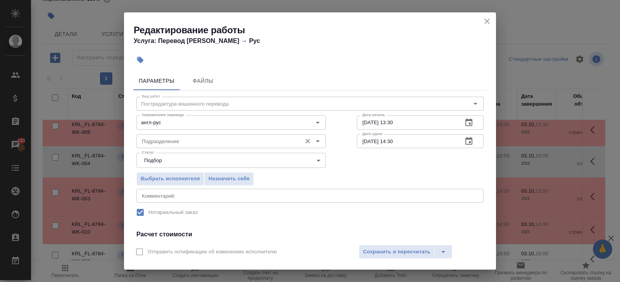
click at [179, 139] on input "Подразделение" at bounding box center [218, 141] width 159 height 9
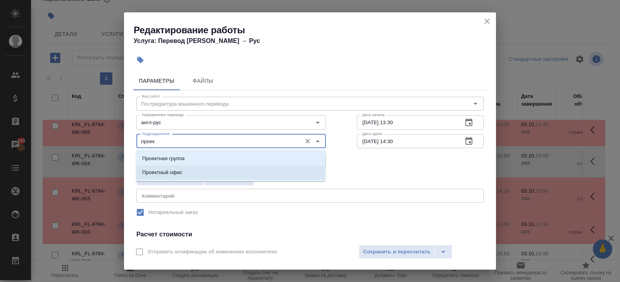
click at [174, 167] on li "Проектный офис" at bounding box center [230, 173] width 189 height 14
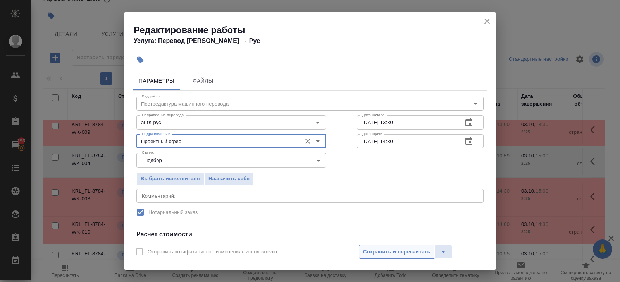
type input "Проектный офис"
click at [367, 250] on span "Сохранить и пересчитать" at bounding box center [396, 252] width 67 height 9
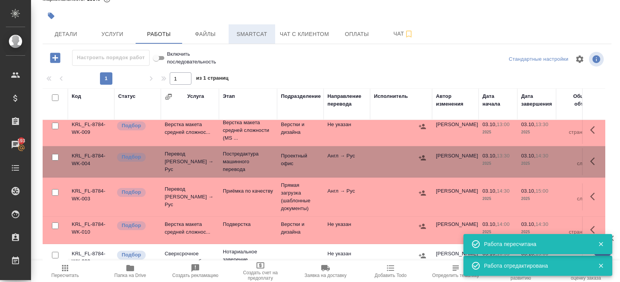
click at [255, 36] on span "Smartcat" at bounding box center [251, 34] width 37 height 10
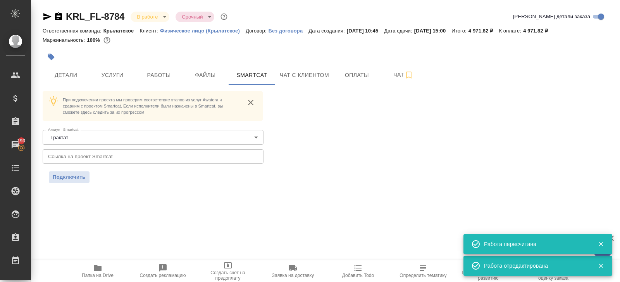
click at [43, 18] on icon "button" at bounding box center [47, 16] width 9 height 9
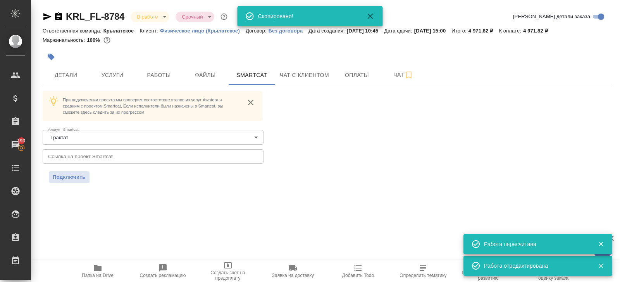
click at [100, 272] on icon "button" at bounding box center [97, 268] width 9 height 9
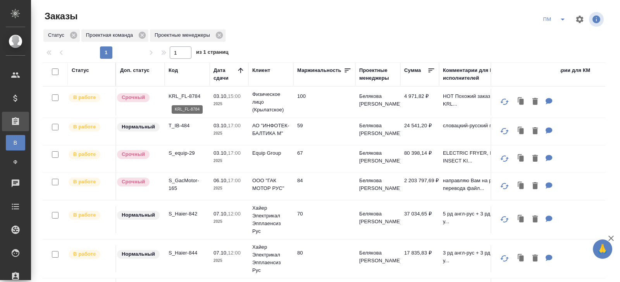
click at [179, 97] on p "KRL_FL-8784" at bounding box center [187, 97] width 37 height 8
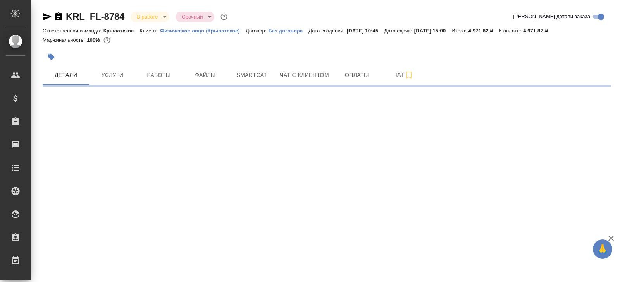
select select "RU"
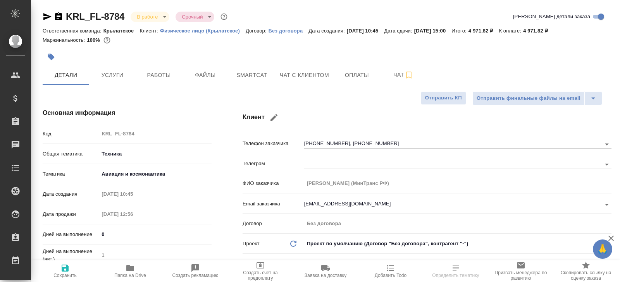
type textarea "x"
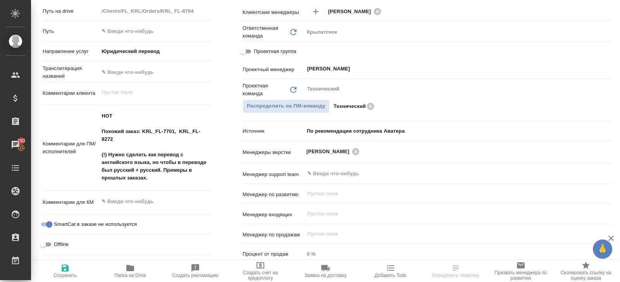
scroll to position [339, 0]
type textarea "x"
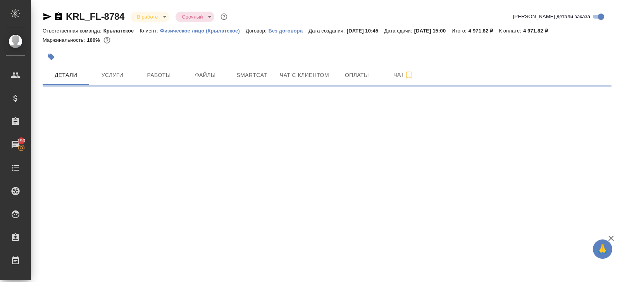
drag, startPoint x: 108, startPoint y: 152, endPoint x: 195, endPoint y: 153, distance: 87.2
select select "RU"
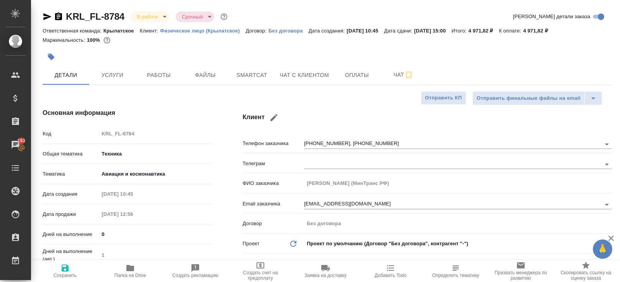
type textarea "x"
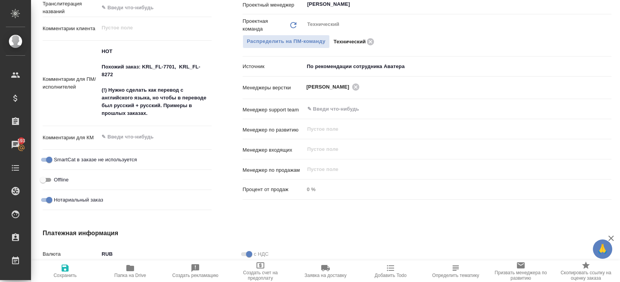
scroll to position [404, 0]
type textarea "x"
drag, startPoint x: 108, startPoint y: 89, endPoint x: 194, endPoint y: 90, distance: 86.8
click at [195, 91] on textarea "НОТ Похожий заказ: KRL_FL-7701, KRL_FL-8272 (!) Нужно сделать как перевод с анг…" at bounding box center [155, 82] width 112 height 75
drag, startPoint x: 108, startPoint y: 88, endPoint x: 162, endPoint y: 105, distance: 56.4
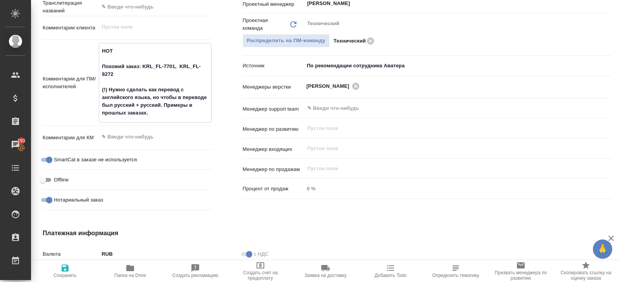
click at [162, 105] on textarea "НОТ Похожий заказ: KRL_FL-7701, KRL_FL-8272 (!) Нужно сделать как перевод с анг…" at bounding box center [155, 82] width 112 height 75
type textarea "x"
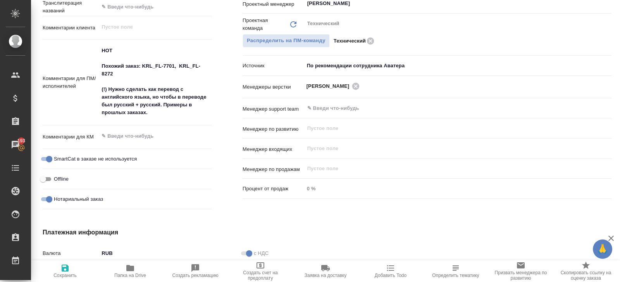
type textarea "x"
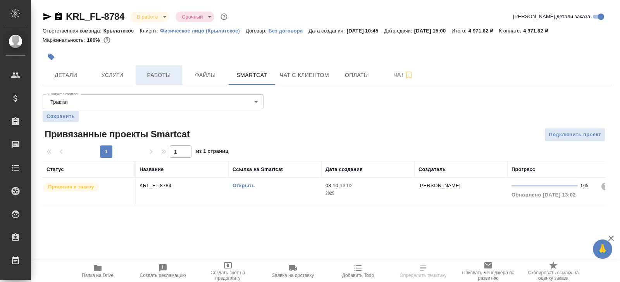
click at [160, 76] on span "Работы" at bounding box center [158, 76] width 37 height 10
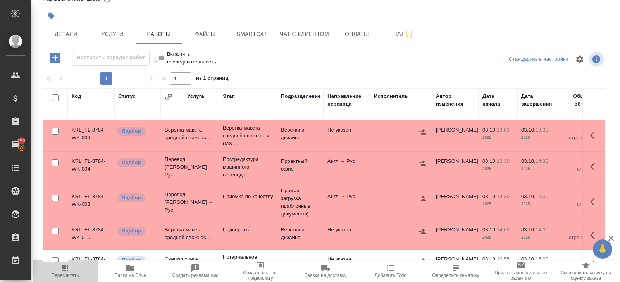
click at [67, 278] on span "Пересчитать" at bounding box center [66, 275] width 28 height 5
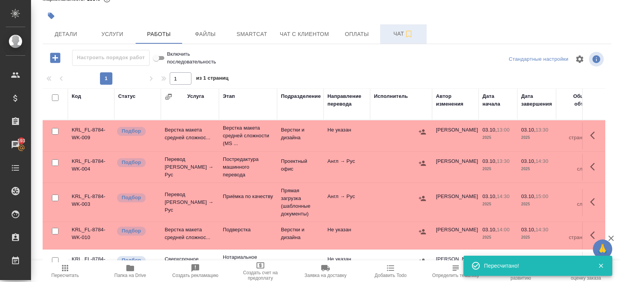
click at [393, 38] on span "Чат" at bounding box center [403, 34] width 37 height 10
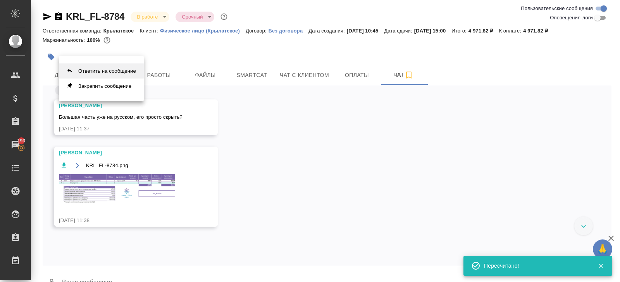
click at [113, 72] on button "Ответить на сообщение" at bounding box center [101, 71] width 85 height 15
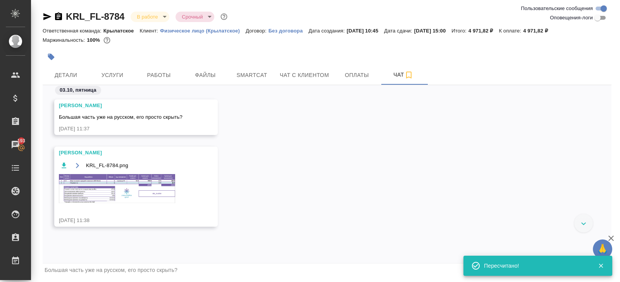
scroll to position [21, 0]
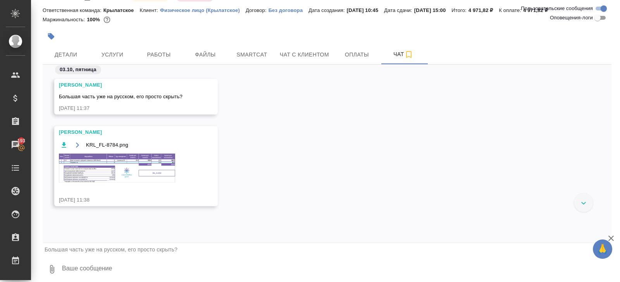
click at [102, 273] on textarea at bounding box center [336, 269] width 550 height 26
type textarea "да, а потом раскрыть"
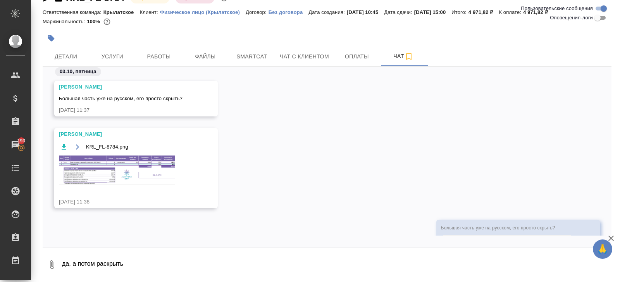
scroll to position [37, 0]
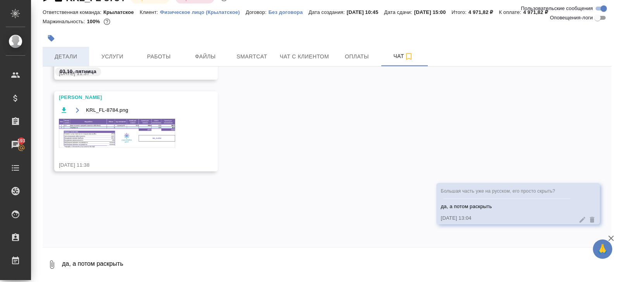
click at [69, 53] on span "Детали" at bounding box center [65, 57] width 37 height 10
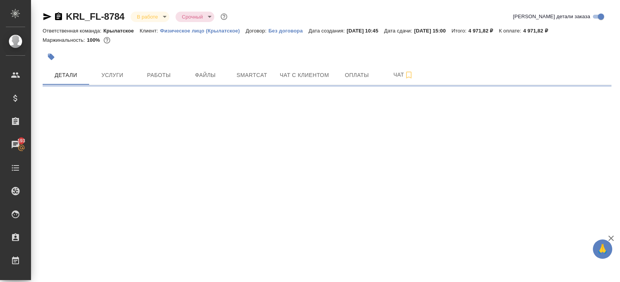
select select "RU"
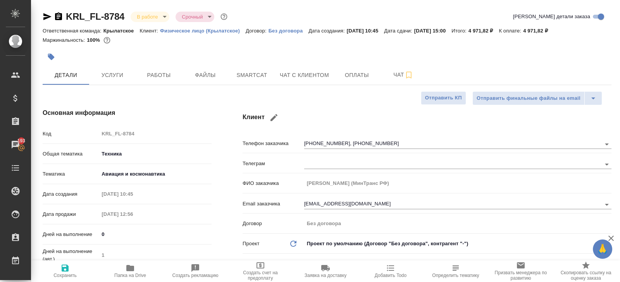
type textarea "x"
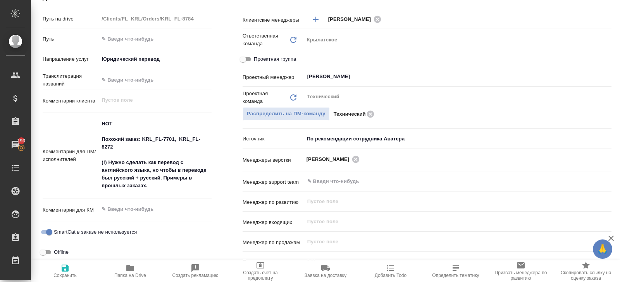
scroll to position [349, 0]
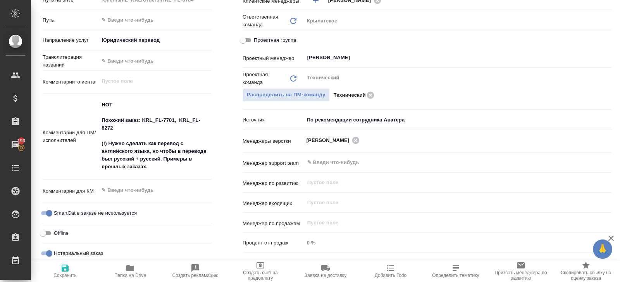
type textarea "x"
drag, startPoint x: 181, startPoint y: 119, endPoint x: 210, endPoint y: 124, distance: 29.6
click at [210, 124] on textarea "НОТ Похожий заказ: KRL_FL-7701, KRL_FL-8272 (!) Нужно сделать как перевод с анг…" at bounding box center [155, 136] width 112 height 75
type textarea "x"
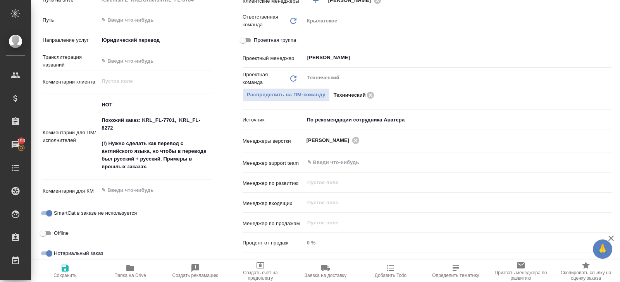
type textarea "x"
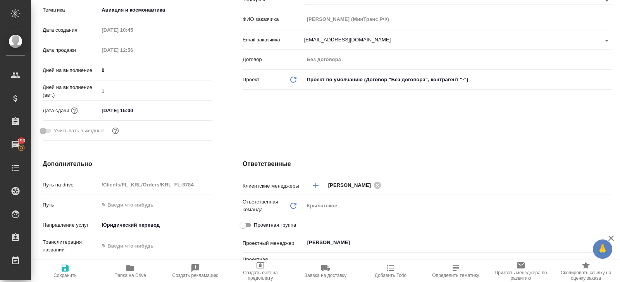
scroll to position [0, 0]
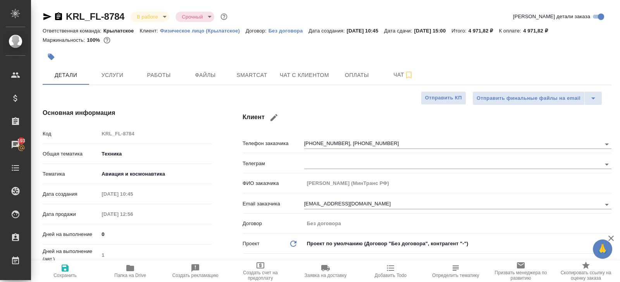
type textarea "x"
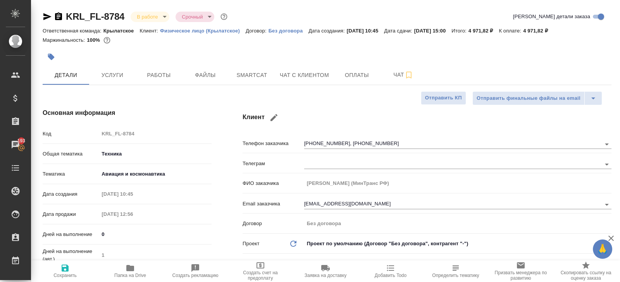
type textarea "x"
click at [165, 71] on span "Работы" at bounding box center [158, 76] width 37 height 10
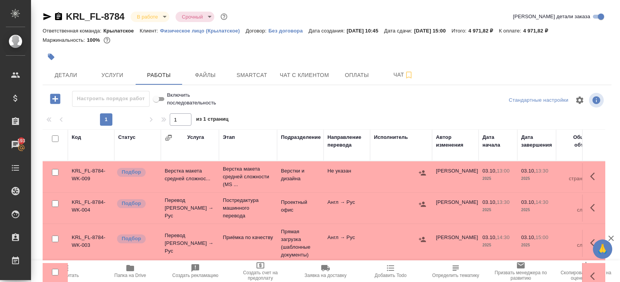
scroll to position [41, 0]
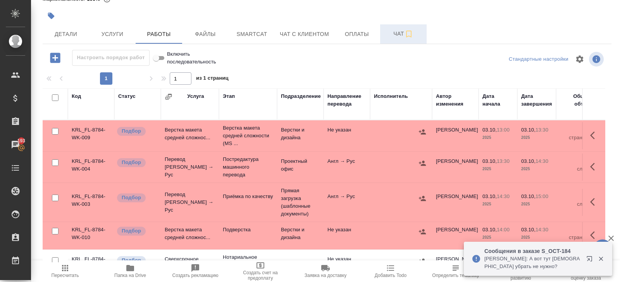
click at [392, 38] on span "Чат" at bounding box center [403, 34] width 37 height 10
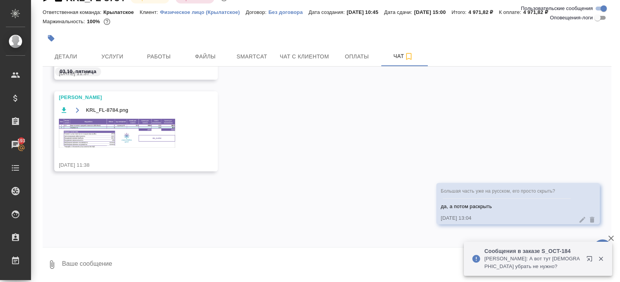
scroll to position [37, 0]
click at [165, 60] on span "Работы" at bounding box center [158, 57] width 37 height 10
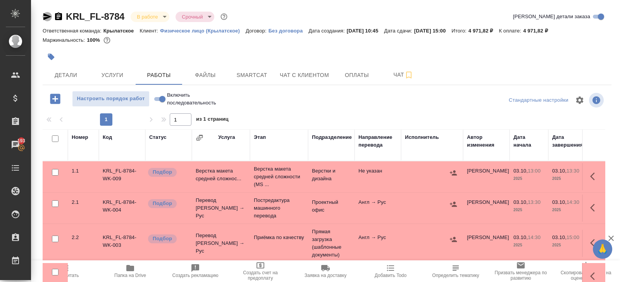
click at [48, 17] on icon "button" at bounding box center [47, 16] width 9 height 9
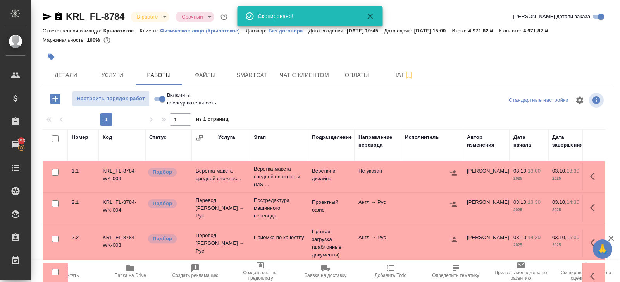
scroll to position [41, 0]
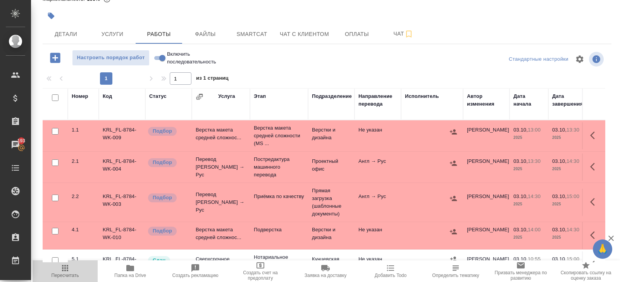
click at [68, 275] on span "Пересчитать" at bounding box center [66, 275] width 28 height 5
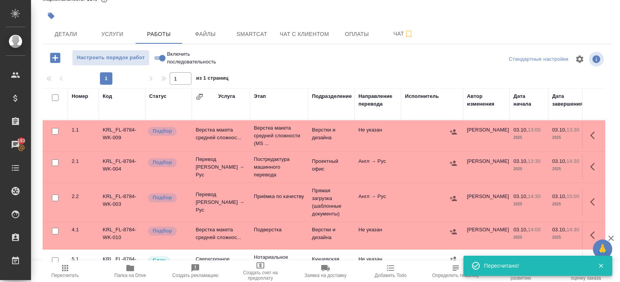
scroll to position [0, 0]
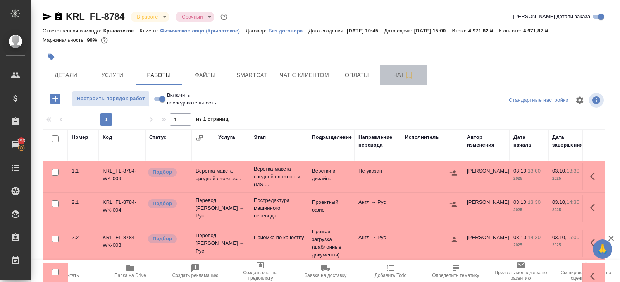
click at [390, 67] on button "Чат" at bounding box center [403, 74] width 46 height 19
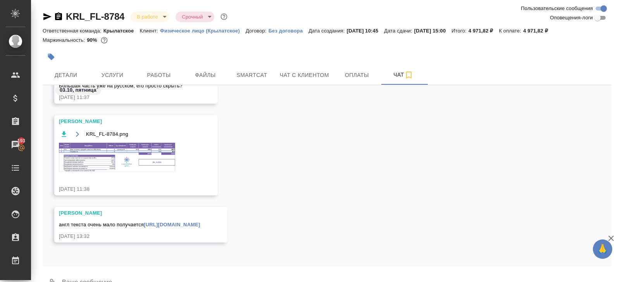
scroll to position [39, 0]
click at [181, 222] on link "https://drive.awatera.com/apps/files/files/10586959?dir=/Shares/FL_KRL/Orders/K…" at bounding box center [172, 225] width 56 height 6
click at [240, 71] on span "Smartcat" at bounding box center [251, 76] width 37 height 10
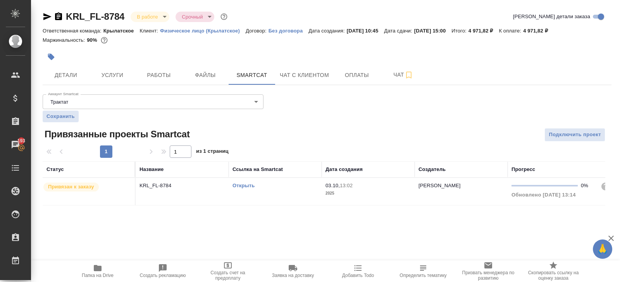
click at [240, 184] on link "Открыть" at bounding box center [243, 186] width 22 height 6
click at [164, 68] on button "Работы" at bounding box center [159, 74] width 46 height 19
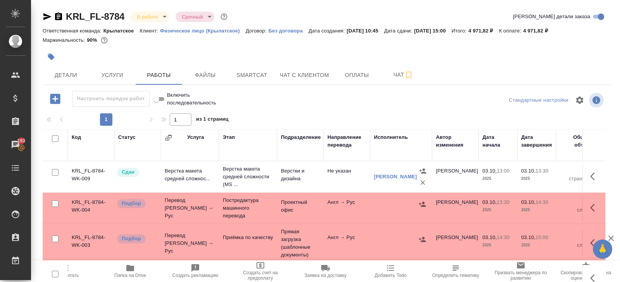
scroll to position [41, 0]
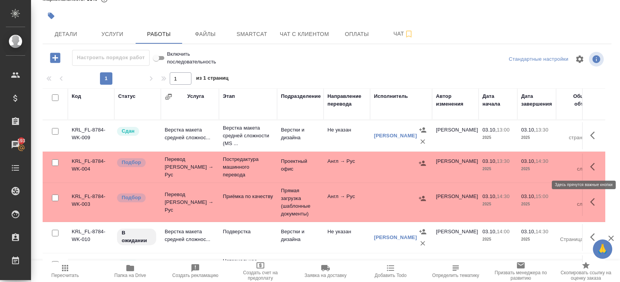
click at [597, 167] on icon "button" at bounding box center [594, 166] width 9 height 9
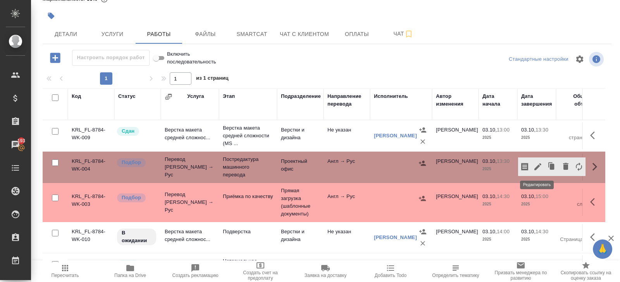
click at [540, 168] on icon "button" at bounding box center [537, 166] width 9 height 9
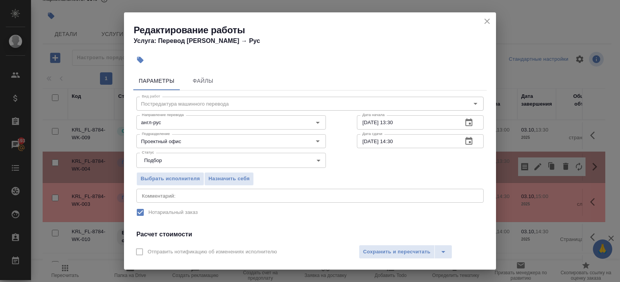
scroll to position [98, 0]
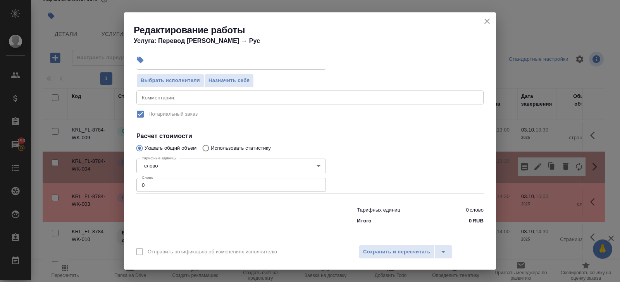
drag, startPoint x: 165, startPoint y: 186, endPoint x: 62, endPoint y: 184, distance: 103.1
click at [79, 186] on div "Редактирование работы Услуга: Перевод Стандарт Англ → Рус Параметры Файлы Вид р…" at bounding box center [310, 141] width 620 height 282
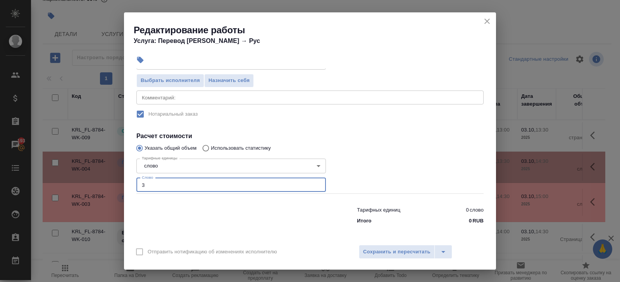
type input "38"
type input "38.1"
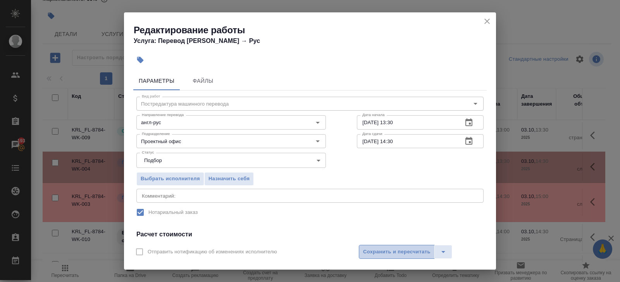
click at [377, 250] on span "Сохранить и пересчитать" at bounding box center [396, 252] width 67 height 9
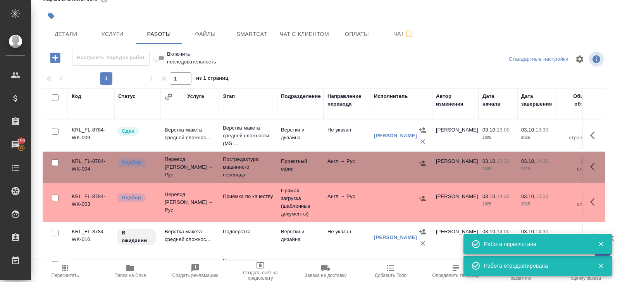
click at [592, 166] on icon "button" at bounding box center [594, 166] width 9 height 9
click at [527, 167] on icon "button" at bounding box center [524, 167] width 7 height 8
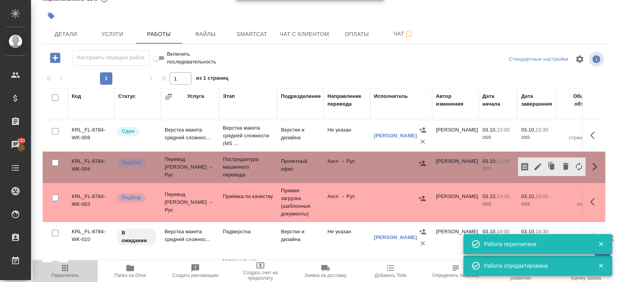
click at [63, 275] on span "Пересчитать" at bounding box center [66, 275] width 28 height 5
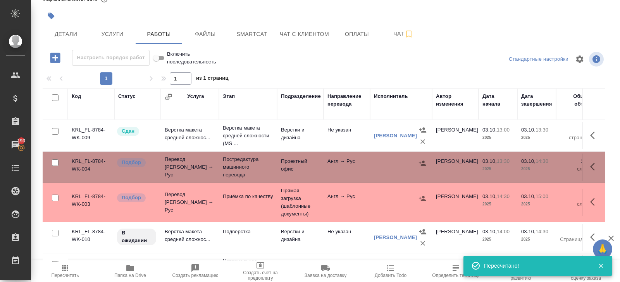
click at [70, 273] on span "Пересчитать" at bounding box center [66, 275] width 28 height 5
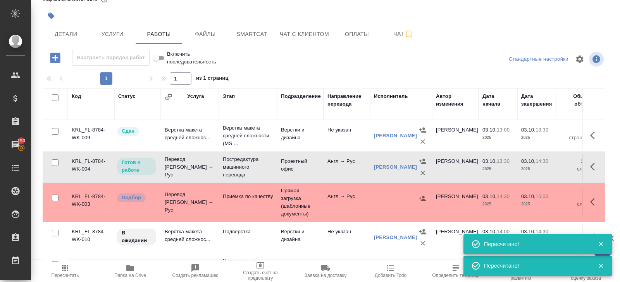
click at [254, 33] on span "Smartcat" at bounding box center [251, 34] width 37 height 10
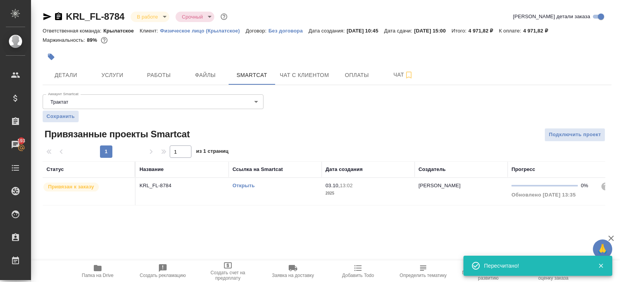
click at [239, 186] on link "Открыть" at bounding box center [243, 186] width 22 height 6
click at [152, 84] on button "Работы" at bounding box center [159, 74] width 46 height 19
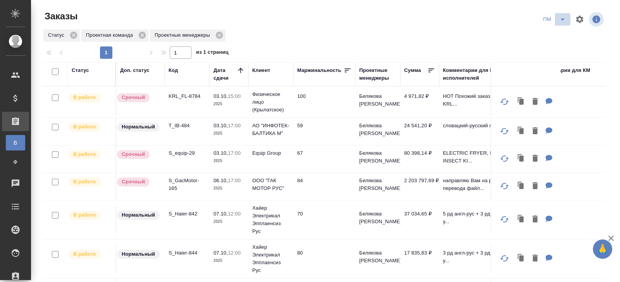
click at [562, 21] on icon "split button" at bounding box center [562, 19] width 9 height 9
click at [553, 49] on li "начислить" at bounding box center [554, 47] width 39 height 12
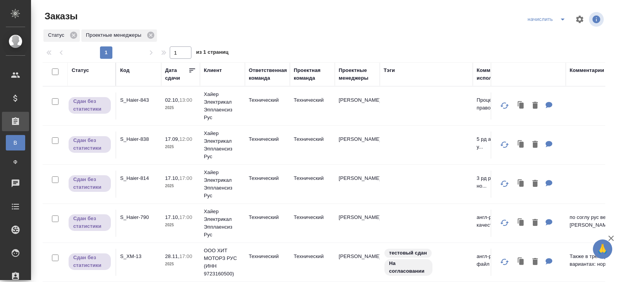
scroll to position [63, 0]
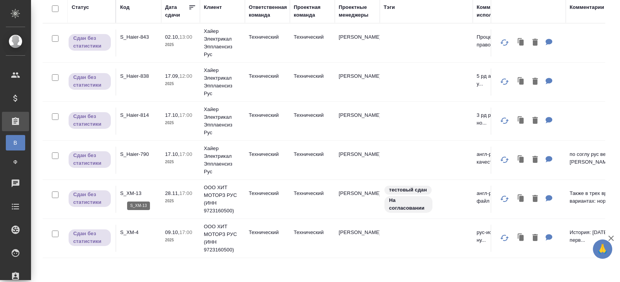
click at [126, 192] on p "S_XM-13" at bounding box center [138, 194] width 37 height 8
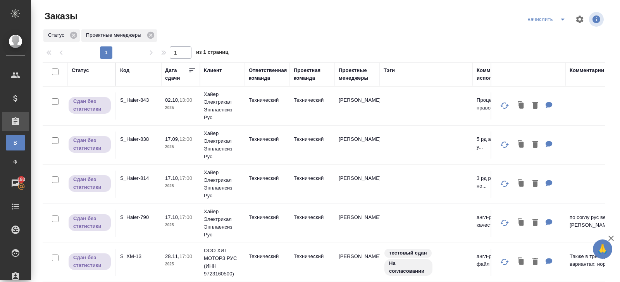
click at [558, 22] on icon "split button" at bounding box center [562, 19] width 9 height 9
click at [551, 47] on li "ПМ" at bounding box center [546, 47] width 45 height 12
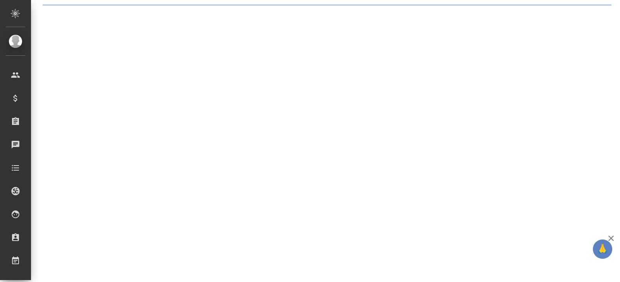
select select "RU"
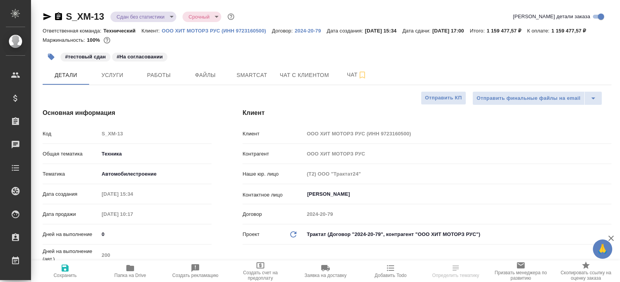
click at [344, 65] on div "#тестовый сдан #На согласовании" at bounding box center [232, 56] width 379 height 17
type textarea "x"
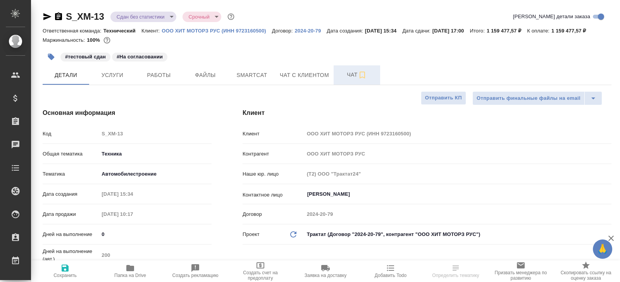
type textarea "x"
click at [348, 80] on span "Чат" at bounding box center [356, 75] width 37 height 10
type textarea "x"
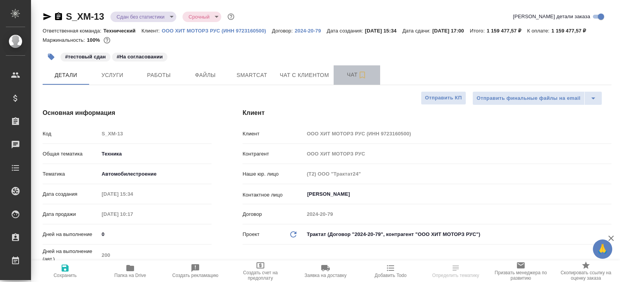
type textarea "x"
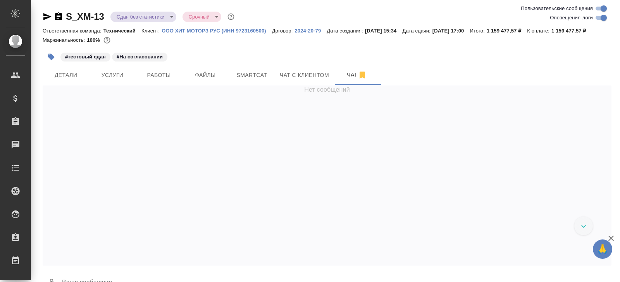
click at [601, 18] on input "Оповещения-логи" at bounding box center [604, 17] width 28 height 9
checkbox input "false"
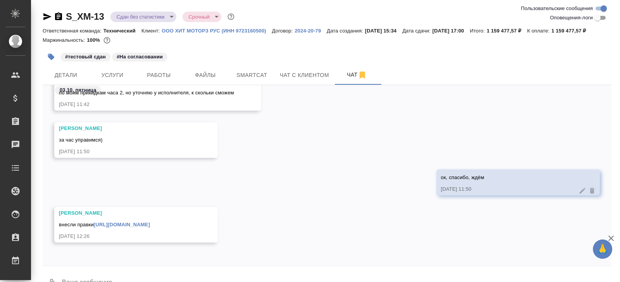
scroll to position [1935, 0]
click at [124, 228] on link "[URL][DOMAIN_NAME]" at bounding box center [122, 225] width 56 height 6
click at [46, 20] on icon "button" at bounding box center [47, 16] width 9 height 9
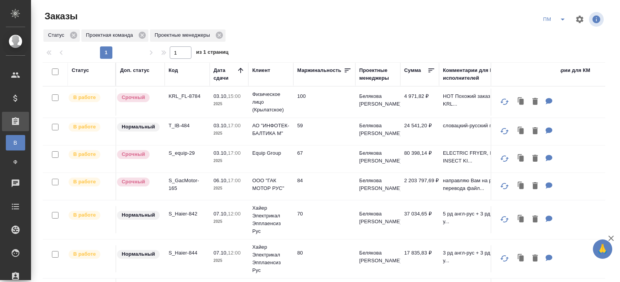
scroll to position [28, 0]
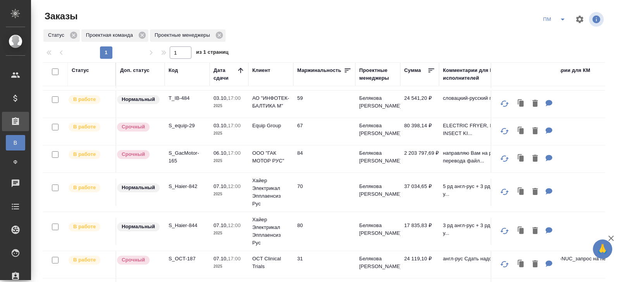
click at [183, 189] on p "S_Haier-842" at bounding box center [187, 187] width 37 height 8
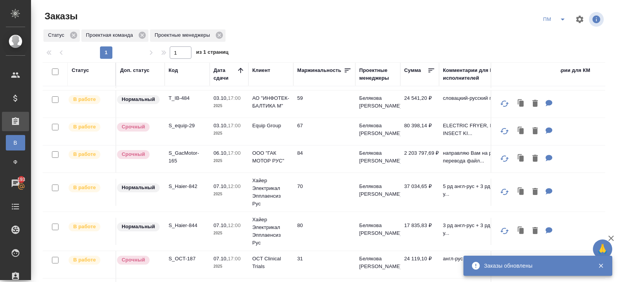
click at [559, 23] on icon "split button" at bounding box center [562, 19] width 9 height 9
click at [559, 34] on li "В работу!" at bounding box center [554, 35] width 39 height 12
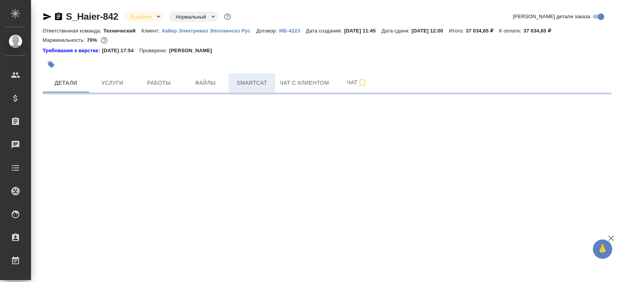
select select "RU"
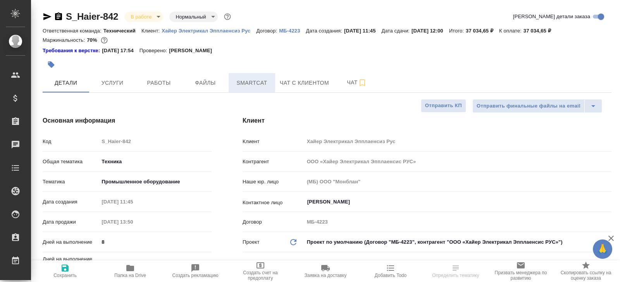
type textarea "x"
click at [262, 81] on span "Smartcat" at bounding box center [251, 83] width 37 height 10
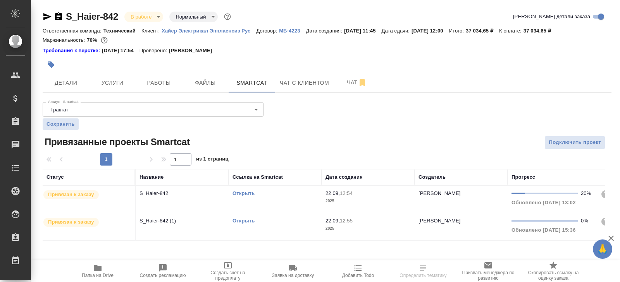
click at [247, 221] on link "Открыть" at bounding box center [243, 221] width 22 height 6
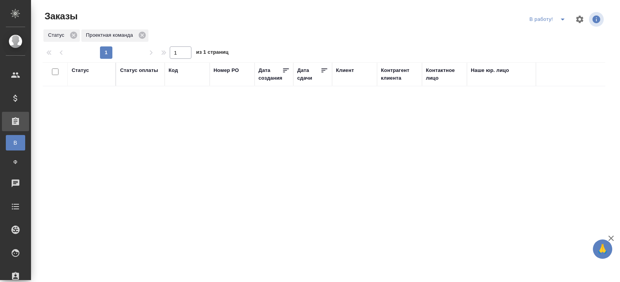
click at [170, 69] on div "Код" at bounding box center [173, 71] width 9 height 8
click at [179, 105] on input "text" at bounding box center [187, 109] width 37 height 10
paste input "KRL_FL-8272"
type input "KRL_FL-8272"
click at [74, 36] on icon at bounding box center [73, 35] width 9 height 9
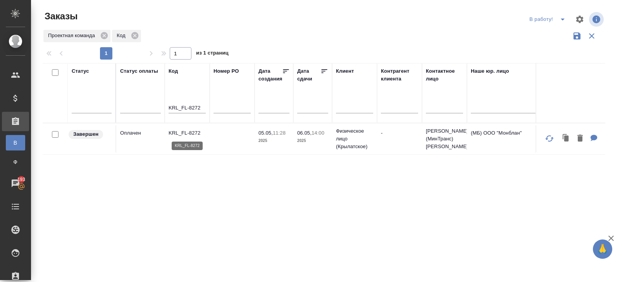
click at [178, 133] on p "KRL_FL-8272" at bounding box center [187, 133] width 37 height 8
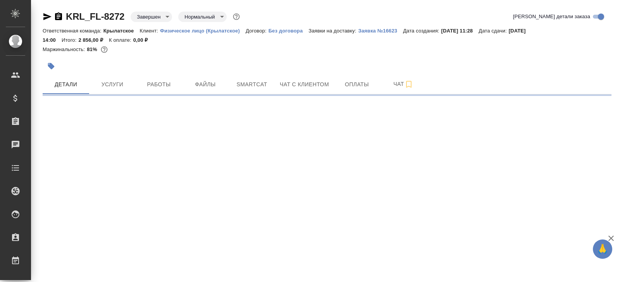
select select "RU"
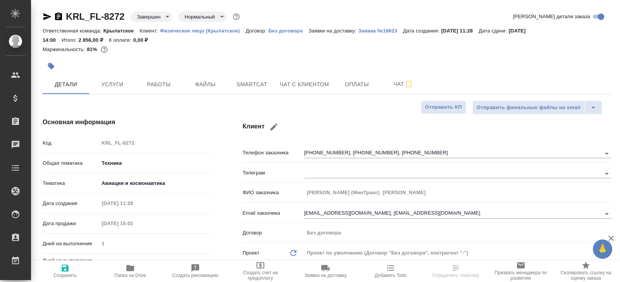
type textarea "x"
click at [136, 268] on span "Папка на Drive" at bounding box center [130, 271] width 56 height 15
type textarea "x"
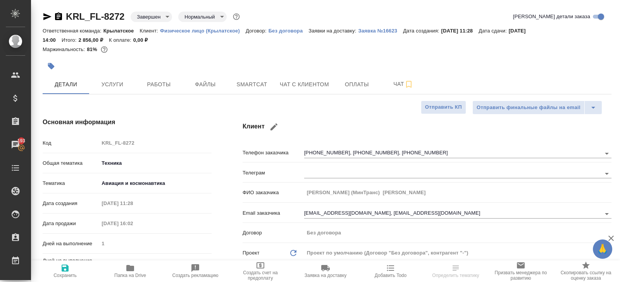
type textarea "x"
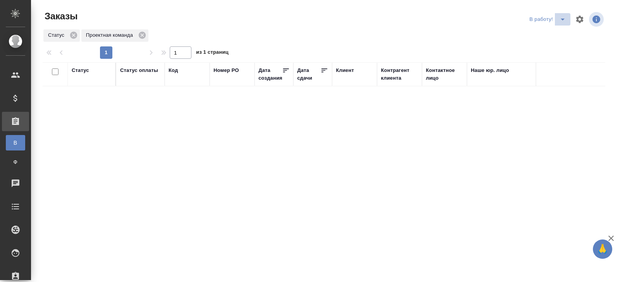
click at [560, 21] on icon "split button" at bounding box center [562, 19] width 9 height 9
click at [557, 27] on ul "ПМ начислить КМ" at bounding box center [548, 47] width 43 height 43
click at [557, 31] on li "ПМ" at bounding box center [548, 35] width 43 height 12
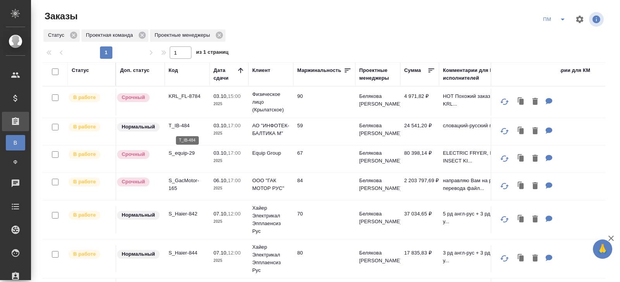
click at [183, 129] on p "T_IB-484" at bounding box center [187, 126] width 37 height 8
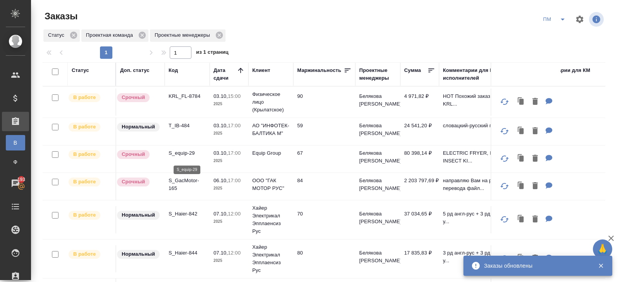
click at [179, 157] on p "S_equip-29" at bounding box center [187, 154] width 37 height 8
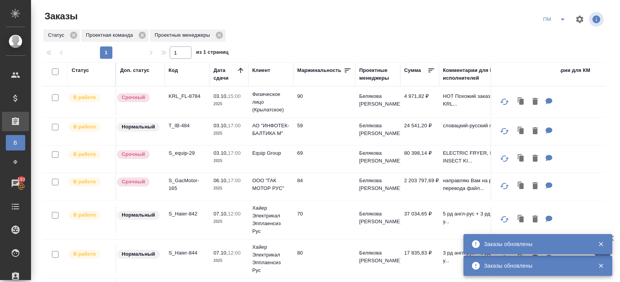
click at [564, 19] on icon "split button" at bounding box center [562, 19] width 9 height 9
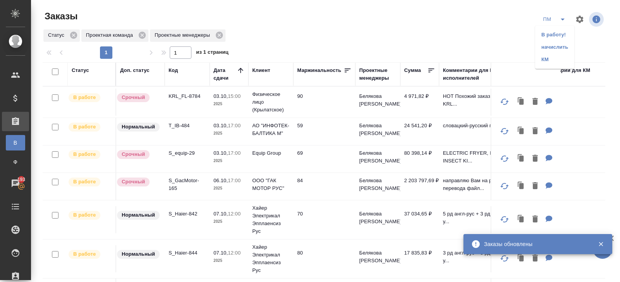
click at [564, 33] on li "В работу!" at bounding box center [554, 35] width 39 height 12
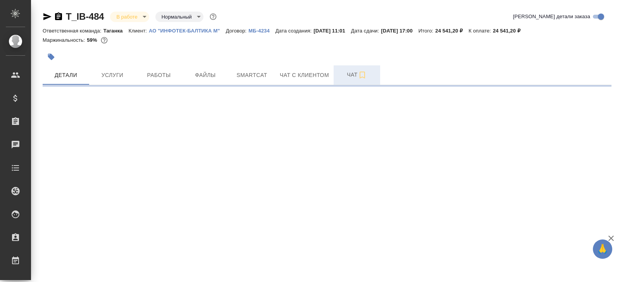
select select "RU"
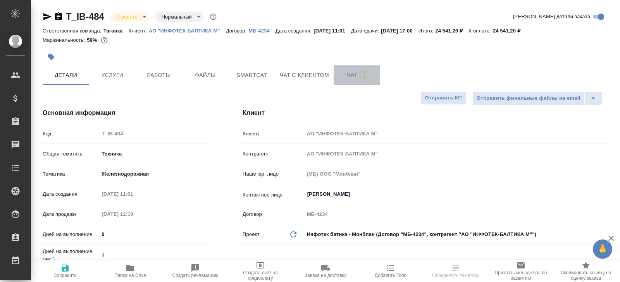
click at [341, 84] on button "Чат" at bounding box center [357, 74] width 46 height 19
type textarea "x"
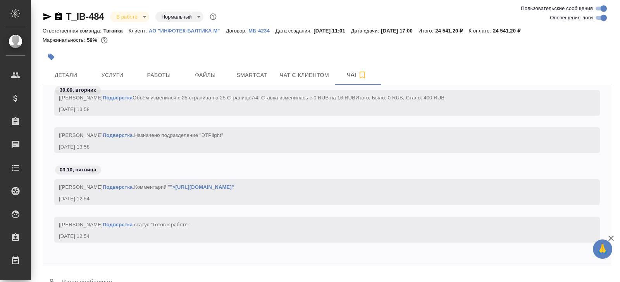
scroll to position [2301, 0]
click at [148, 74] on span "Работы" at bounding box center [158, 76] width 37 height 10
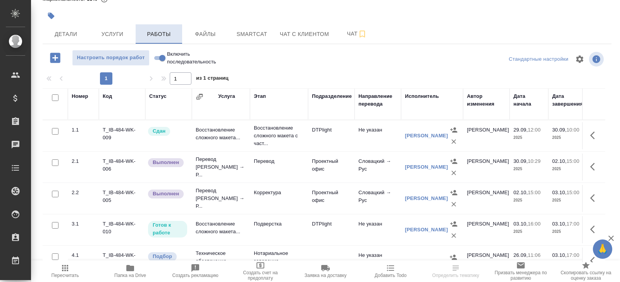
scroll to position [13, 0]
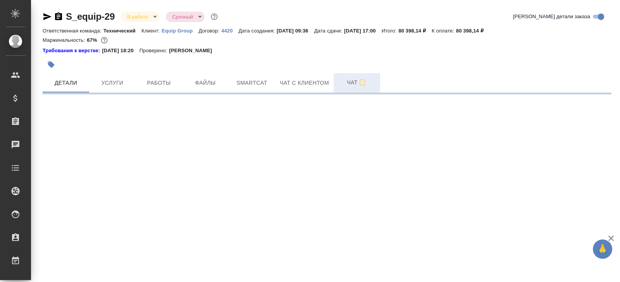
click at [357, 77] on button "Чат" at bounding box center [357, 82] width 46 height 19
select select "RU"
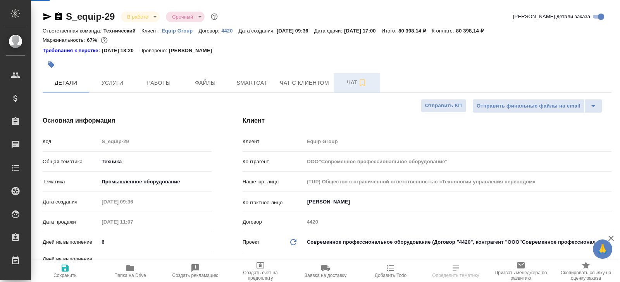
type textarea "x"
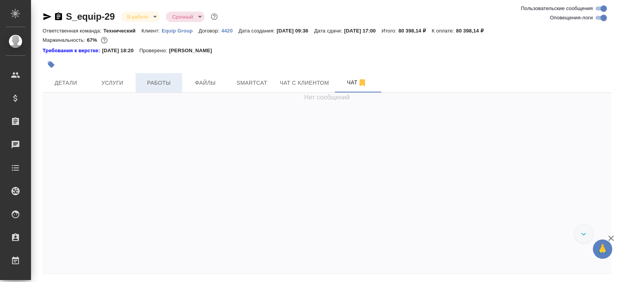
scroll to position [4443, 0]
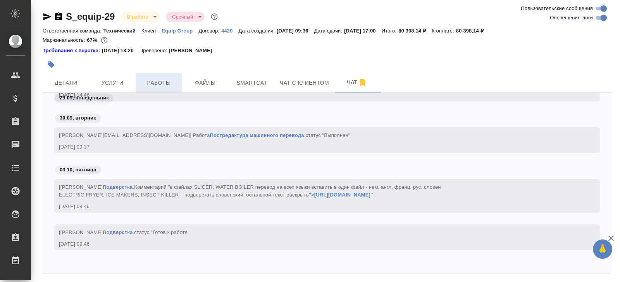
click at [156, 81] on span "Работы" at bounding box center [158, 83] width 37 height 10
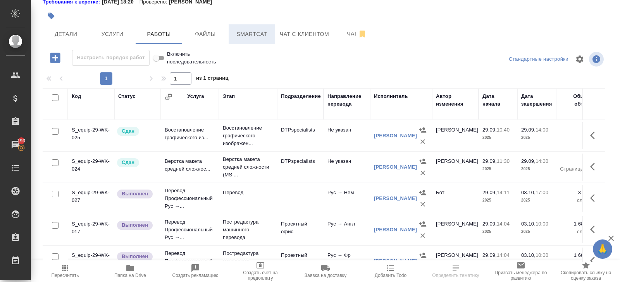
click at [253, 40] on button "Smartcat" at bounding box center [252, 33] width 46 height 19
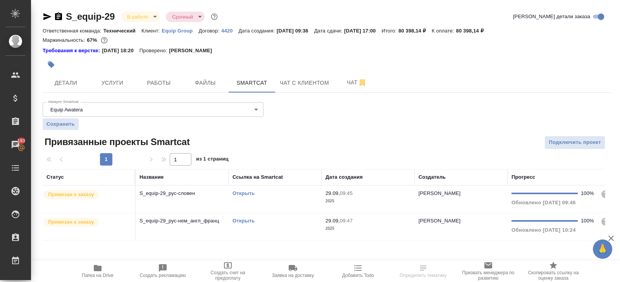
click at [280, 192] on div "Открыть" at bounding box center [274, 194] width 85 height 8
click at [161, 82] on span "Работы" at bounding box center [158, 83] width 37 height 10
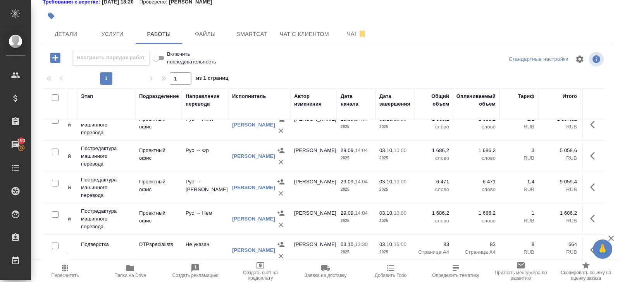
scroll to position [105, 142]
click at [64, 270] on icon "button" at bounding box center [64, 268] width 9 height 9
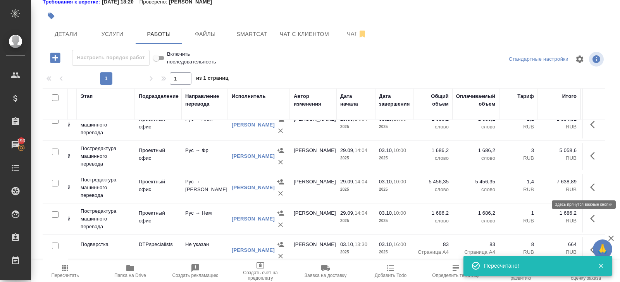
click at [595, 185] on icon "button" at bounding box center [594, 187] width 9 height 9
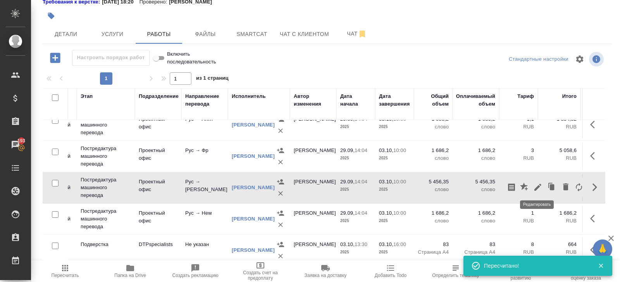
click at [534, 190] on icon "button" at bounding box center [537, 187] width 9 height 9
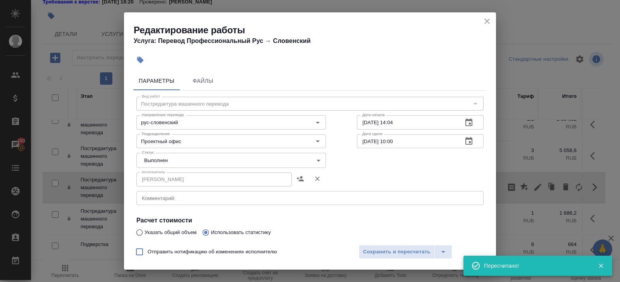
click at [187, 163] on body "🙏 .cls-1 fill:#fff; AWATERA [PERSON_NAME] Спецификации Заказы 193 Чаты Todo Про…" at bounding box center [310, 141] width 620 height 282
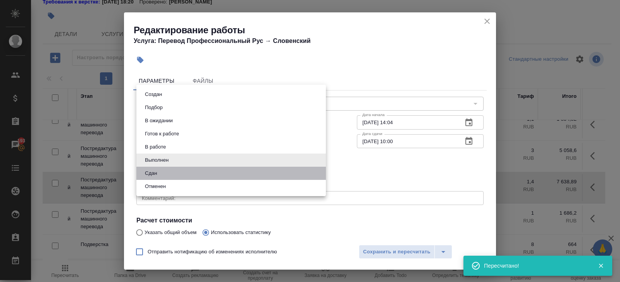
click at [160, 173] on li "Сдан" at bounding box center [230, 173] width 189 height 13
type input "closed"
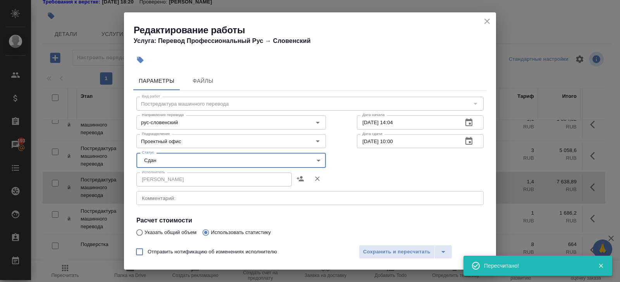
click at [388, 260] on div "Отправить нотификацию об изменениях исполнителю Сохранить и пересчитать" at bounding box center [310, 255] width 372 height 30
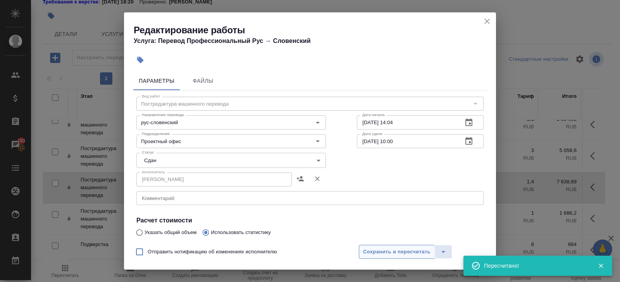
click at [383, 253] on span "Сохранить и пересчитать" at bounding box center [396, 252] width 67 height 9
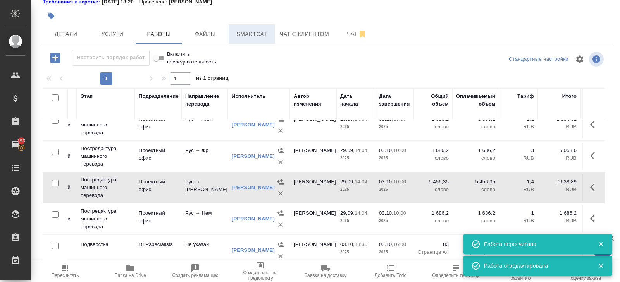
click at [251, 41] on button "Smartcat" at bounding box center [252, 33] width 46 height 19
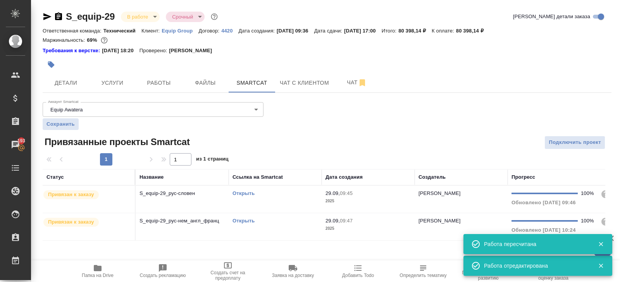
click at [282, 224] on div "Открыть" at bounding box center [274, 221] width 85 height 8
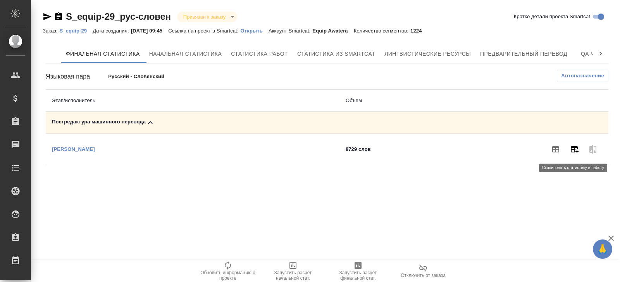
click at [575, 150] on icon "button" at bounding box center [575, 149] width 8 height 7
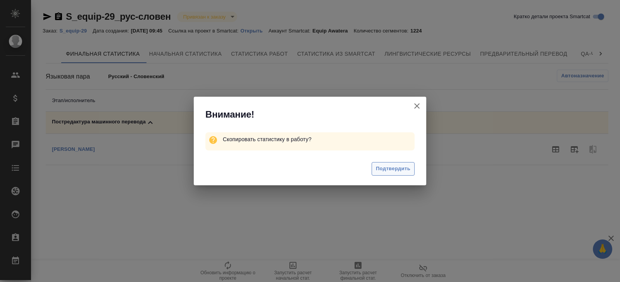
click at [400, 170] on span "Подтвердить" at bounding box center [393, 169] width 34 height 9
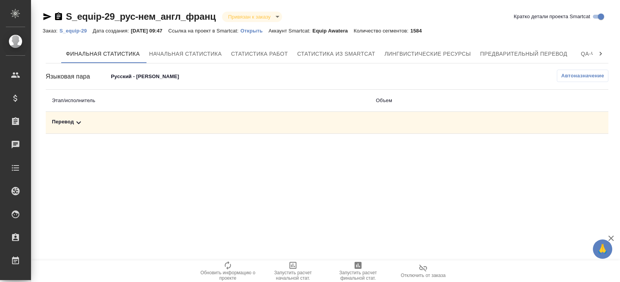
click at [94, 120] on div "Перевод" at bounding box center [207, 122] width 311 height 9
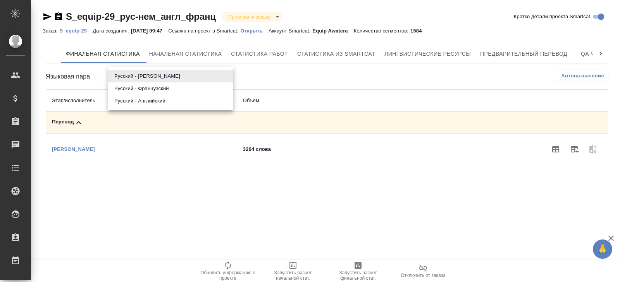
click at [125, 78] on body "🙏 .cls-1 fill:#fff; AWATERA [PERSON_NAME] Спецификации Заказы Чаты Todo Проекты…" at bounding box center [310, 141] width 620 height 282
click at [126, 94] on li "Русский - Французский" at bounding box center [170, 89] width 125 height 12
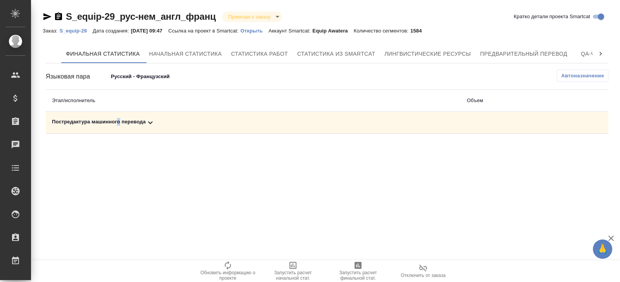
click at [120, 125] on div "Постредактура машинного перевода" at bounding box center [253, 122] width 402 height 9
click at [576, 79] on span "Автоназначение" at bounding box center [582, 76] width 43 height 8
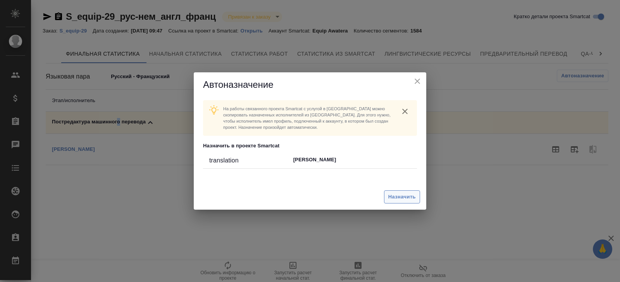
click at [409, 196] on span "Назначить" at bounding box center [402, 197] width 28 height 9
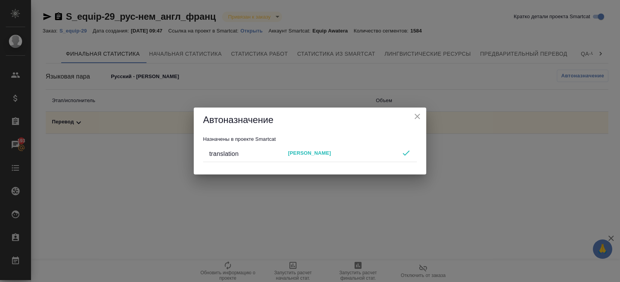
click at [414, 114] on icon "close" at bounding box center [417, 116] width 9 height 9
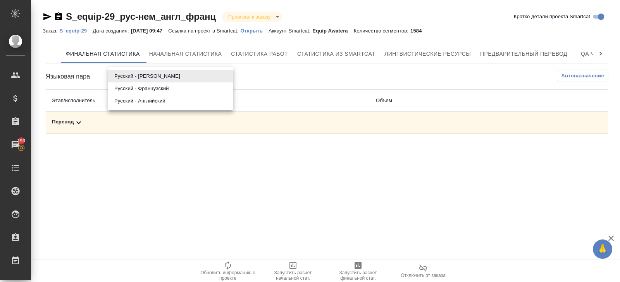
click at [141, 80] on body "🙏 .cls-1 fill:#fff; AWATERA Belyakova Yulia Клиенты Спецификации Заказы 193 Чат…" at bounding box center [310, 141] width 620 height 282
click at [143, 101] on li "Русский - Английский" at bounding box center [170, 101] width 125 height 12
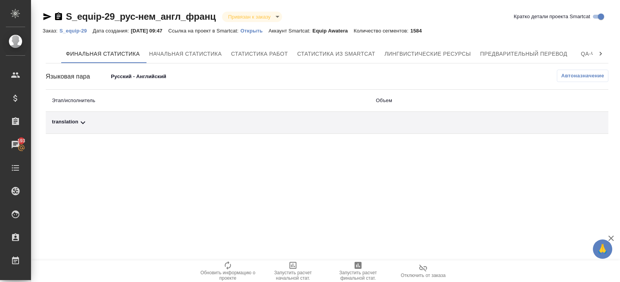
click at [99, 125] on div "translation" at bounding box center [207, 122] width 311 height 9
click at [583, 80] on button "Автоназначение" at bounding box center [583, 76] width 52 height 12
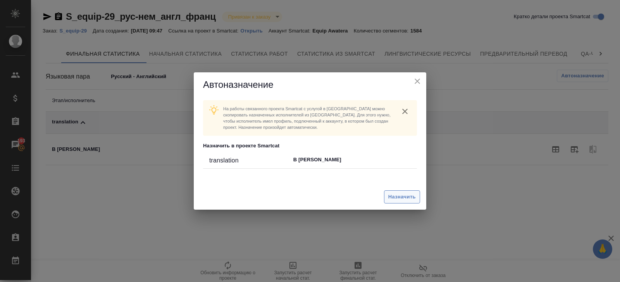
click at [402, 197] on span "Назначить" at bounding box center [402, 197] width 28 height 9
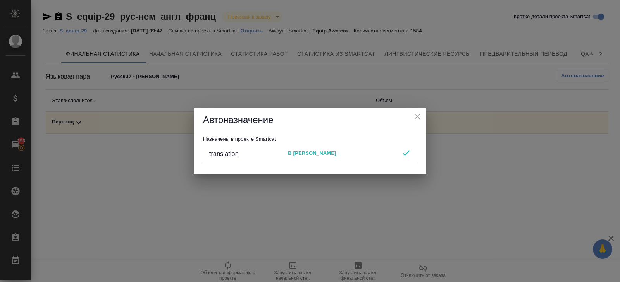
click at [338, 194] on div "Автоназначение Назначены в проекте Smartcat translation B Evgenii" at bounding box center [310, 141] width 620 height 282
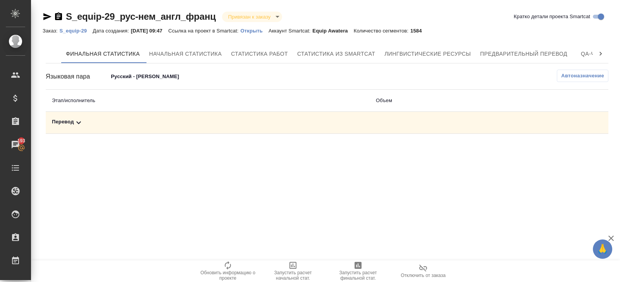
click at [144, 76] on body "🙏 .cls-1 fill:#fff; AWATERA Belyakova Yulia Клиенты Спецификации Заказы 193 Чат…" at bounding box center [310, 141] width 620 height 282
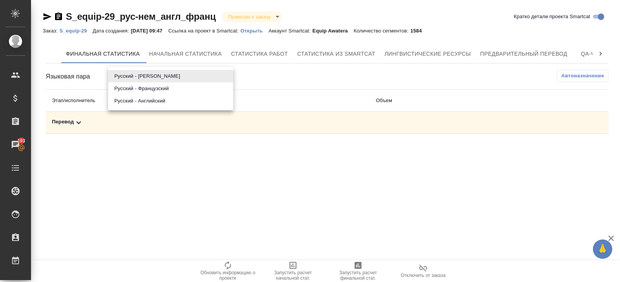
click at [130, 104] on li "Русский - Английский" at bounding box center [170, 101] width 125 height 12
type input "68da2b7299de127239fa4e26"
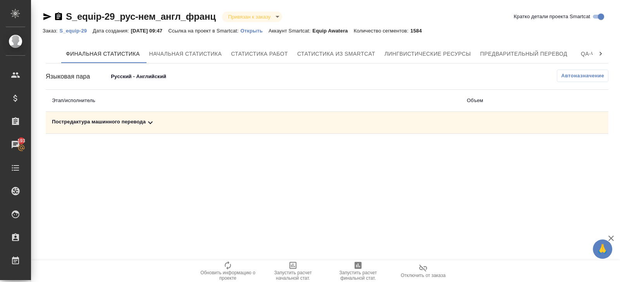
click at [134, 122] on div "Постредактура машинного перевода" at bounding box center [253, 122] width 402 height 9
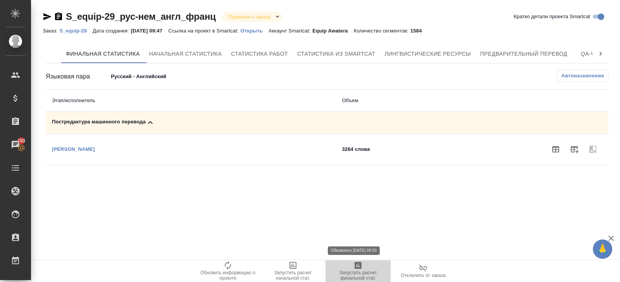
click at [367, 267] on span "Запустить расчет финальной стат." at bounding box center [358, 271] width 56 height 20
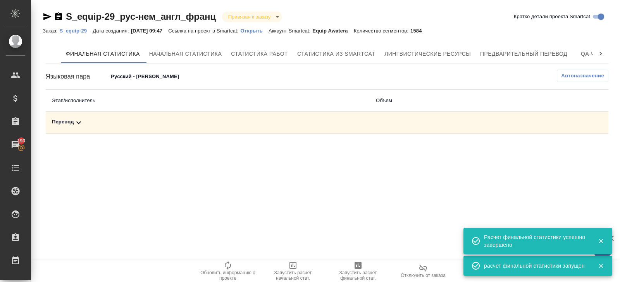
click at [144, 81] on body "🙏 .cls-1 fill:#fff; AWATERA Belyakova Yulia Клиенты Спецификации Заказы 193 Чат…" at bounding box center [310, 141] width 620 height 282
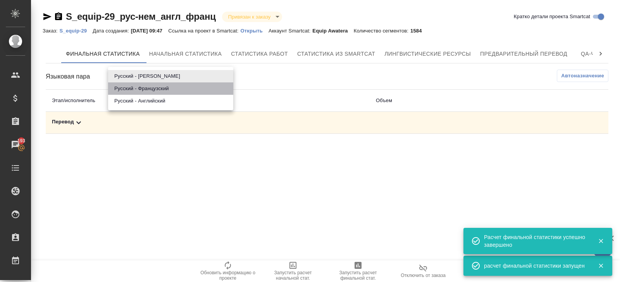
click at [143, 91] on li "Русский - Французский" at bounding box center [170, 89] width 125 height 12
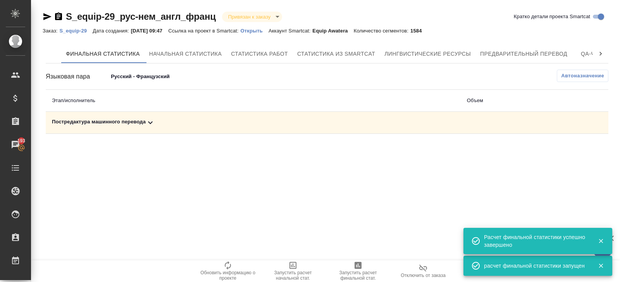
click at [143, 122] on div "Постредактура машинного перевода" at bounding box center [253, 122] width 402 height 9
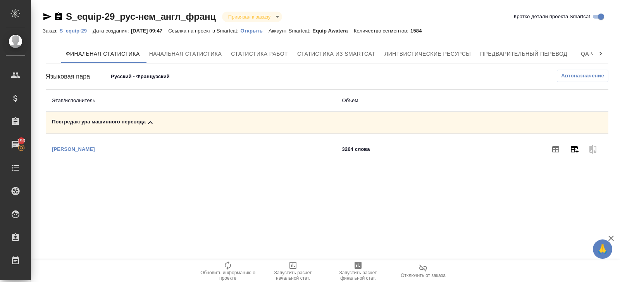
click at [578, 149] on icon "button" at bounding box center [573, 149] width 9 height 9
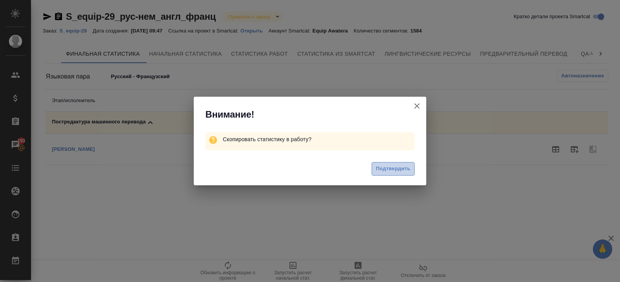
click at [386, 169] on span "Подтвердить" at bounding box center [393, 169] width 34 height 9
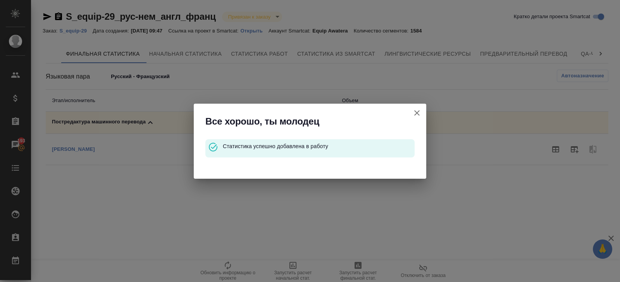
click at [416, 113] on icon "button" at bounding box center [416, 112] width 5 height 5
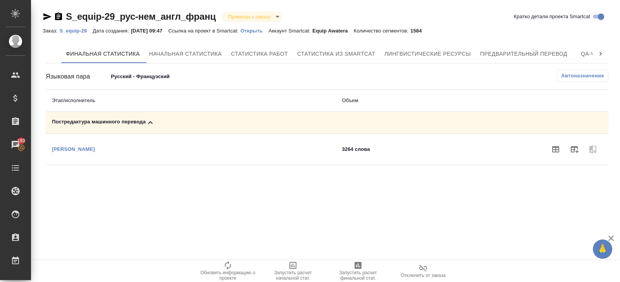
click at [164, 74] on body "🙏 .cls-1 fill:#fff; AWATERA Belyakova Yulia Клиенты Спецификации Заказы 193 Чат…" at bounding box center [310, 141] width 620 height 282
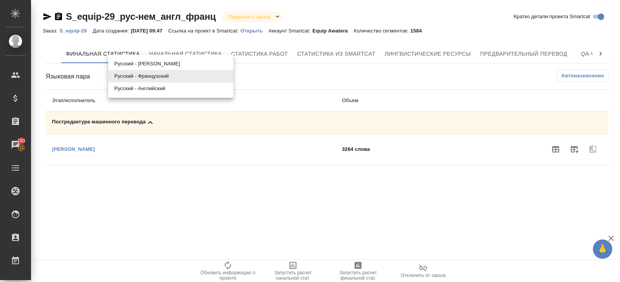
click at [164, 90] on li "Русский - Английский" at bounding box center [170, 89] width 125 height 12
type input "68da2b7299de127239fa4e26"
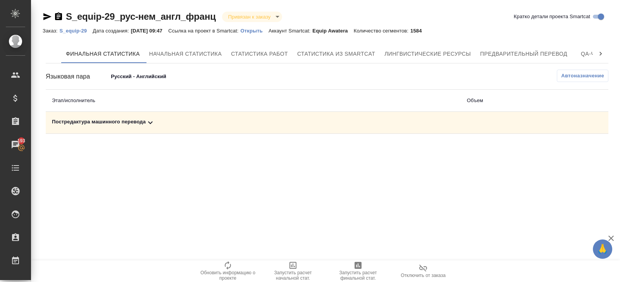
click at [154, 125] on icon at bounding box center [150, 122] width 9 height 9
click at [572, 152] on icon "button" at bounding box center [575, 149] width 8 height 7
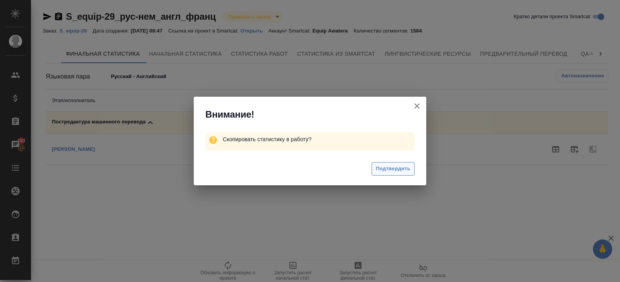
click at [399, 171] on span "Подтвердить" at bounding box center [393, 169] width 34 height 9
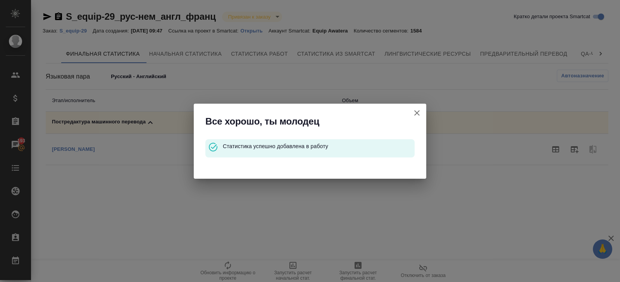
click at [416, 112] on icon "button" at bounding box center [416, 112] width 5 height 5
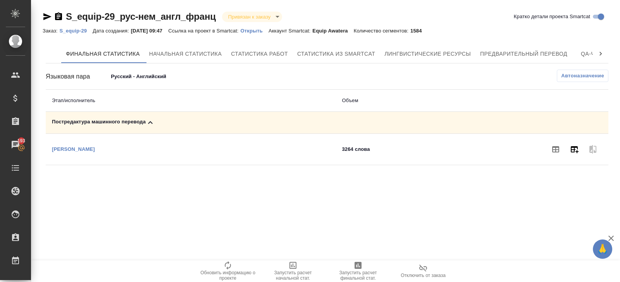
click at [571, 147] on icon "button" at bounding box center [575, 149] width 8 height 7
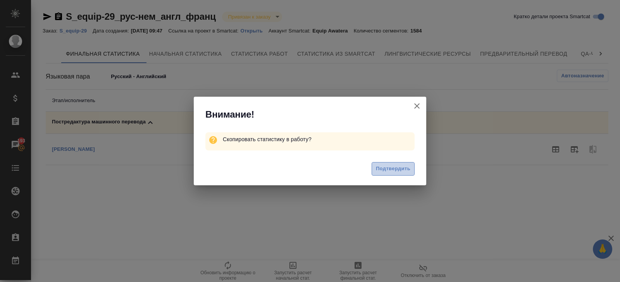
click at [410, 171] on button "Подтвердить" at bounding box center [392, 169] width 43 height 14
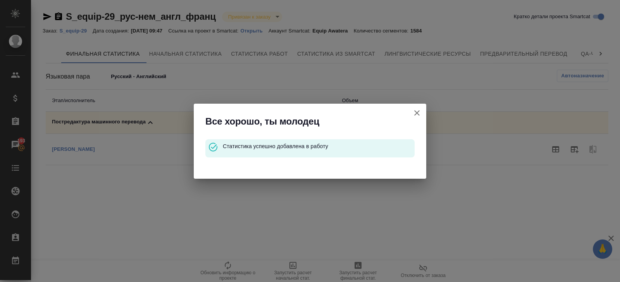
click at [419, 110] on icon "button" at bounding box center [416, 112] width 9 height 9
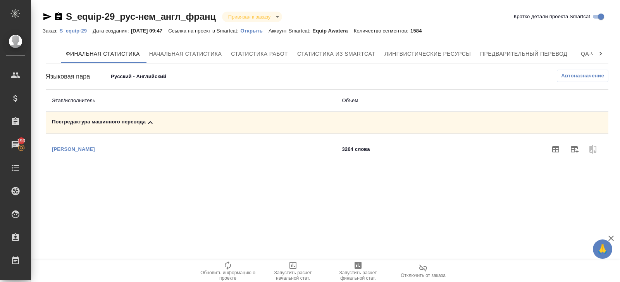
click at [150, 78] on body "🙏 .cls-1 fill:#fff; AWATERA Belyakova Yulia Клиенты Спецификации Заказы 193 Чат…" at bounding box center [310, 141] width 620 height 282
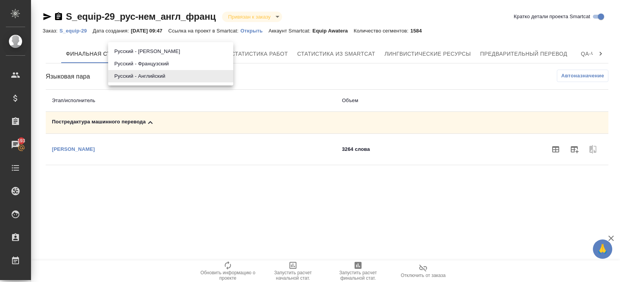
click at [133, 10] on div at bounding box center [310, 141] width 620 height 282
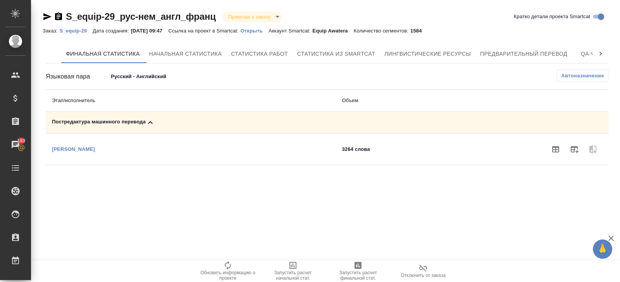
click at [86, 30] on p "S_equip-29" at bounding box center [75, 31] width 33 height 6
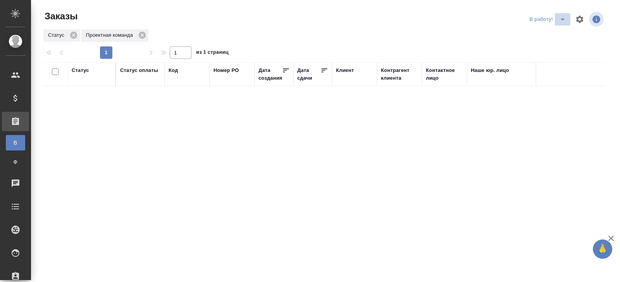
click at [559, 17] on icon "split button" at bounding box center [562, 19] width 9 height 9
click at [545, 46] on li "начислить" at bounding box center [548, 47] width 43 height 12
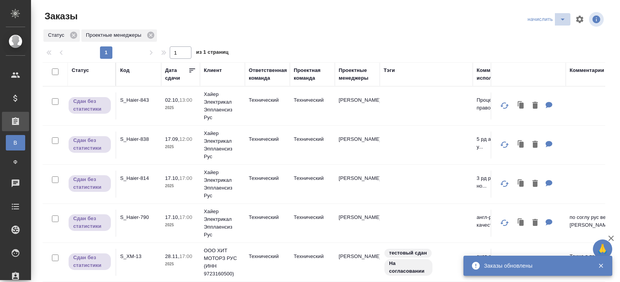
click at [567, 17] on span "split button" at bounding box center [563, 19] width 12 height 9
click at [559, 31] on li "В работу!" at bounding box center [546, 35] width 45 height 12
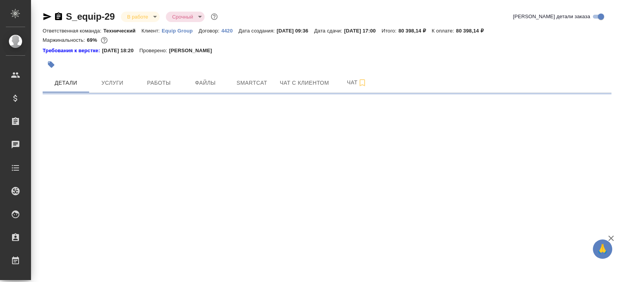
select select "RU"
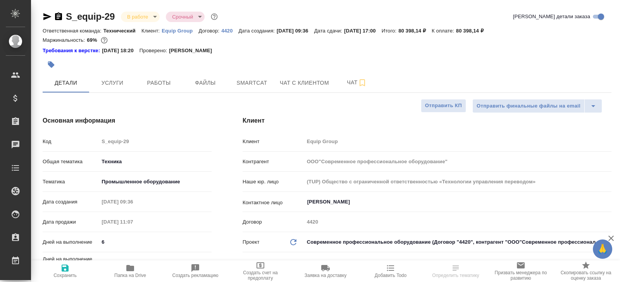
type textarea "x"
click at [147, 77] on button "Работы" at bounding box center [159, 82] width 46 height 19
type textarea "x"
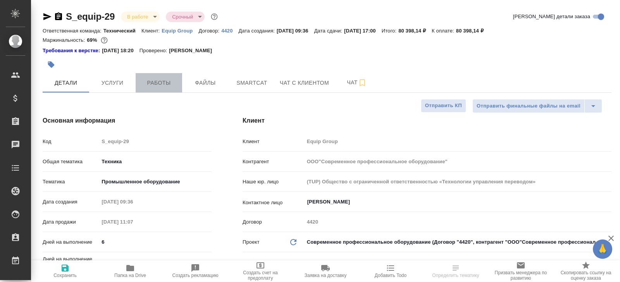
type textarea "x"
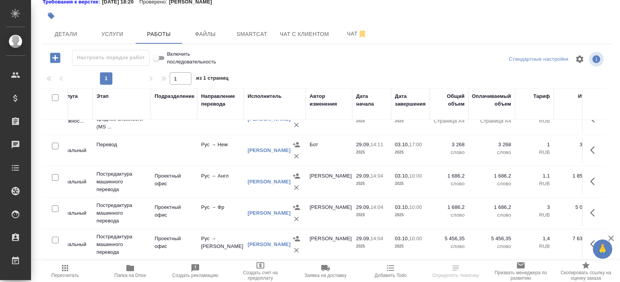
scroll to position [48, 132]
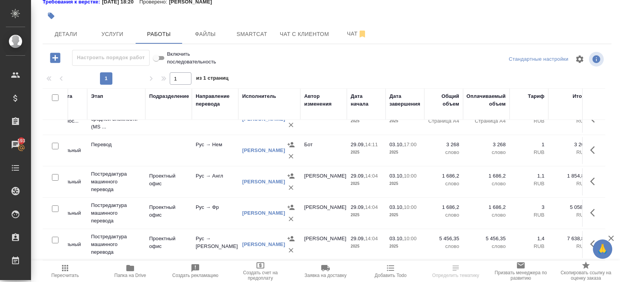
click at [68, 270] on icon "button" at bounding box center [65, 268] width 6 height 6
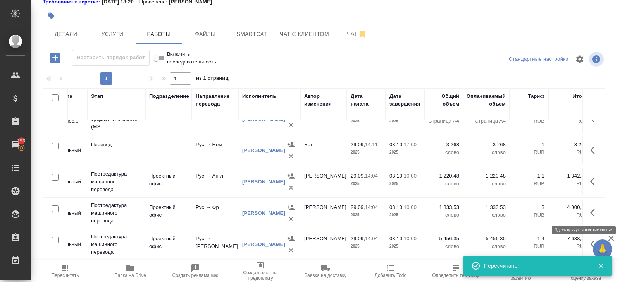
click at [594, 210] on icon "button" at bounding box center [594, 212] width 9 height 9
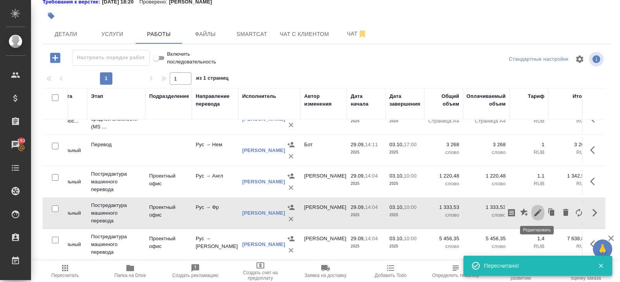
click at [542, 209] on icon "button" at bounding box center [537, 212] width 9 height 9
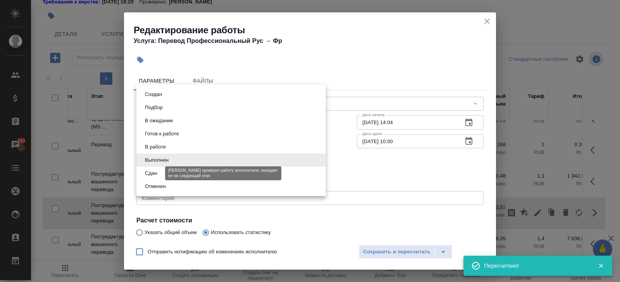
drag, startPoint x: 171, startPoint y: 156, endPoint x: 153, endPoint y: 169, distance: 21.8
click at [153, 169] on body "🙏 .cls-1 fill:#fff; AWATERA Belyakova Yulia Клиенты Спецификации Заказы 193 Чат…" at bounding box center [310, 141] width 620 height 282
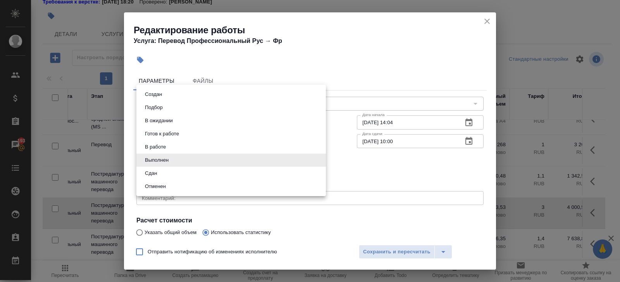
click at [285, 179] on li "Сдан" at bounding box center [230, 173] width 189 height 13
type input "closed"
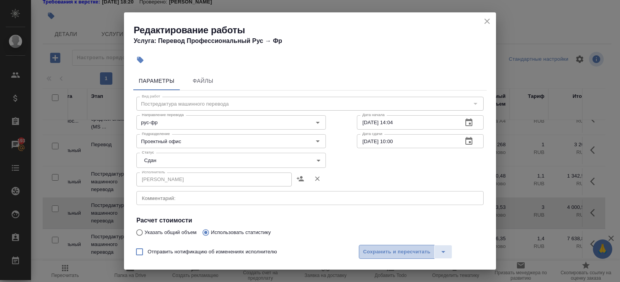
click at [394, 253] on span "Сохранить и пересчитать" at bounding box center [396, 252] width 67 height 9
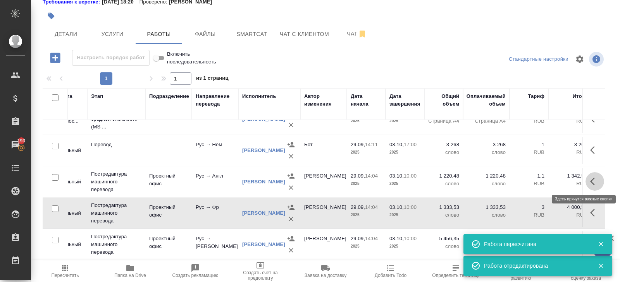
click at [592, 180] on icon "button" at bounding box center [594, 181] width 9 height 9
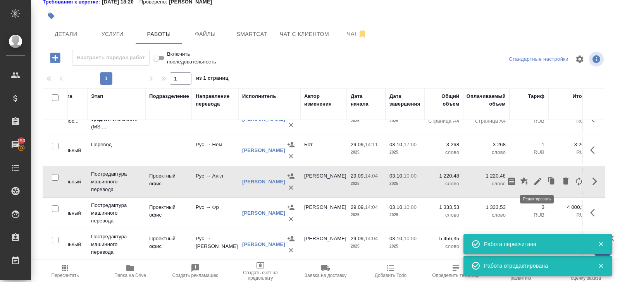
click at [537, 181] on icon "button" at bounding box center [537, 181] width 7 height 7
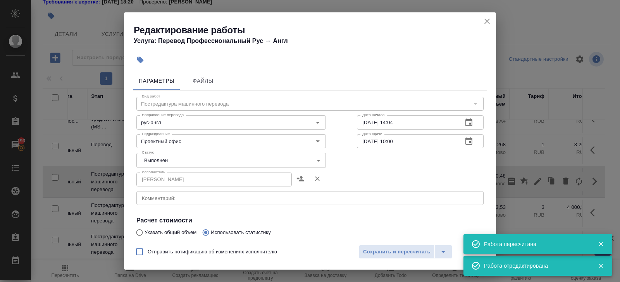
click at [194, 160] on body "🙏 .cls-1 fill:#fff; AWATERA Belyakova Yulia Клиенты Спецификации Заказы 193 Чат…" at bounding box center [310, 141] width 620 height 282
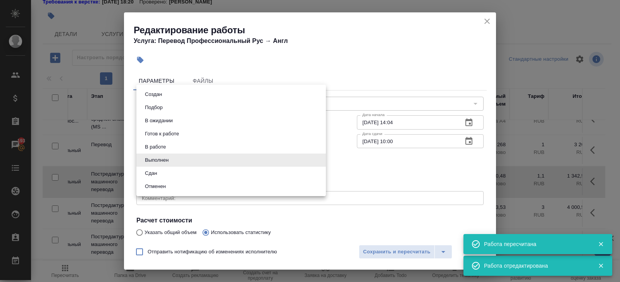
click at [156, 175] on button "Сдан" at bounding box center [151, 173] width 17 height 9
type input "closed"
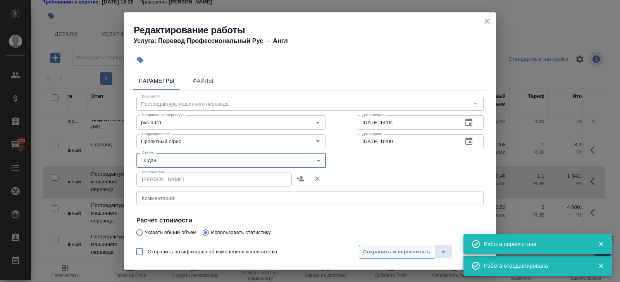
click at [385, 250] on span "Сохранить и пересчитать" at bounding box center [396, 252] width 67 height 9
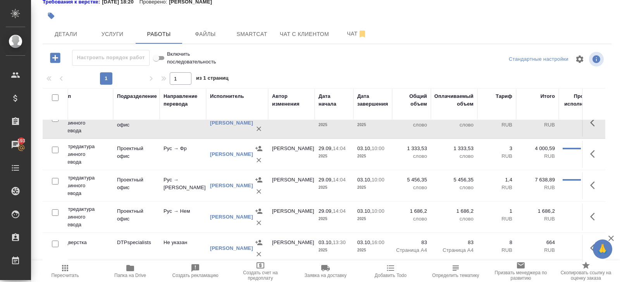
scroll to position [0, 0]
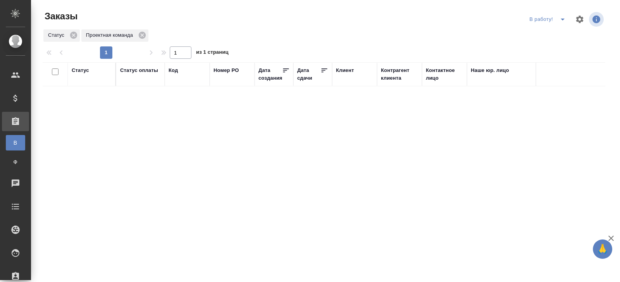
click at [564, 18] on icon "split button" at bounding box center [562, 19] width 9 height 9
click at [557, 33] on li "ПМ" at bounding box center [548, 35] width 43 height 12
